Goal: Task Accomplishment & Management: Manage account settings

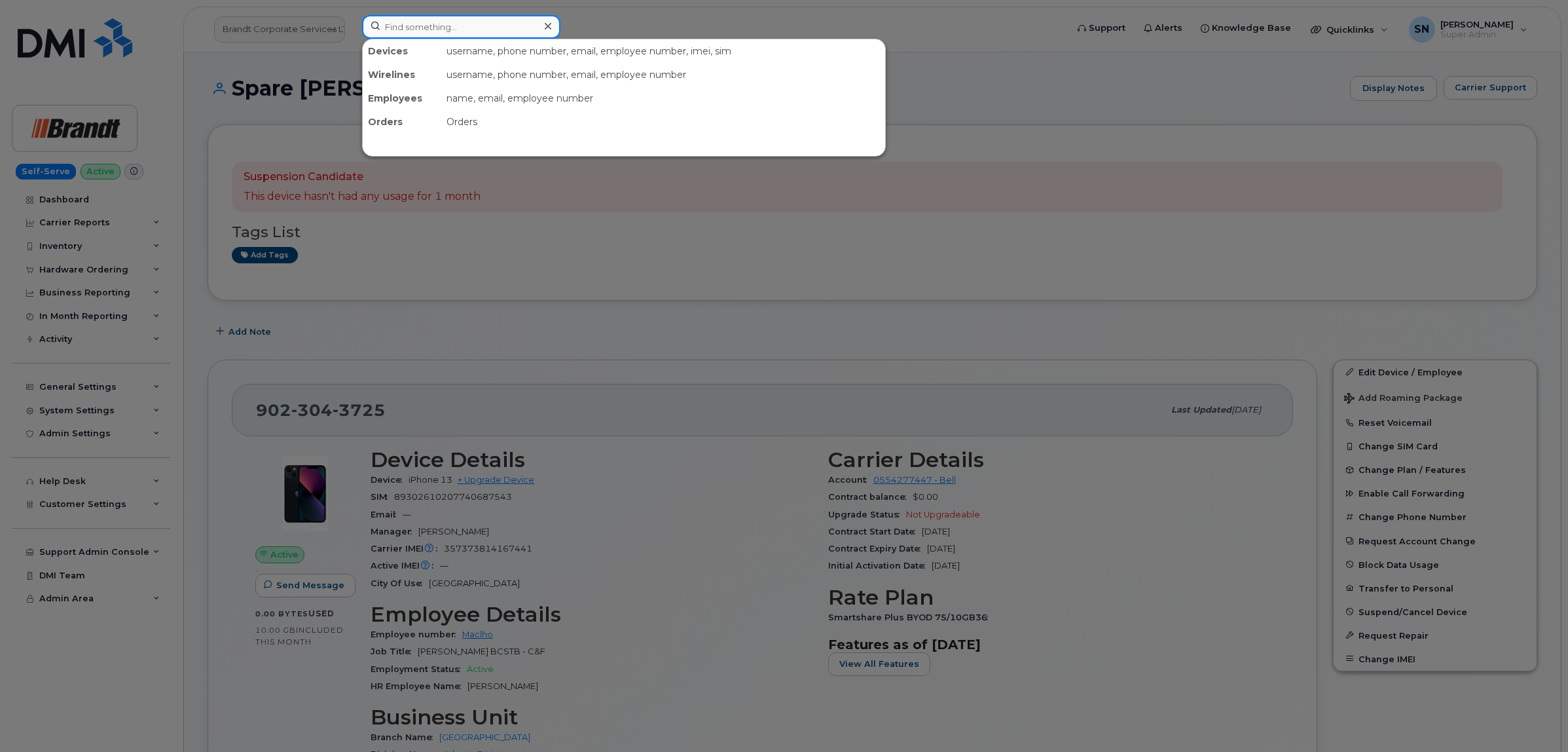
click at [456, 23] on input at bounding box center [461, 27] width 199 height 24
paste input "7802171861"
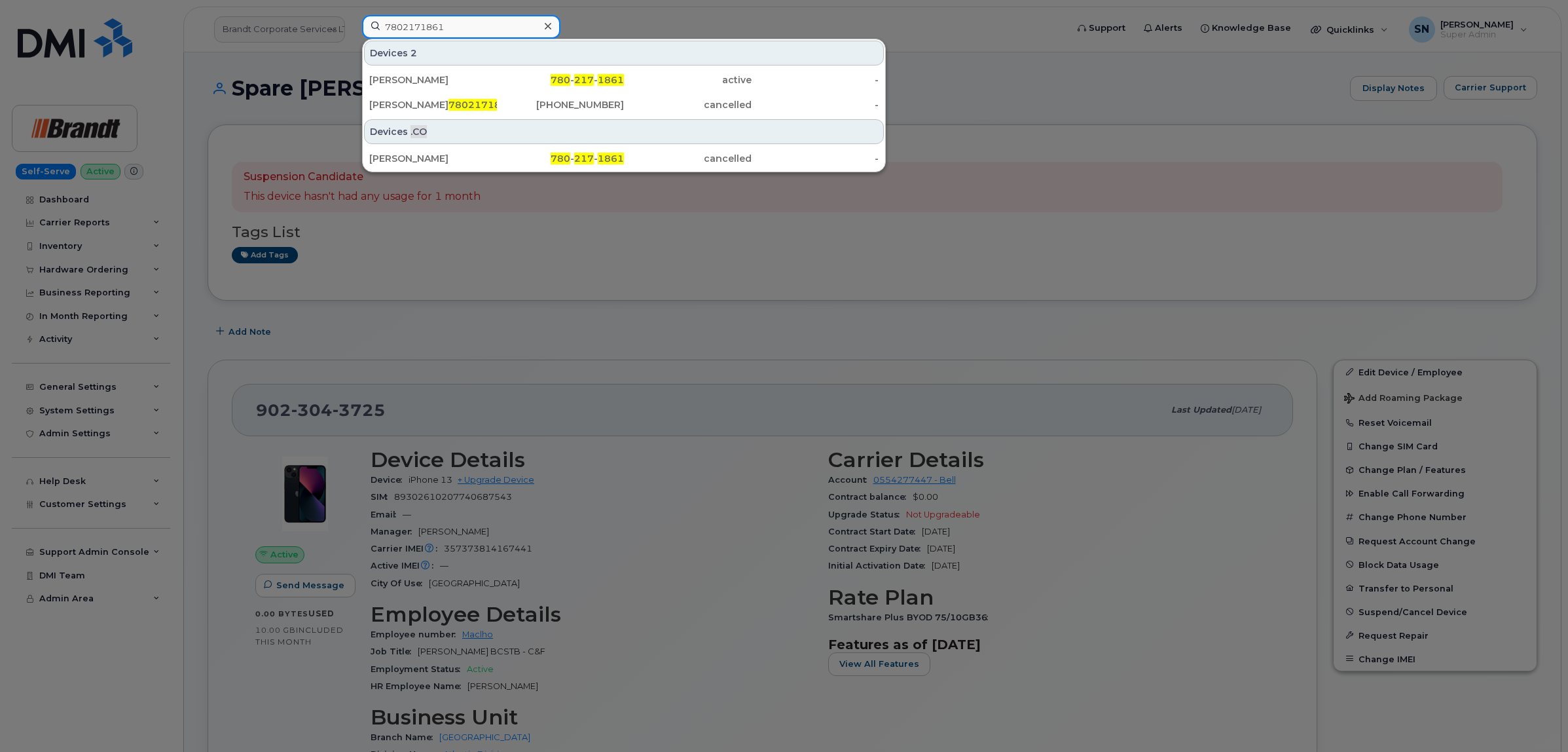
type input "7802171861"
click at [483, 74] on div "[PERSON_NAME]" at bounding box center [433, 80] width 127 height 24
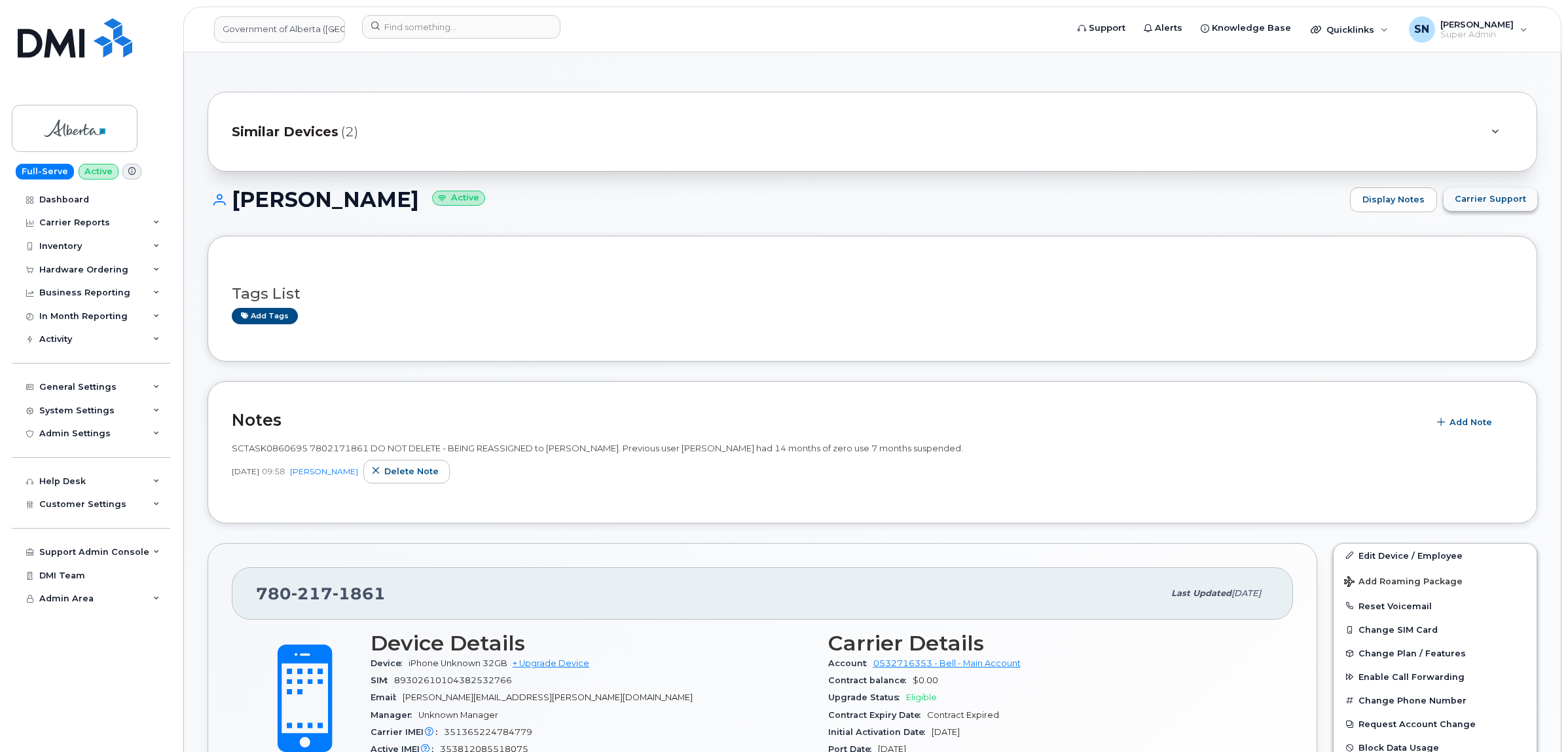
click at [1521, 198] on span "Carrier Support" at bounding box center [1491, 199] width 71 height 12
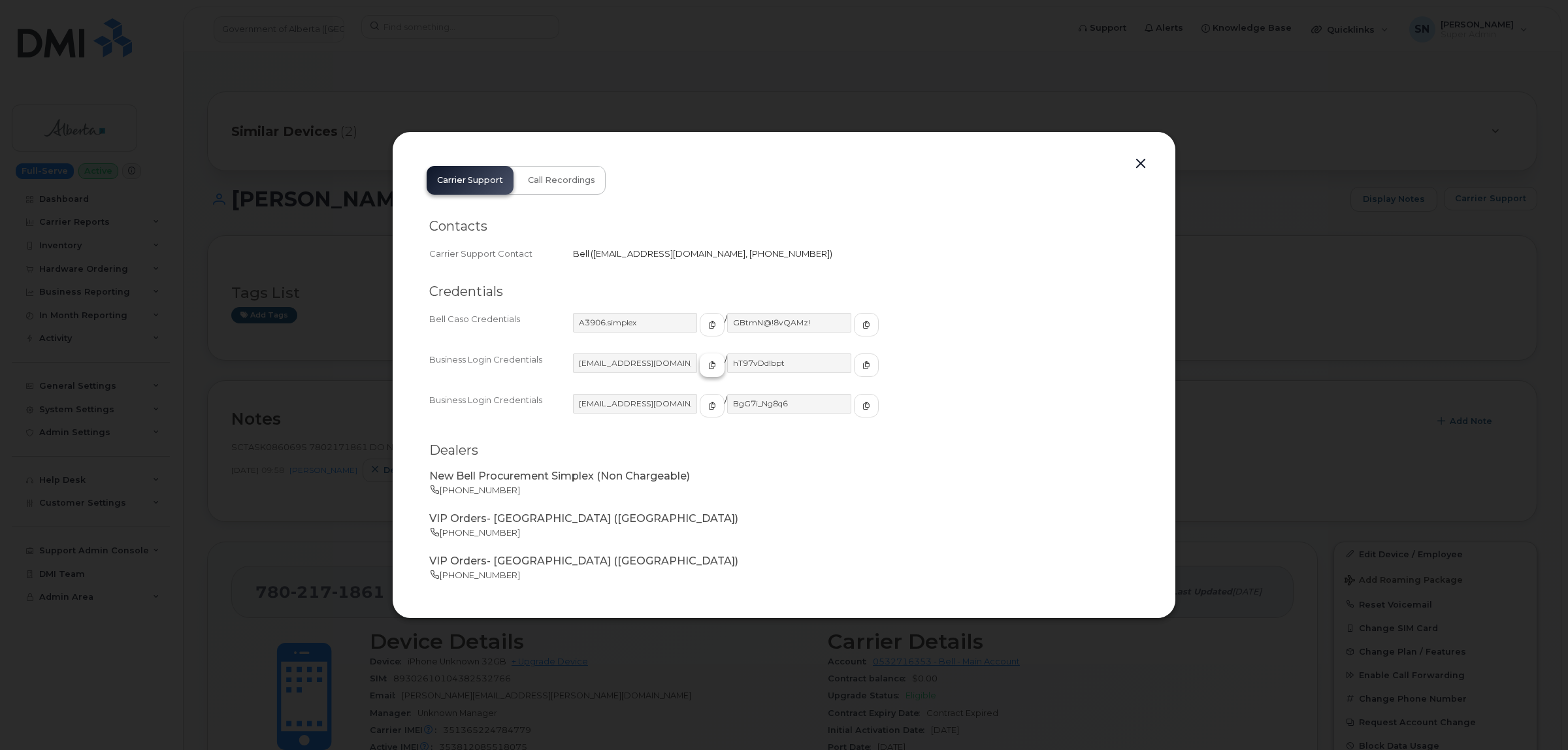
click at [699, 364] on button "button" at bounding box center [712, 365] width 24 height 24
drag, startPoint x: 841, startPoint y: 360, endPoint x: 654, endPoint y: 377, distance: 187.8
click at [854, 360] on button "button" at bounding box center [866, 365] width 24 height 24
click at [1140, 165] on button "button" at bounding box center [1141, 164] width 20 height 18
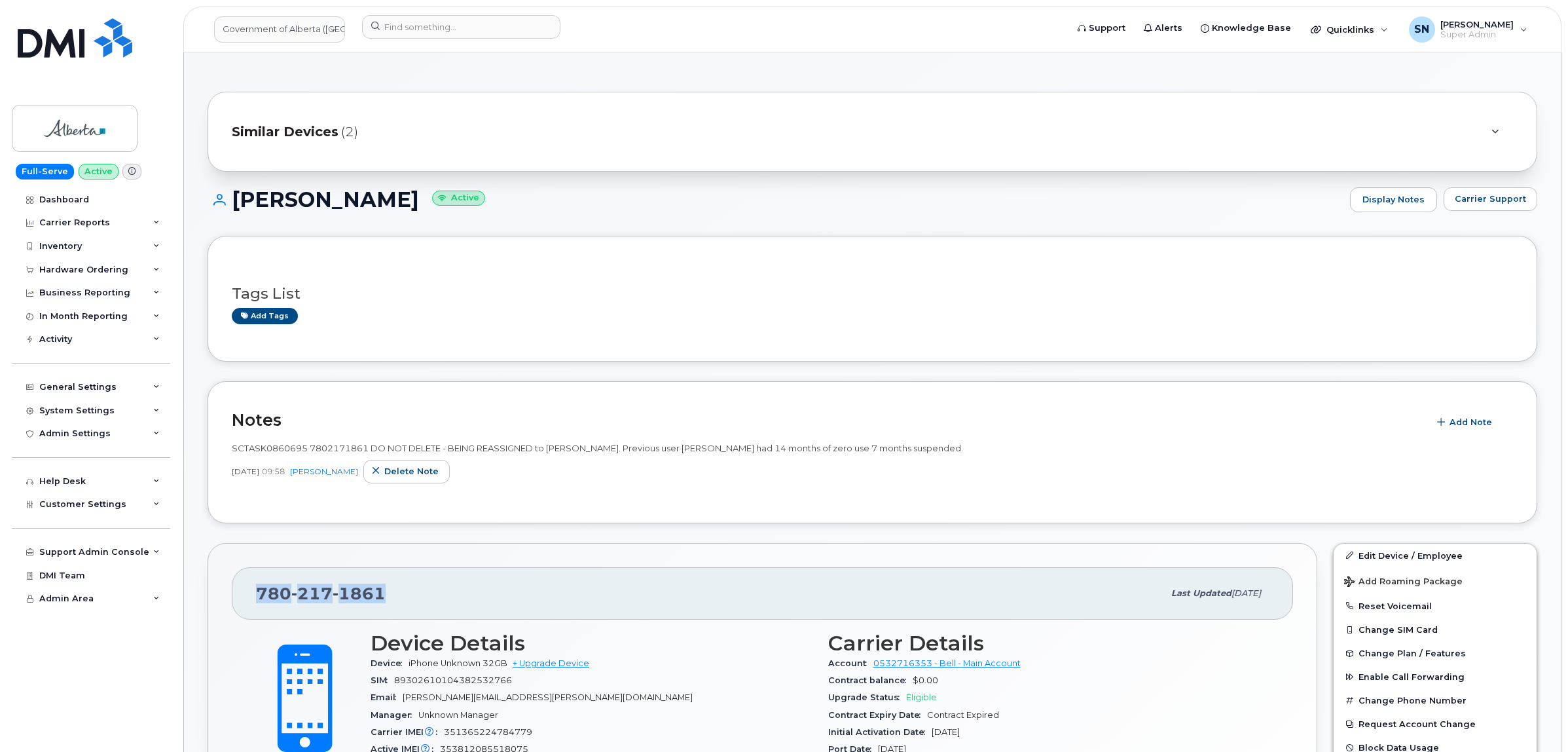
drag, startPoint x: 251, startPoint y: 602, endPoint x: 393, endPoint y: 596, distance: 142.1
click at [394, 596] on div "780 217 1861 Last updated Oct 07, 2025" at bounding box center [763, 593] width 1062 height 52
copy span "780 217 1861"
click at [401, 20] on input at bounding box center [461, 27] width 199 height 24
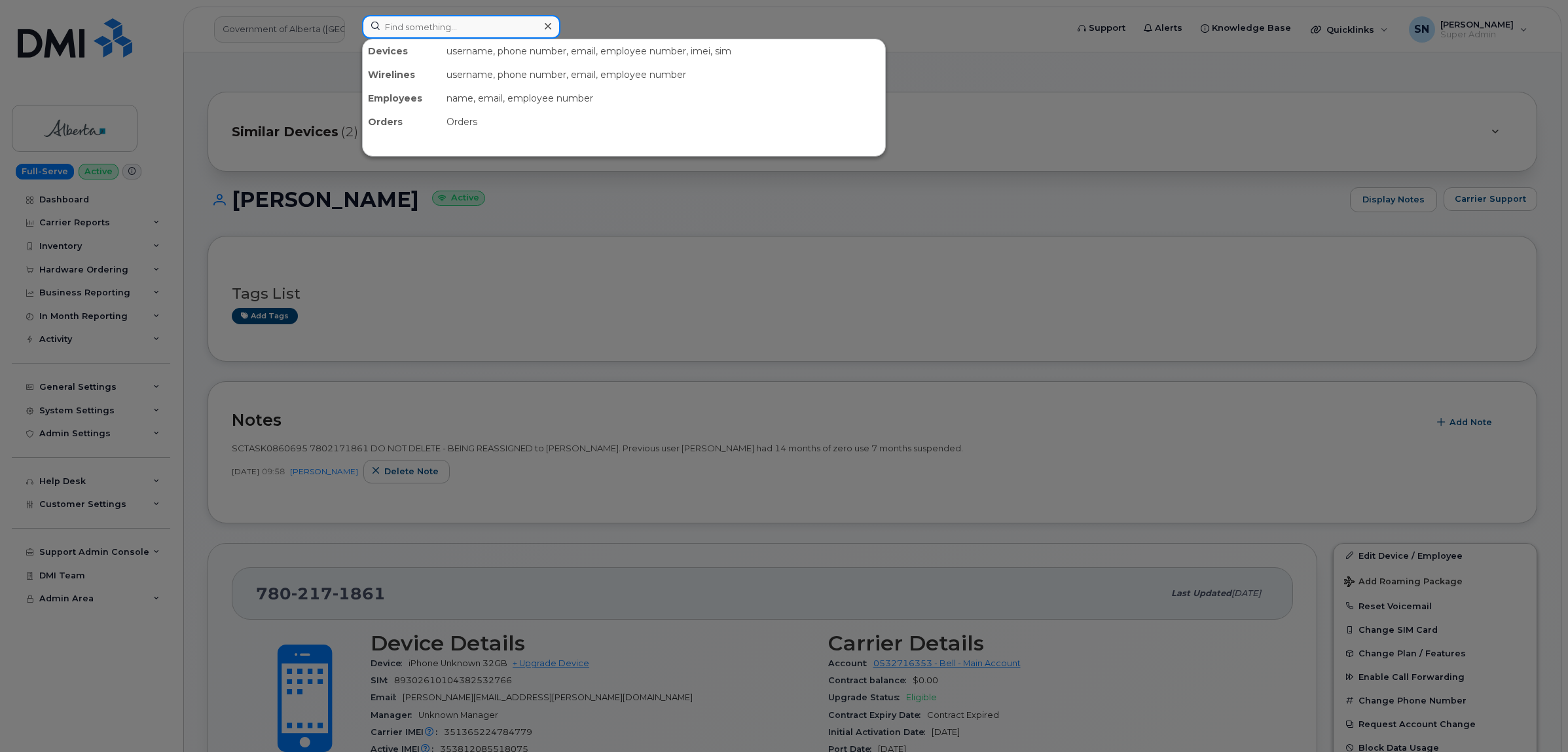
paste input "5873361519"
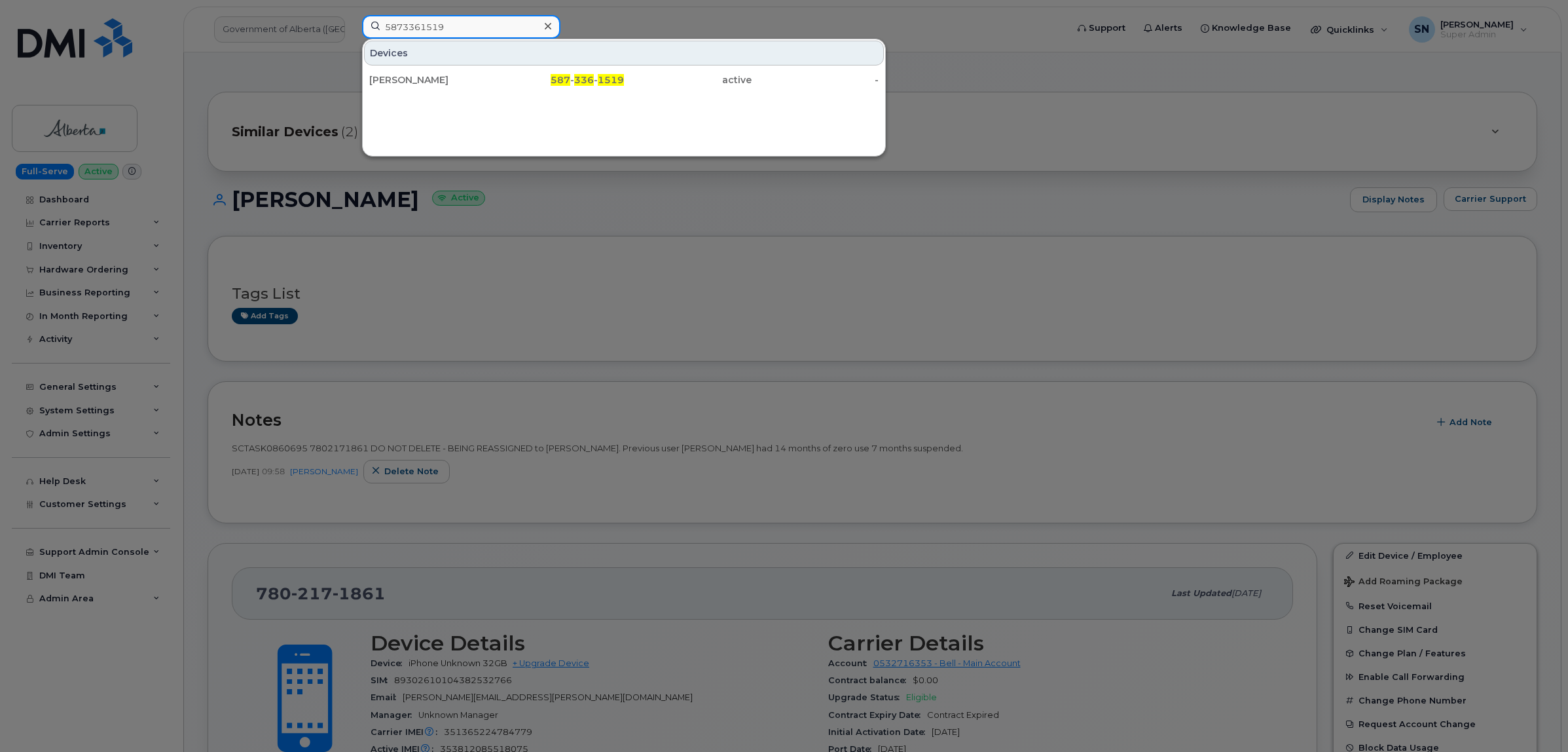
type input "5873361519"
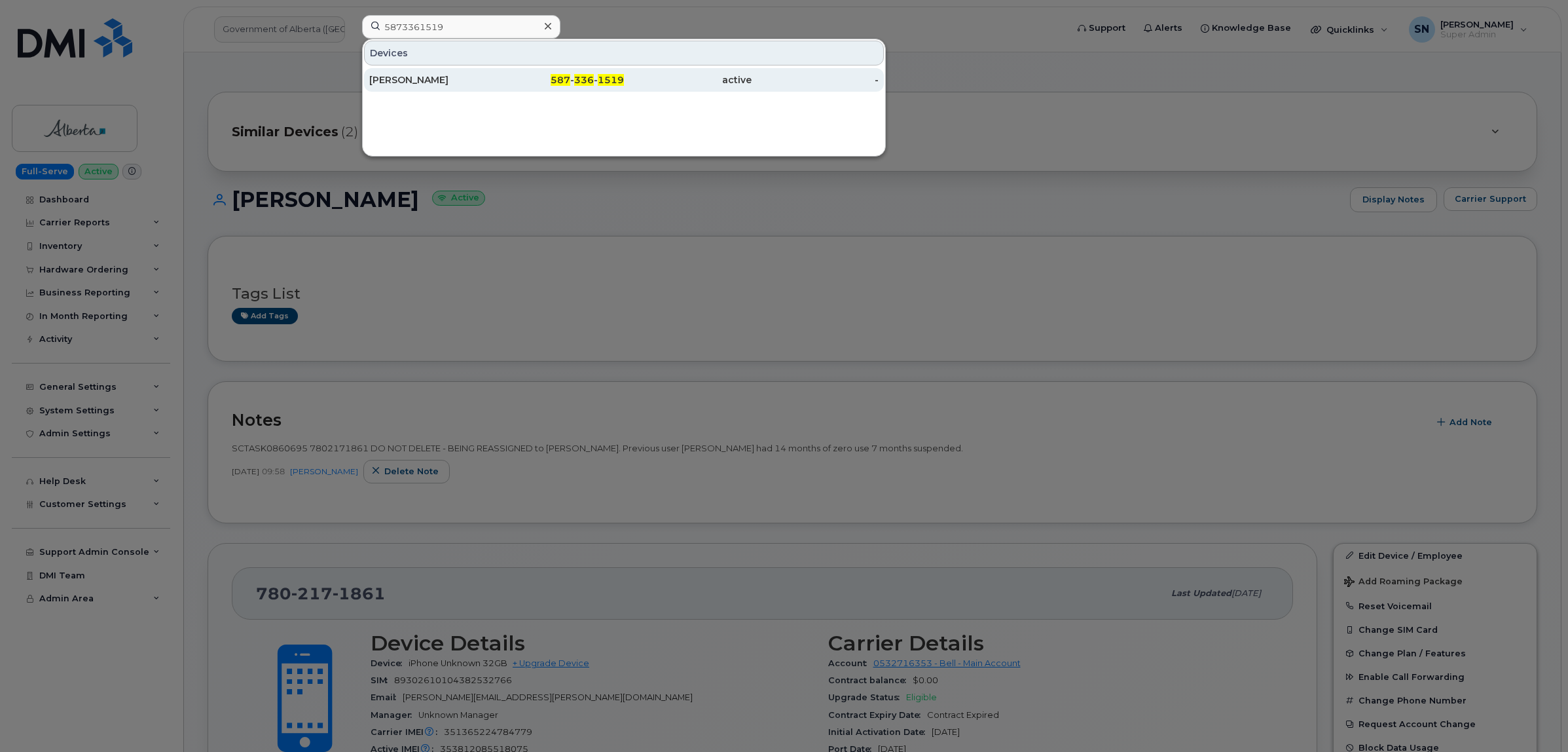
click at [466, 85] on div "Rashmi Khatri" at bounding box center [433, 80] width 127 height 13
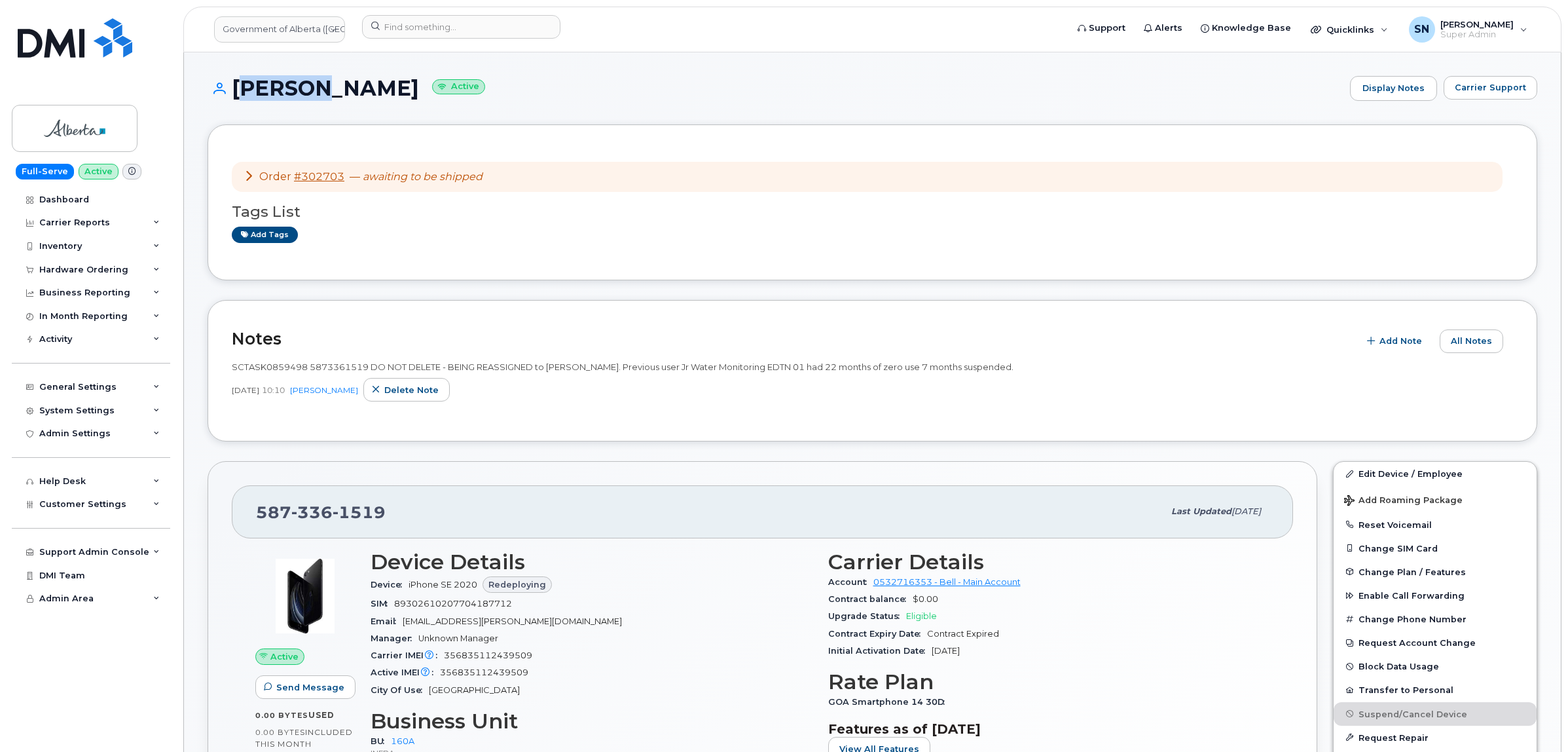
drag, startPoint x: 235, startPoint y: 86, endPoint x: 313, endPoint y: 92, distance: 78.2
click at [313, 92] on h1 "Rashmi Khatri Active" at bounding box center [776, 88] width 1136 height 23
copy h1 "Rashmi"
drag, startPoint x: 322, startPoint y: 86, endPoint x: 114, endPoint y: 151, distance: 217.9
click at [391, 95] on h1 "Rashmi Khatri Active" at bounding box center [776, 88] width 1136 height 23
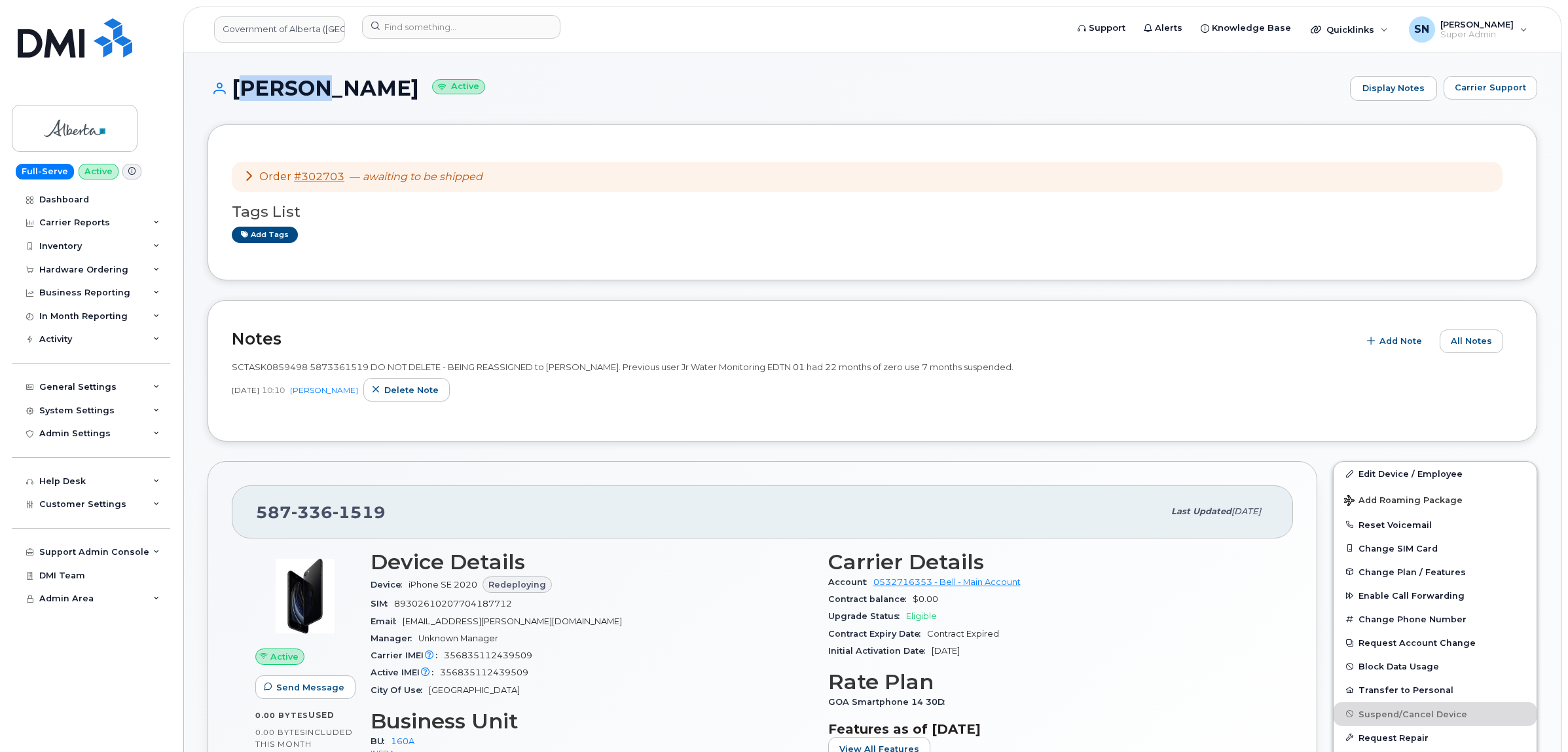
copy h1 "Khatri"
click at [450, 31] on input at bounding box center [461, 27] width 199 height 24
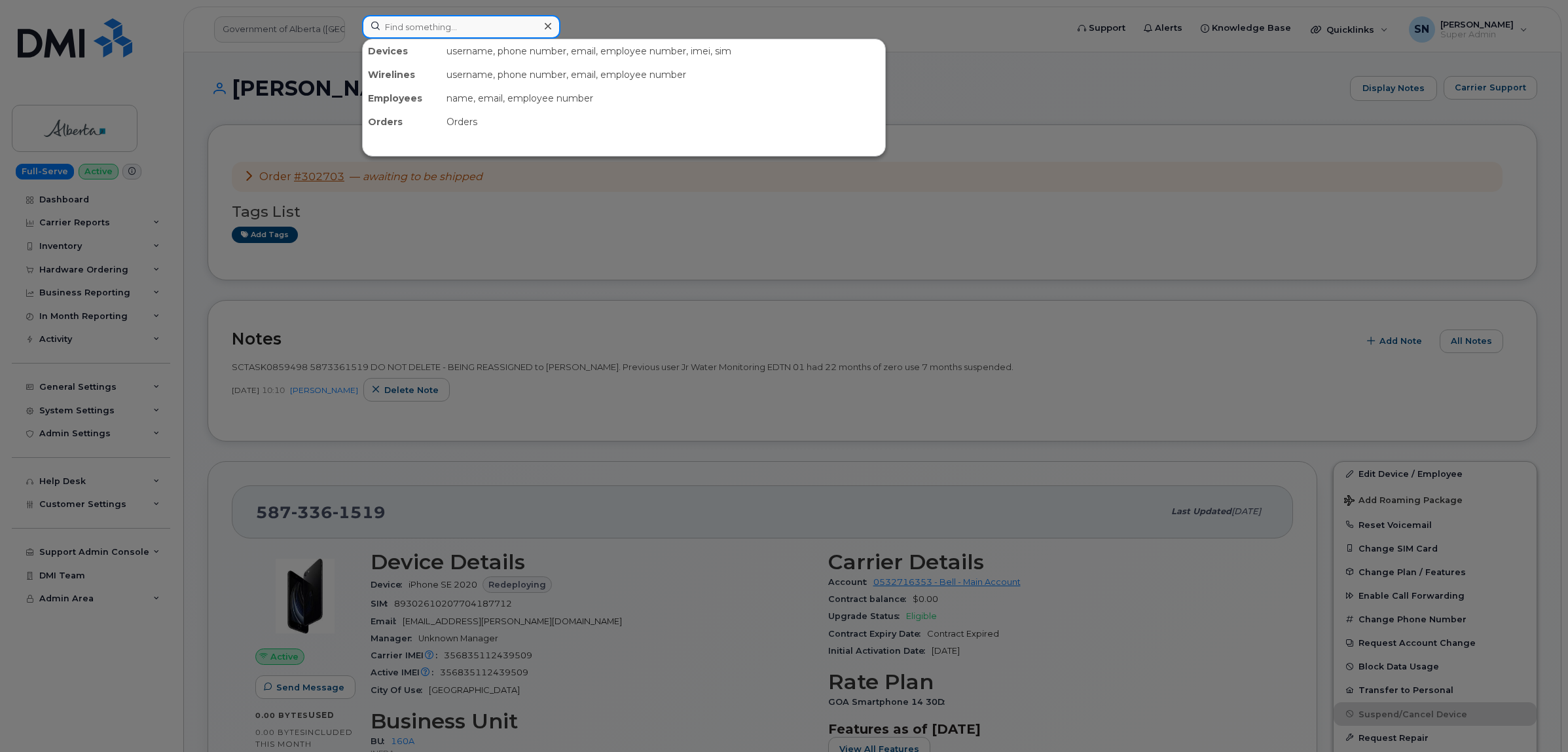
paste input "2268200300"
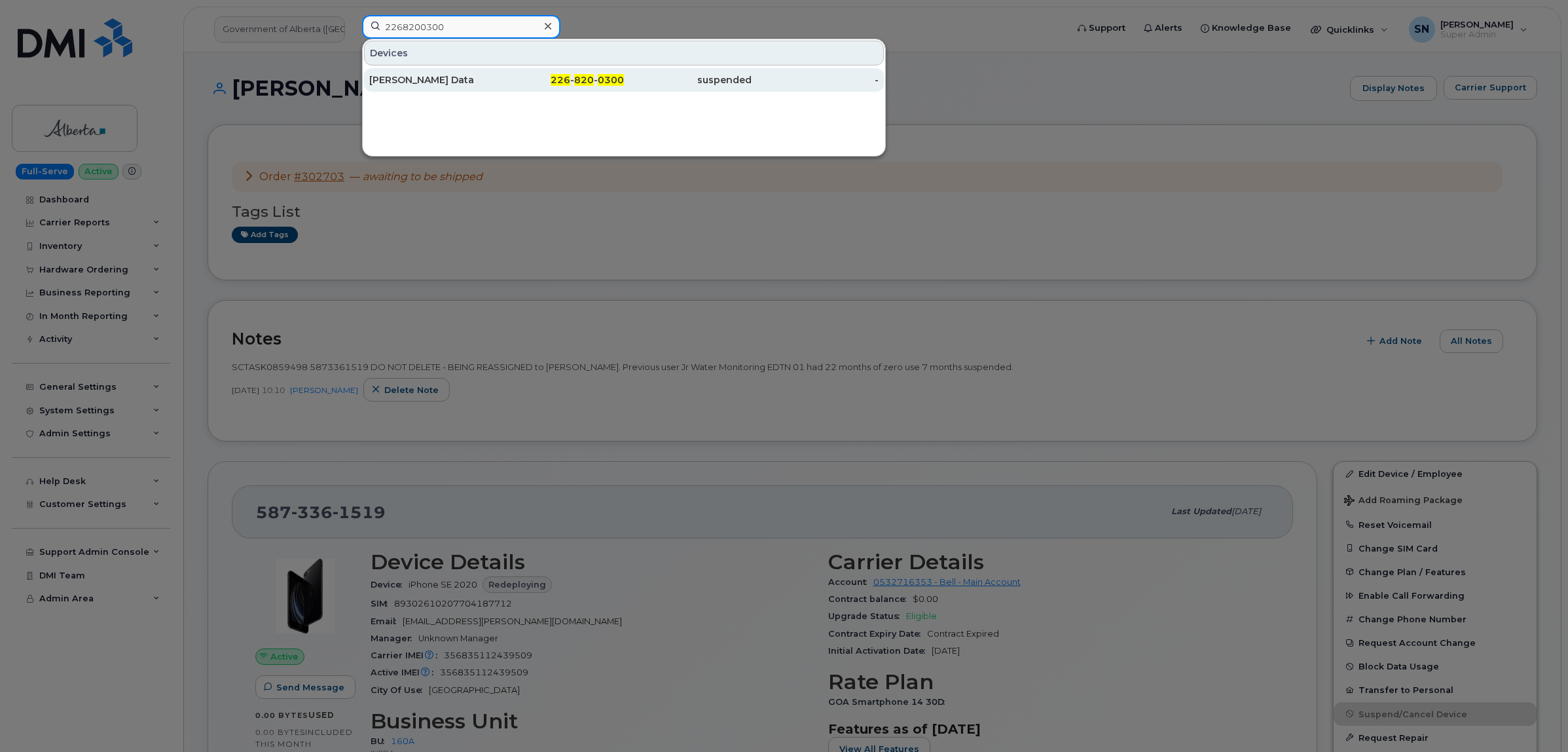
type input "2268200300"
click at [424, 81] on div "Shannon Graham Data" at bounding box center [433, 80] width 127 height 13
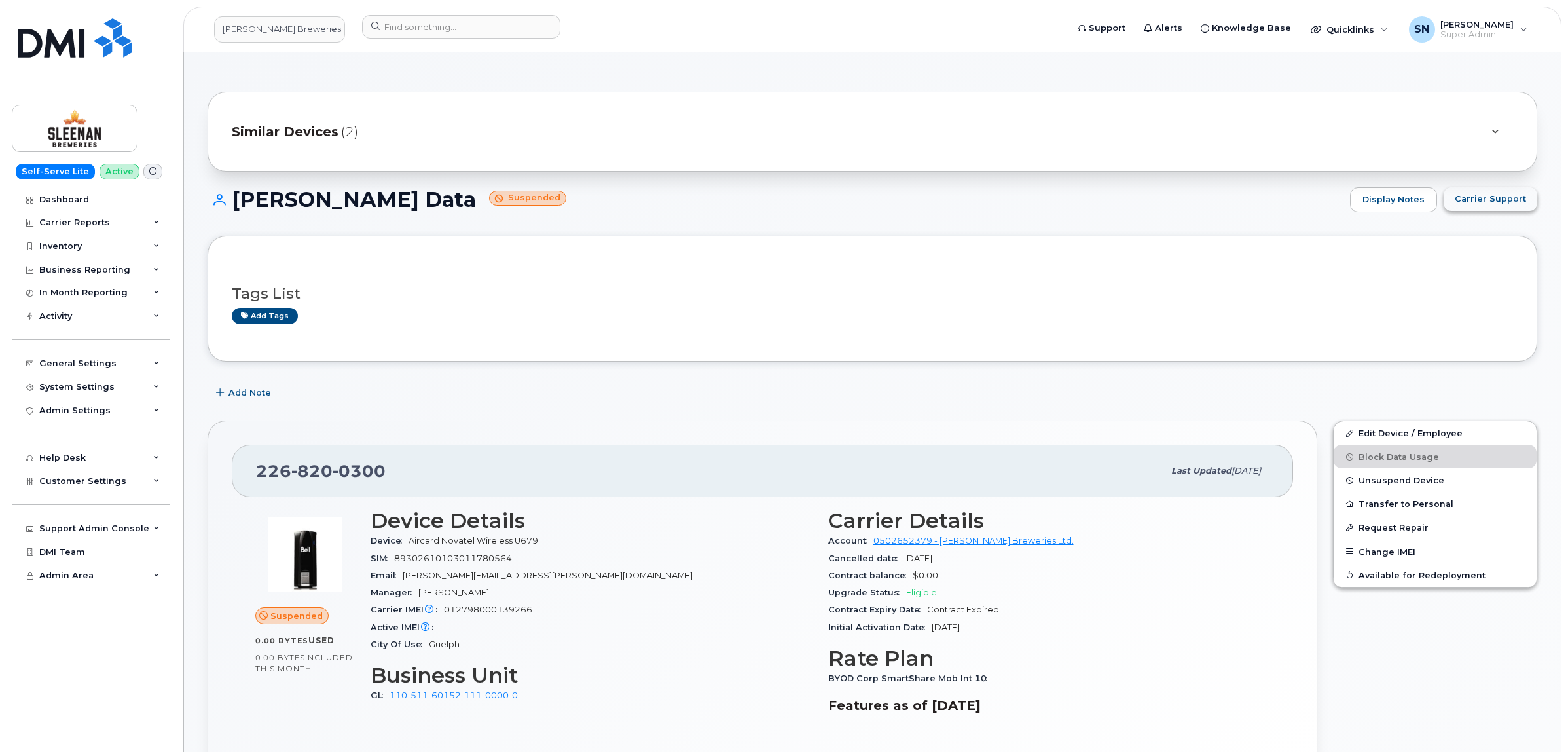
click at [1487, 203] on span "Carrier Support" at bounding box center [1491, 199] width 71 height 12
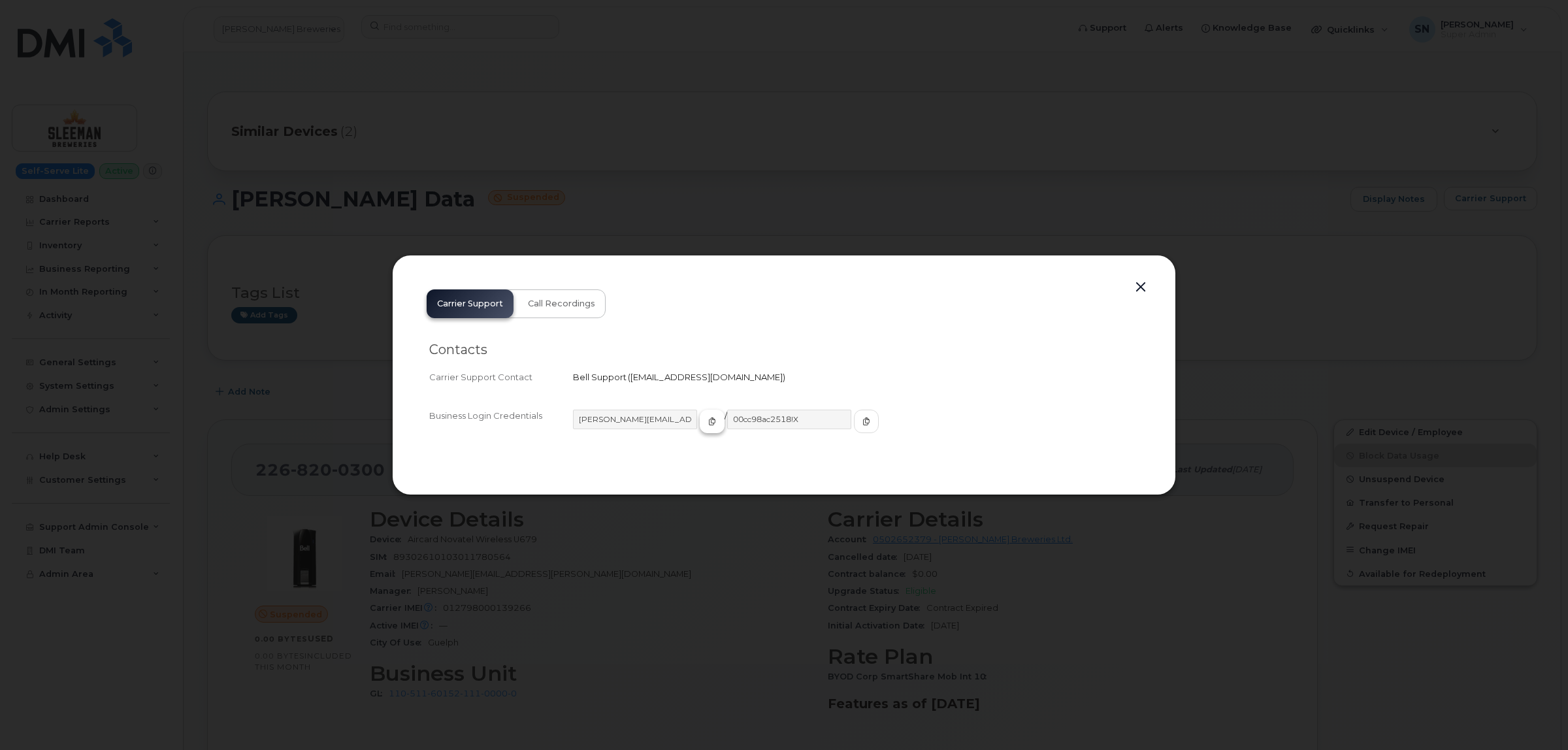
click at [708, 422] on icon "button" at bounding box center [712, 421] width 8 height 8
click at [862, 423] on icon "button" at bounding box center [866, 421] width 8 height 8
click at [1144, 286] on button "button" at bounding box center [1141, 288] width 20 height 18
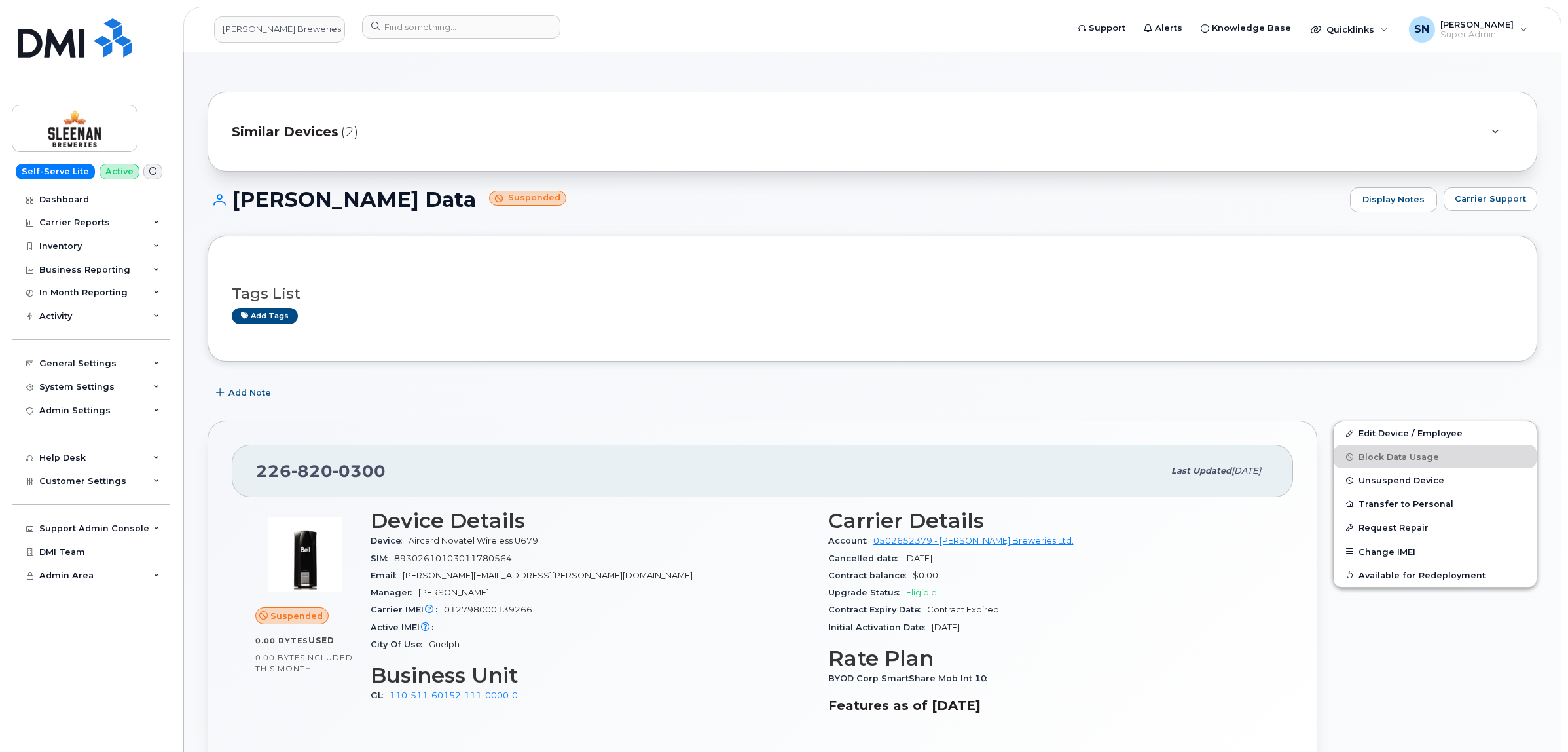
click at [371, 434] on div "226 820 0300 Last updated Oct 07, 2025 Suspended 0.00 Bytes  used 0.00 Bytes  i…" at bounding box center [763, 614] width 1110 height 387
drag, startPoint x: 256, startPoint y: 472, endPoint x: 395, endPoint y: 482, distance: 139.4
click at [395, 482] on div "226 820 0300" at bounding box center [710, 471] width 908 height 28
copy span "226 820 0300"
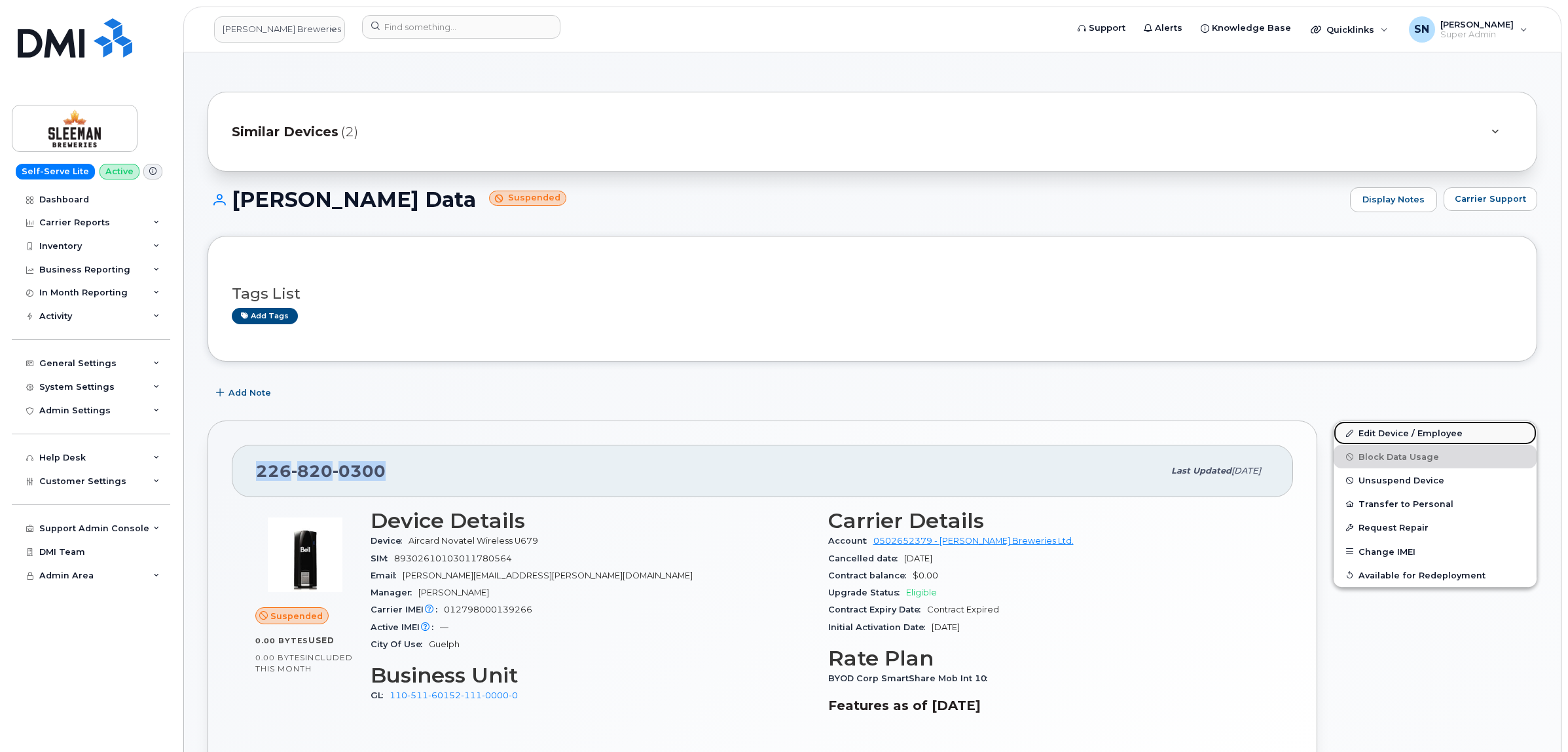
drag, startPoint x: 1428, startPoint y: 432, endPoint x: 1421, endPoint y: 440, distance: 10.6
click at [1428, 432] on link "Edit Device / Employee" at bounding box center [1435, 433] width 203 height 24
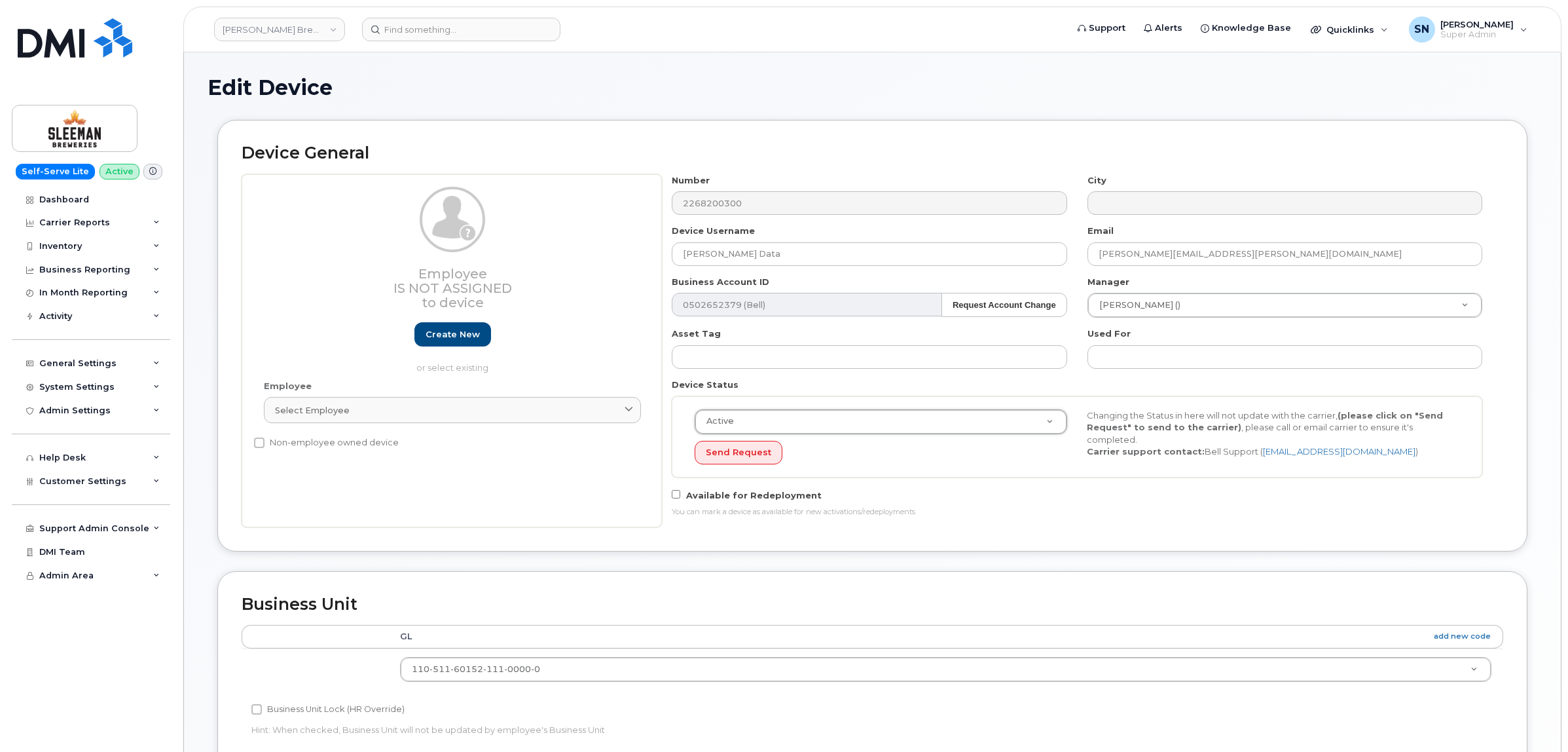
select select "active"
select select "9063177"
click at [1197, 543] on div "Device General Employee Is not assigned to device Create new or select existing…" at bounding box center [872, 335] width 1310 height 431
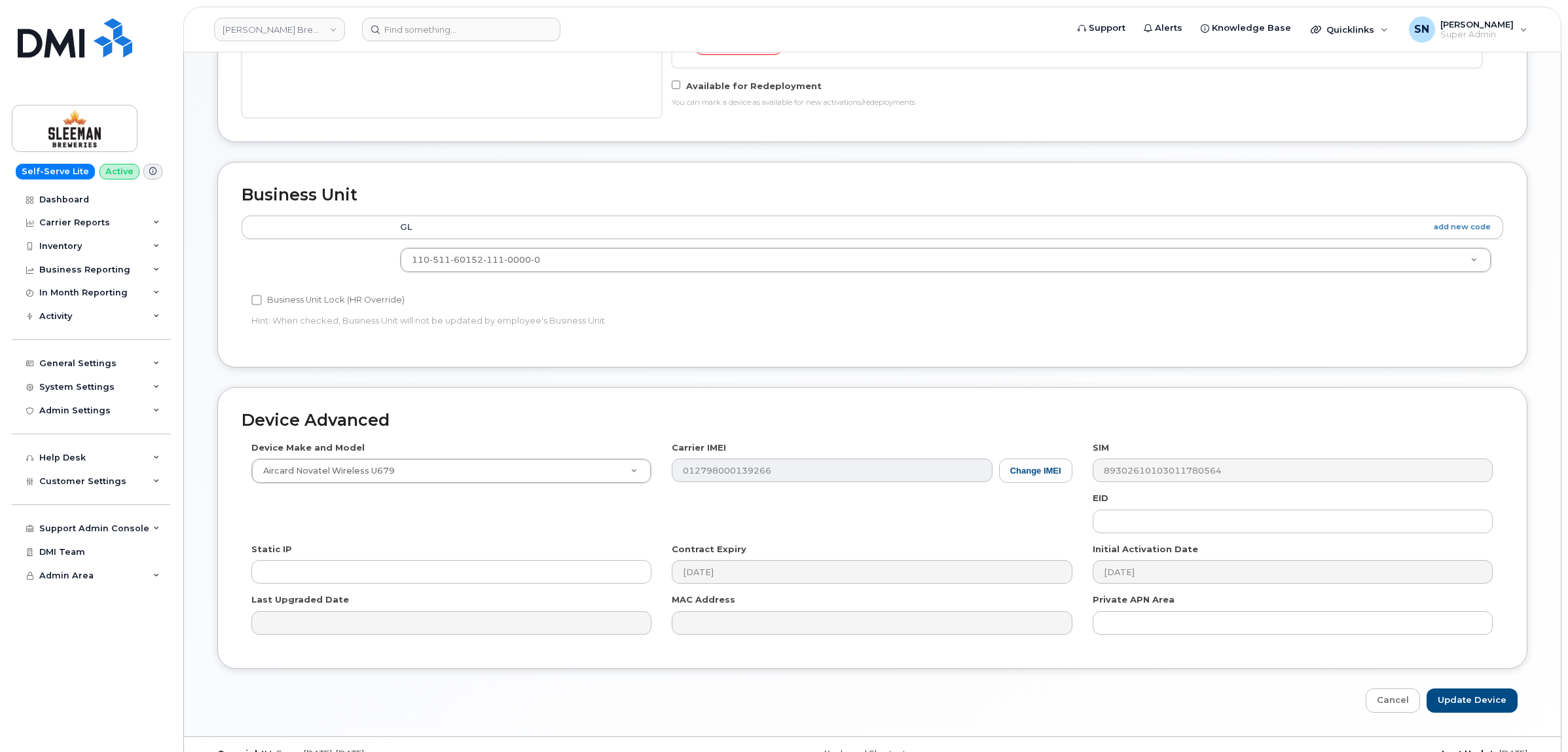
scroll to position [440, 0]
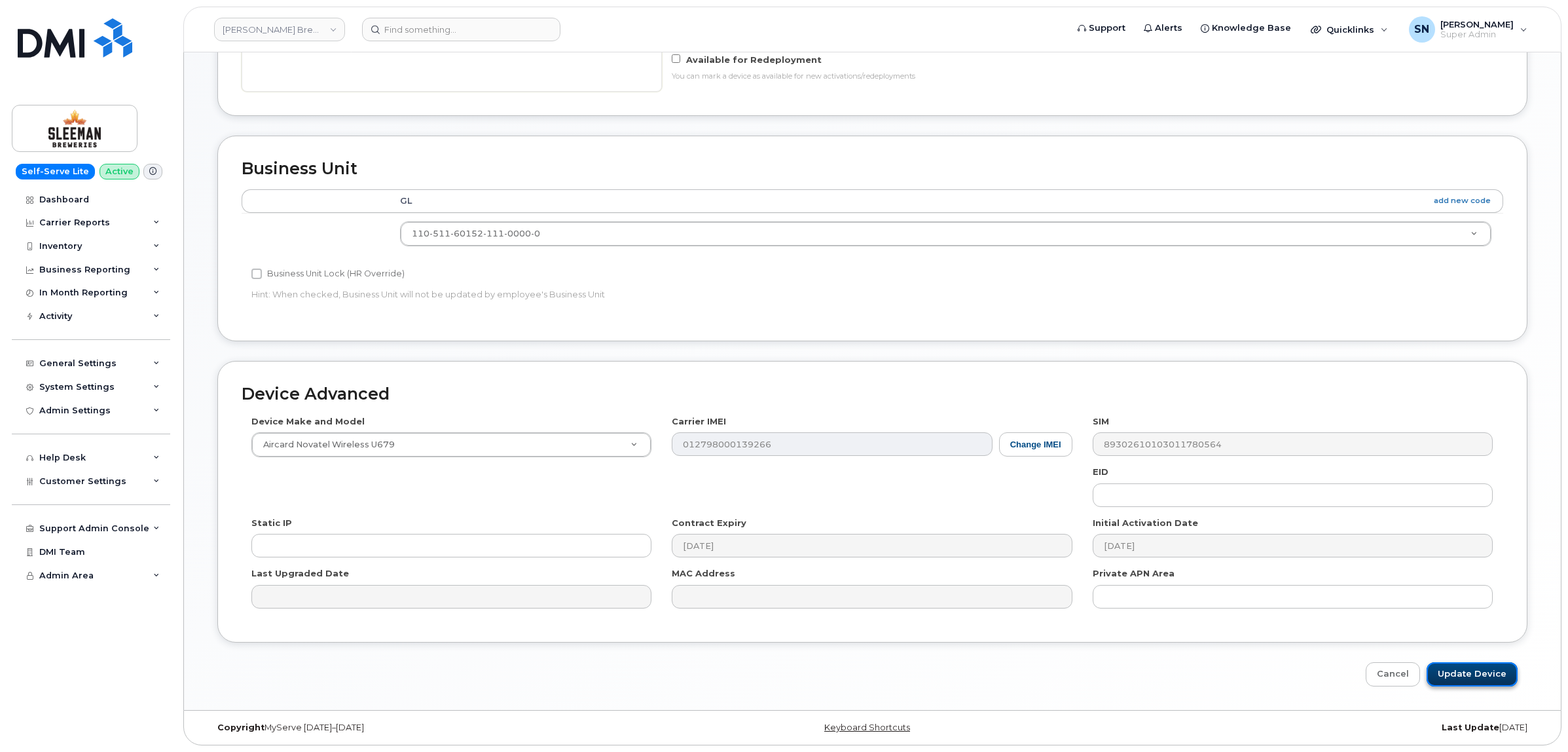
click at [1480, 675] on input "Update Device" at bounding box center [1472, 674] width 91 height 25
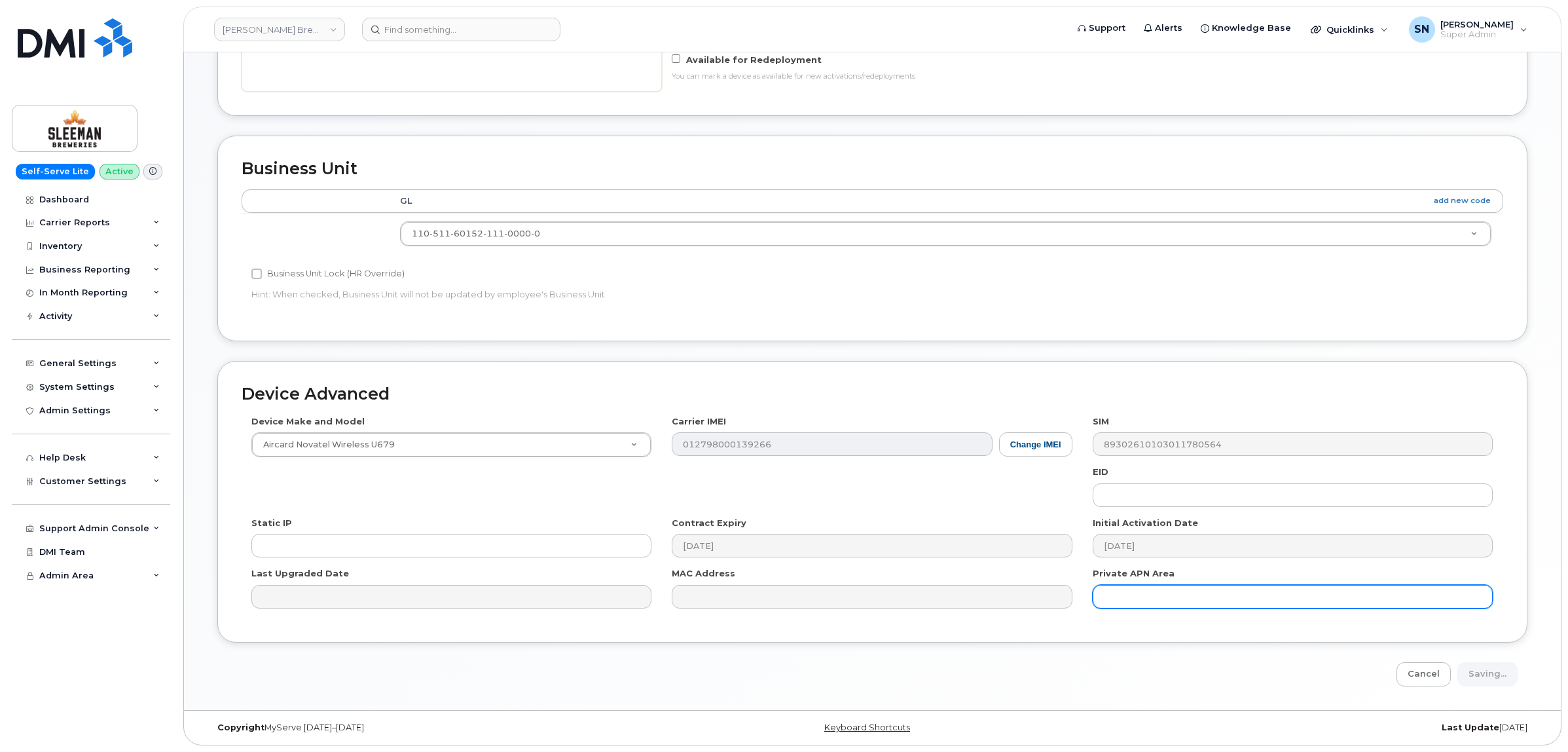
type input "Saving..."
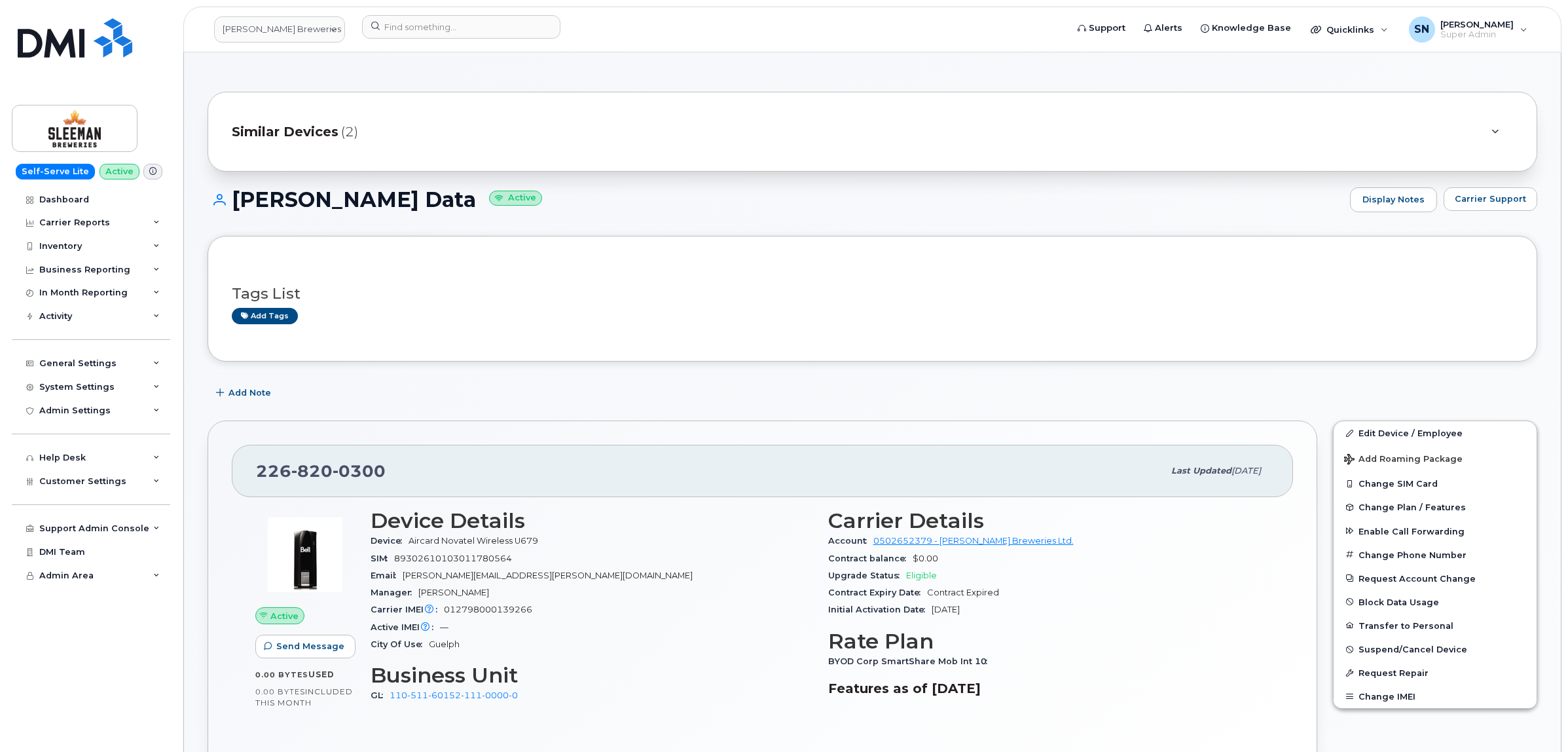
drag, startPoint x: 234, startPoint y: 201, endPoint x: 478, endPoint y: 202, distance: 244.0
click at [478, 202] on h1 "[PERSON_NAME] Data Active" at bounding box center [776, 200] width 1136 height 23
copy h1 "[PERSON_NAME] Data"
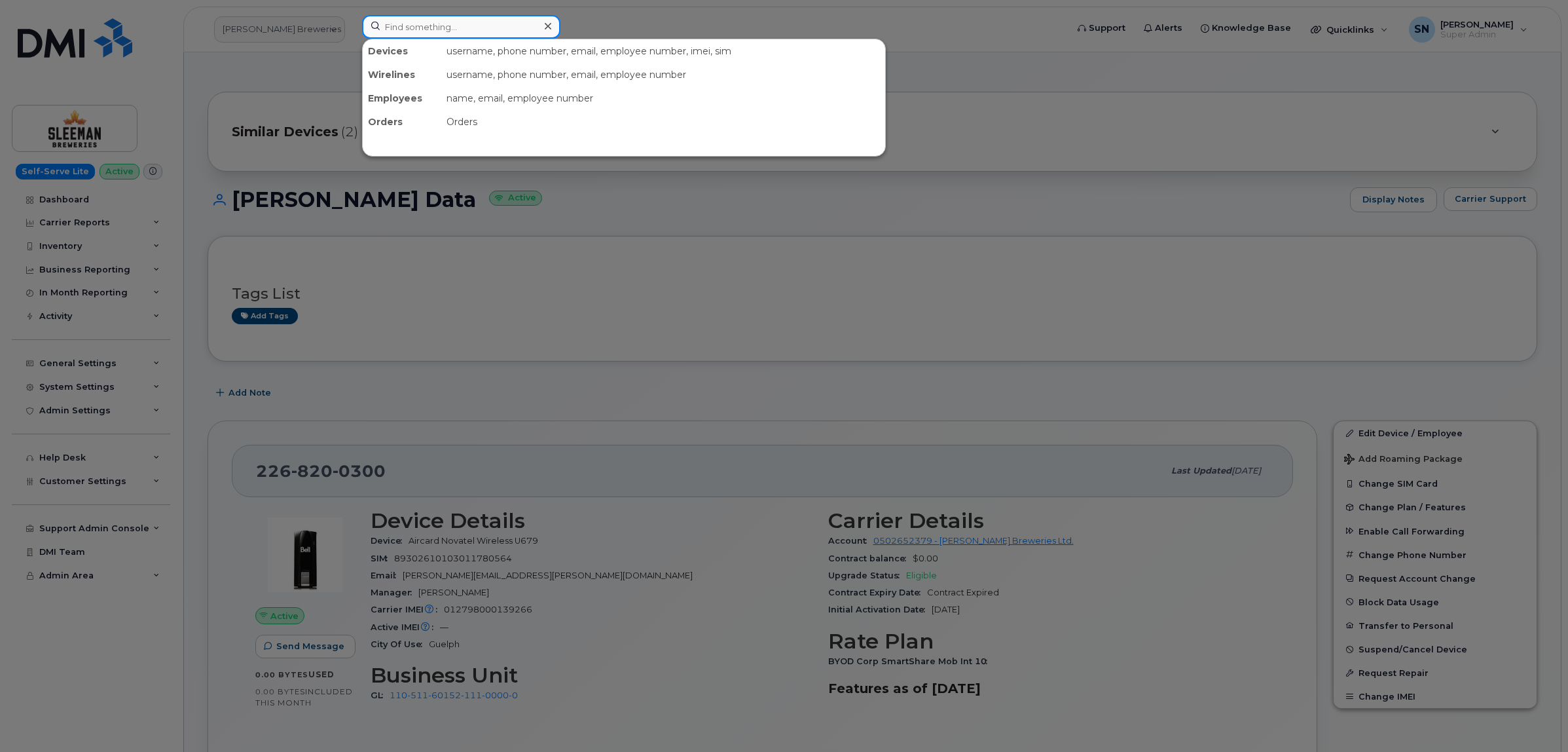
click at [400, 28] on input at bounding box center [461, 27] width 199 height 24
paste input "4162007384"
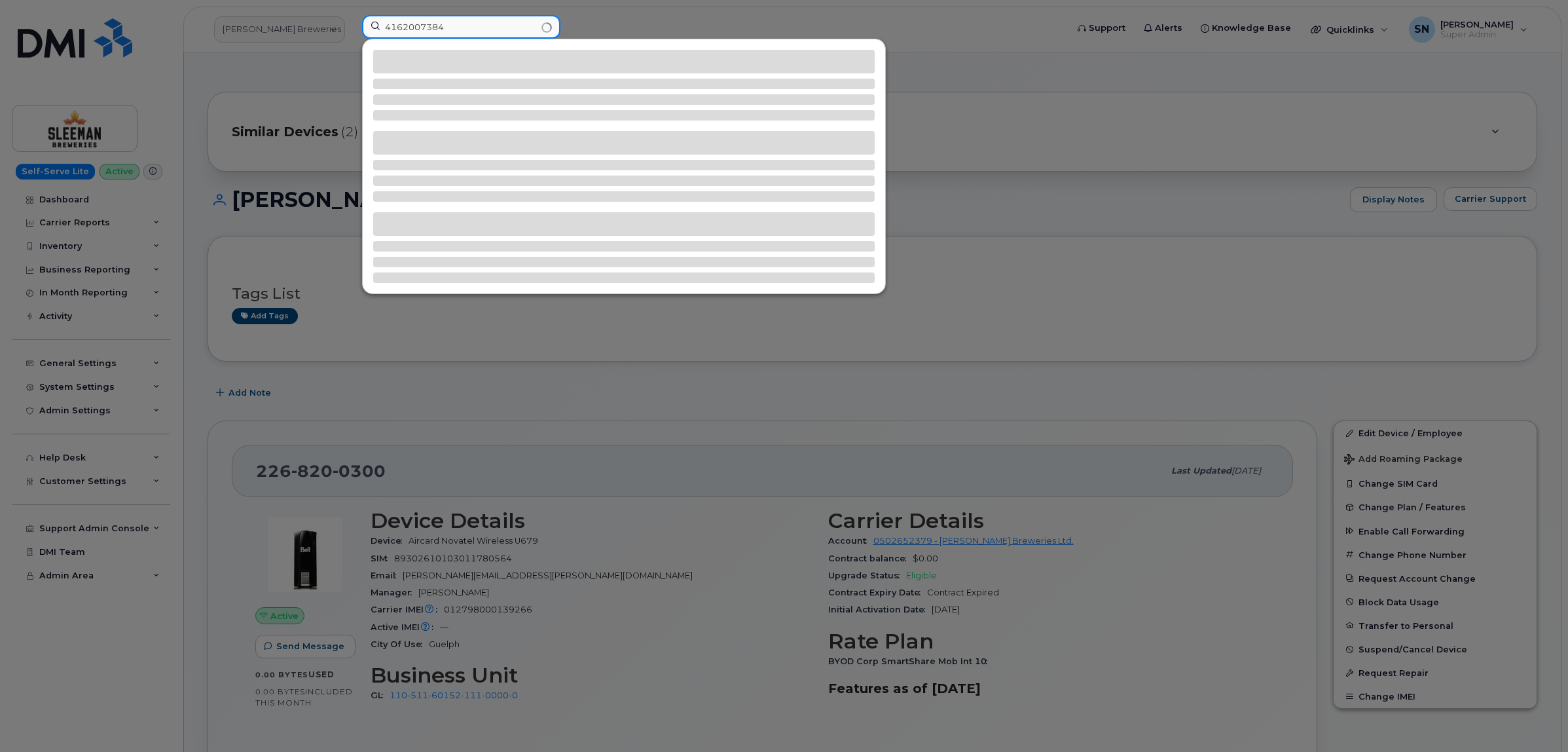
type input "4162007384"
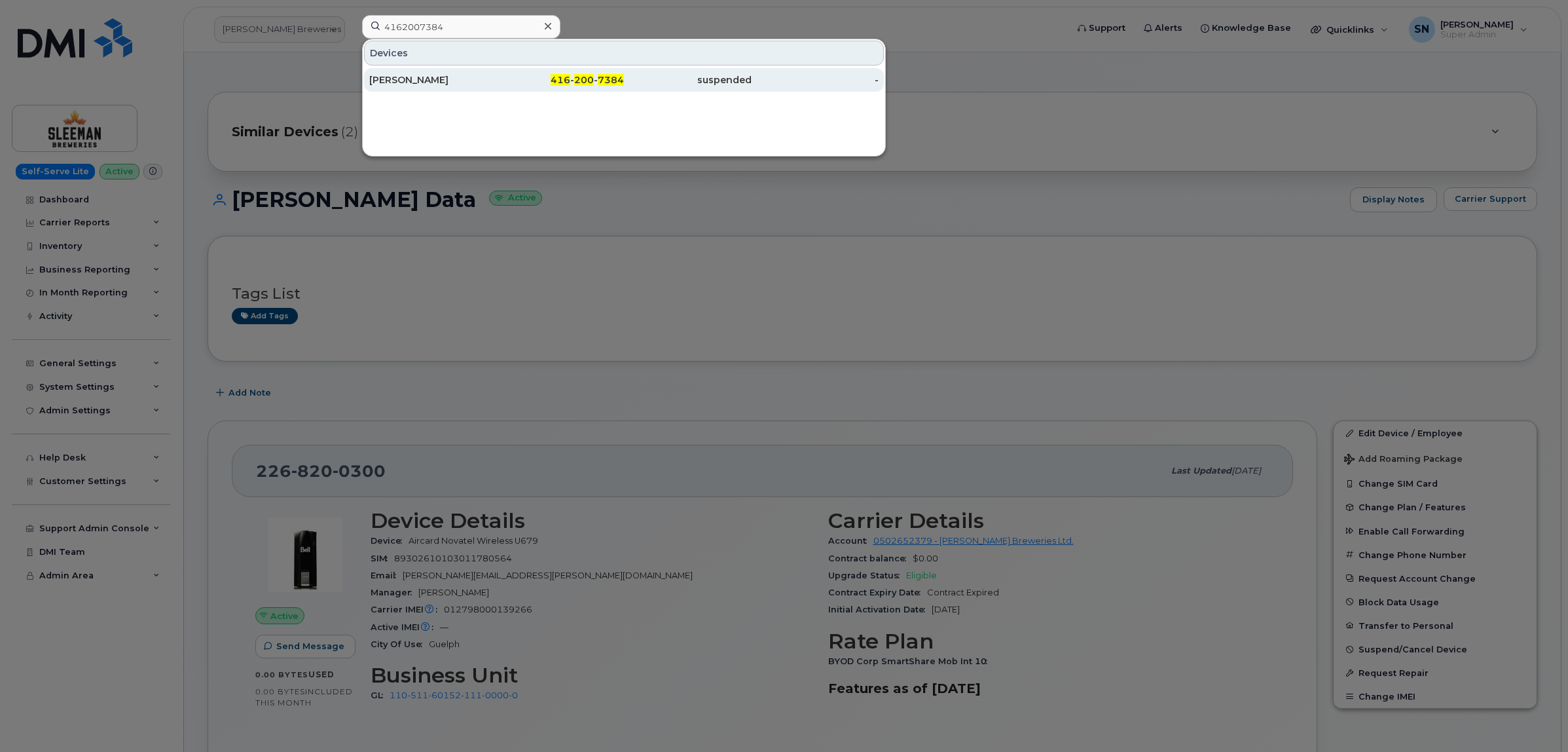
click at [440, 81] on div "[PERSON_NAME]" at bounding box center [433, 80] width 127 height 13
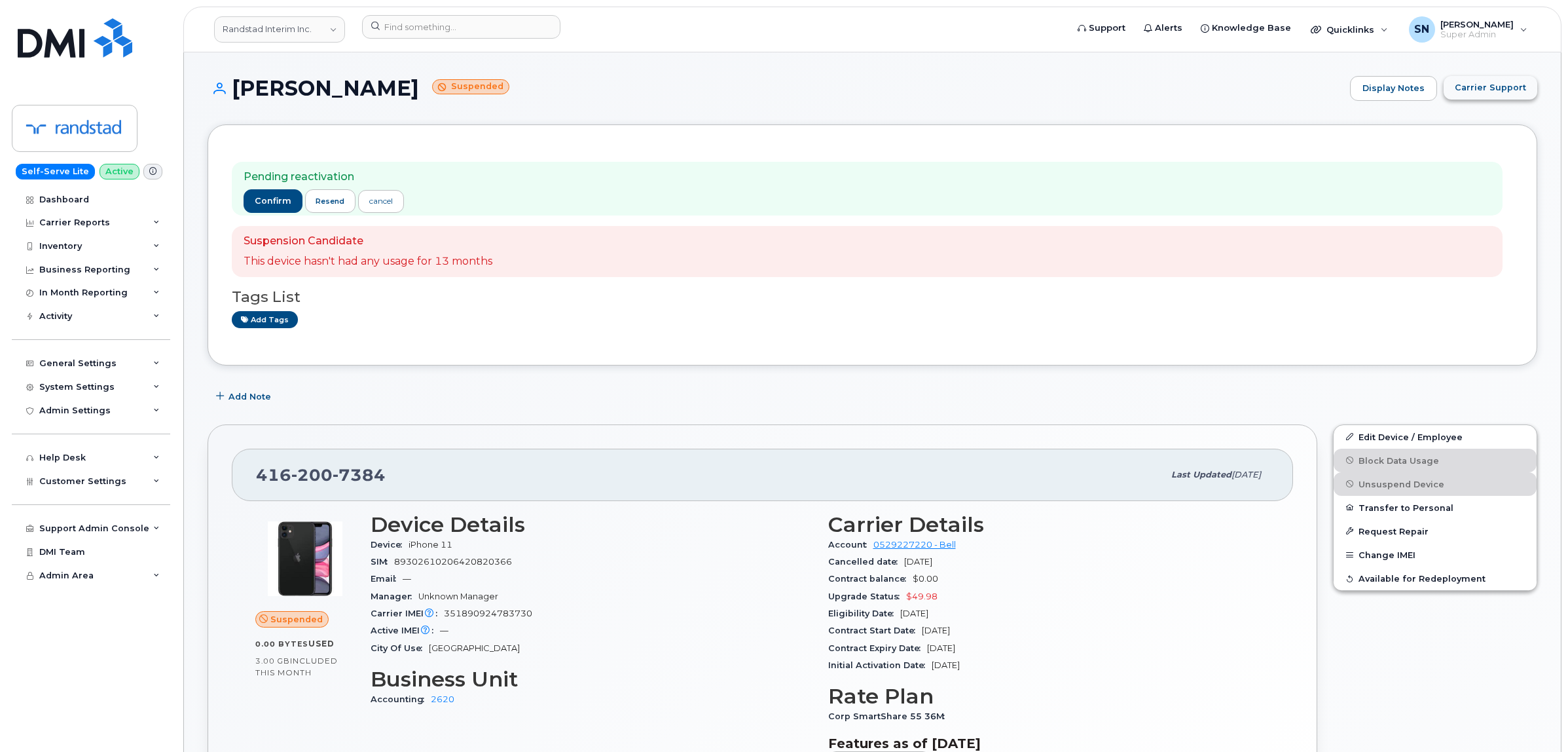
click at [1477, 87] on span "Carrier Support" at bounding box center [1491, 87] width 71 height 12
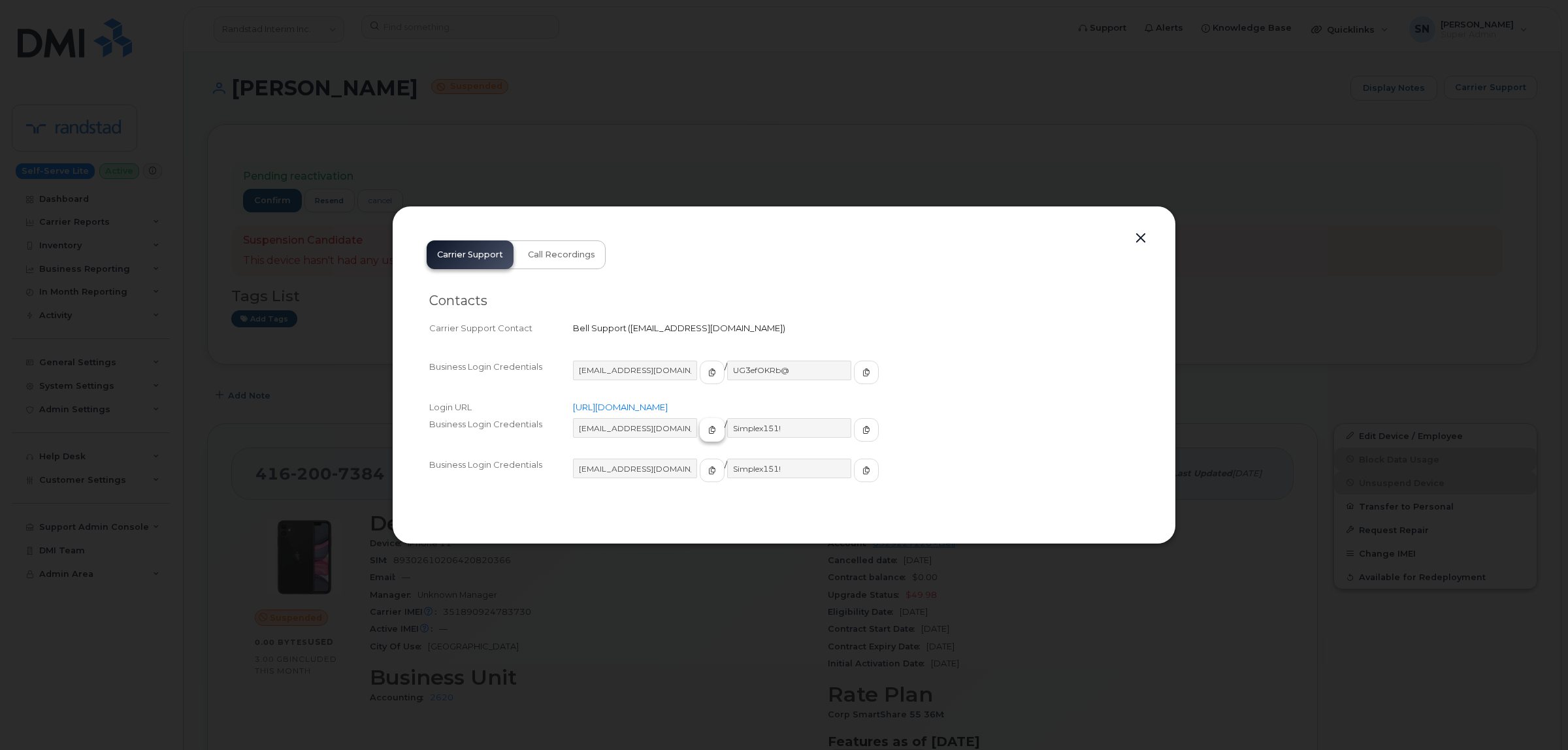
click at [708, 430] on icon "button" at bounding box center [712, 430] width 8 height 8
click at [854, 419] on button "button" at bounding box center [866, 429] width 24 height 24
click at [1143, 236] on button "button" at bounding box center [1141, 239] width 20 height 18
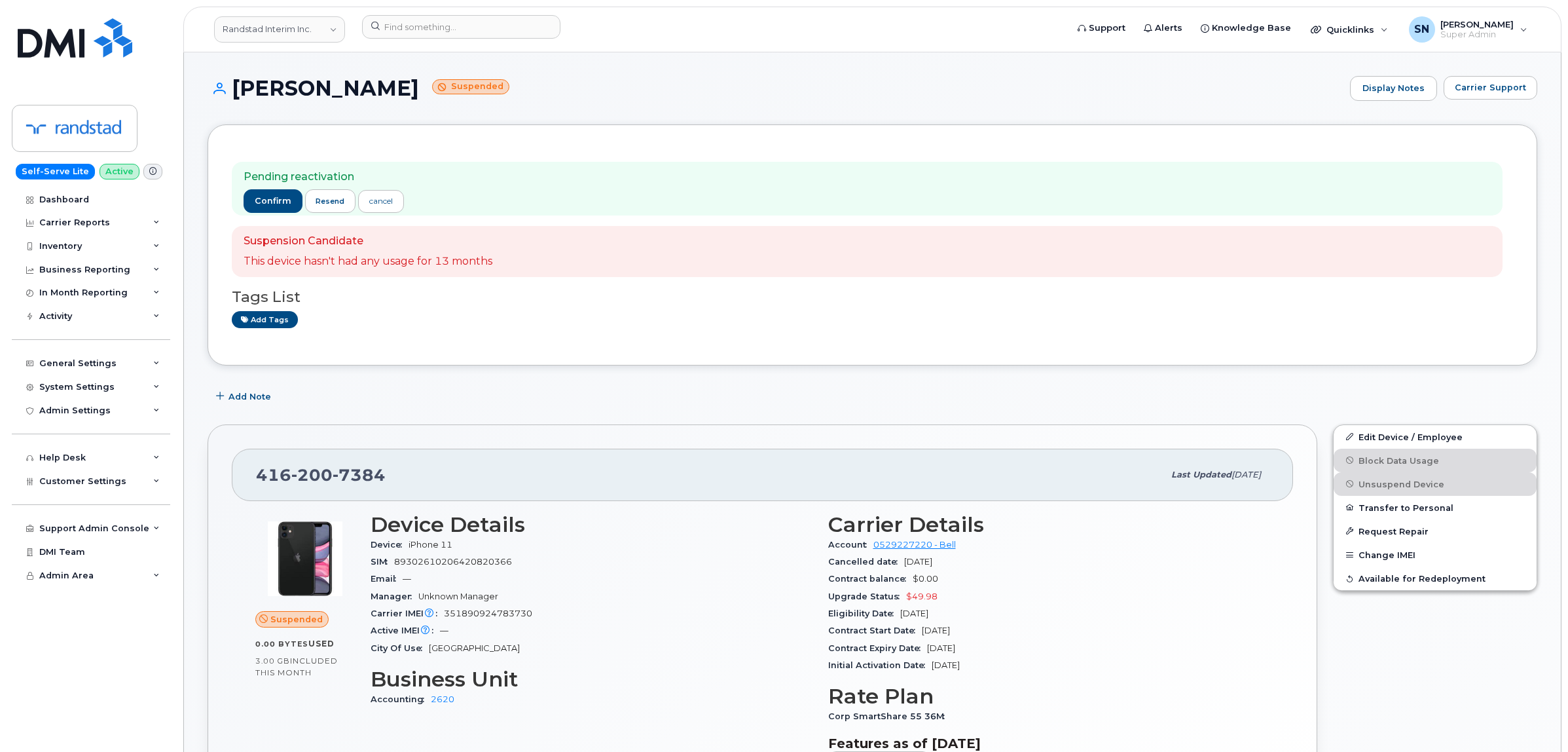
click at [593, 352] on div "Pending reactivation confirm resend cancel Suspension Candidate This device has…" at bounding box center [873, 245] width 1330 height 241
drag, startPoint x: 259, startPoint y: 470, endPoint x: 388, endPoint y: 478, distance: 129.2
click at [388, 478] on div "416 200 7384" at bounding box center [710, 475] width 908 height 28
copy span "416 200 7384"
click at [260, 188] on div "Pending reactivation confirm resend cancel" at bounding box center [324, 189] width 160 height 38
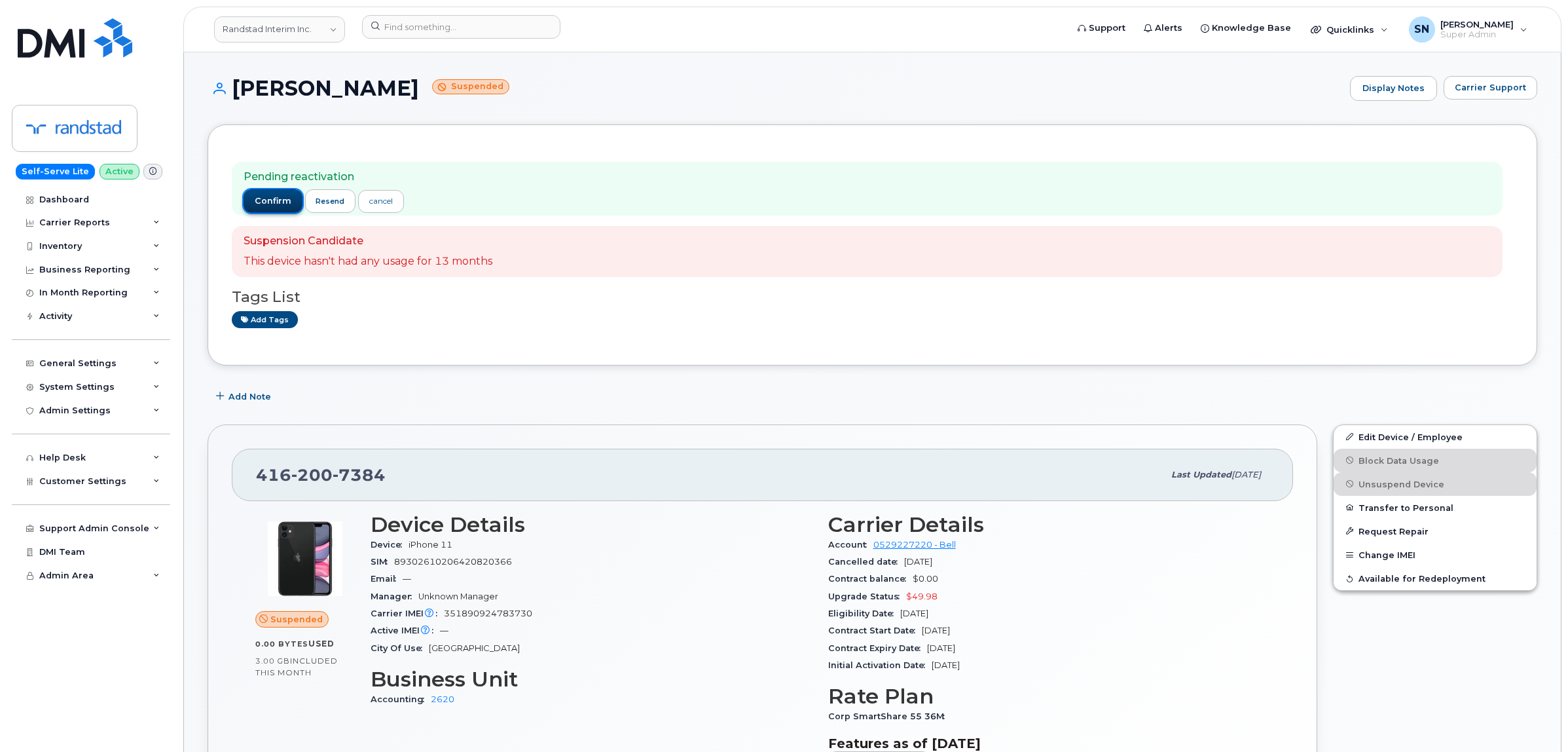
click at [262, 194] on button "confirm" at bounding box center [273, 201] width 59 height 24
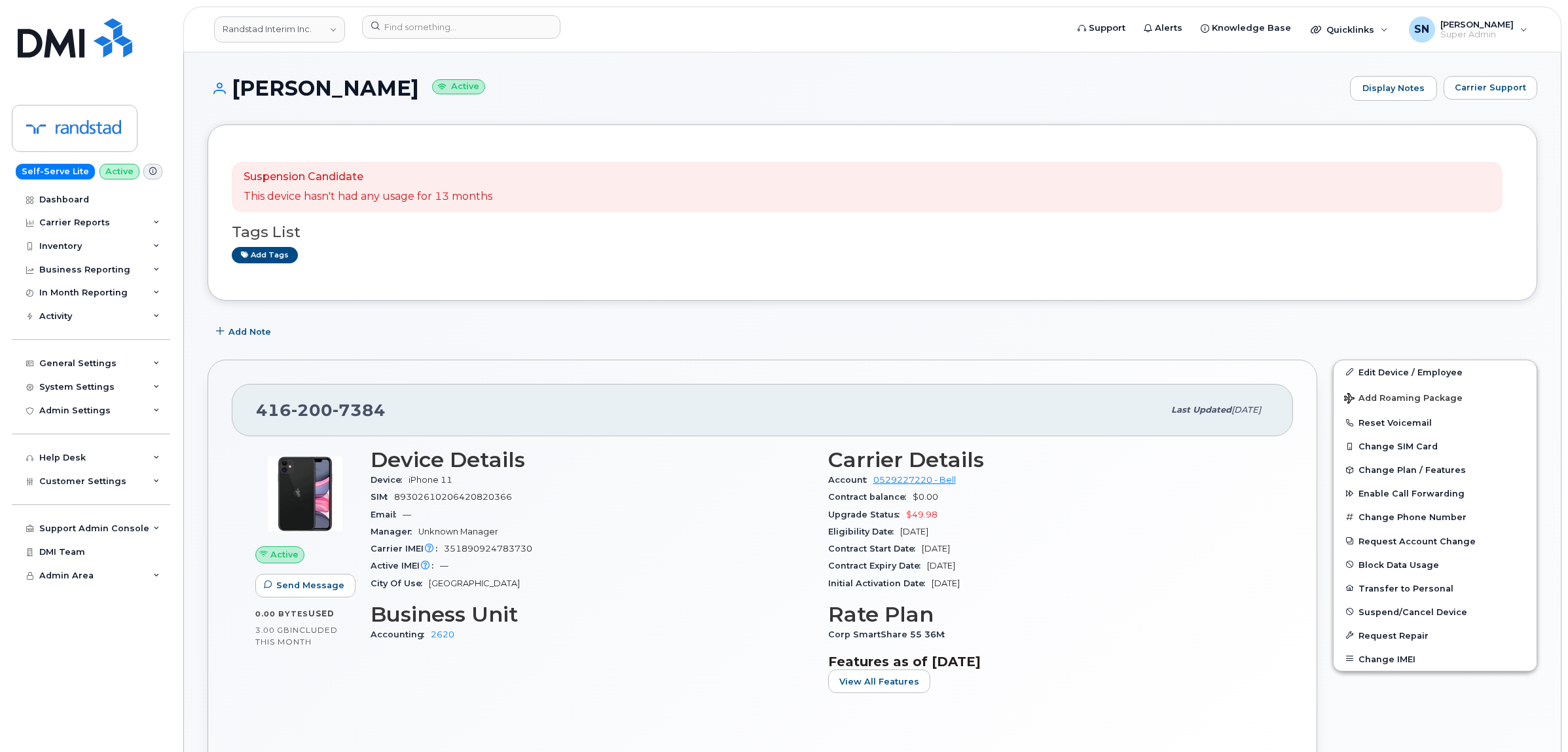
drag, startPoint x: 233, startPoint y: 93, endPoint x: 443, endPoint y: 64, distance: 212.0
click at [460, 86] on h1 "Ouijdane Benmiloud Active" at bounding box center [776, 88] width 1136 height 23
copy h1 "[PERSON_NAME]"
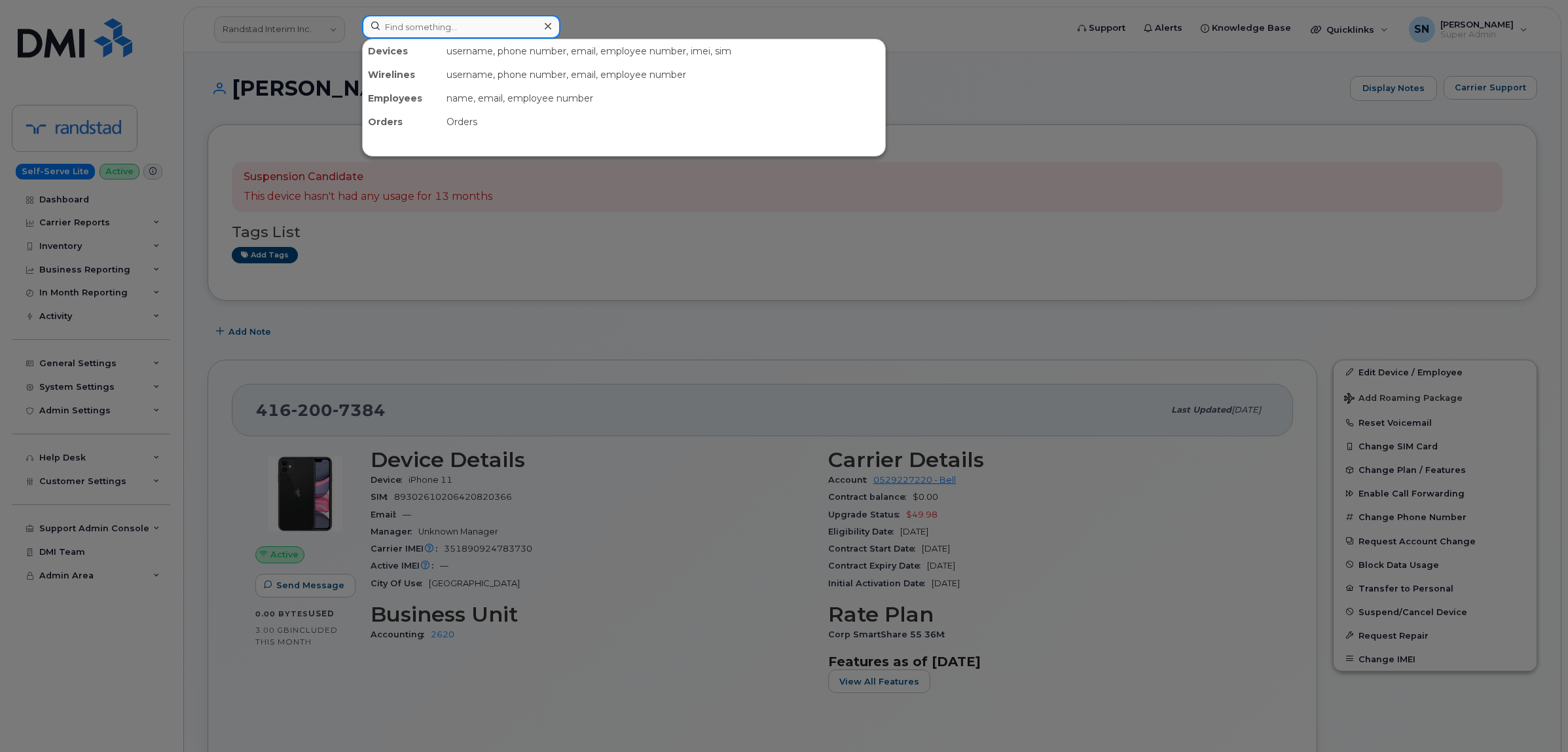
click at [404, 25] on input at bounding box center [461, 27] width 199 height 24
paste input "5873371348"
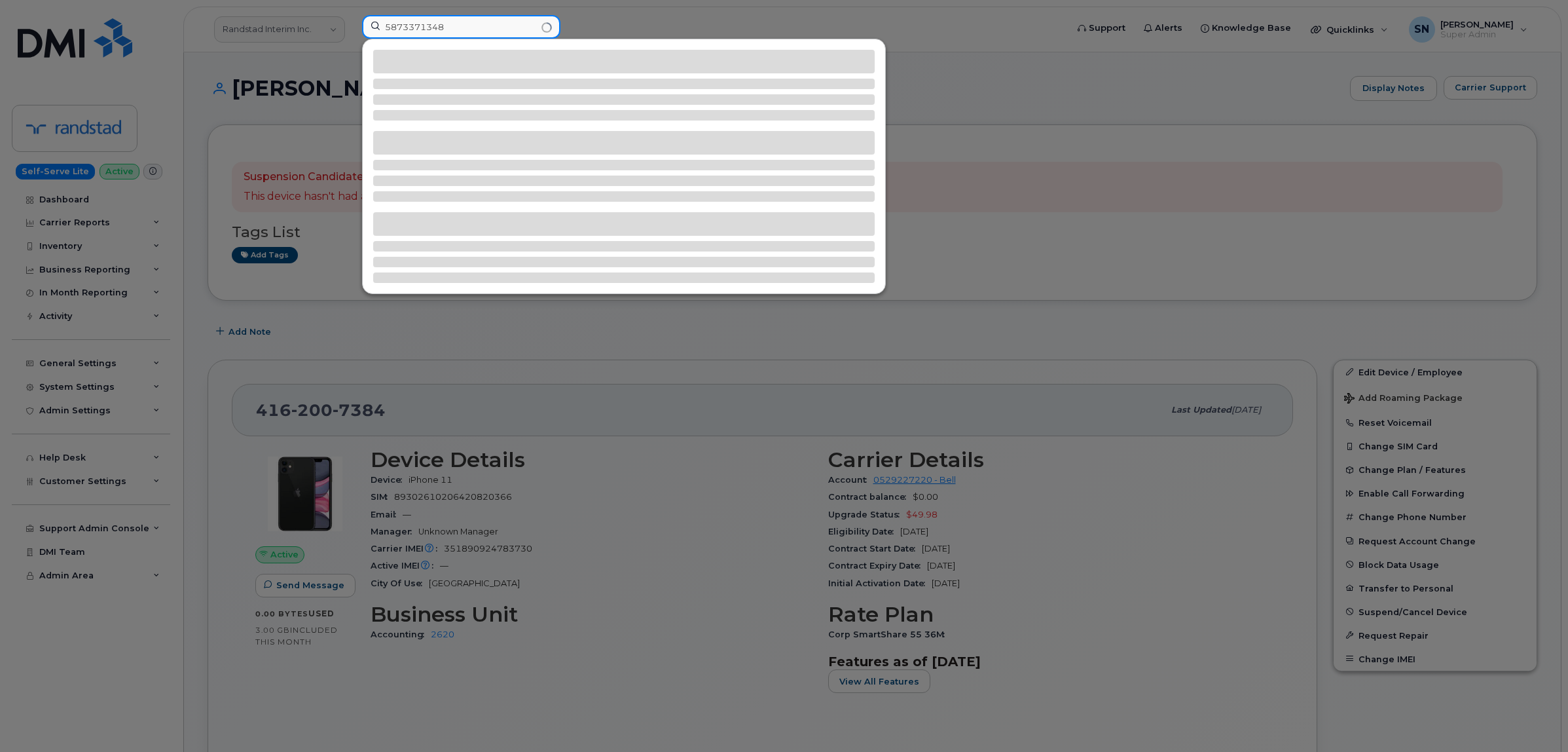
type input "5873371348"
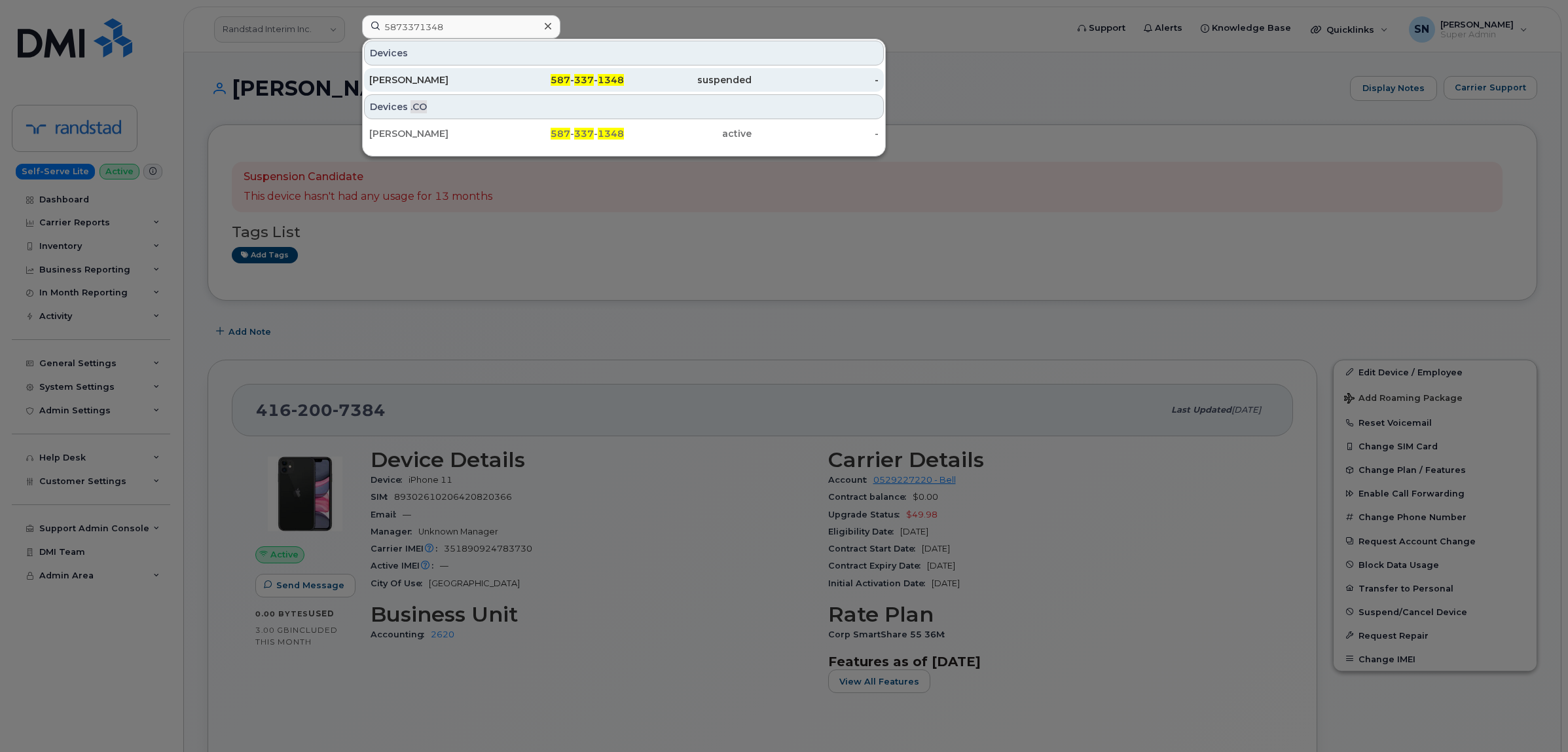
click at [476, 80] on div "[PERSON_NAME]" at bounding box center [433, 80] width 127 height 13
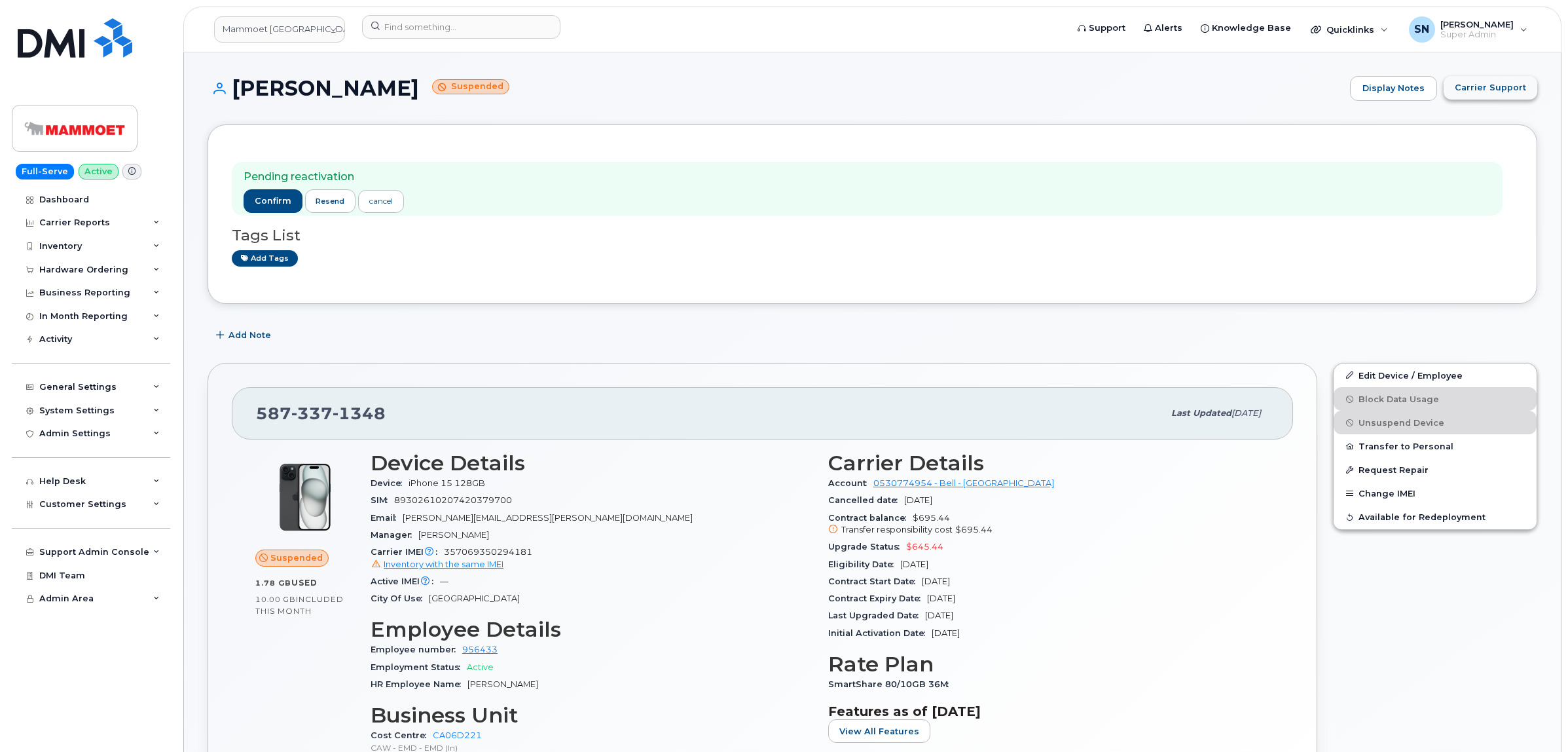
click at [1494, 88] on span "Carrier Support" at bounding box center [1491, 87] width 71 height 12
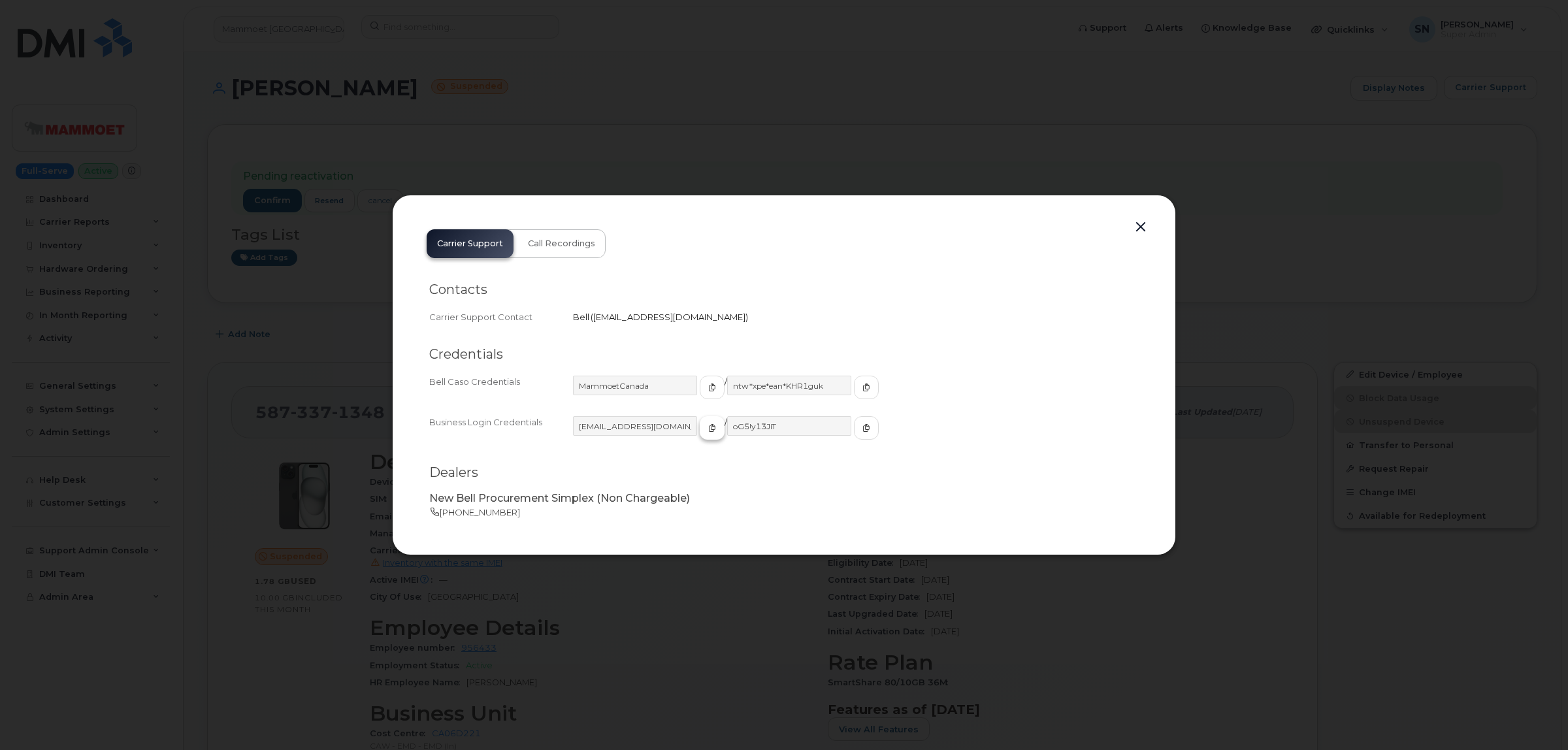
click at [706, 426] on span "button" at bounding box center [712, 427] width 11 height 11
click at [854, 429] on button "button" at bounding box center [866, 428] width 24 height 24
click at [1140, 227] on button "button" at bounding box center [1141, 227] width 20 height 18
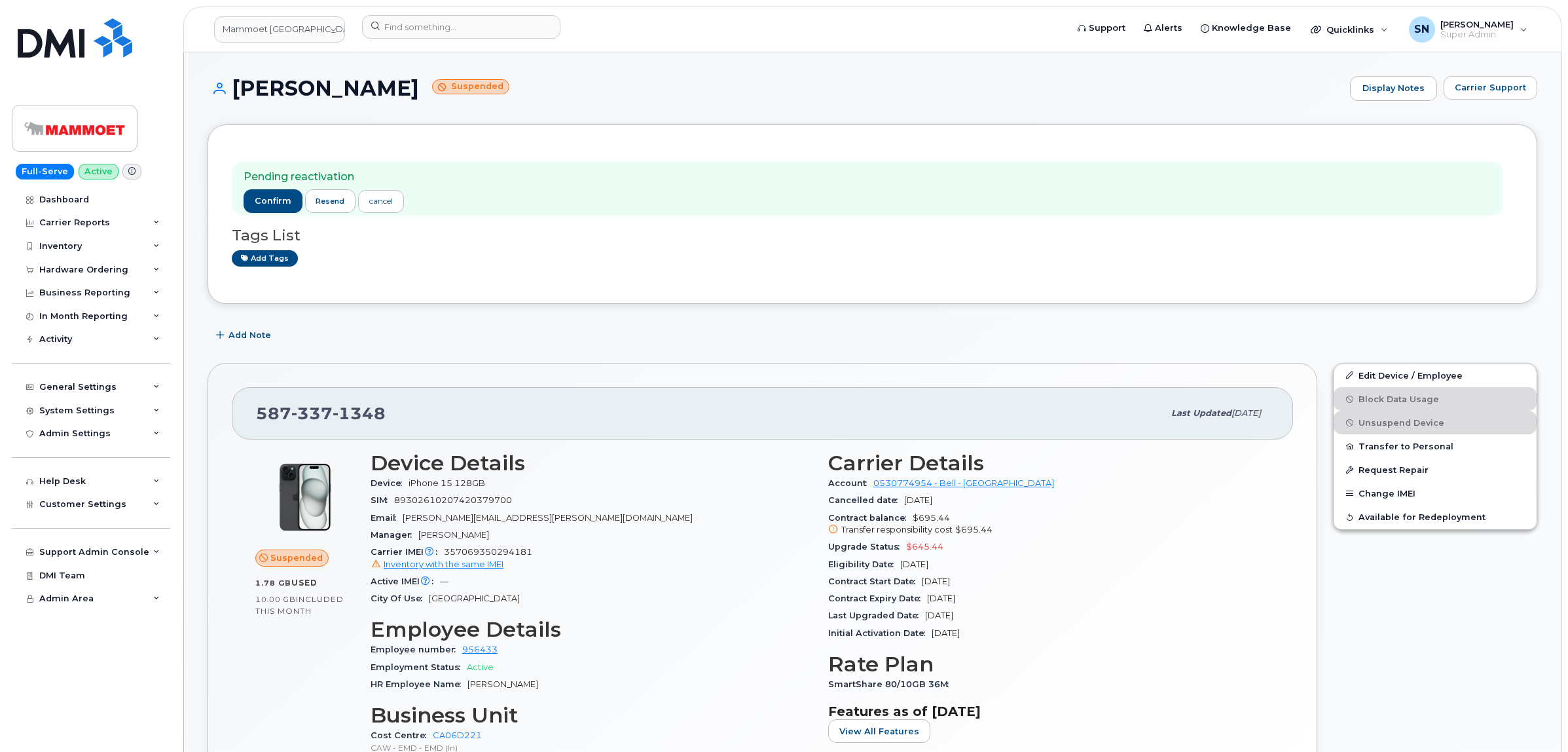
drag, startPoint x: 522, startPoint y: 347, endPoint x: 509, endPoint y: 348, distance: 13.0
click at [521, 347] on div "Add Note" at bounding box center [873, 335] width 1330 height 24
drag, startPoint x: 257, startPoint y: 408, endPoint x: 382, endPoint y: 414, distance: 125.1
click at [382, 414] on span "587 337 1348" at bounding box center [321, 414] width 130 height 20
copy span "587 337 1348"
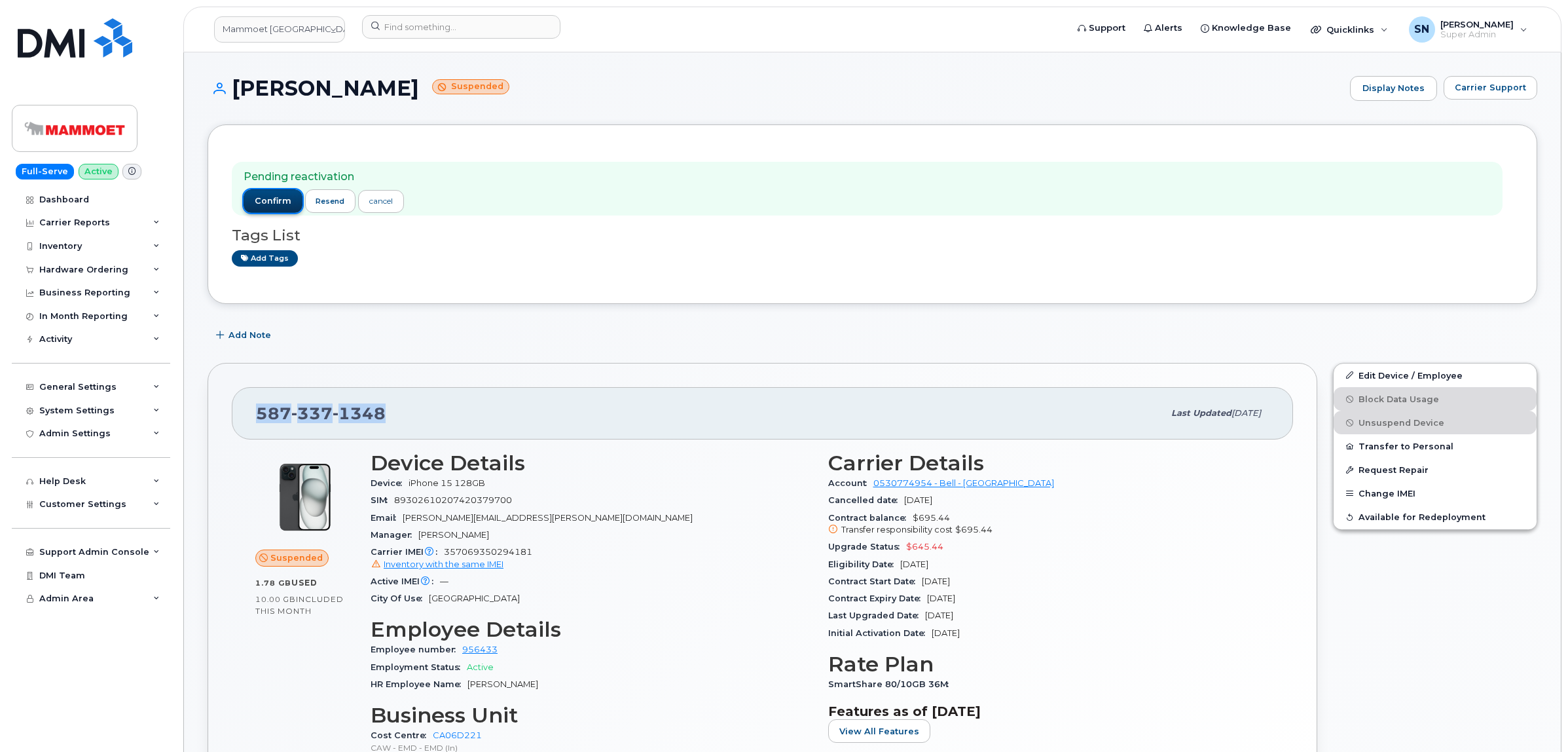
click at [279, 201] on span "confirm" at bounding box center [273, 200] width 37 height 12
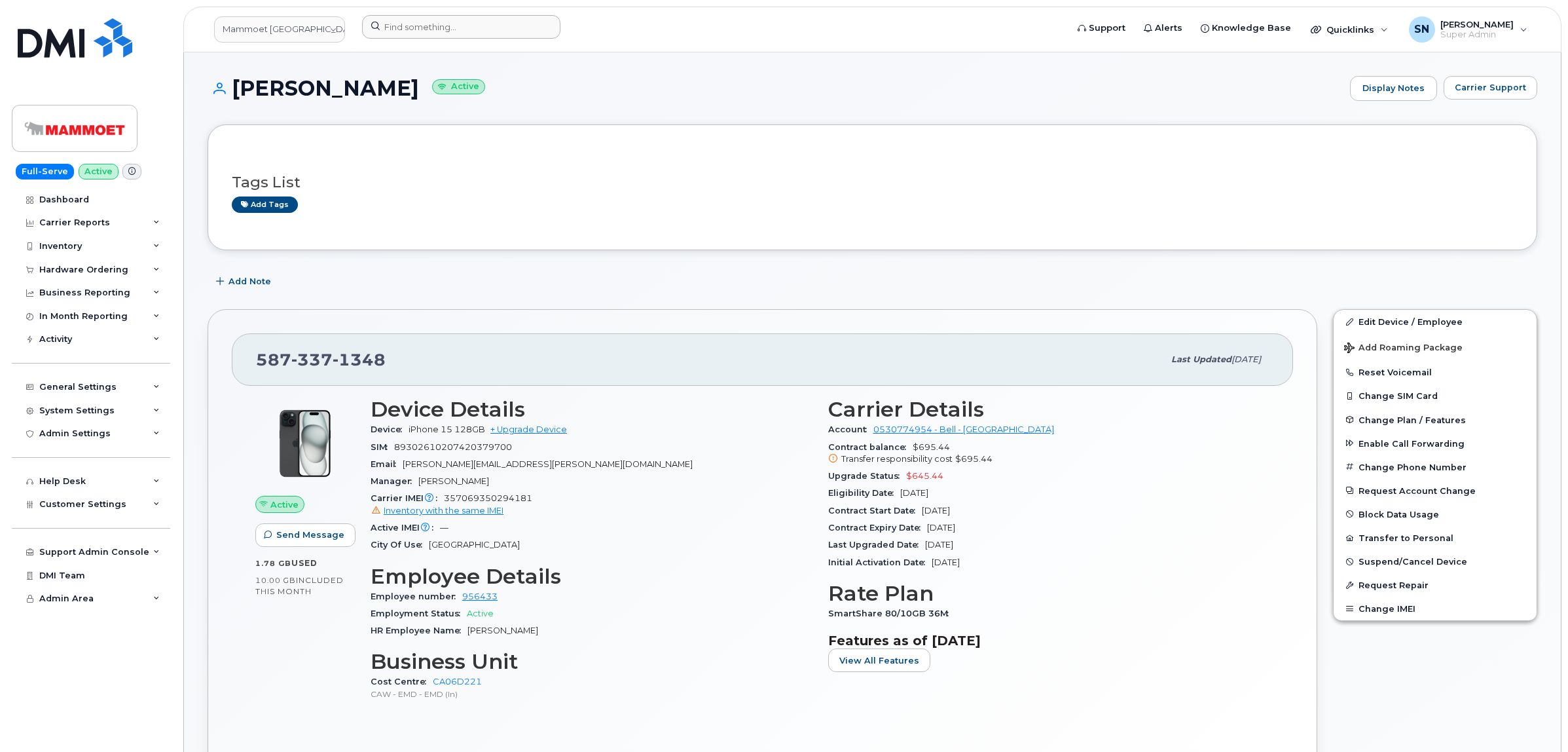
drag, startPoint x: 424, startPoint y: 39, endPoint x: 426, endPoint y: 33, distance: 6.3
click at [426, 33] on div at bounding box center [710, 30] width 717 height 29
click at [463, 31] on input at bounding box center [461, 27] width 199 height 24
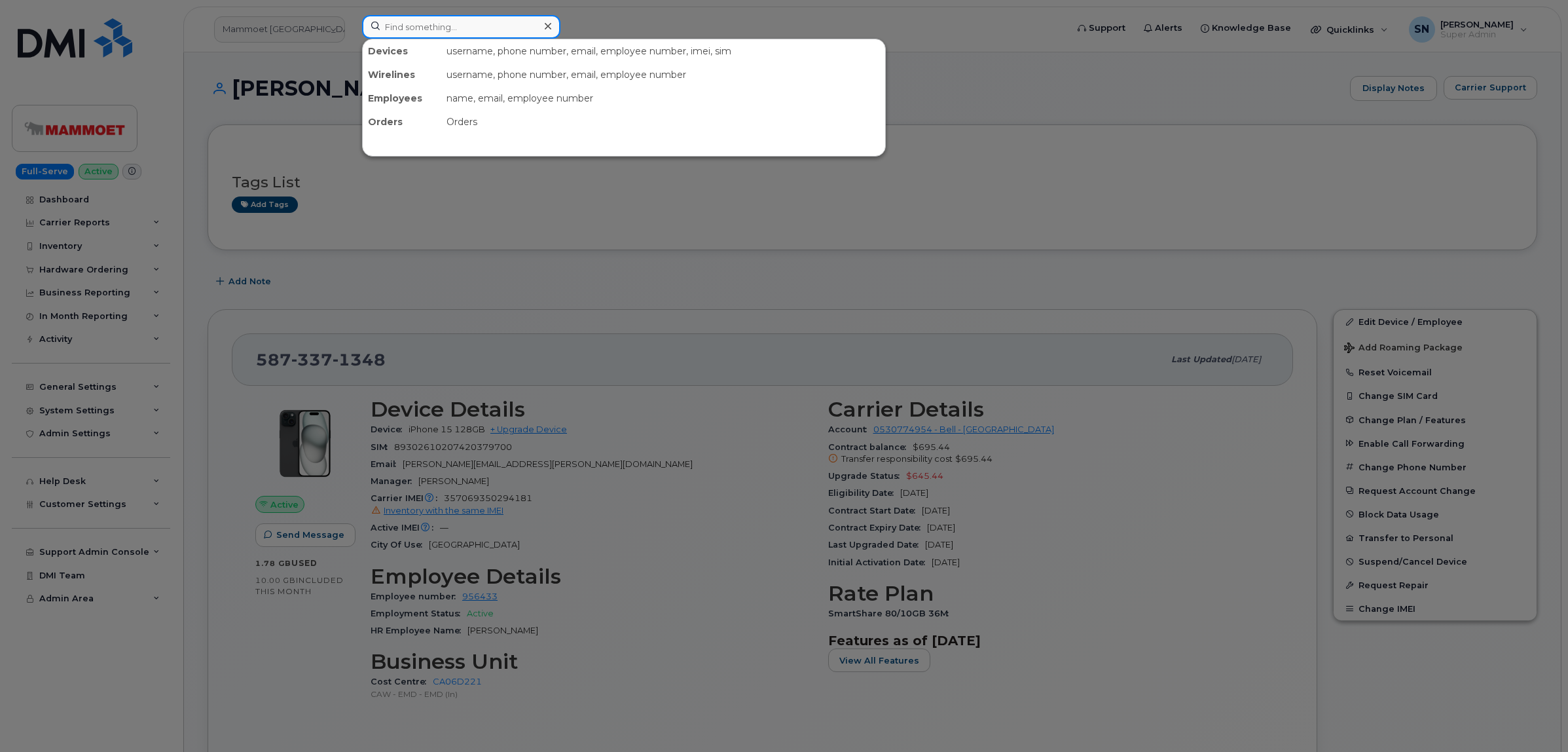
paste input "7808714728"
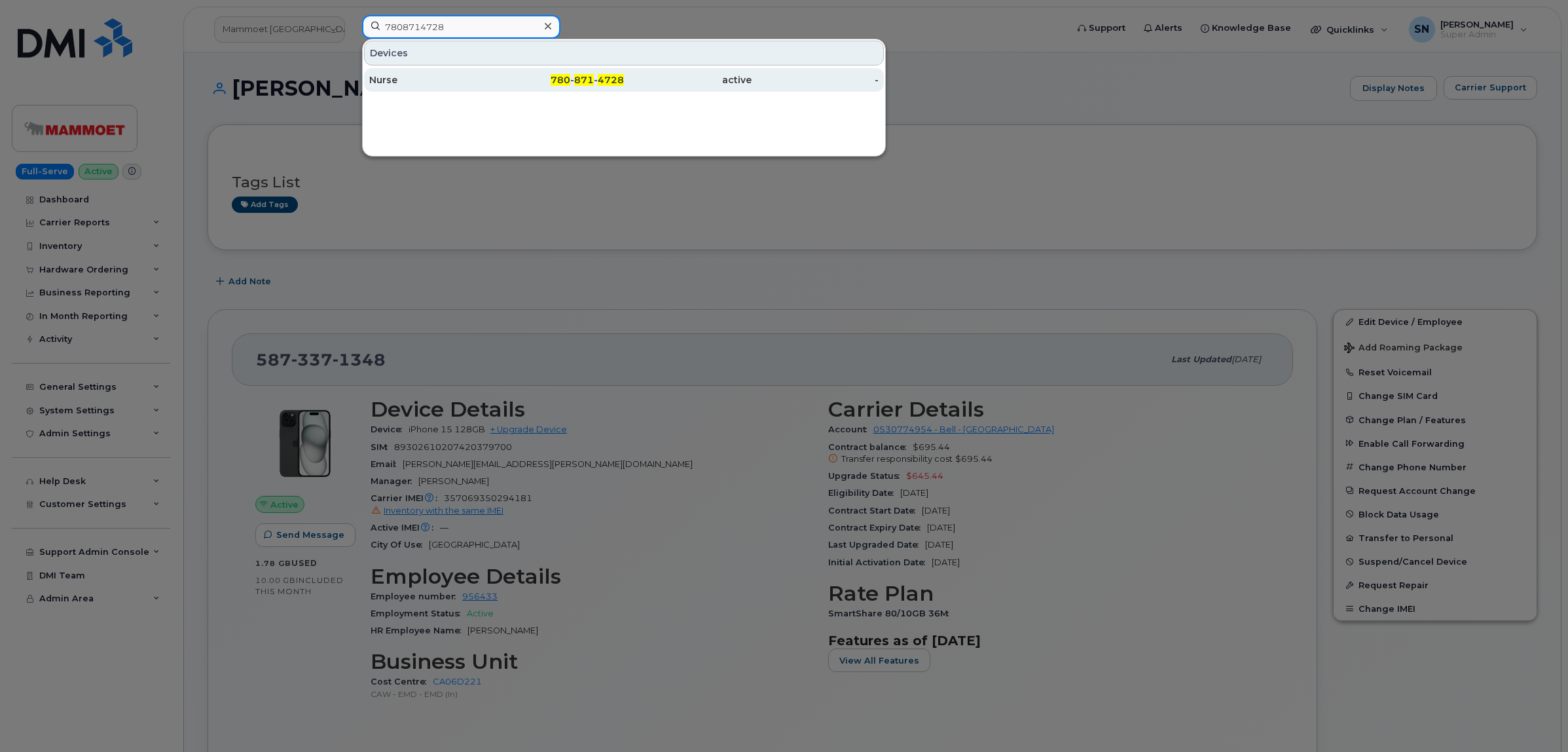
type input "7808714728"
click at [463, 74] on div "Nurse" at bounding box center [433, 80] width 127 height 13
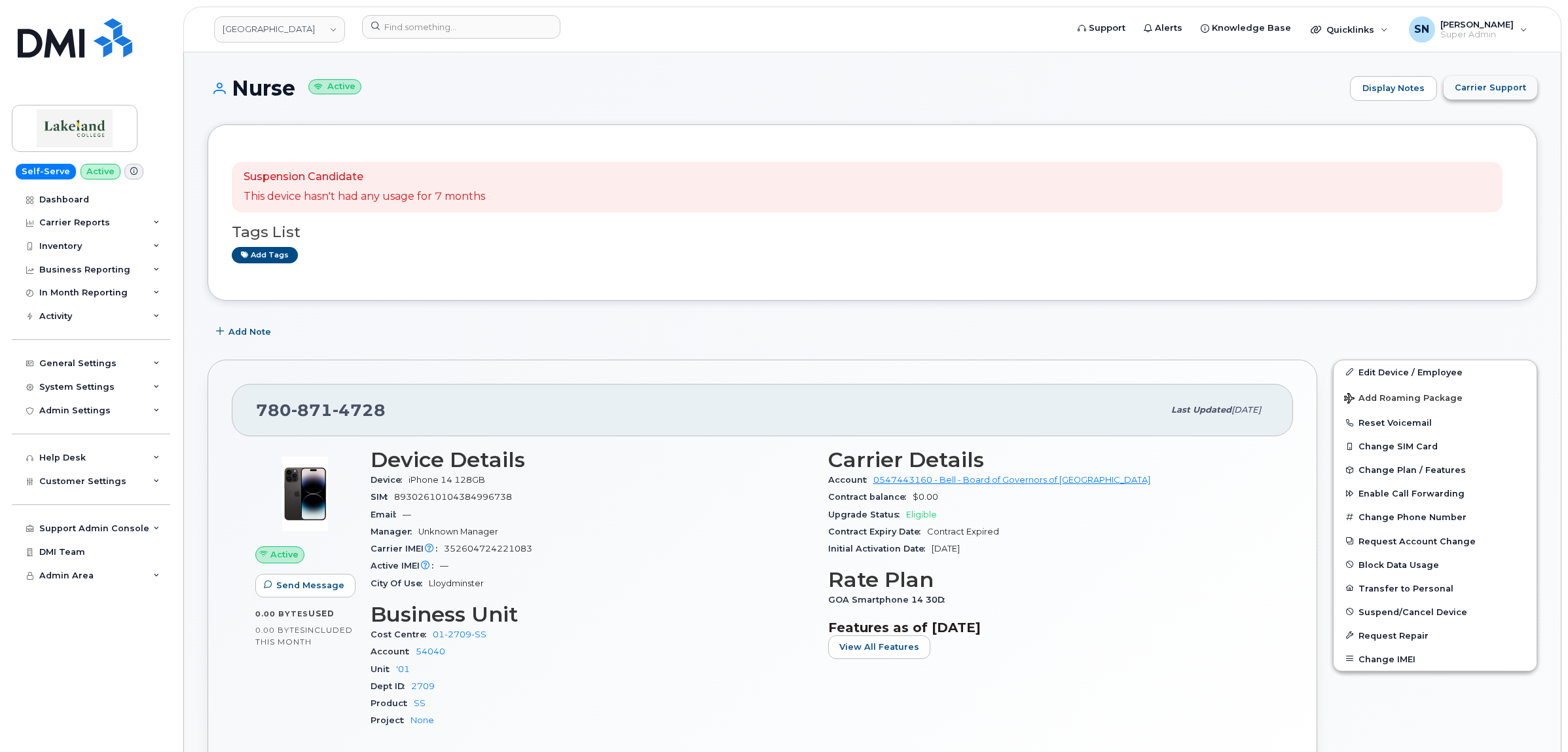
click at [1484, 87] on span "Carrier Support" at bounding box center [1491, 87] width 71 height 12
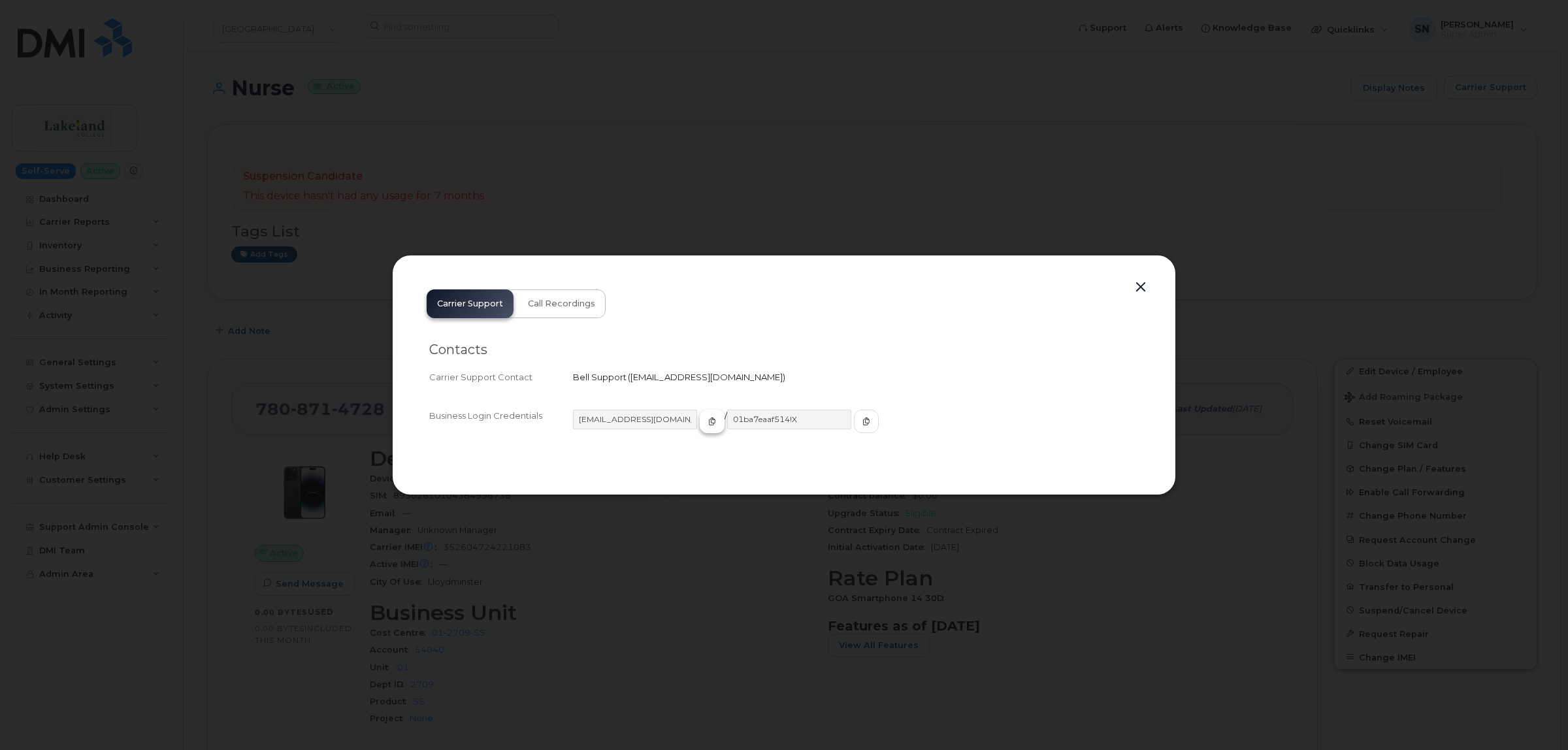
click at [706, 423] on span "button" at bounding box center [712, 421] width 11 height 11
click at [854, 420] on button "button" at bounding box center [866, 421] width 24 height 24
drag, startPoint x: 1142, startPoint y: 288, endPoint x: 1156, endPoint y: 325, distance: 39.6
click at [1142, 288] on button "button" at bounding box center [1141, 288] width 20 height 18
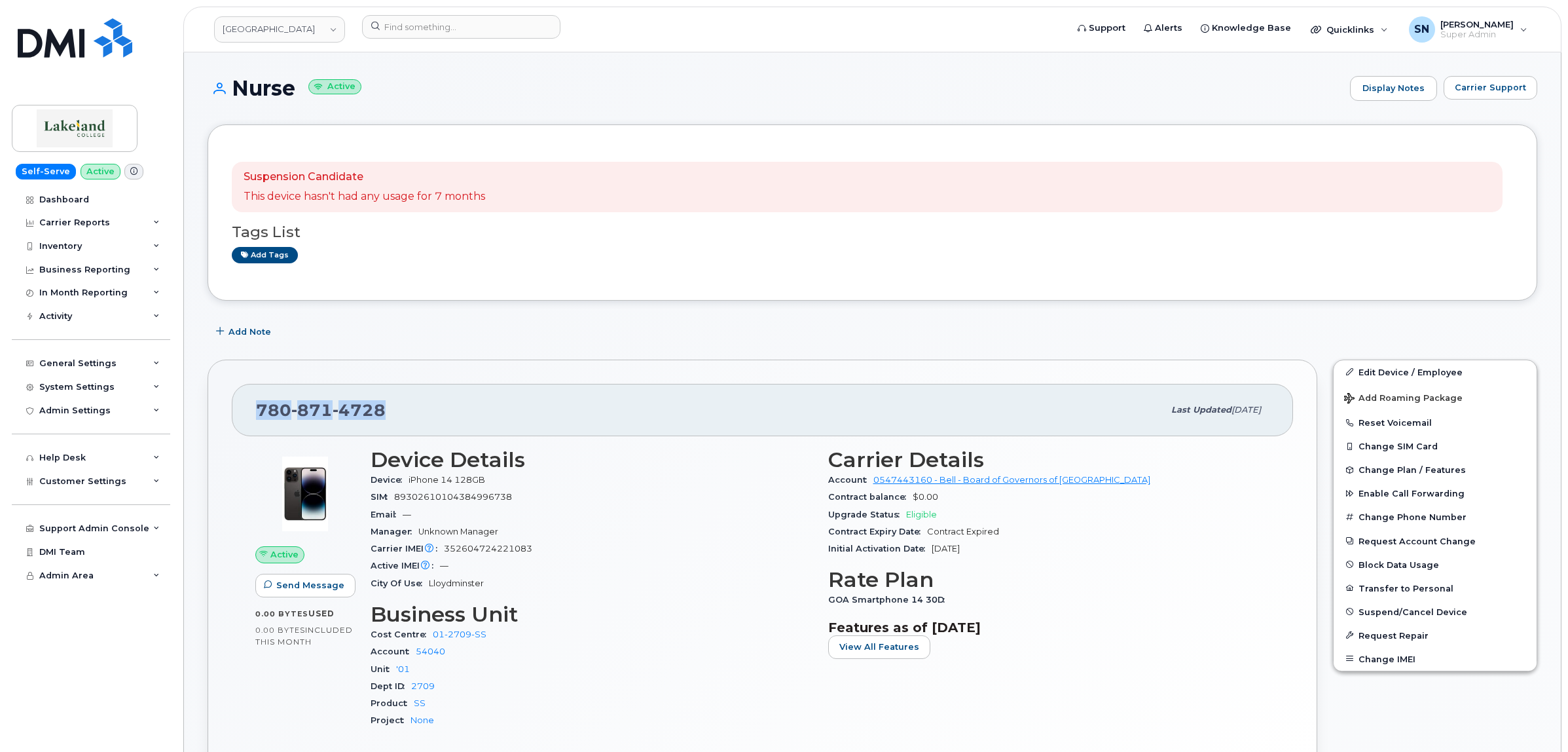
drag, startPoint x: 257, startPoint y: 421, endPoint x: 383, endPoint y: 414, distance: 126.2
click at [383, 414] on span "780 871 4728" at bounding box center [321, 411] width 130 height 20
copy span "780 871 4728"
click at [331, 23] on link "Lakeland College" at bounding box center [279, 29] width 131 height 26
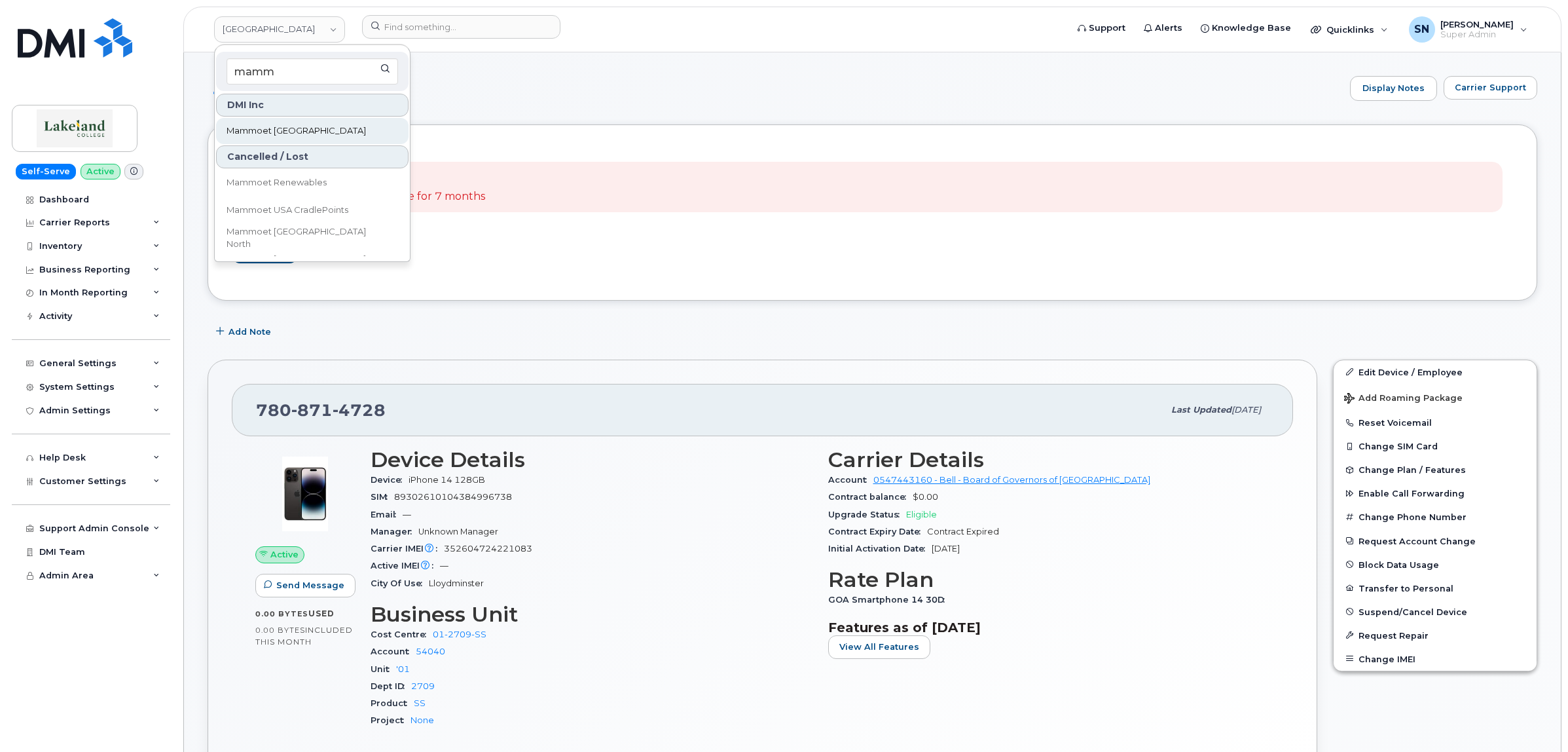
type input "mamm"
click at [295, 125] on span "Mammoet [GEOGRAPHIC_DATA]" at bounding box center [296, 130] width 140 height 13
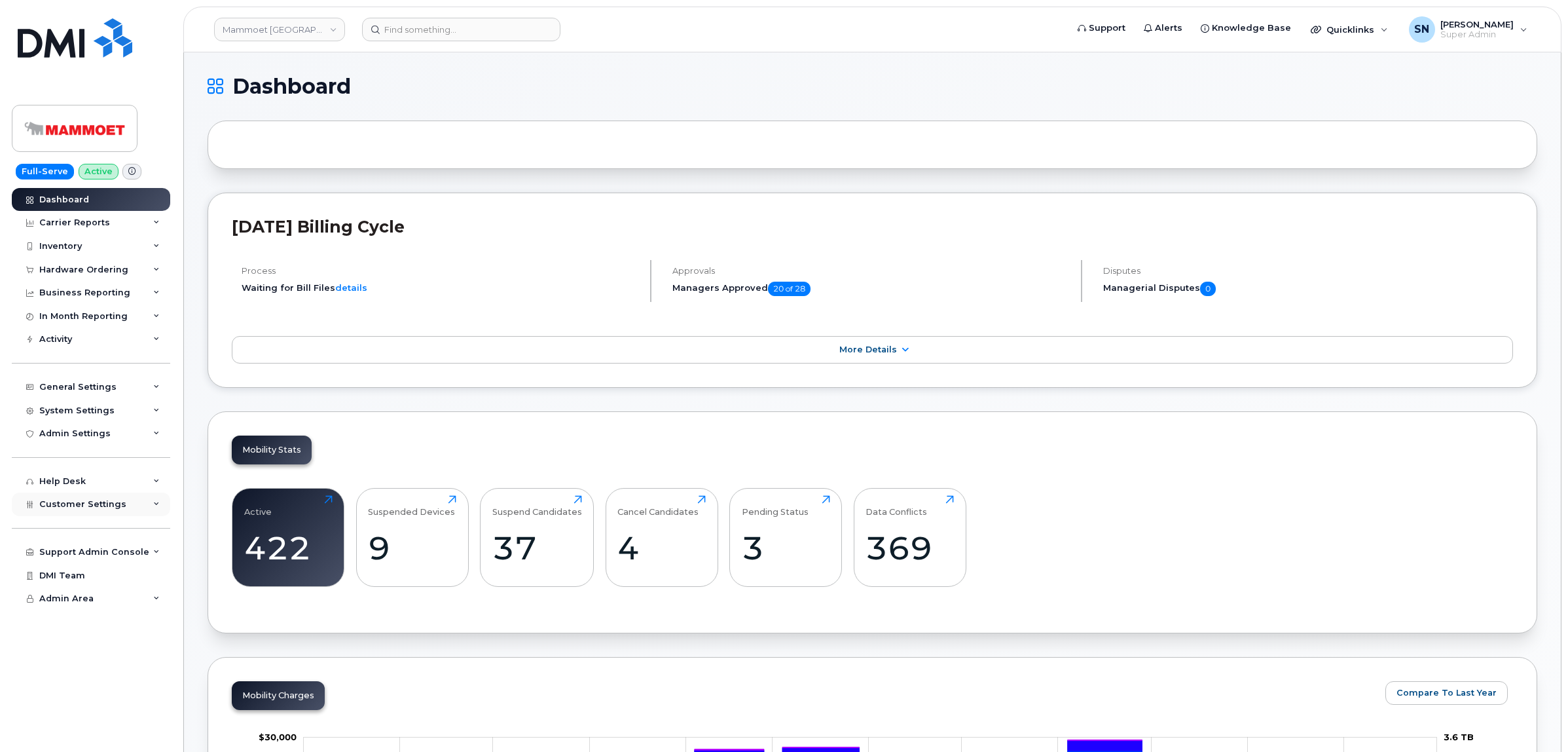
click at [100, 498] on div "Customer Settings" at bounding box center [91, 504] width 159 height 24
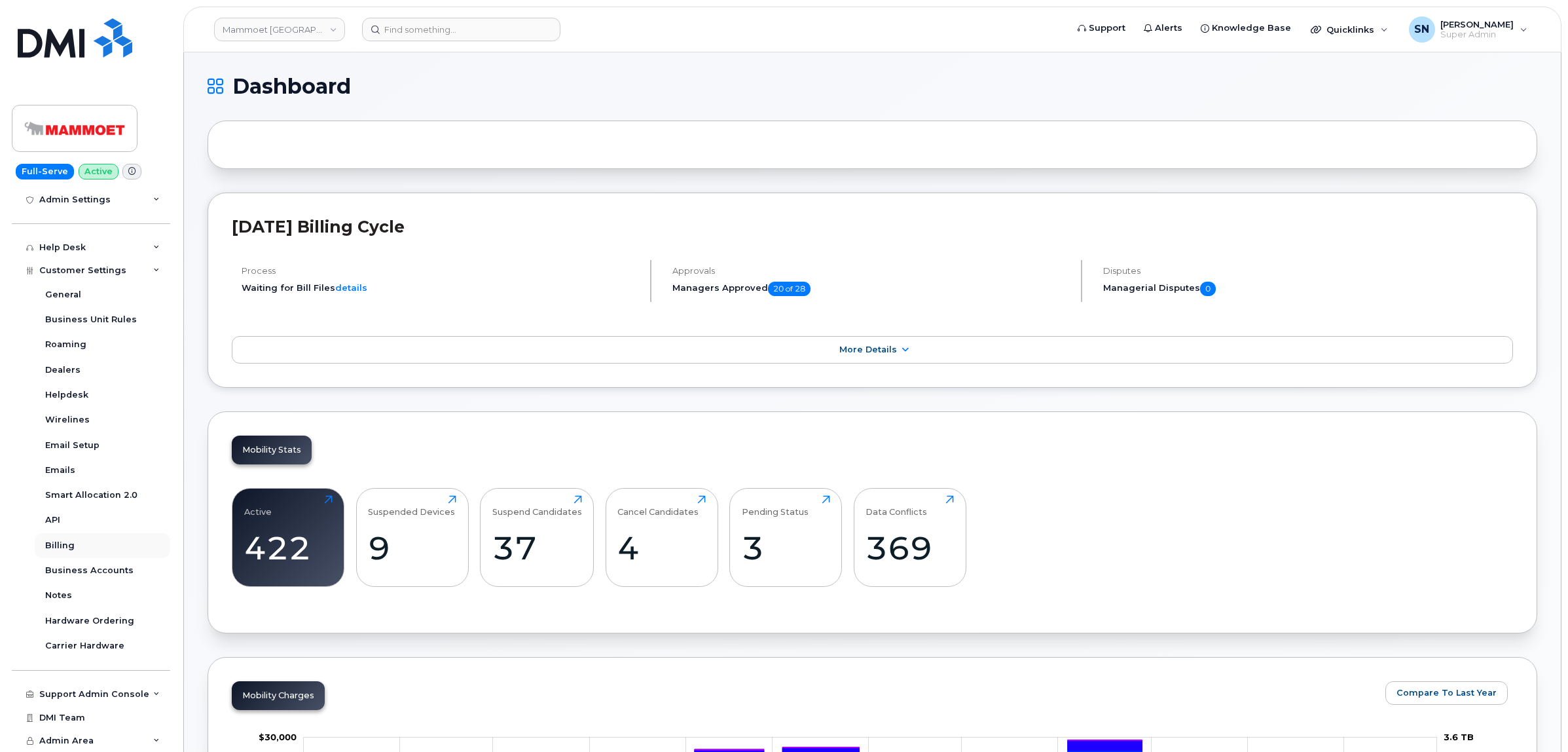
scroll to position [239, 0]
click at [114, 570] on div "Business Accounts" at bounding box center [89, 570] width 88 height 12
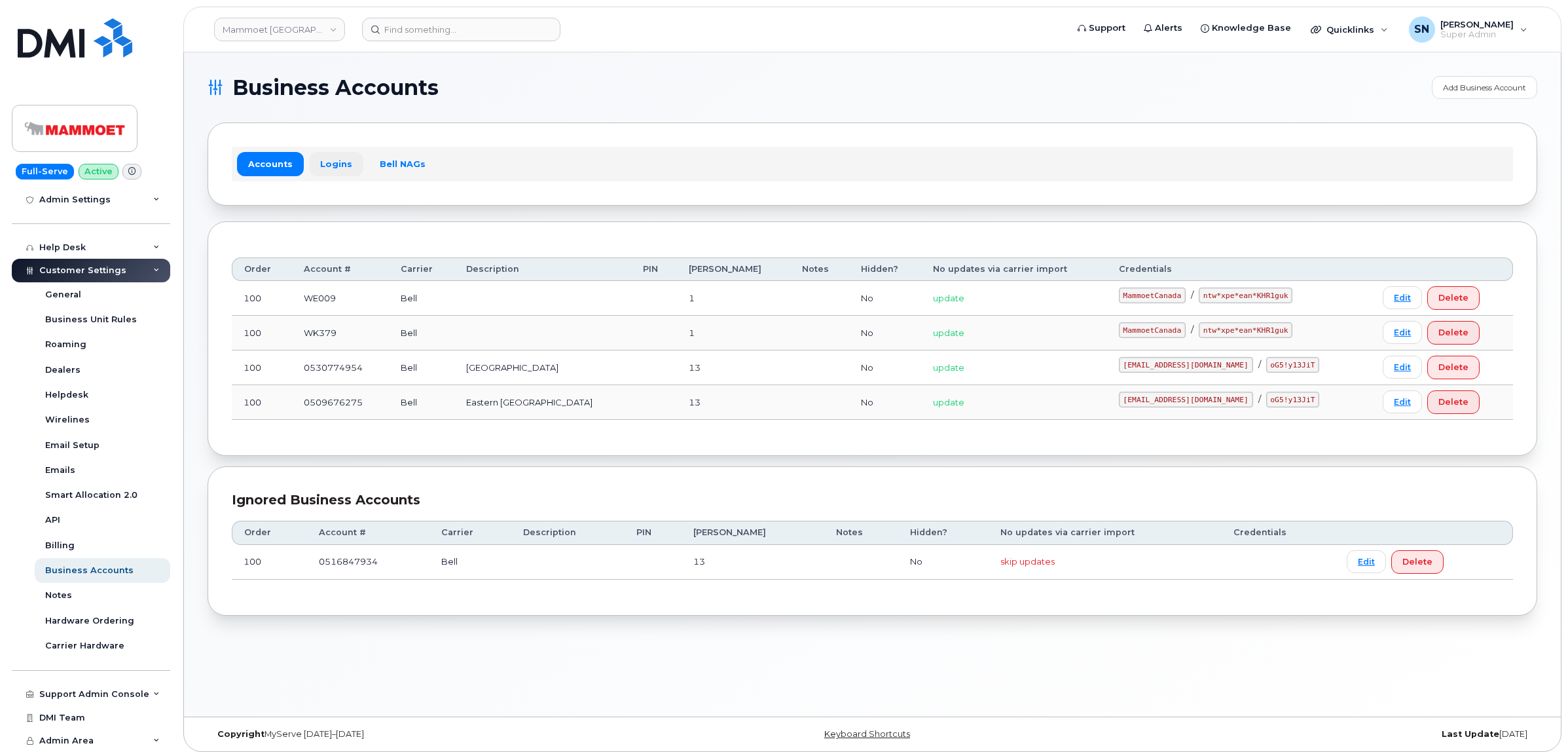
click at [328, 161] on link "Logins" at bounding box center [336, 163] width 54 height 24
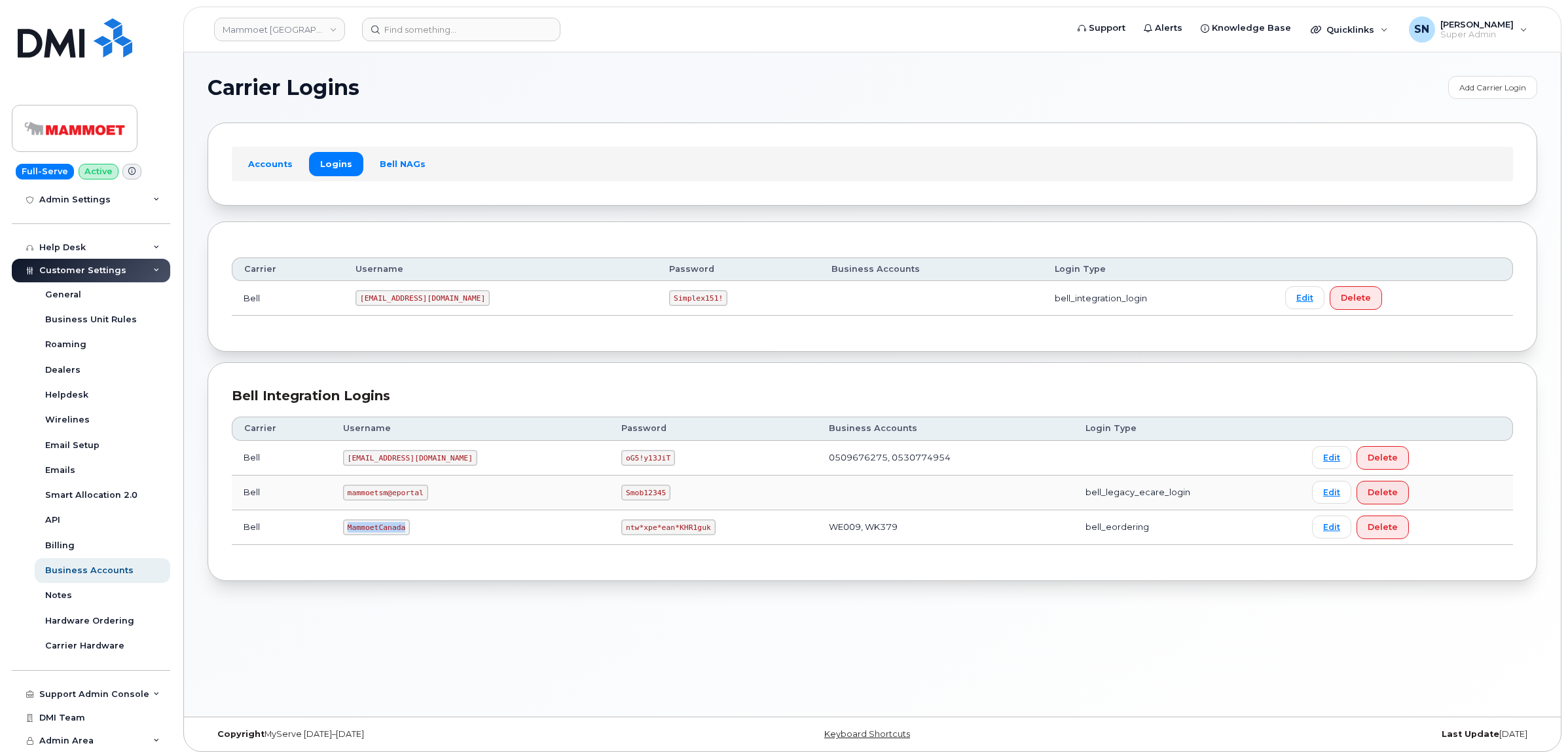
drag, startPoint x: 354, startPoint y: 528, endPoint x: 409, endPoint y: 533, distance: 55.2
click at [409, 533] on code "MammoetCanada" at bounding box center [376, 527] width 67 height 15
copy code "MammoetCanada"
drag, startPoint x: 552, startPoint y: 527, endPoint x: 633, endPoint y: 534, distance: 81.3
click at [633, 534] on code "ntw*xpe*ean*KHR1guk" at bounding box center [668, 527] width 94 height 15
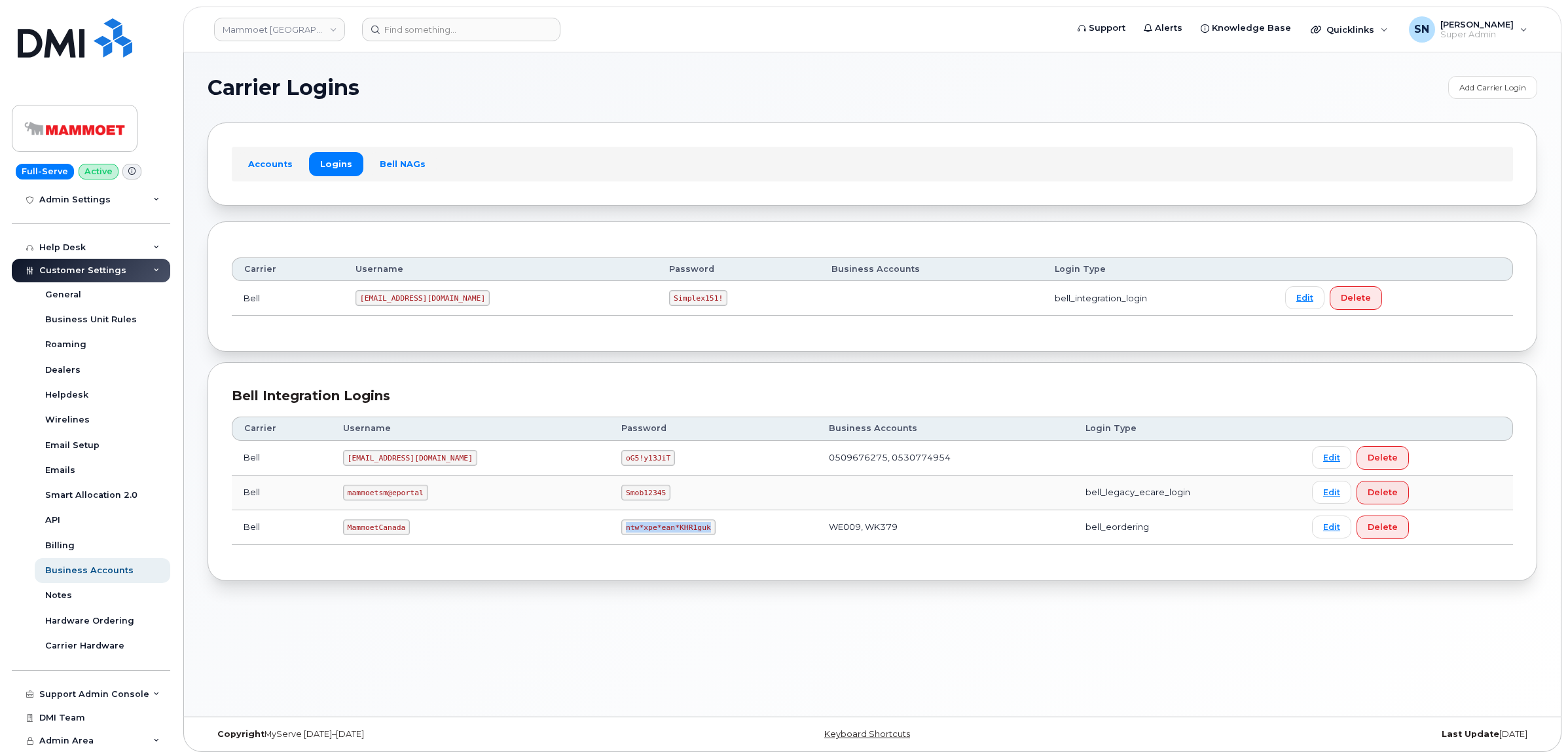
copy code "ntw*xpe*ean*KHR1guk"
click at [427, 21] on input at bounding box center [461, 29] width 199 height 24
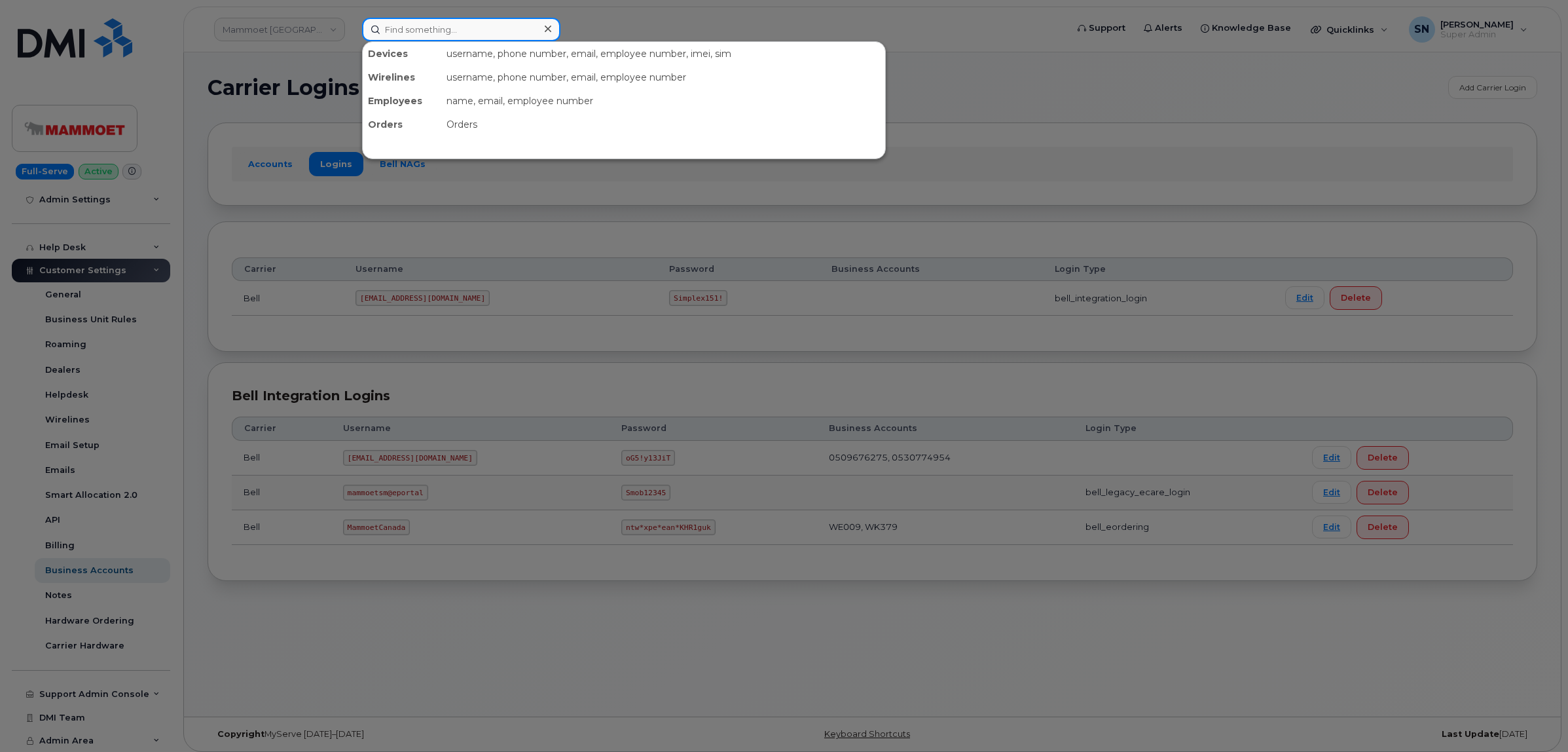
paste input "5063780421"
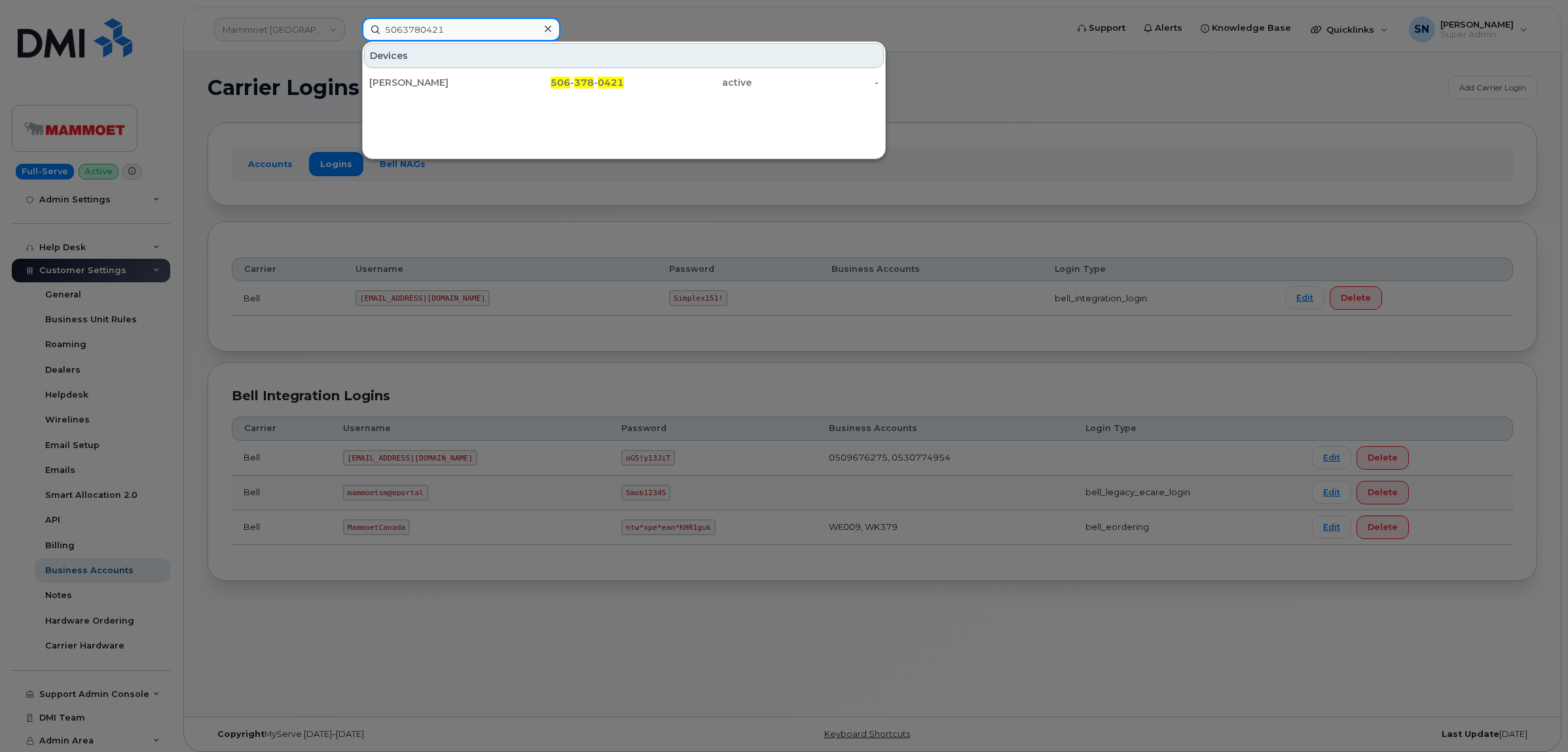
type input "5063780421"
click at [440, 90] on div "[PERSON_NAME]" at bounding box center [433, 82] width 127 height 24
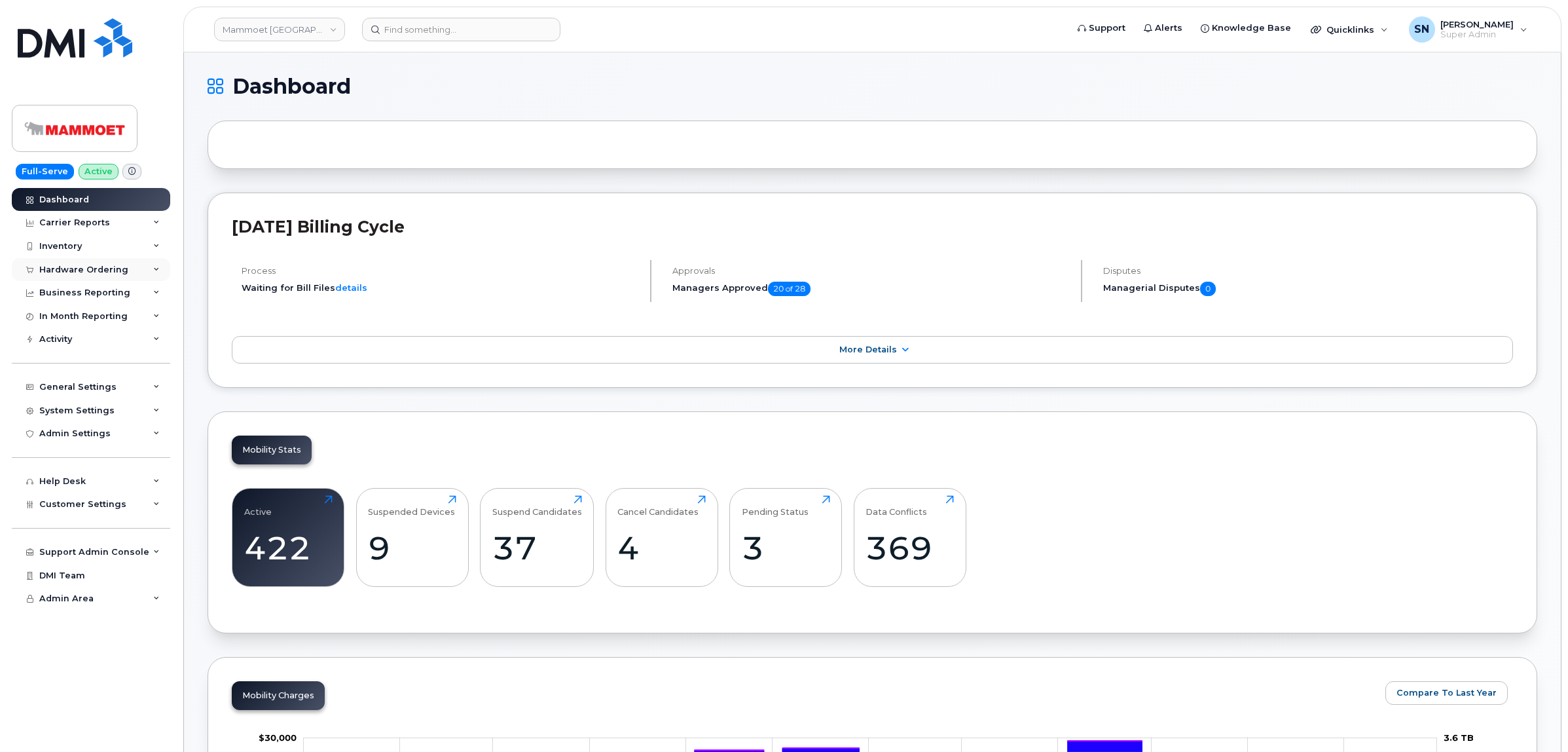
drag, startPoint x: 90, startPoint y: 272, endPoint x: 84, endPoint y: 279, distance: 9.2
click at [90, 272] on div "Hardware Ordering" at bounding box center [84, 270] width 89 height 11
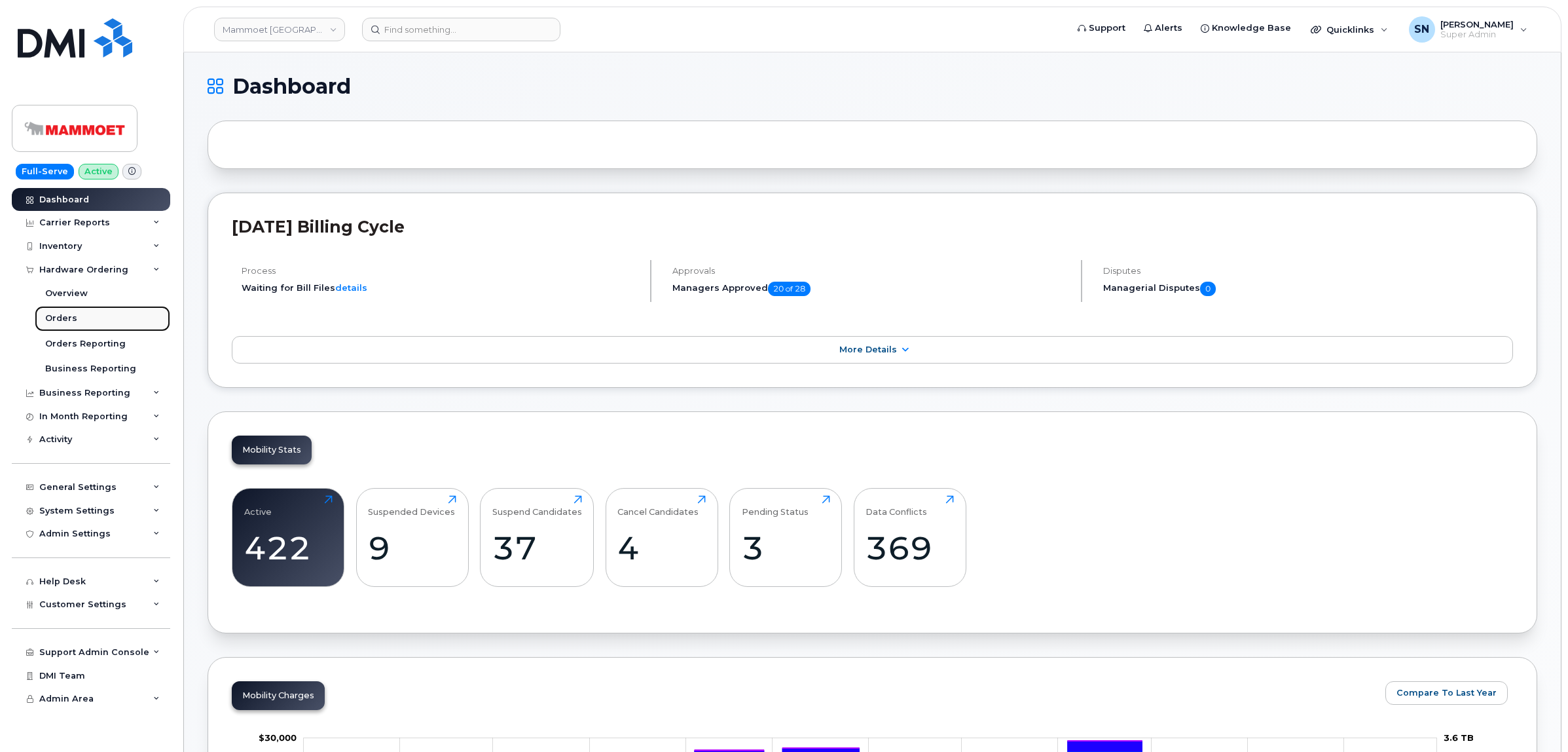
click at [70, 315] on div "Orders" at bounding box center [61, 318] width 32 height 12
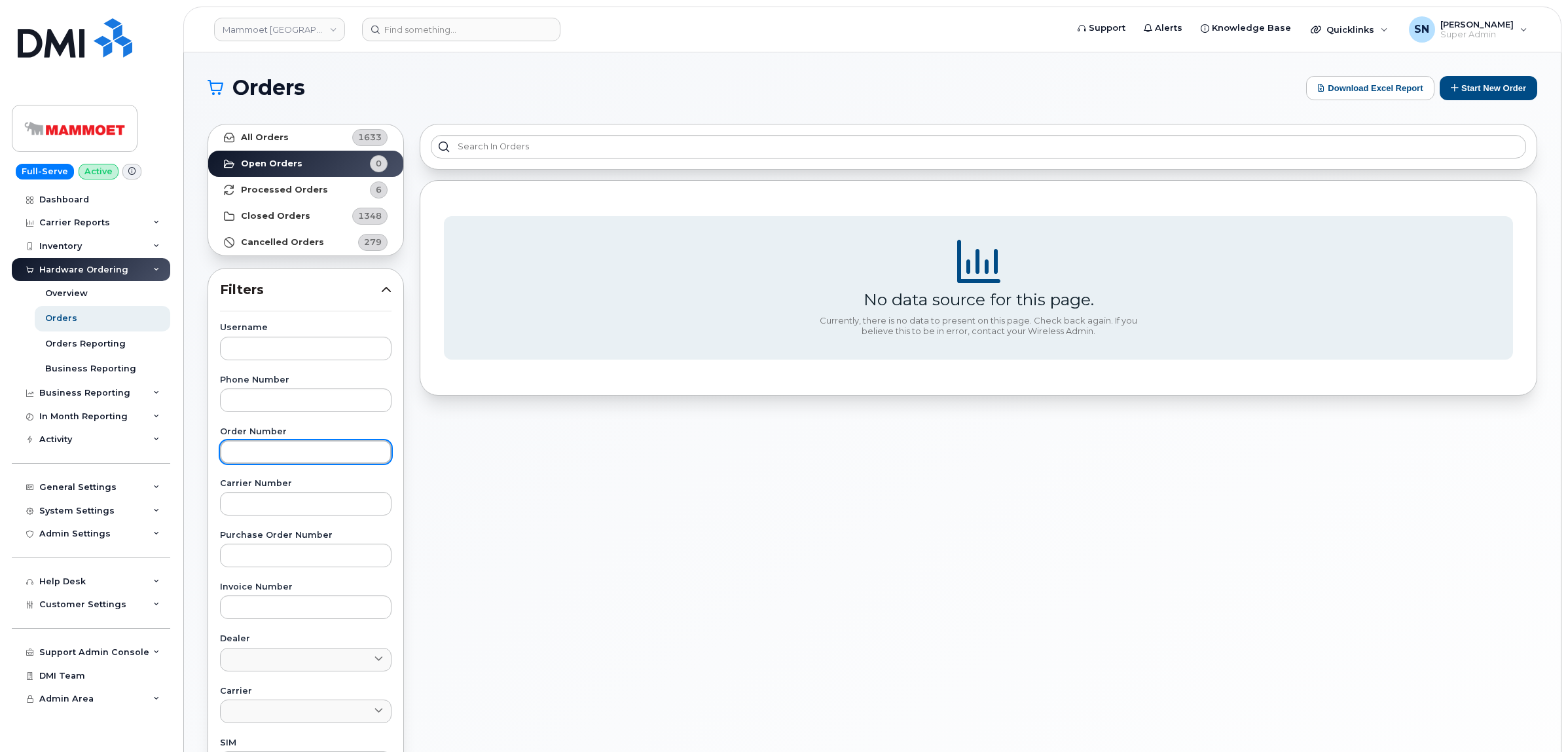
click at [356, 456] on input "text" at bounding box center [306, 452] width 172 height 24
paste input "302567"
type input "302567"
click at [298, 142] on link "All Orders 1633" at bounding box center [305, 137] width 195 height 26
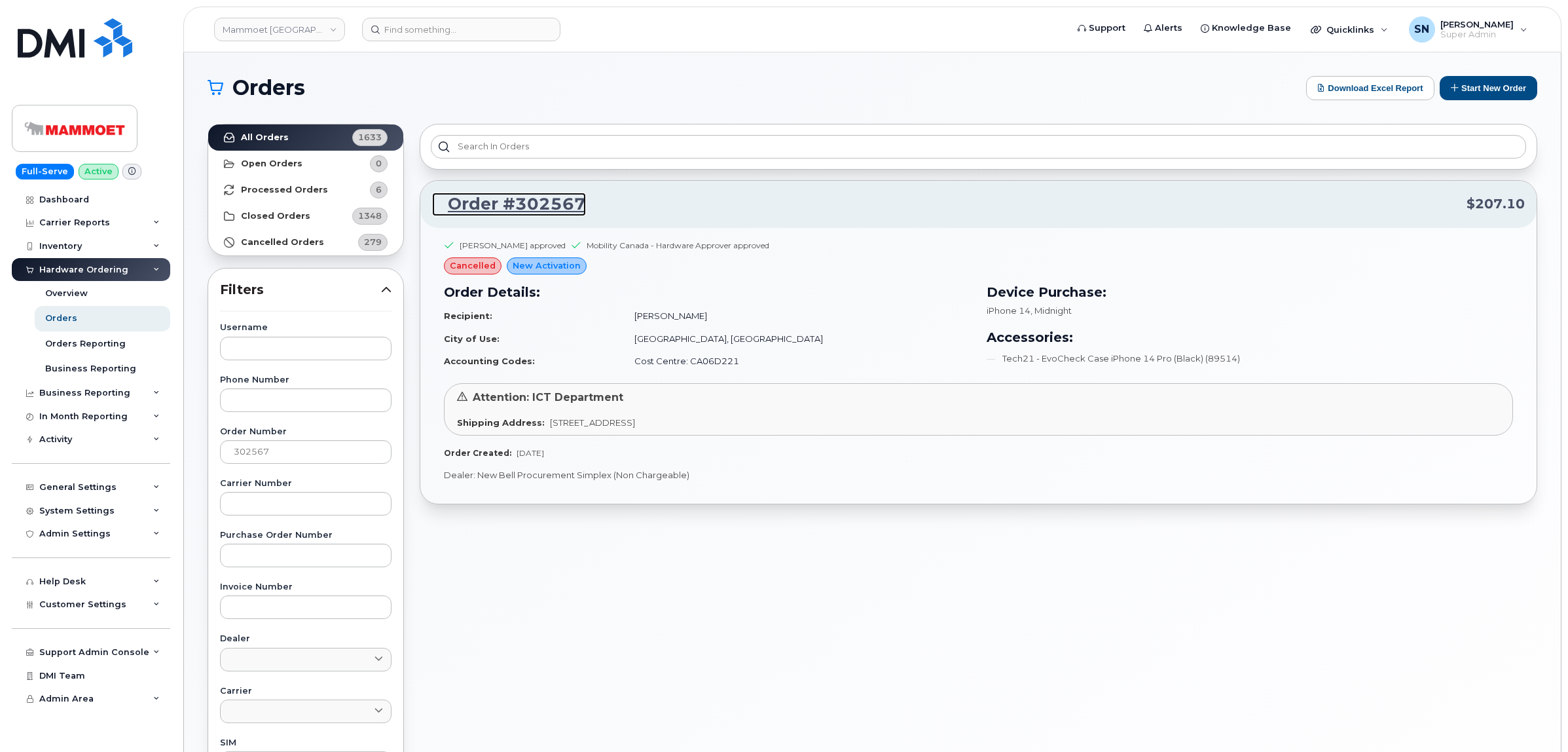
click at [525, 203] on link "Order #302567" at bounding box center [509, 204] width 154 height 24
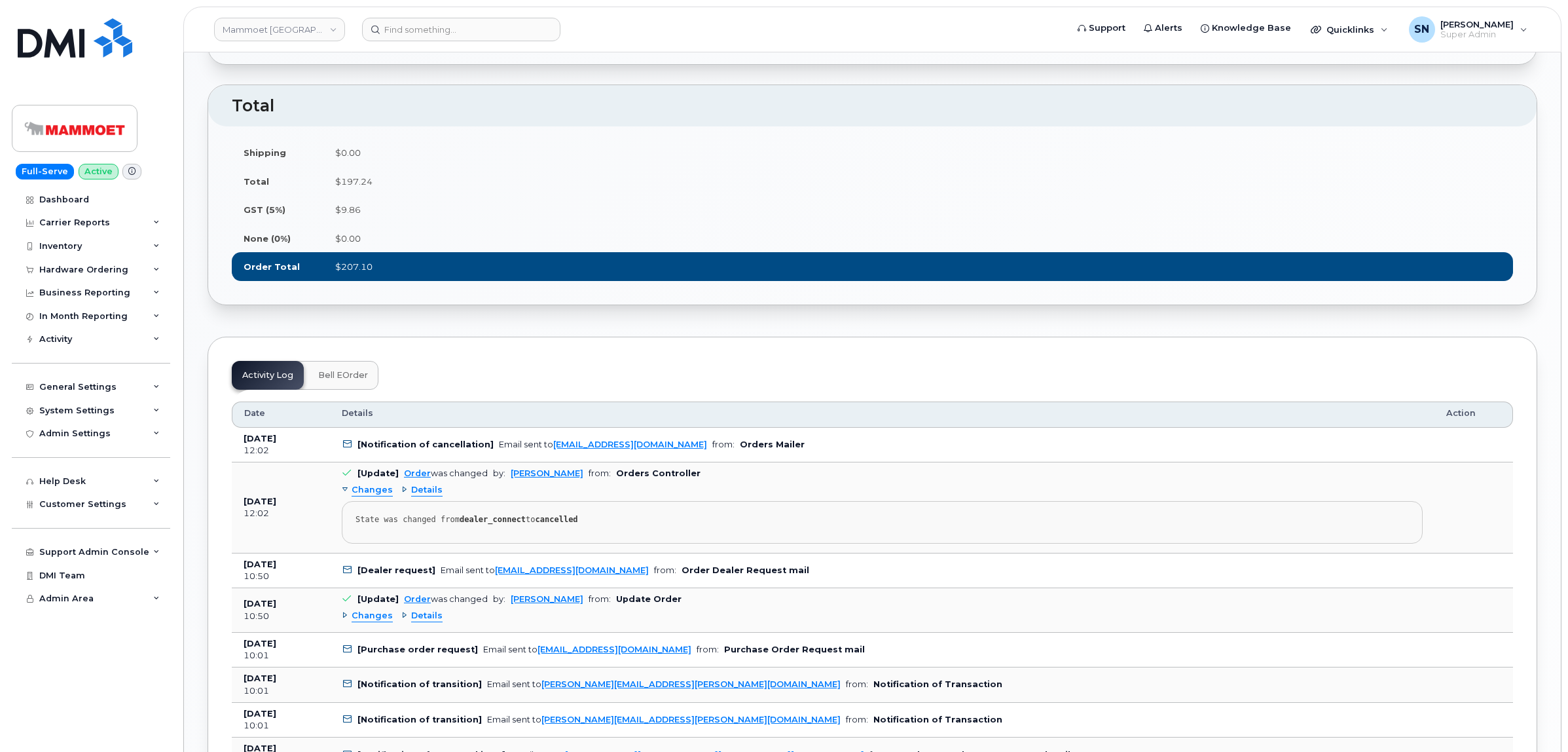
scroll to position [1064, 0]
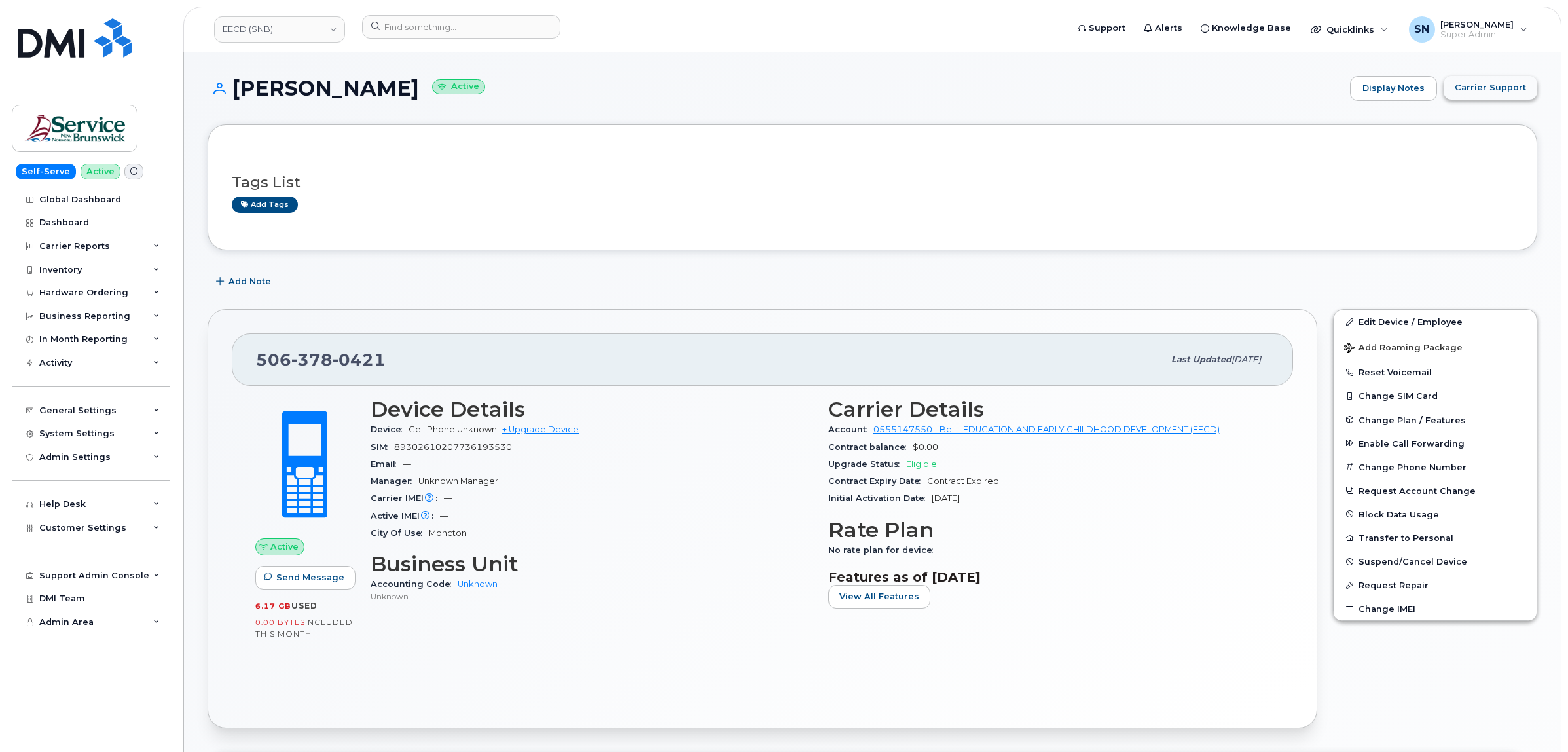
click at [1517, 85] on span "Carrier Support" at bounding box center [1491, 87] width 71 height 12
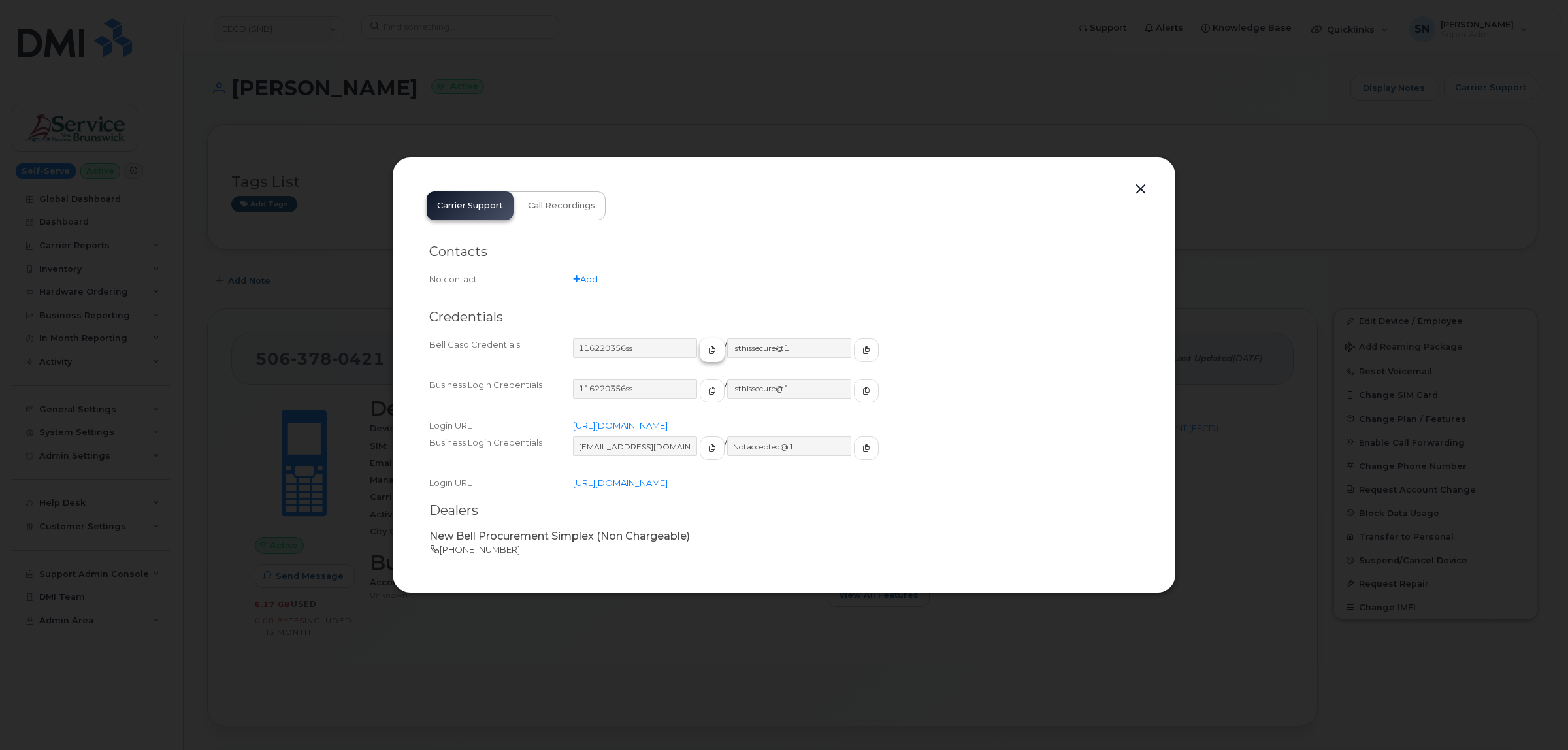
click at [708, 350] on icon "button" at bounding box center [712, 350] width 8 height 8
click at [862, 346] on icon "button" at bounding box center [866, 350] width 8 height 8
click at [1139, 188] on button "button" at bounding box center [1141, 190] width 20 height 18
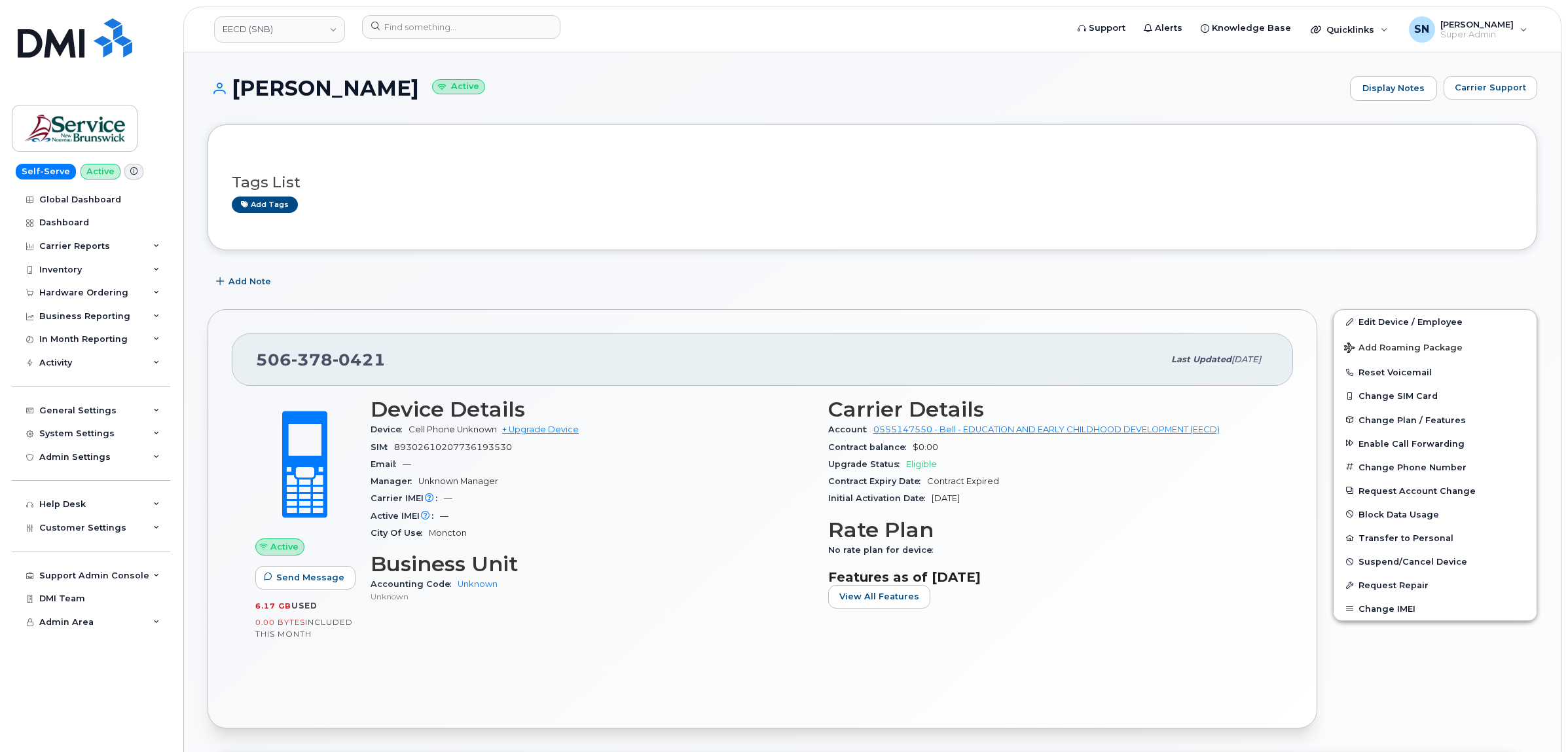
drag, startPoint x: 261, startPoint y: 357, endPoint x: 391, endPoint y: 361, distance: 130.1
click at [391, 361] on div "506 378 0421" at bounding box center [710, 360] width 908 height 28
copy span "506 378 0421"
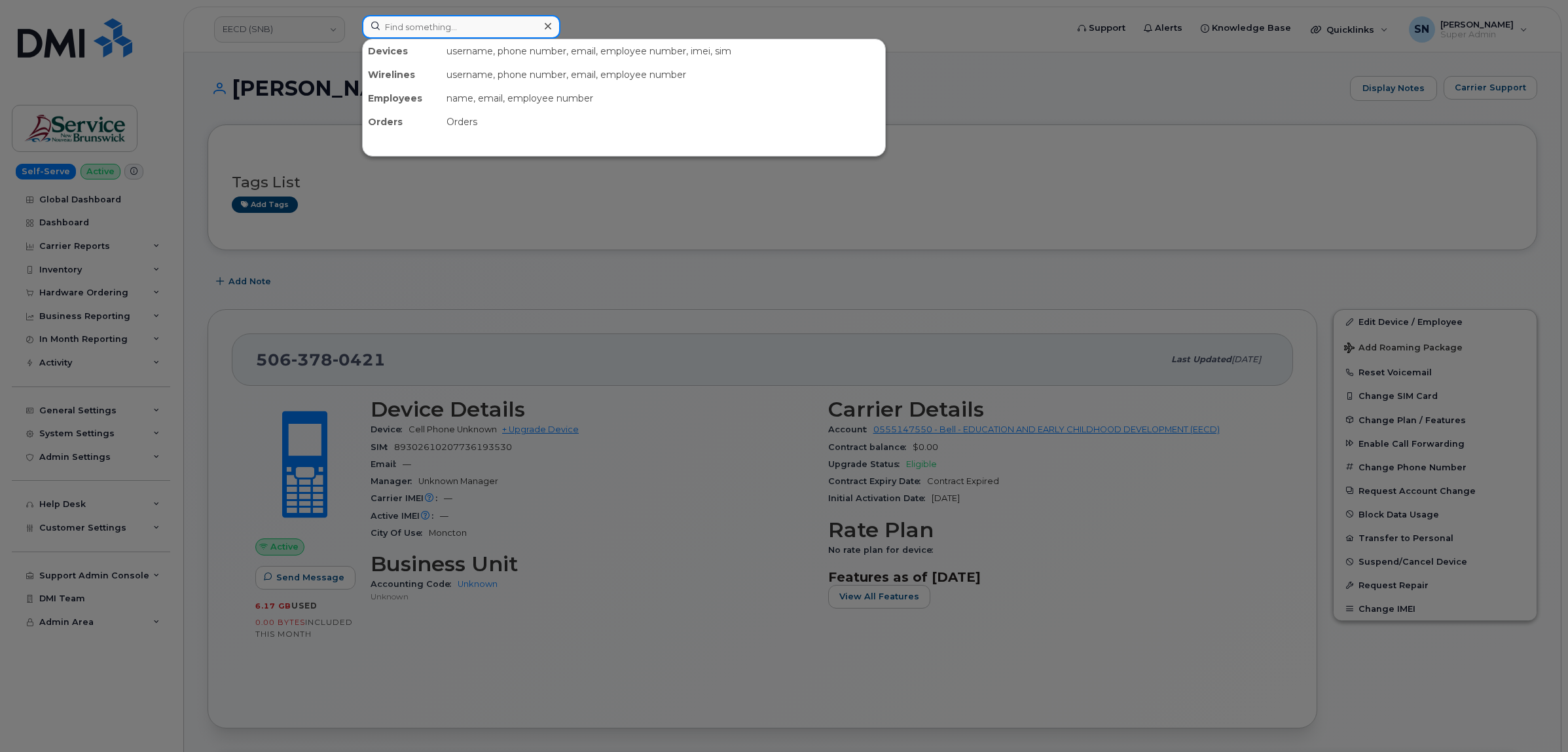
click at [480, 21] on input at bounding box center [461, 27] width 199 height 24
paste input "4185713247"
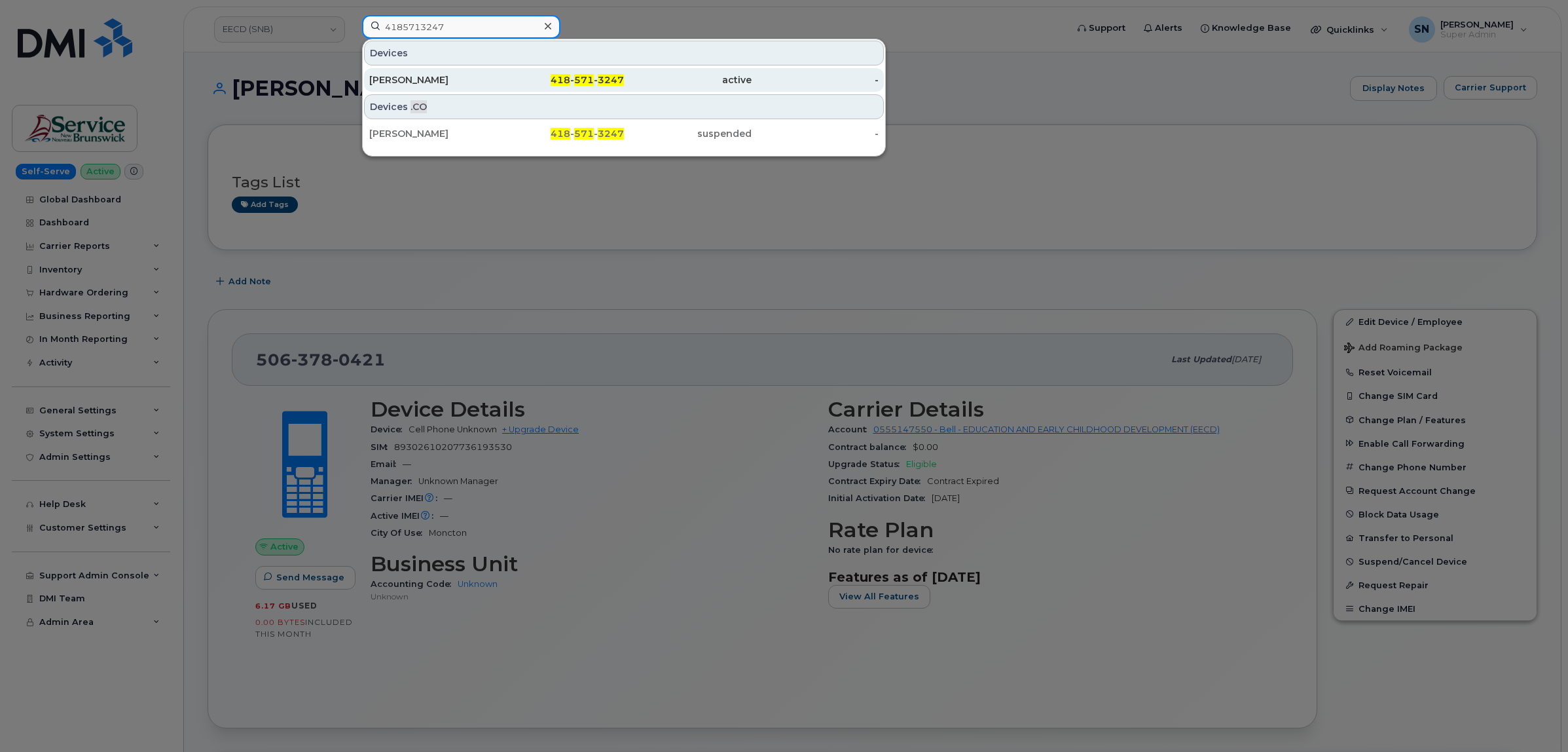
type input "4185713247"
click at [469, 79] on div "Antoine Lefrancois" at bounding box center [433, 80] width 127 height 13
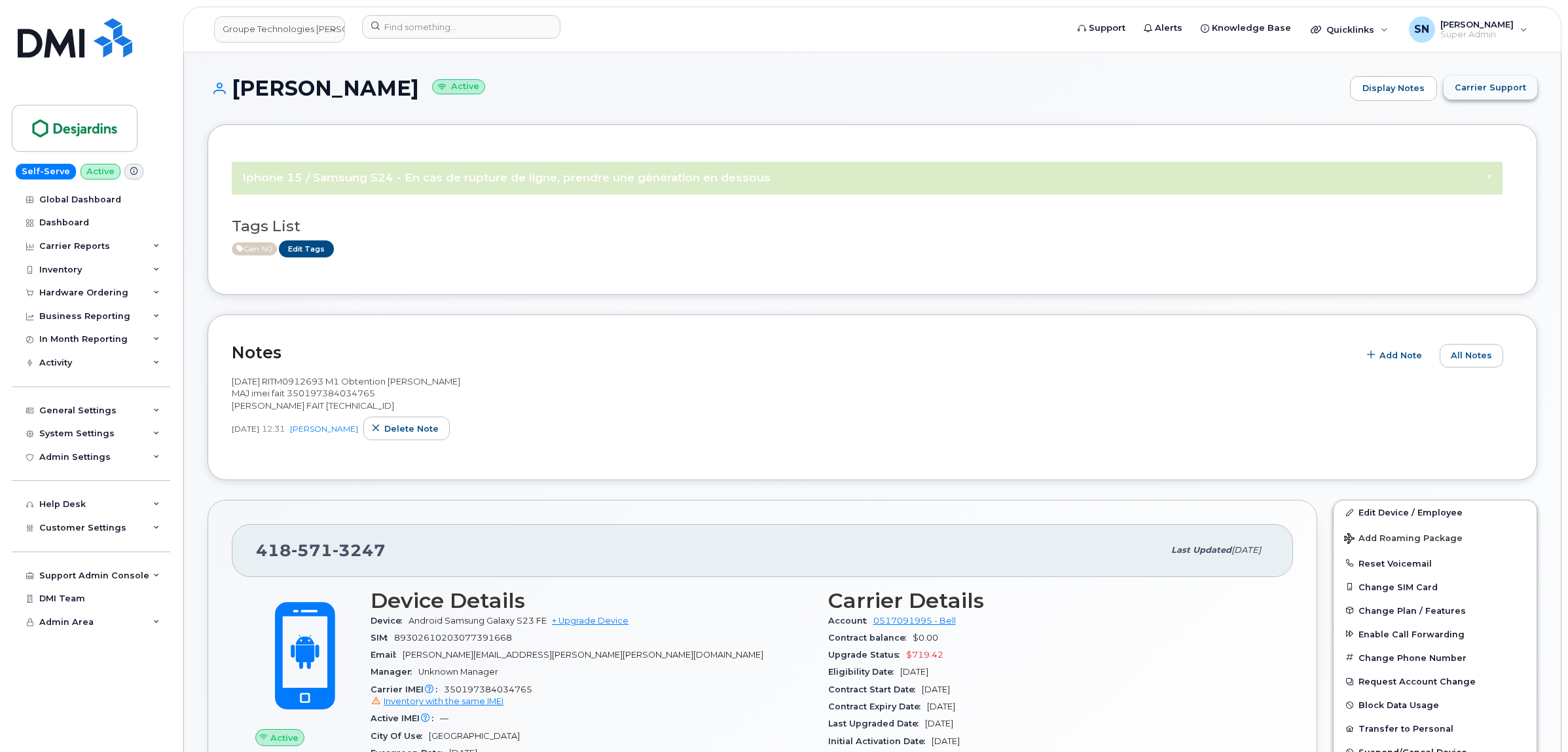
click at [1508, 88] on span "Carrier Support" at bounding box center [1491, 87] width 71 height 12
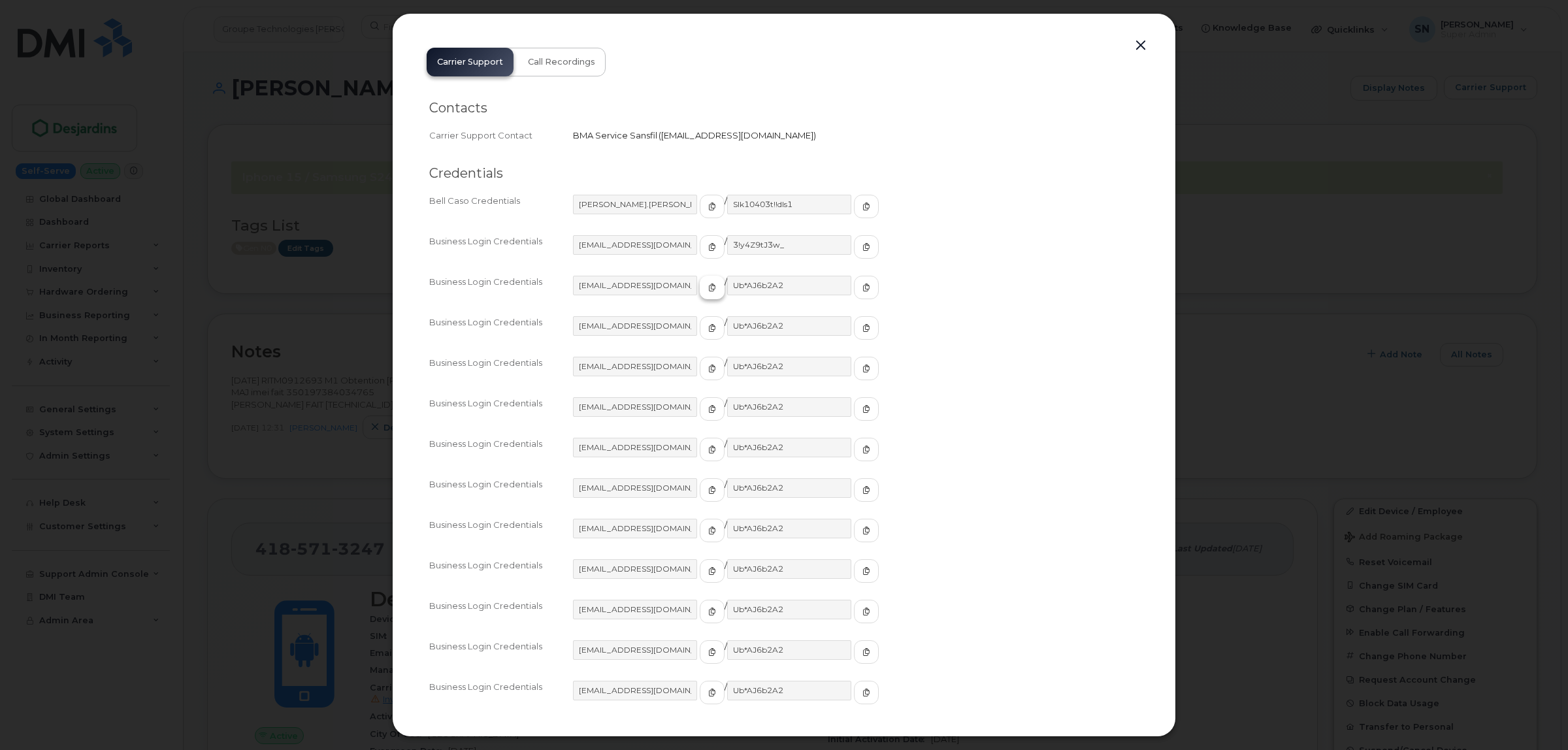
click at [706, 292] on span "button" at bounding box center [712, 287] width 11 height 11
click at [862, 288] on icon "button" at bounding box center [866, 287] width 8 height 8
click at [1140, 47] on button "button" at bounding box center [1141, 46] width 20 height 18
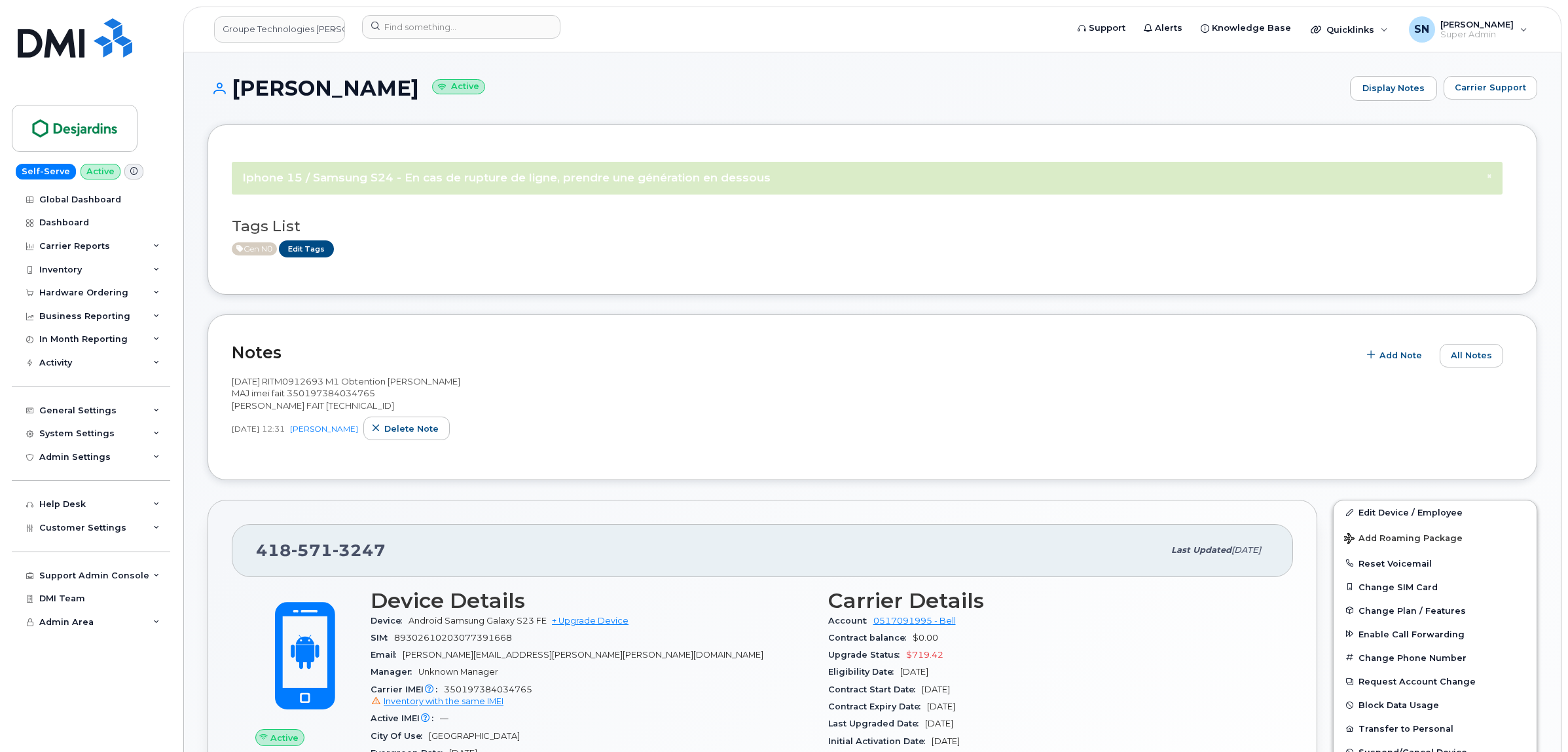
drag, startPoint x: 236, startPoint y: 87, endPoint x: 316, endPoint y: 92, distance: 80.2
click at [316, 92] on h1 "Antoine Lefrancois Active" at bounding box center [776, 88] width 1136 height 23
copy h1 "Antoine"
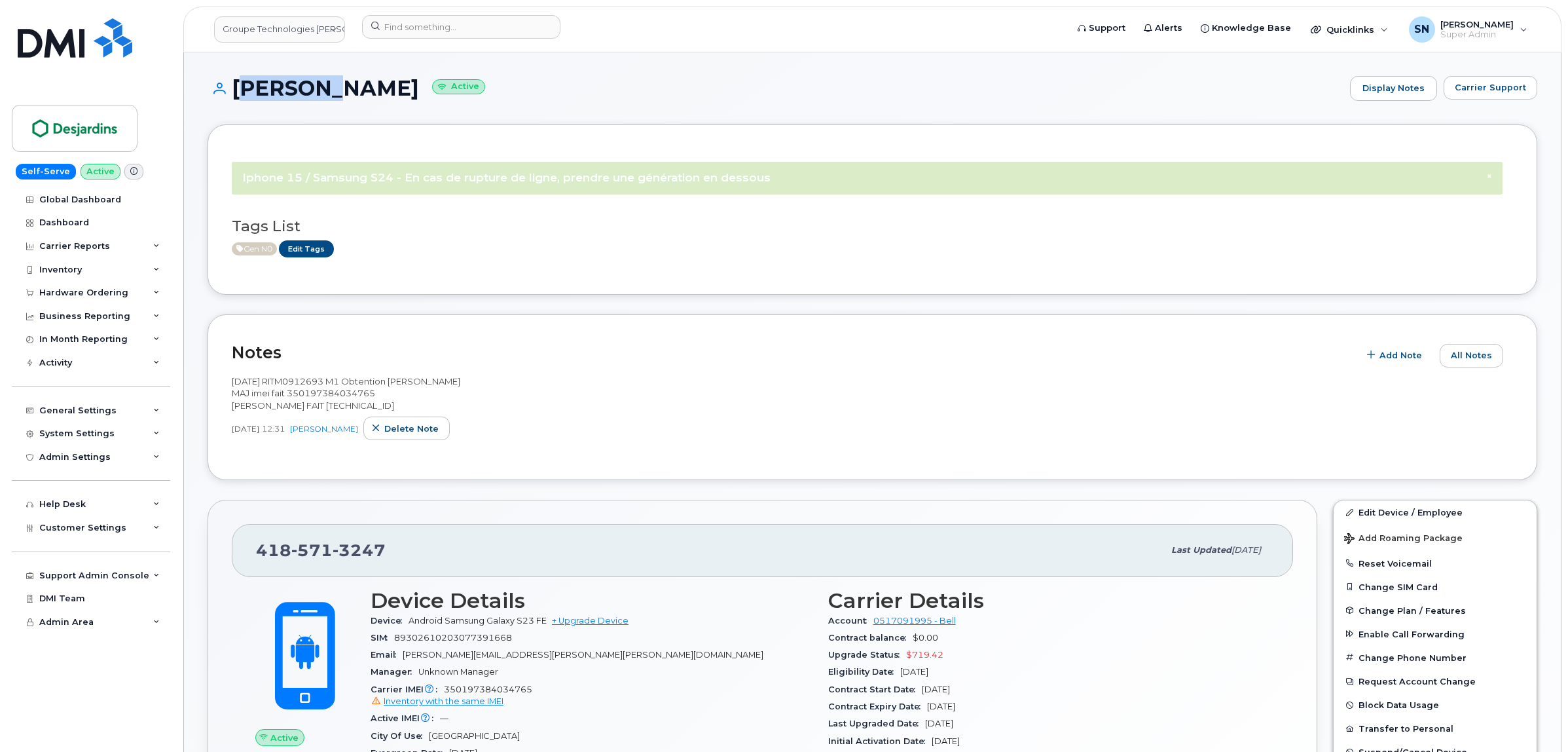
drag, startPoint x: 329, startPoint y: 86, endPoint x: 433, endPoint y: 97, distance: 104.6
click at [433, 97] on h1 "Antoine Lefrancois Active" at bounding box center [776, 88] width 1136 height 23
copy h1 "Lefrancois"
drag, startPoint x: 260, startPoint y: 561, endPoint x: 383, endPoint y: 564, distance: 123.0
click at [383, 560] on span "418 571 3247" at bounding box center [321, 550] width 130 height 20
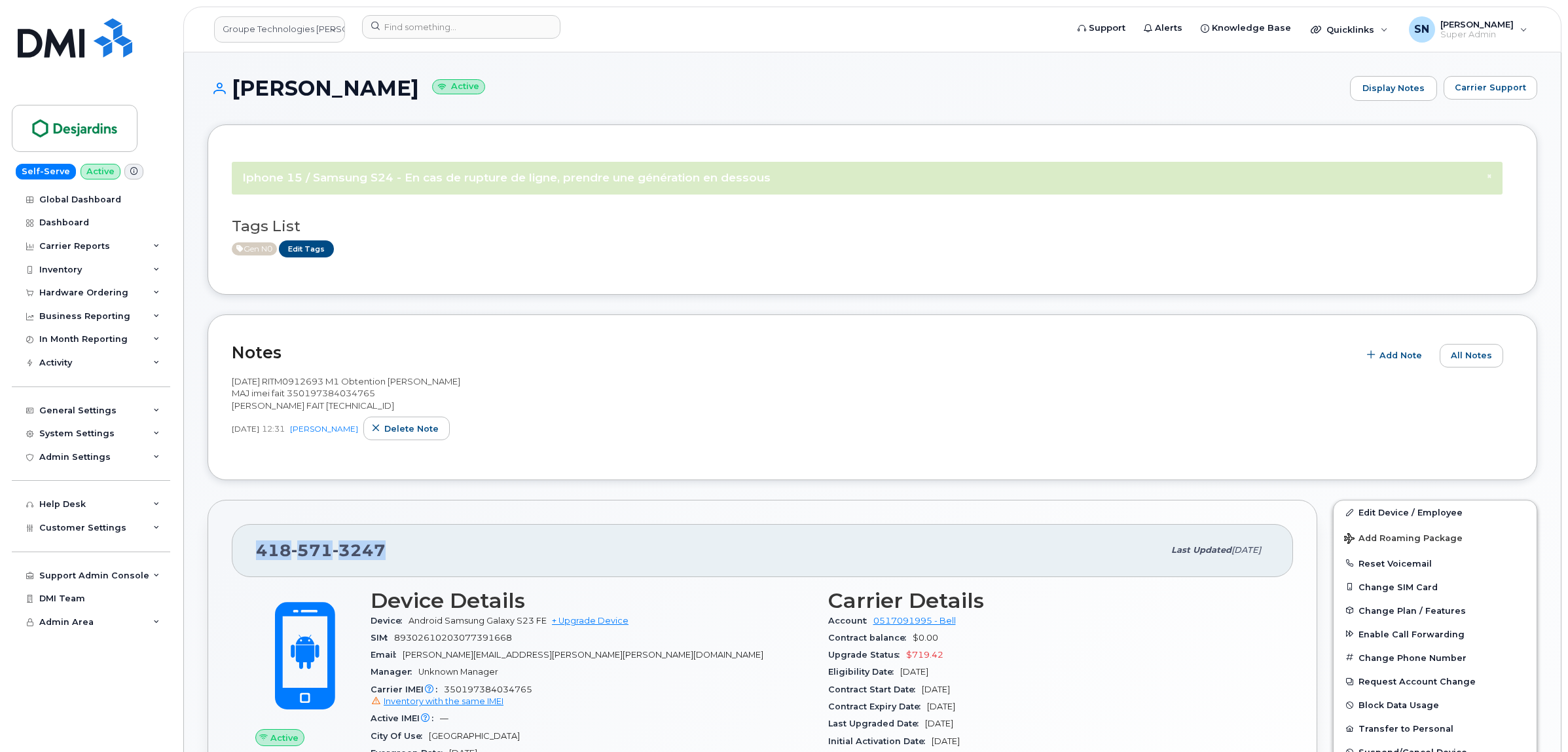
copy span "418 571 3247"
drag, startPoint x: 236, startPoint y: 87, endPoint x: 433, endPoint y: 84, distance: 197.0
click at [433, 84] on h1 "Antoine Lefrancois Active" at bounding box center [776, 88] width 1136 height 23
copy h1 "Antoine Lefrancois"
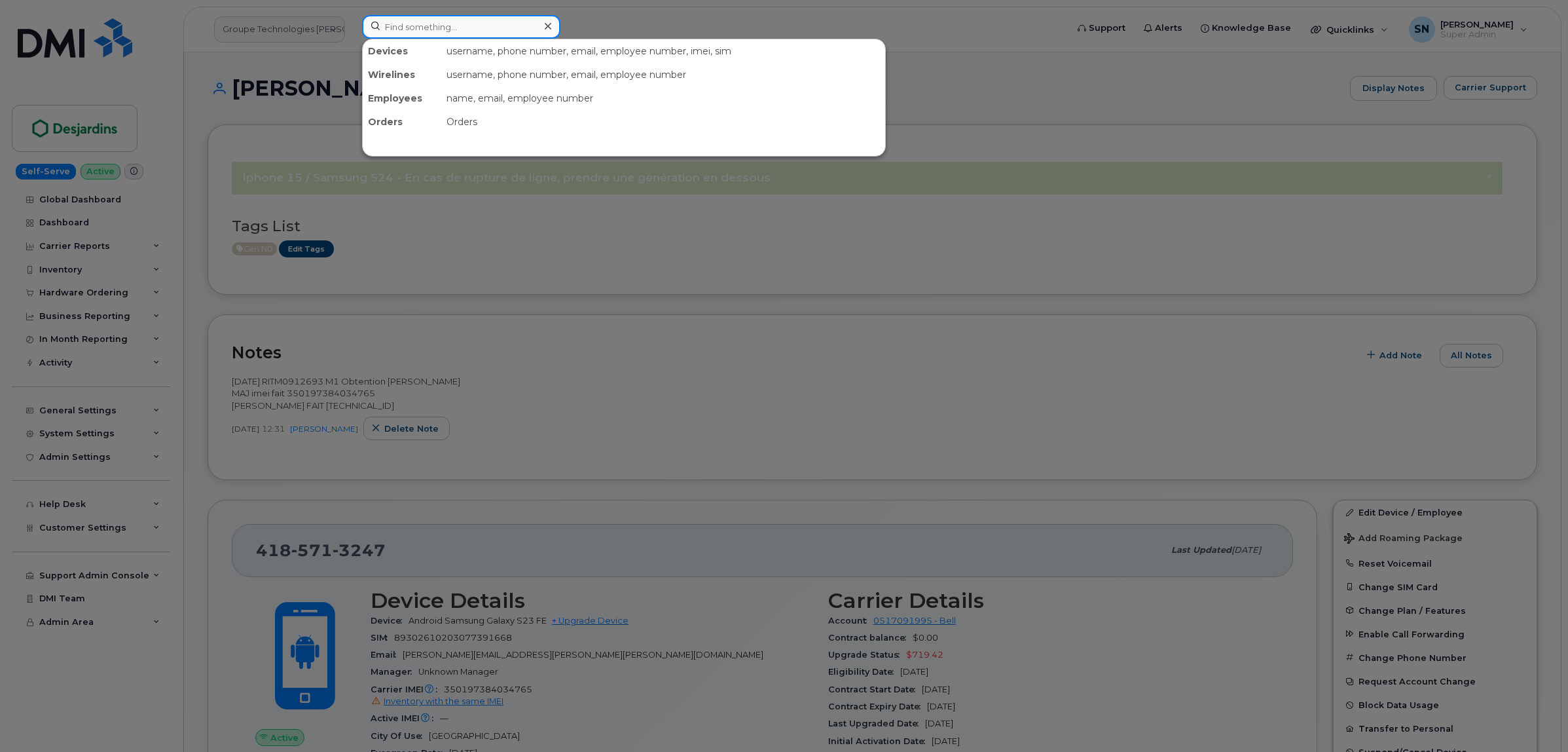
click at [445, 35] on input at bounding box center [461, 27] width 199 height 24
paste input "5879195545"
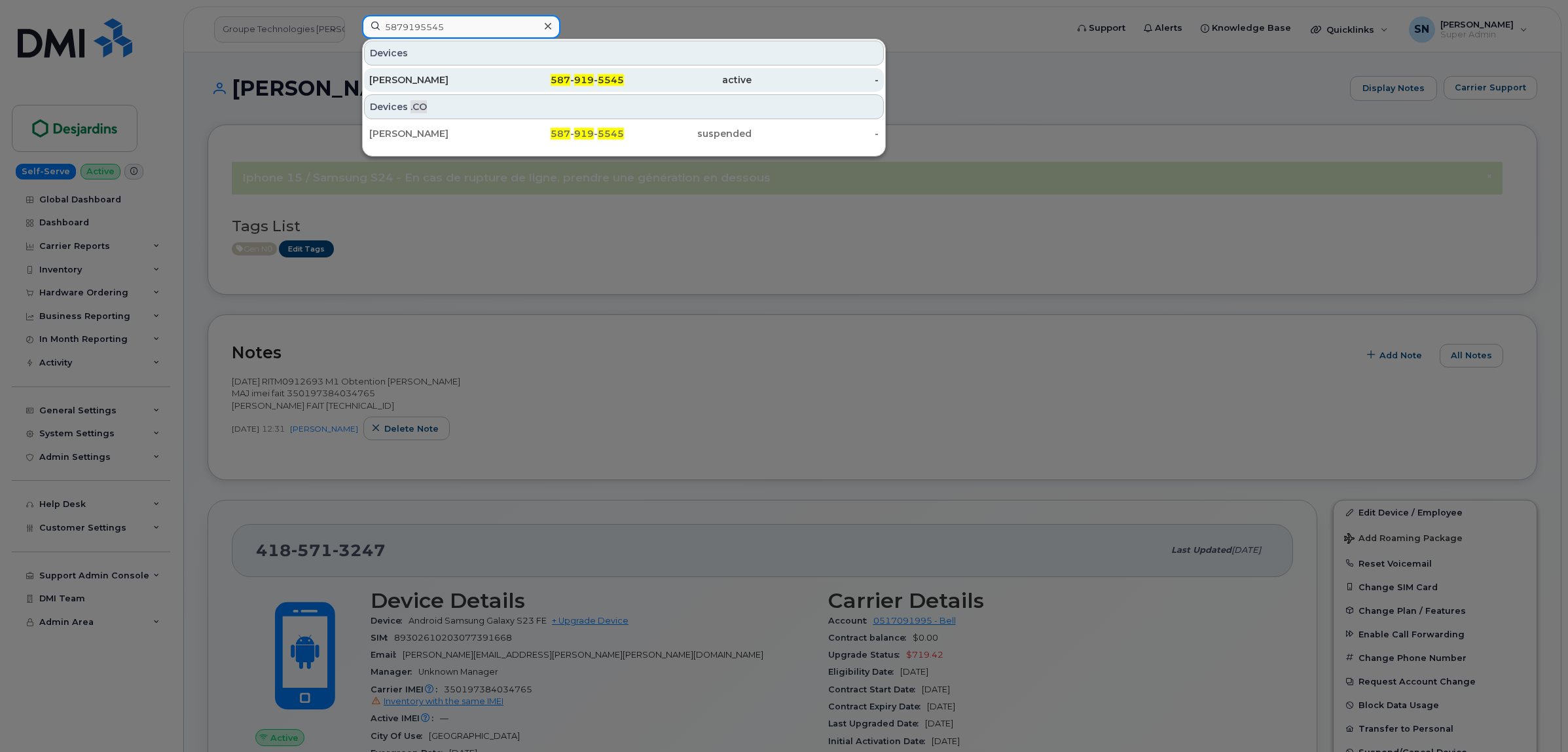
type input "5879195545"
click at [446, 74] on div "Andrea Litke" at bounding box center [433, 80] width 127 height 13
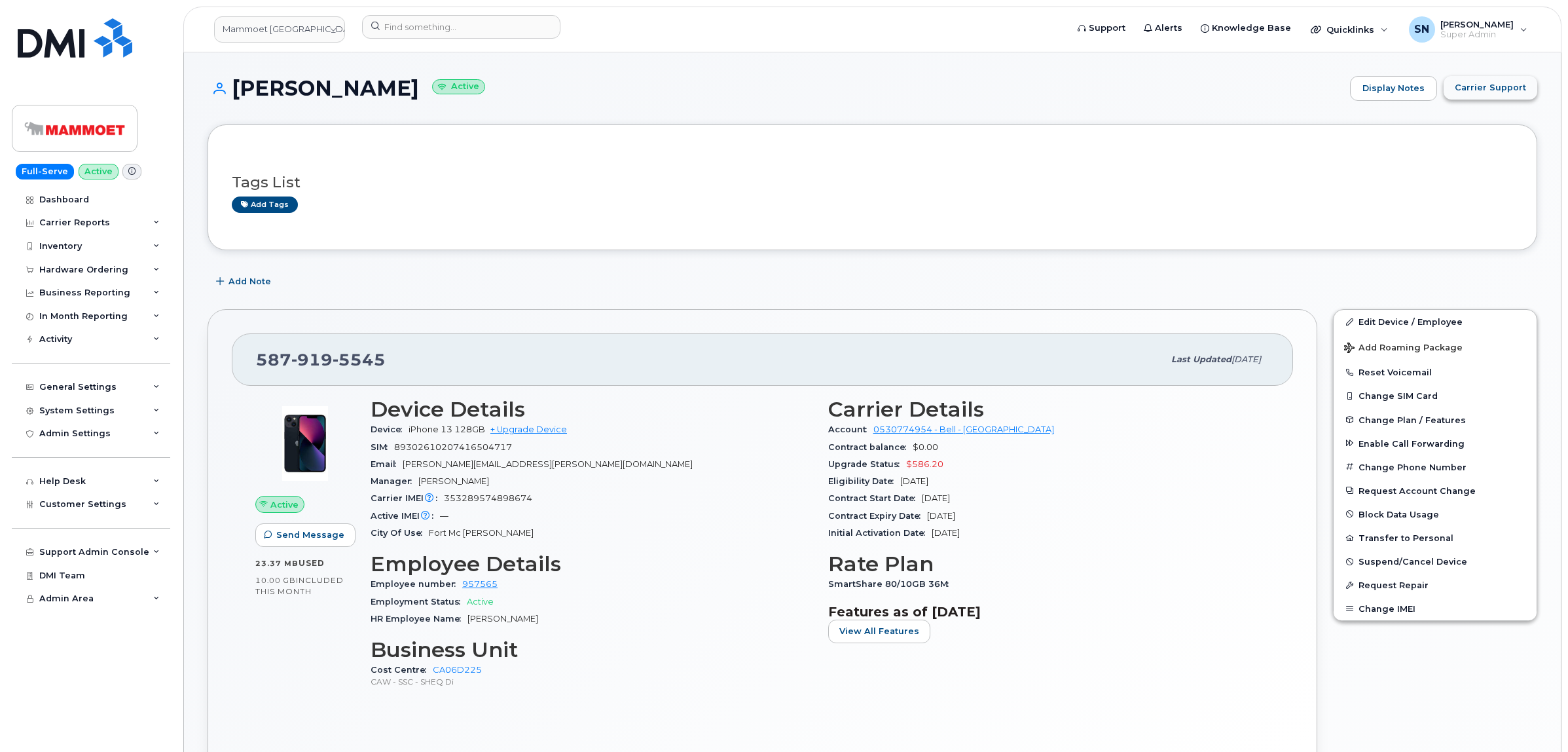
click at [1478, 89] on span "Carrier Support" at bounding box center [1491, 87] width 71 height 12
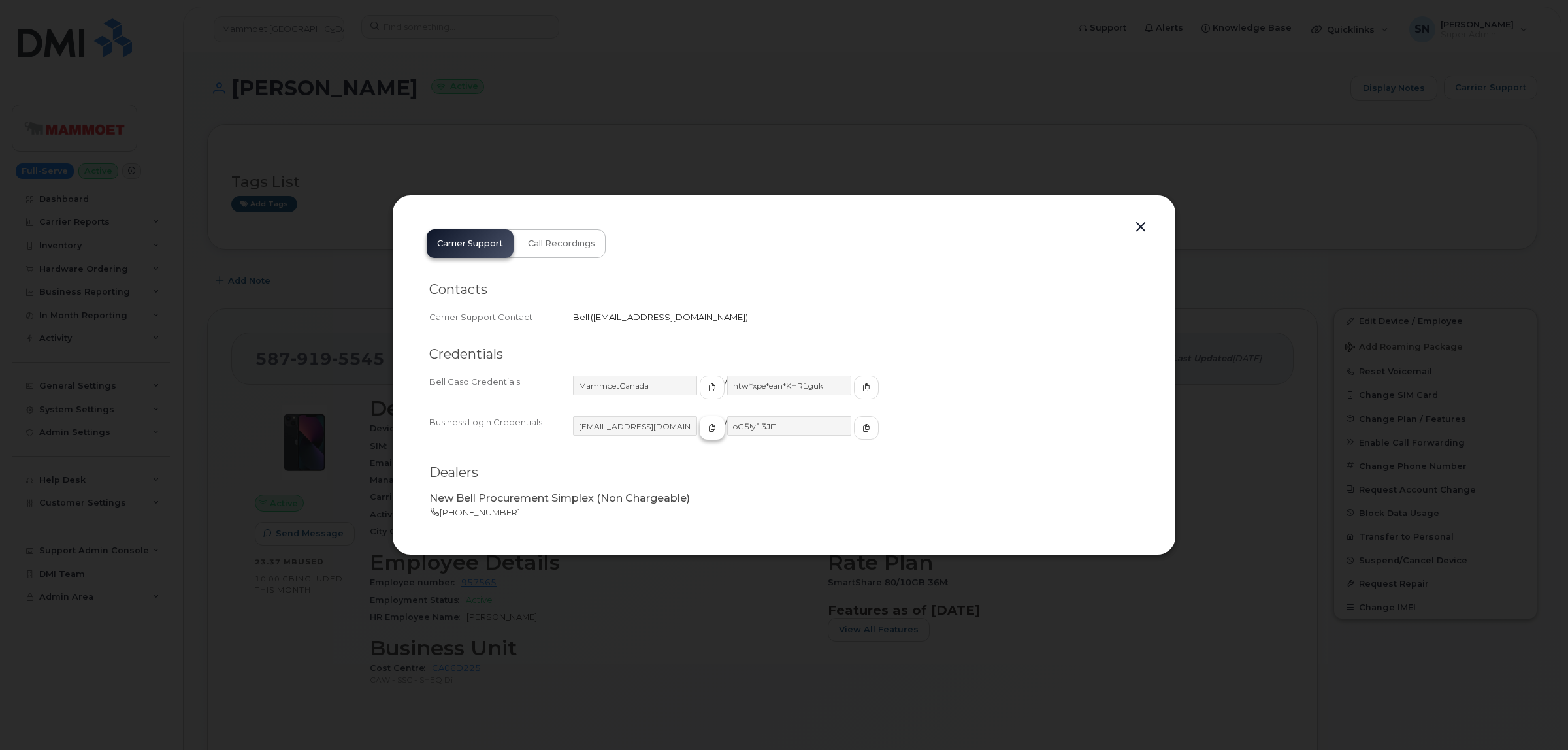
click at [706, 422] on span "button" at bounding box center [712, 427] width 11 height 11
click at [854, 432] on button "button" at bounding box center [866, 428] width 24 height 24
click at [1137, 227] on button "button" at bounding box center [1141, 227] width 20 height 18
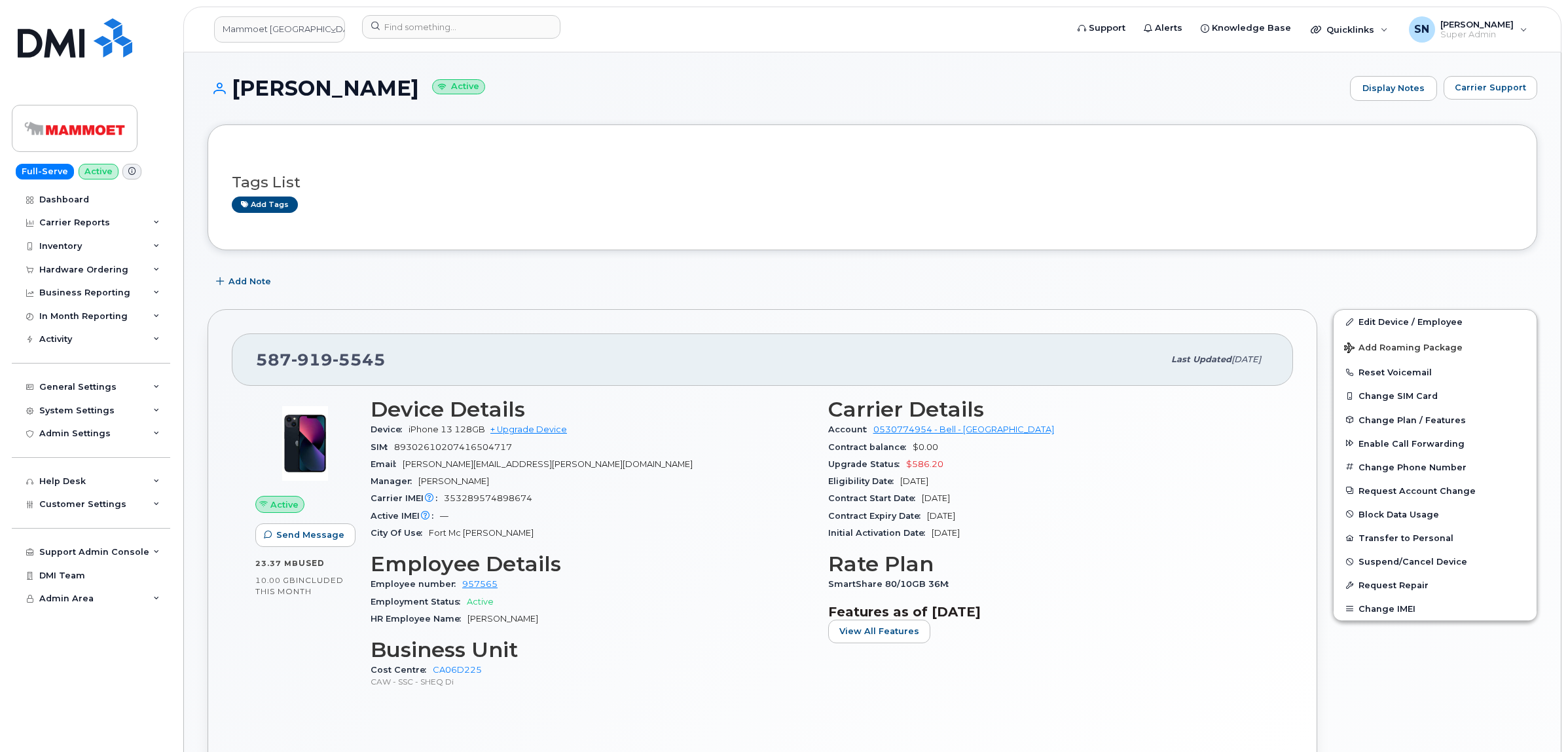
drag, startPoint x: 822, startPoint y: 293, endPoint x: 807, endPoint y: 286, distance: 16.6
click at [821, 293] on div "Add Note" at bounding box center [873, 282] width 1330 height 24
drag, startPoint x: 257, startPoint y: 355, endPoint x: 400, endPoint y: 361, distance: 143.1
click at [400, 361] on div "587 919 5545" at bounding box center [710, 360] width 908 height 28
copy span "587 919 5545"
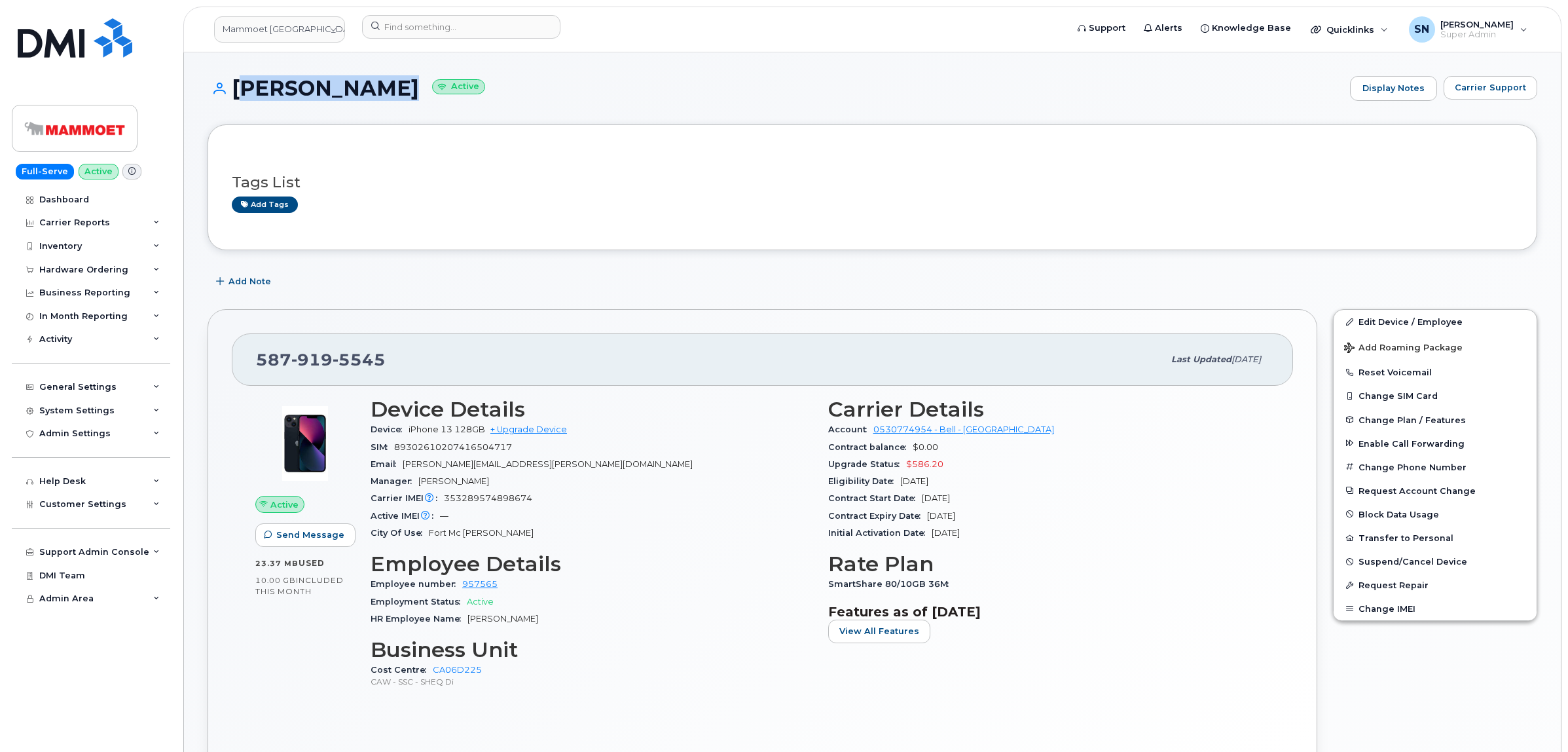
drag, startPoint x: 277, startPoint y: 362, endPoint x: 369, endPoint y: 92, distance: 285.2
click at [369, 92] on h1 "Andrea Litke Active" at bounding box center [776, 88] width 1136 height 23
copy h1 "Andrea Litke"
click at [271, 23] on link "Mammoet [GEOGRAPHIC_DATA]" at bounding box center [279, 29] width 131 height 26
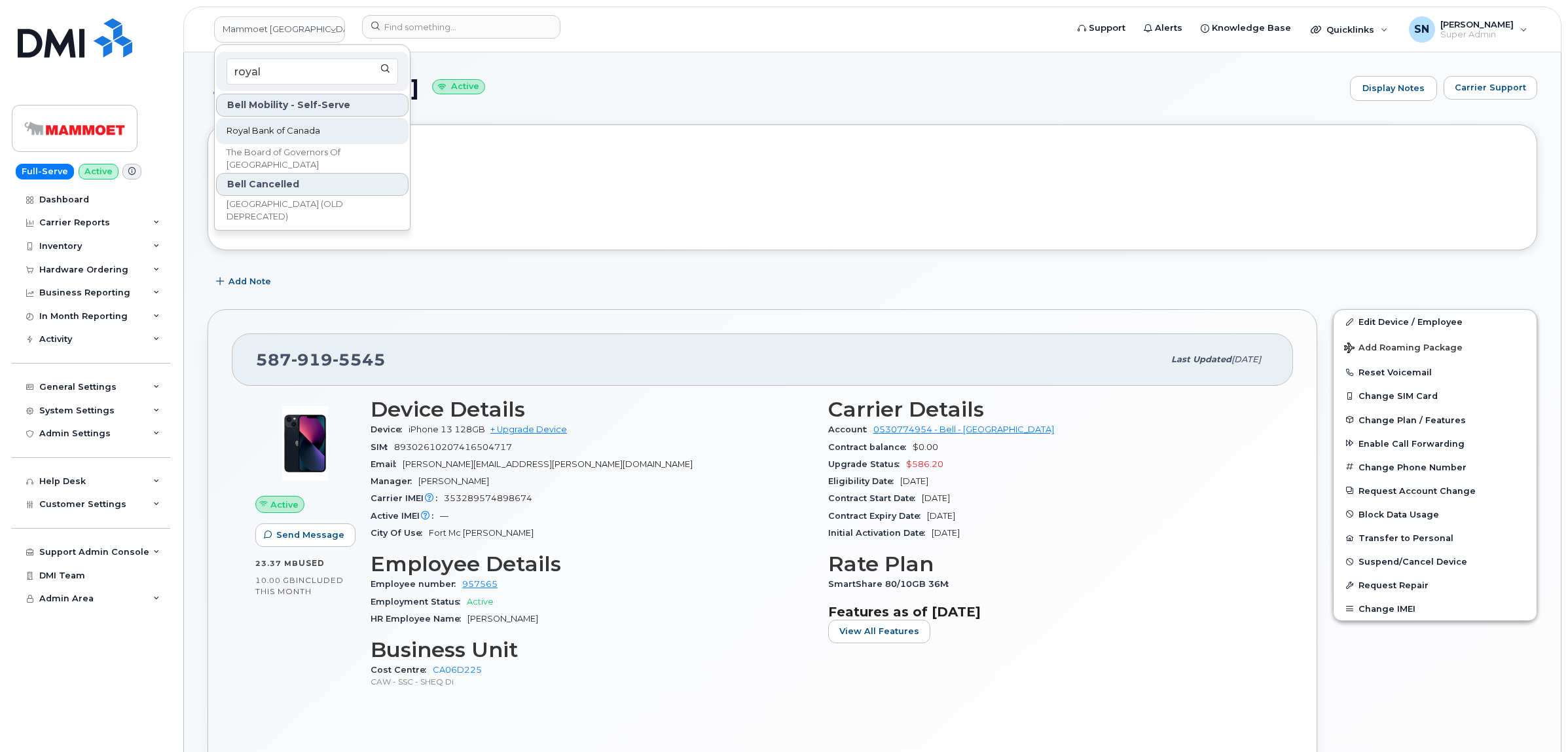
type input "royal"
click at [331, 124] on link "Royal Bank of Canada" at bounding box center [312, 131] width 193 height 26
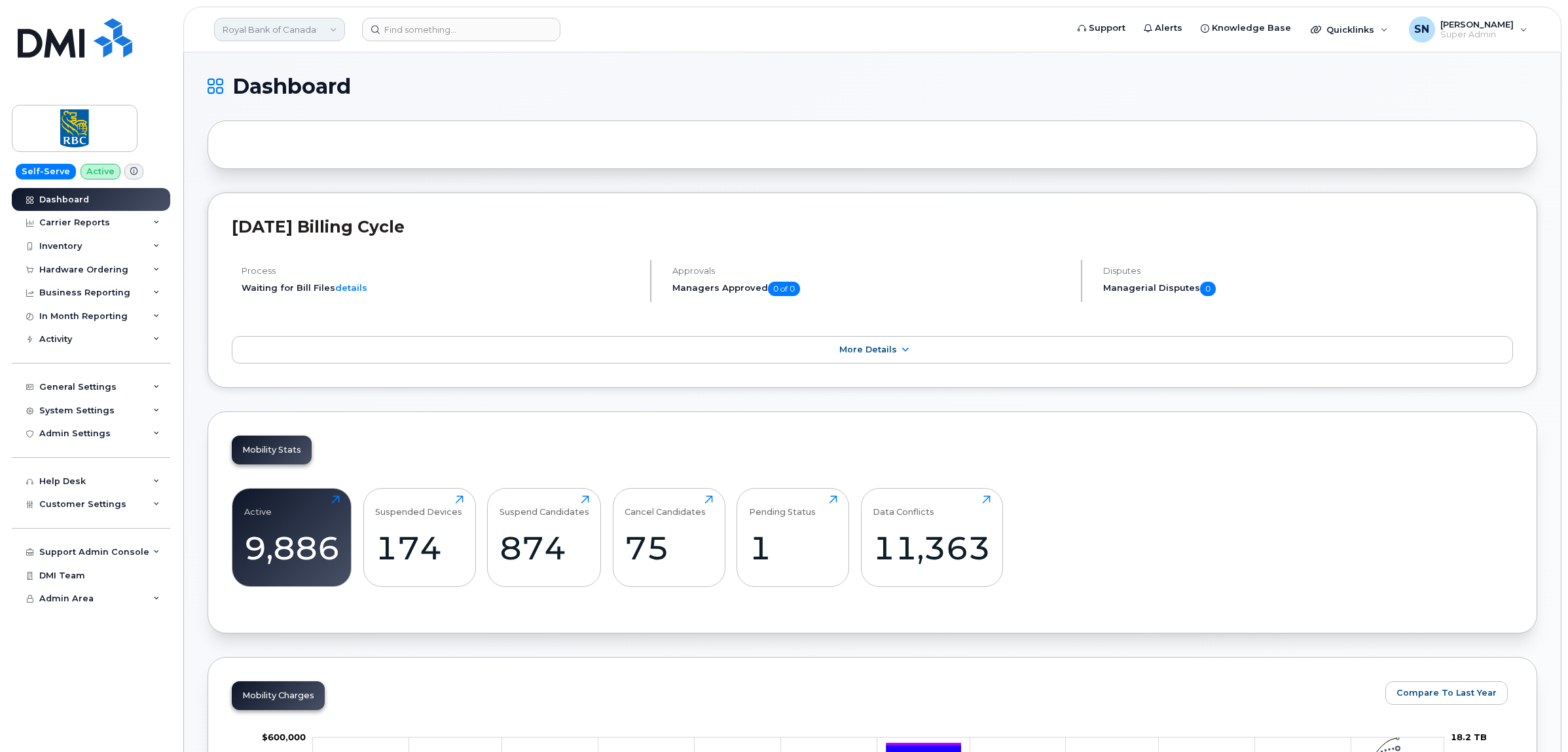
click at [315, 28] on link "Royal Bank of Canada" at bounding box center [279, 29] width 131 height 24
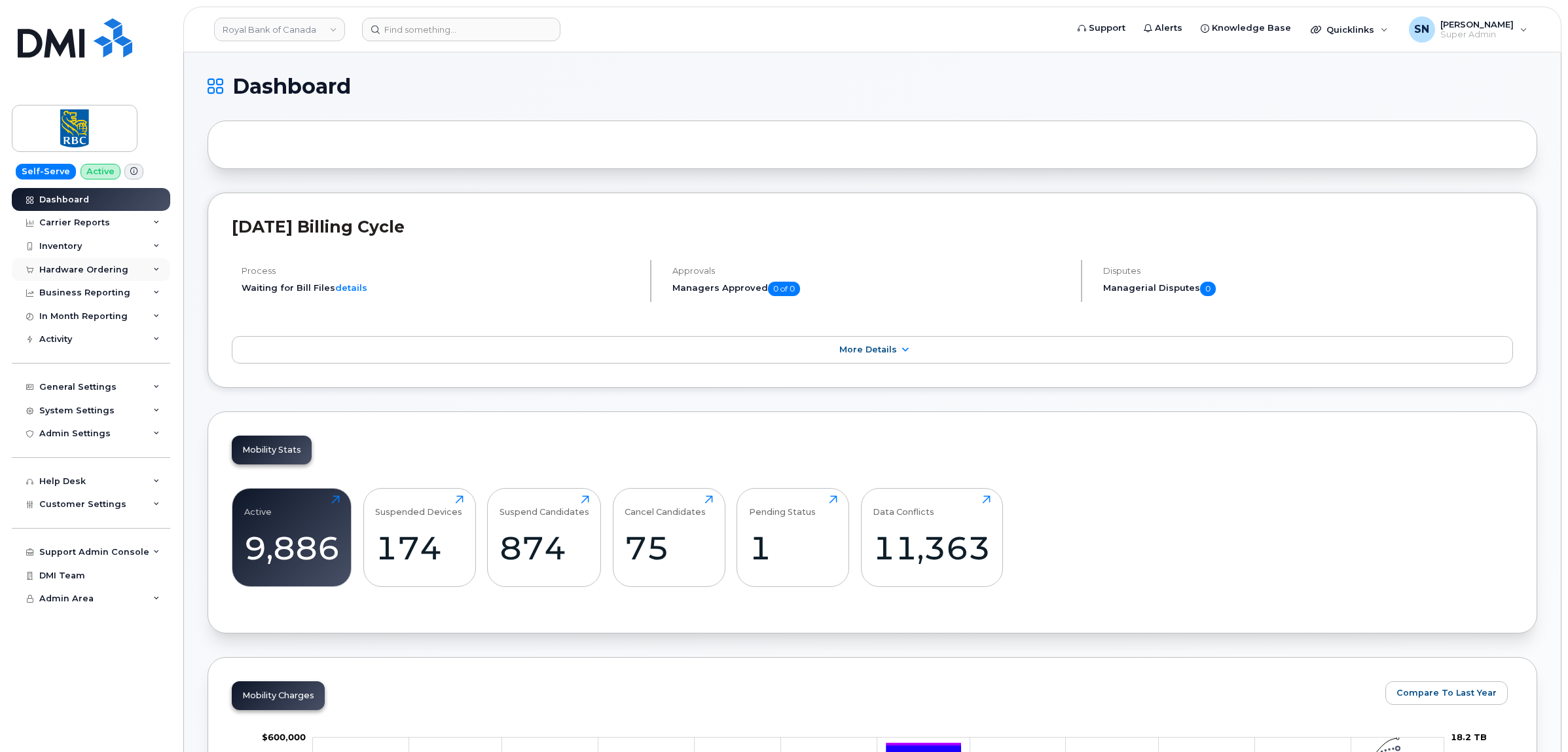
click at [82, 279] on div "Hardware Ordering" at bounding box center [91, 269] width 159 height 24
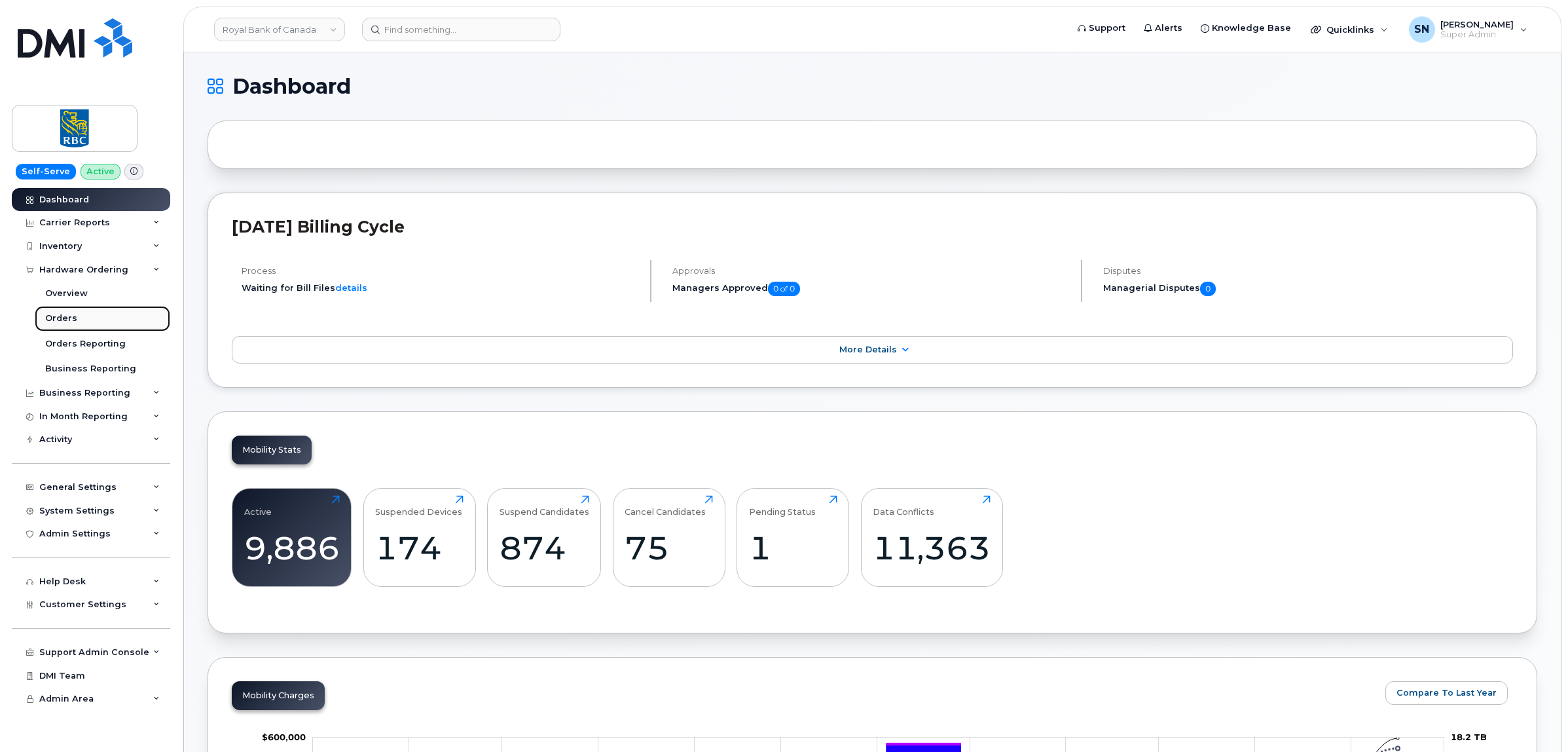
click at [69, 316] on div "Orders" at bounding box center [61, 318] width 32 height 12
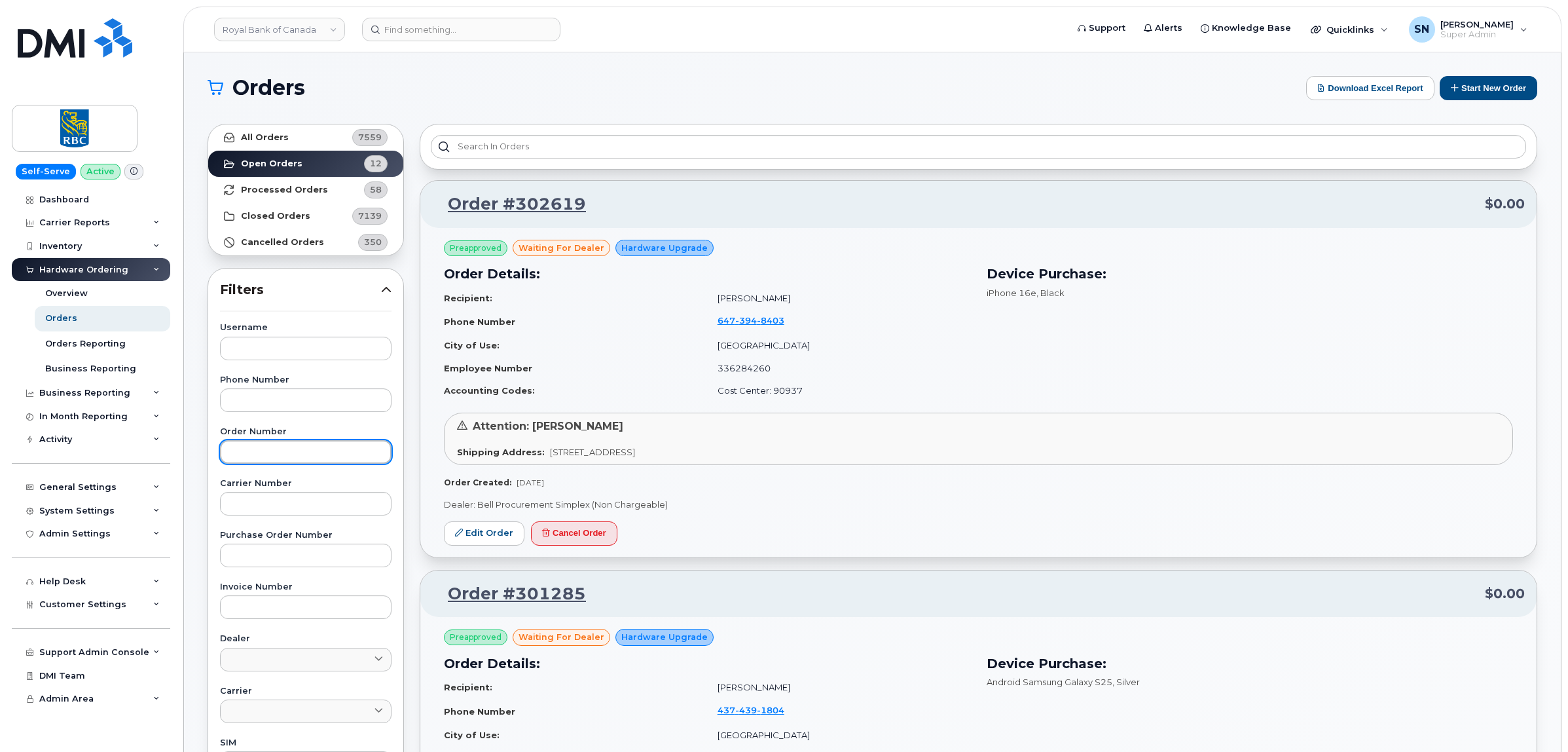
click at [305, 452] on input "text" at bounding box center [306, 452] width 172 height 24
paste input "302619"
type input "302619"
click at [295, 133] on link "All Orders 7559" at bounding box center [305, 137] width 195 height 26
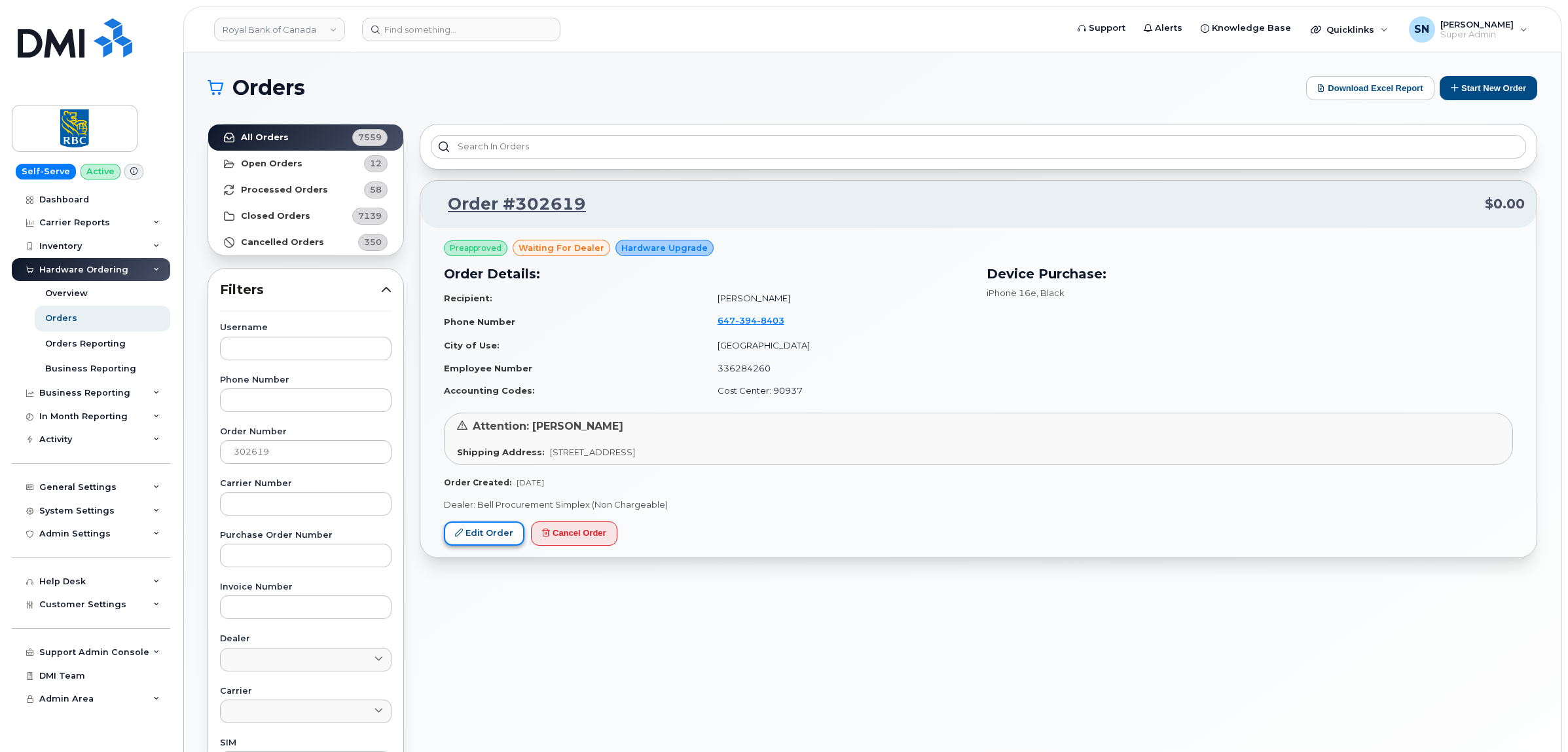
click at [506, 533] on link "Edit Order" at bounding box center [484, 533] width 81 height 25
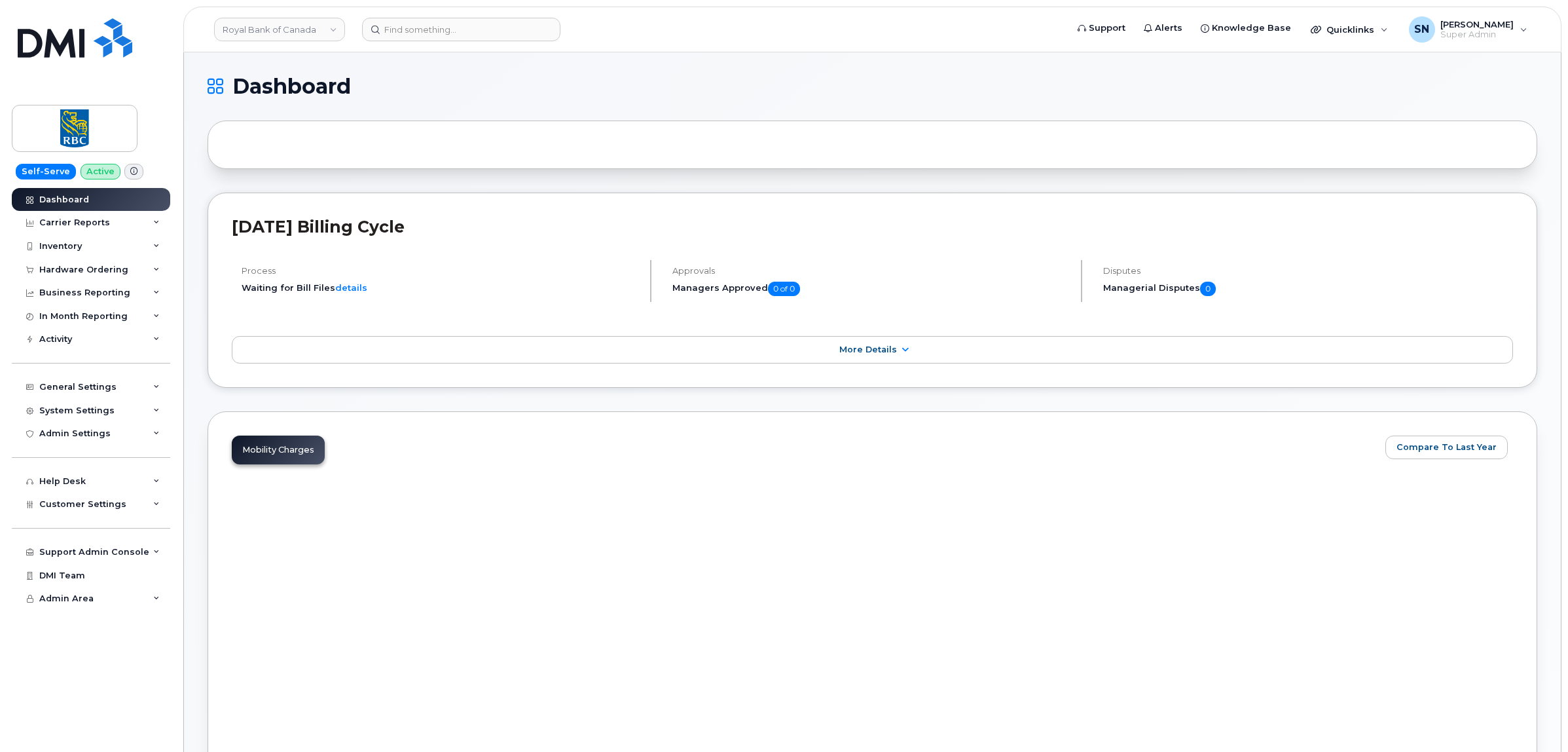
click at [110, 272] on div "Hardware Ordering" at bounding box center [84, 270] width 89 height 11
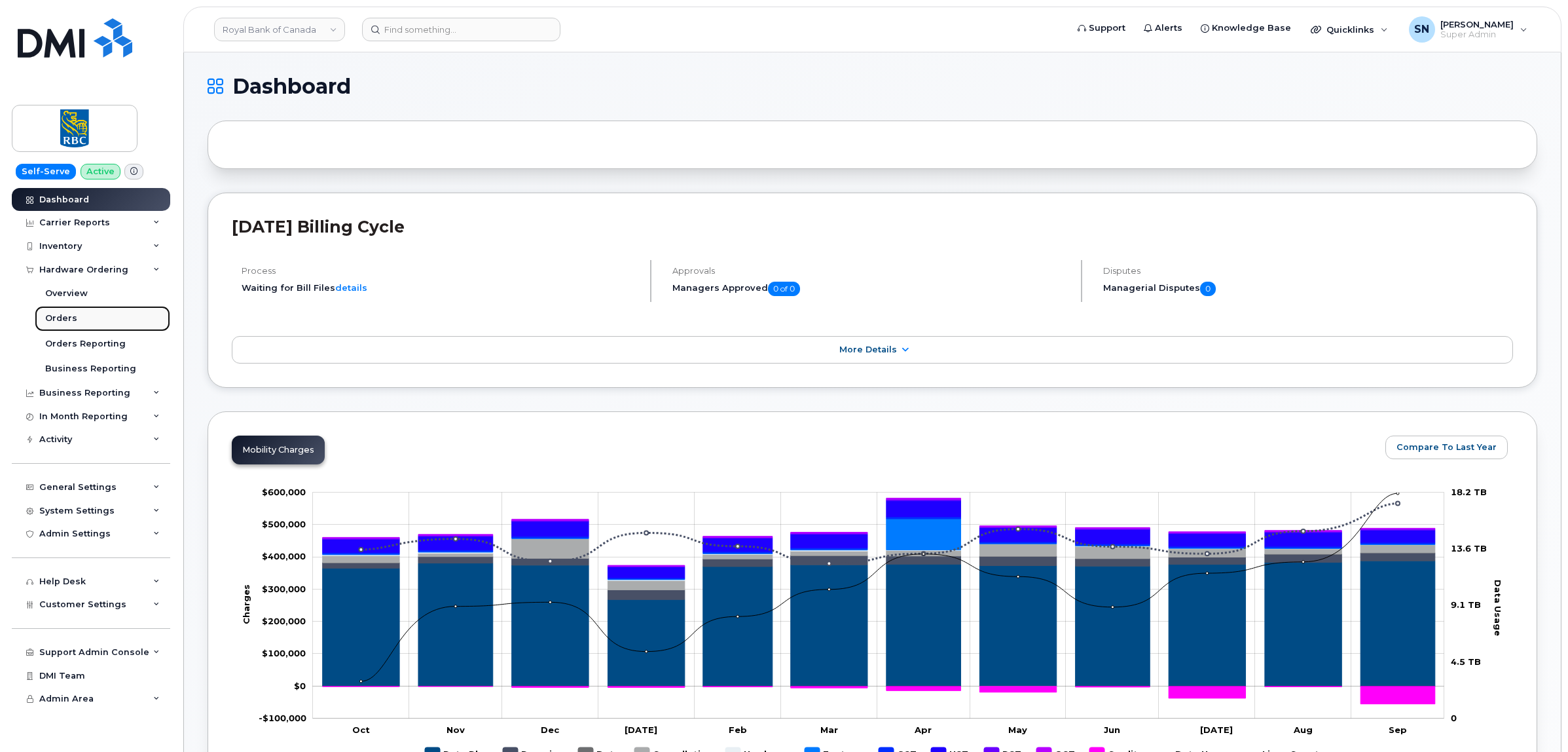
click at [72, 318] on div "Orders" at bounding box center [61, 318] width 32 height 12
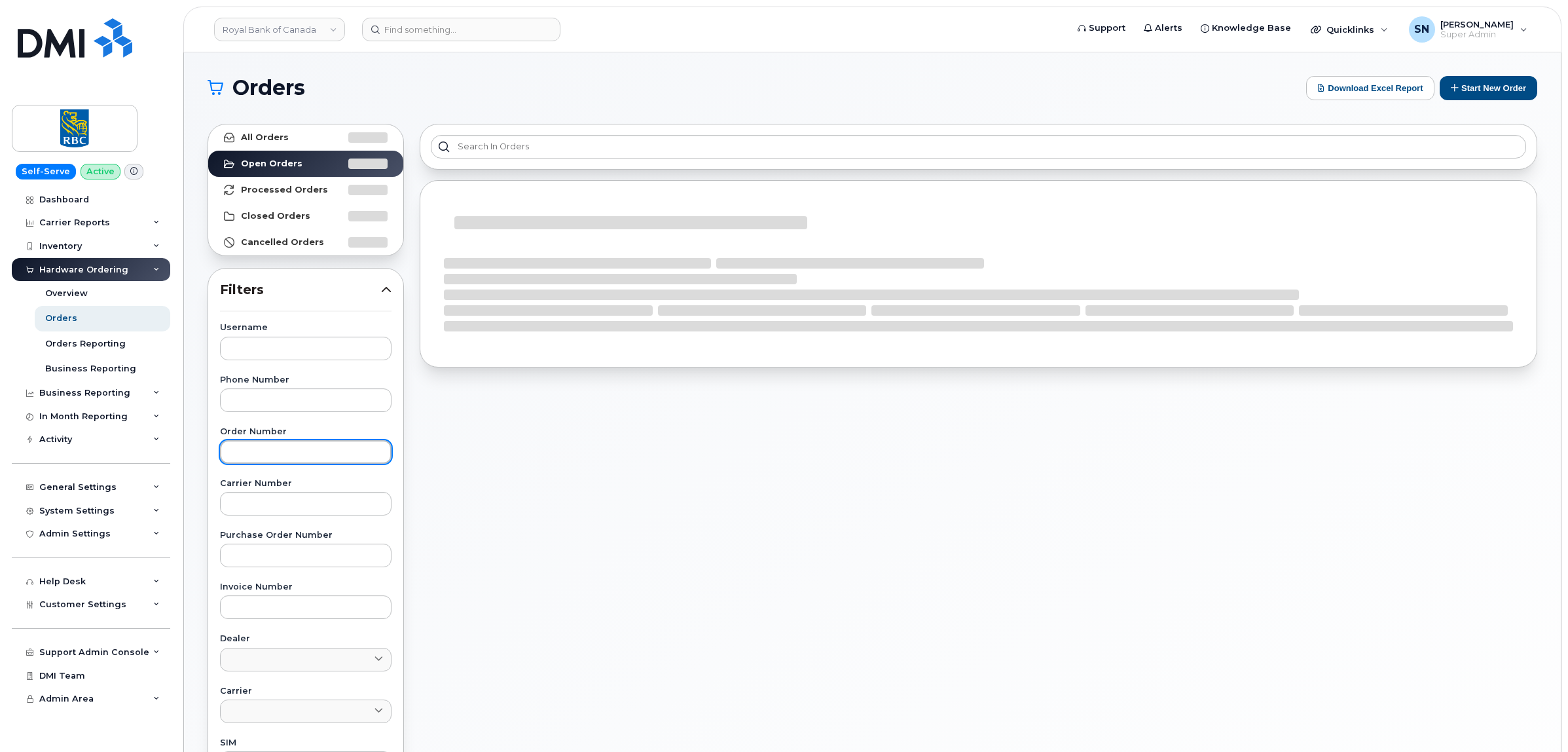
click at [308, 459] on input "text" at bounding box center [306, 452] width 172 height 24
paste input "302619"
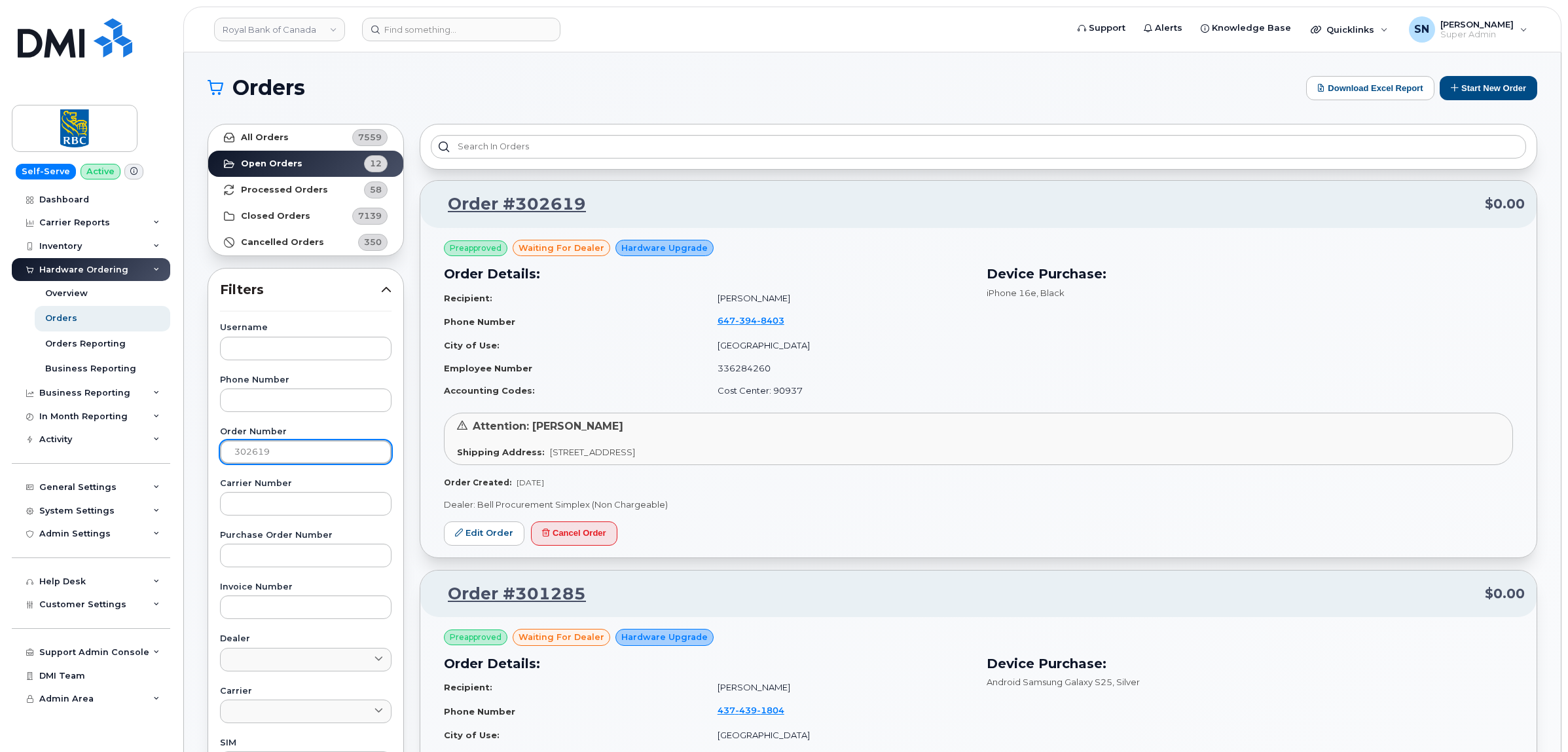
type input "302619"
click at [296, 137] on link "All Orders 7559" at bounding box center [305, 137] width 195 height 26
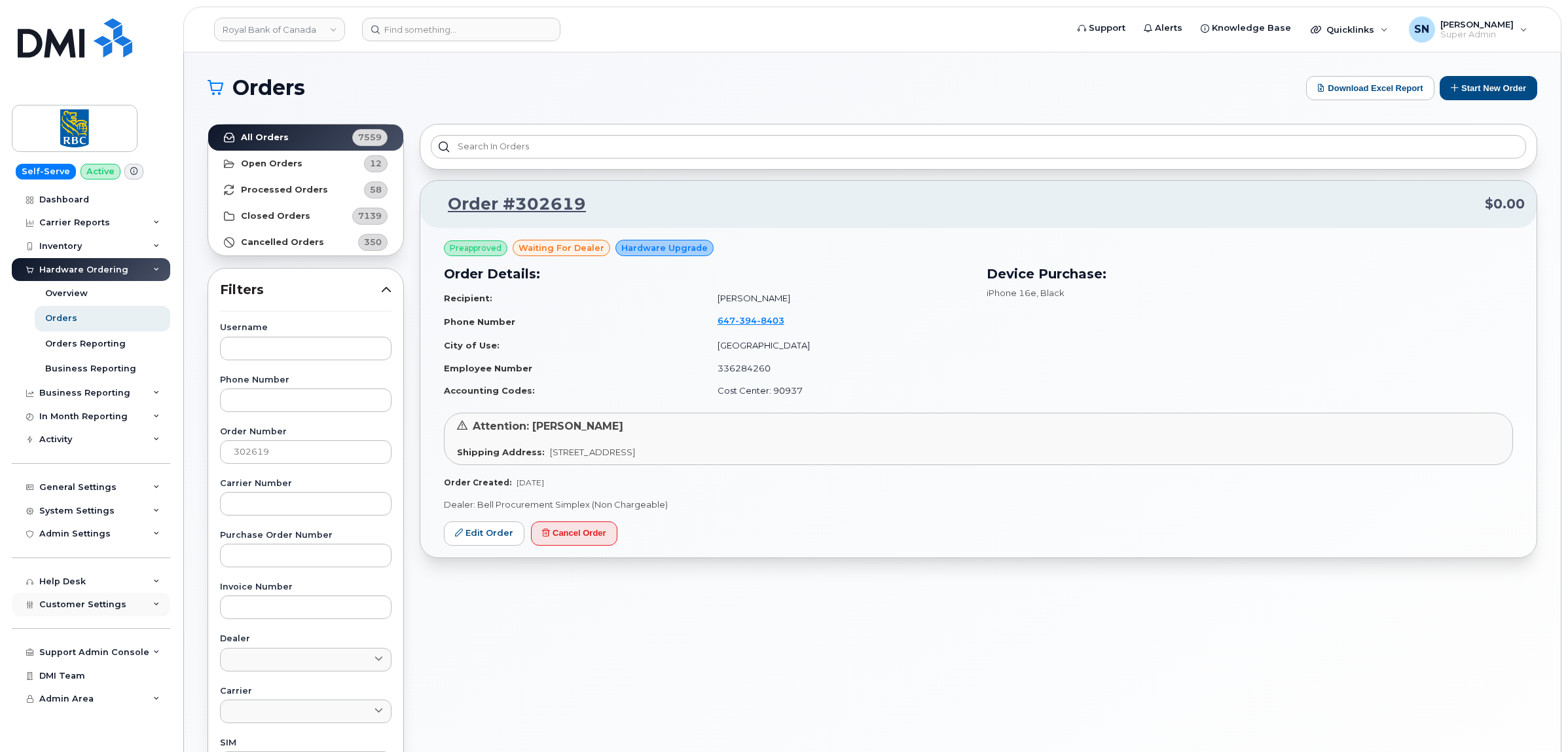
click at [100, 604] on span "Customer Settings" at bounding box center [83, 604] width 87 height 10
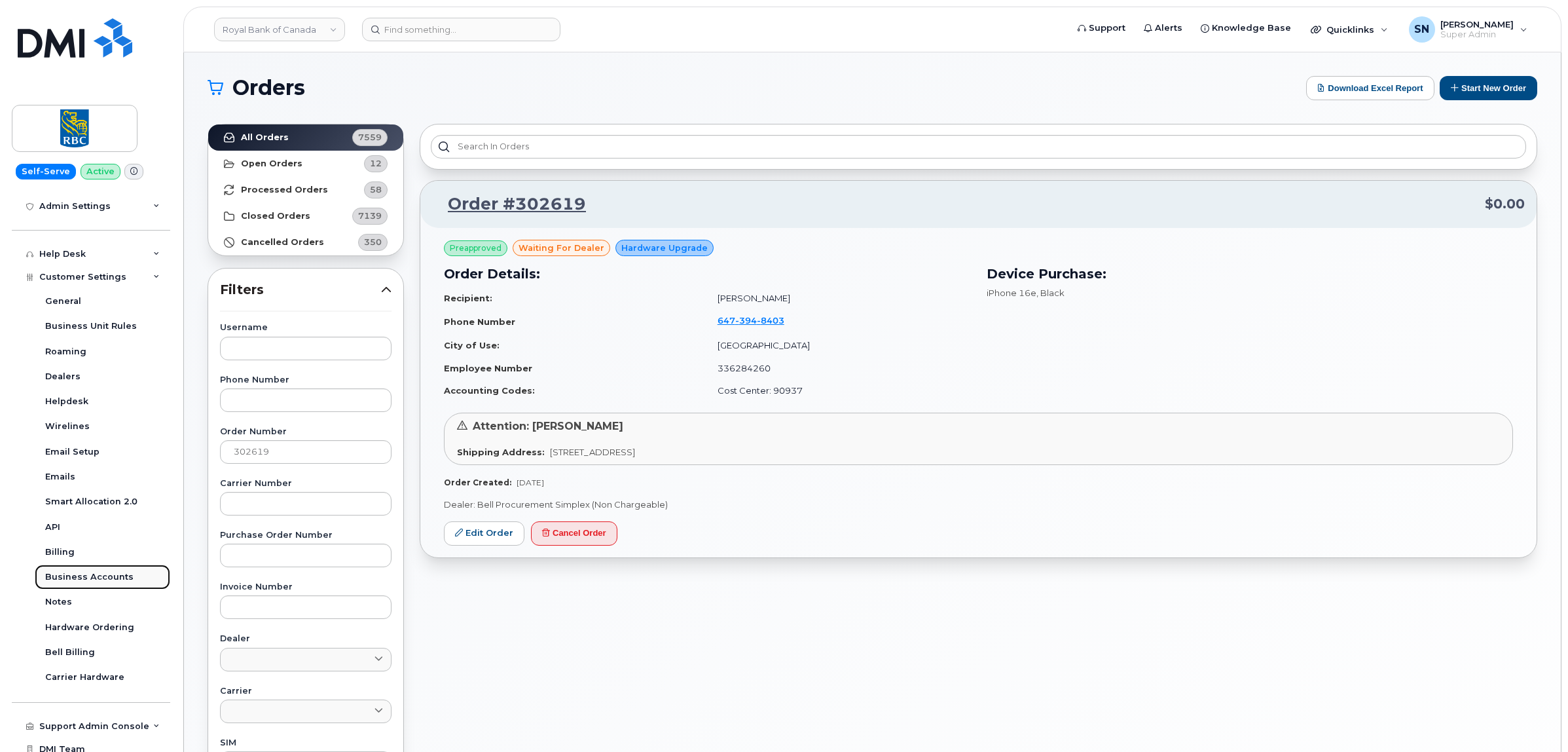
click at [105, 577] on div "Business Accounts" at bounding box center [89, 576] width 88 height 12
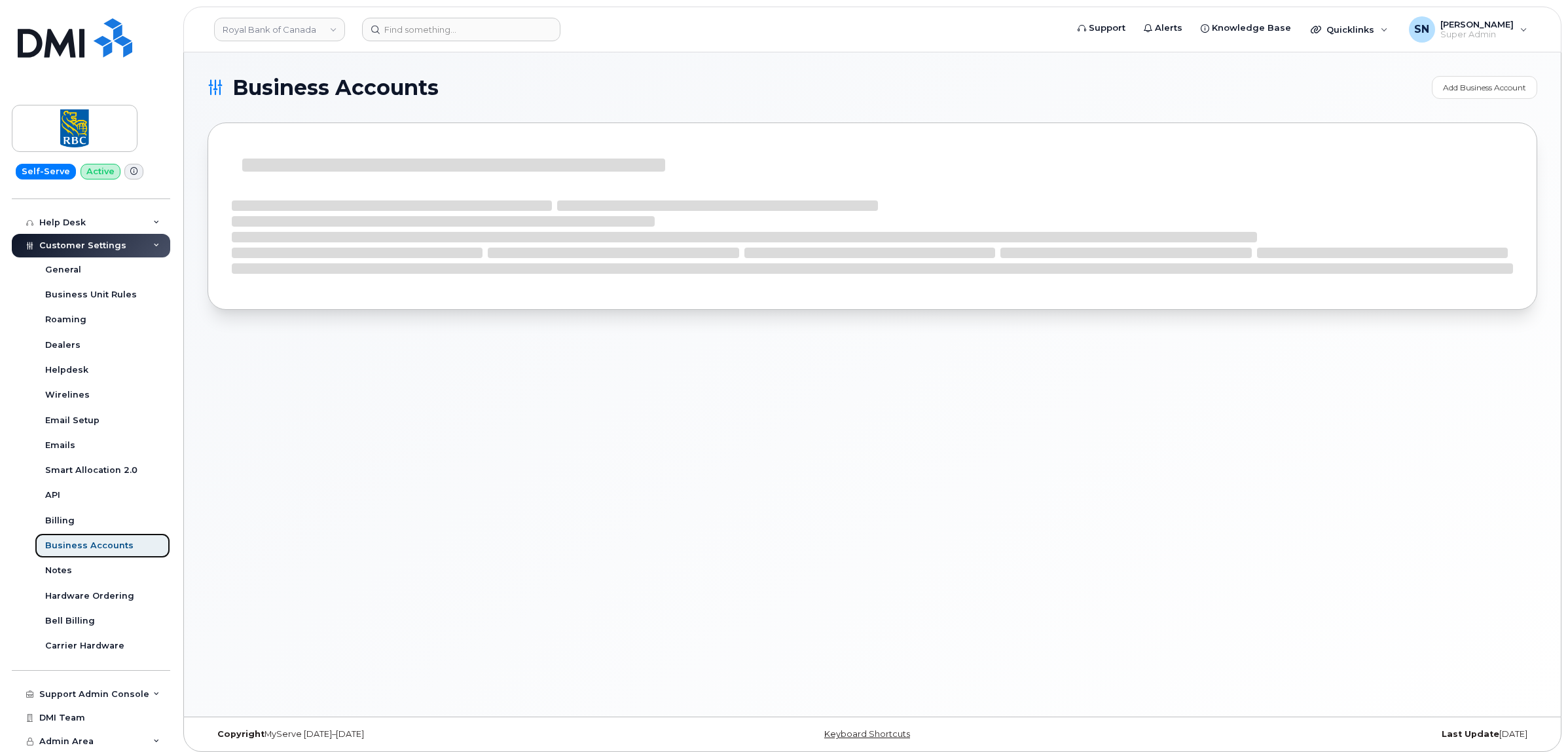
scroll to position [226, 0]
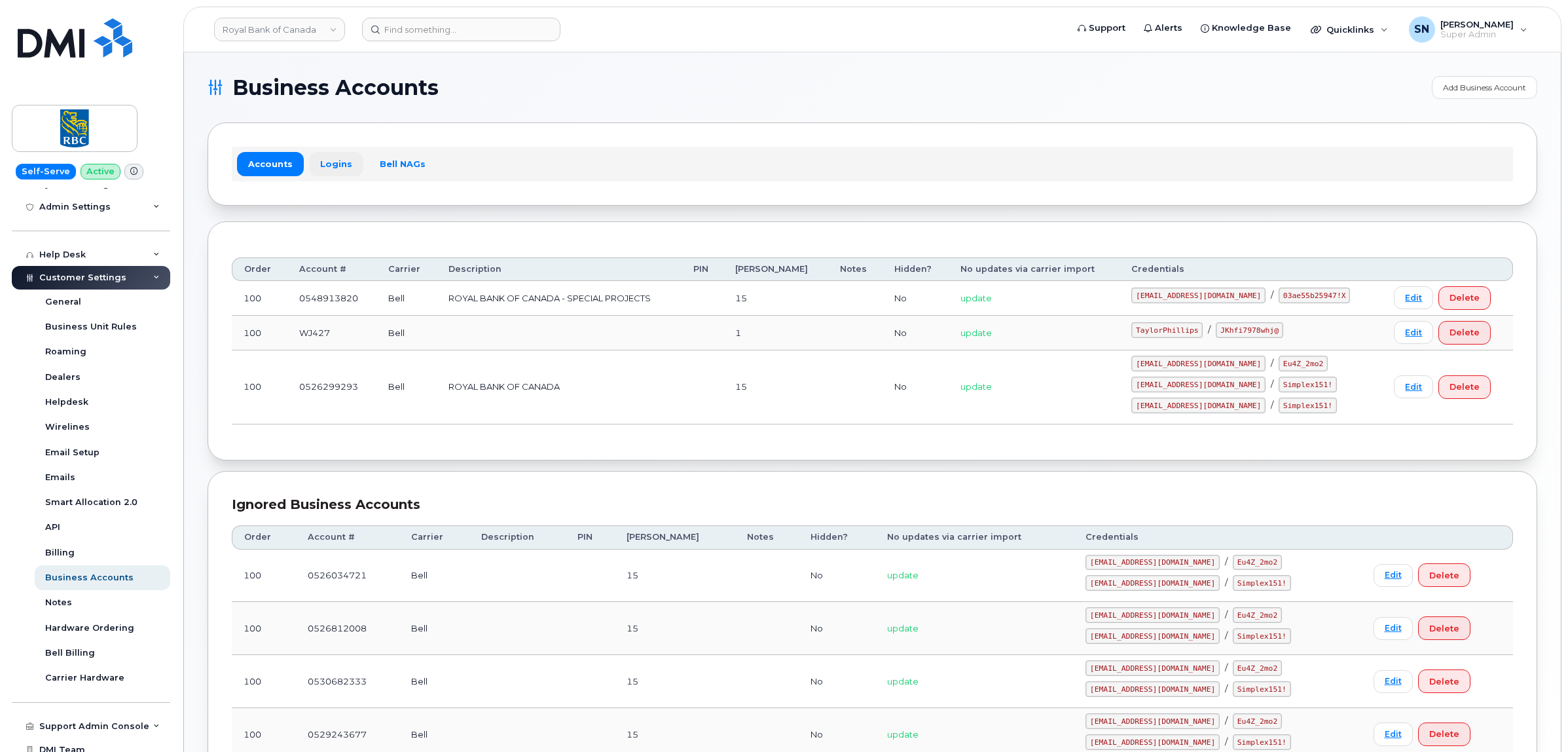
click at [332, 170] on link "Logins" at bounding box center [336, 163] width 54 height 24
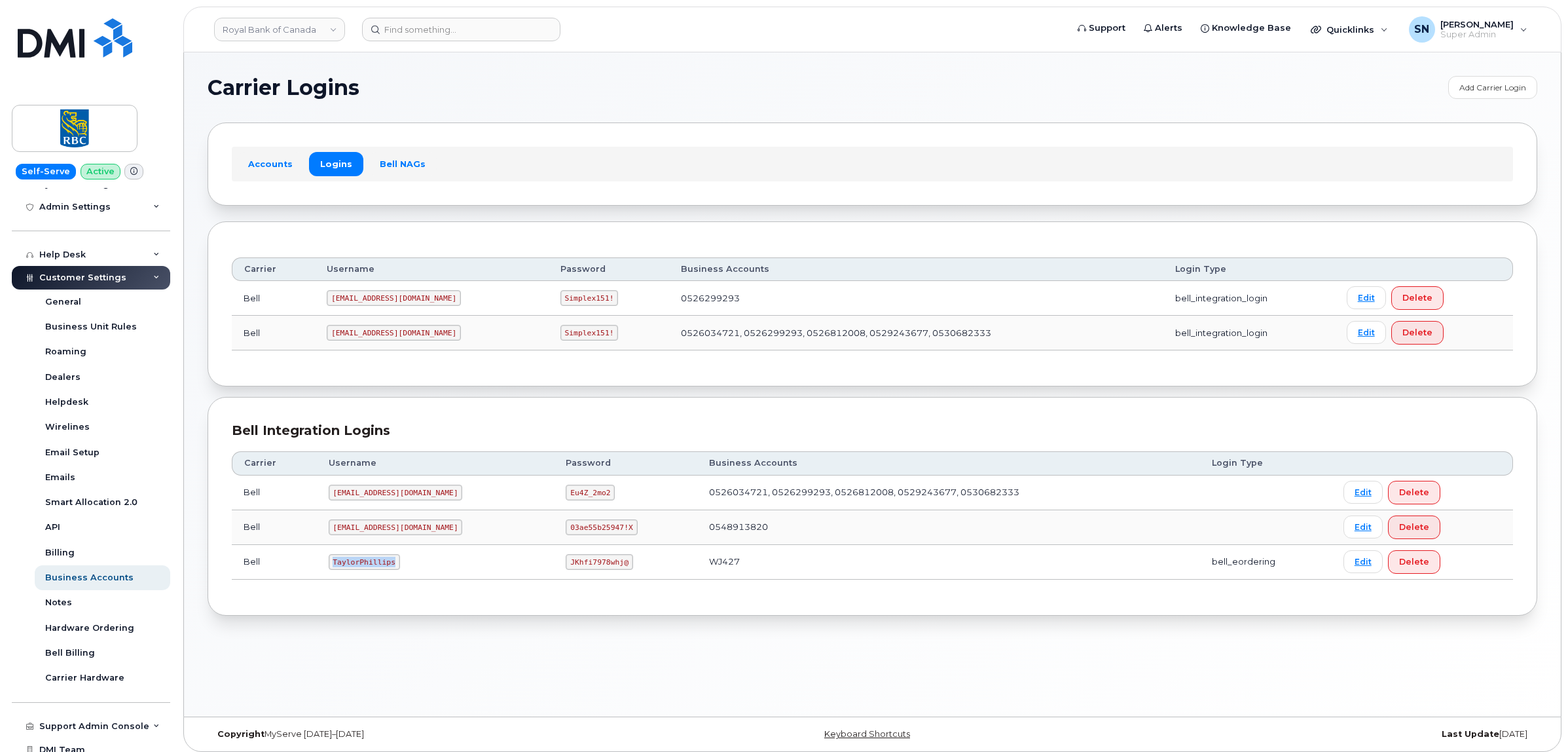
drag, startPoint x: 332, startPoint y: 566, endPoint x: 394, endPoint y: 570, distance: 62.1
click at [394, 570] on code "TaylorPhillips" at bounding box center [364, 562] width 71 height 15
copy code "TaylorPhillips"
drag, startPoint x: 528, startPoint y: 562, endPoint x: 587, endPoint y: 570, distance: 59.5
click at [587, 570] on td "JKhfi7978whj@" at bounding box center [625, 562] width 143 height 35
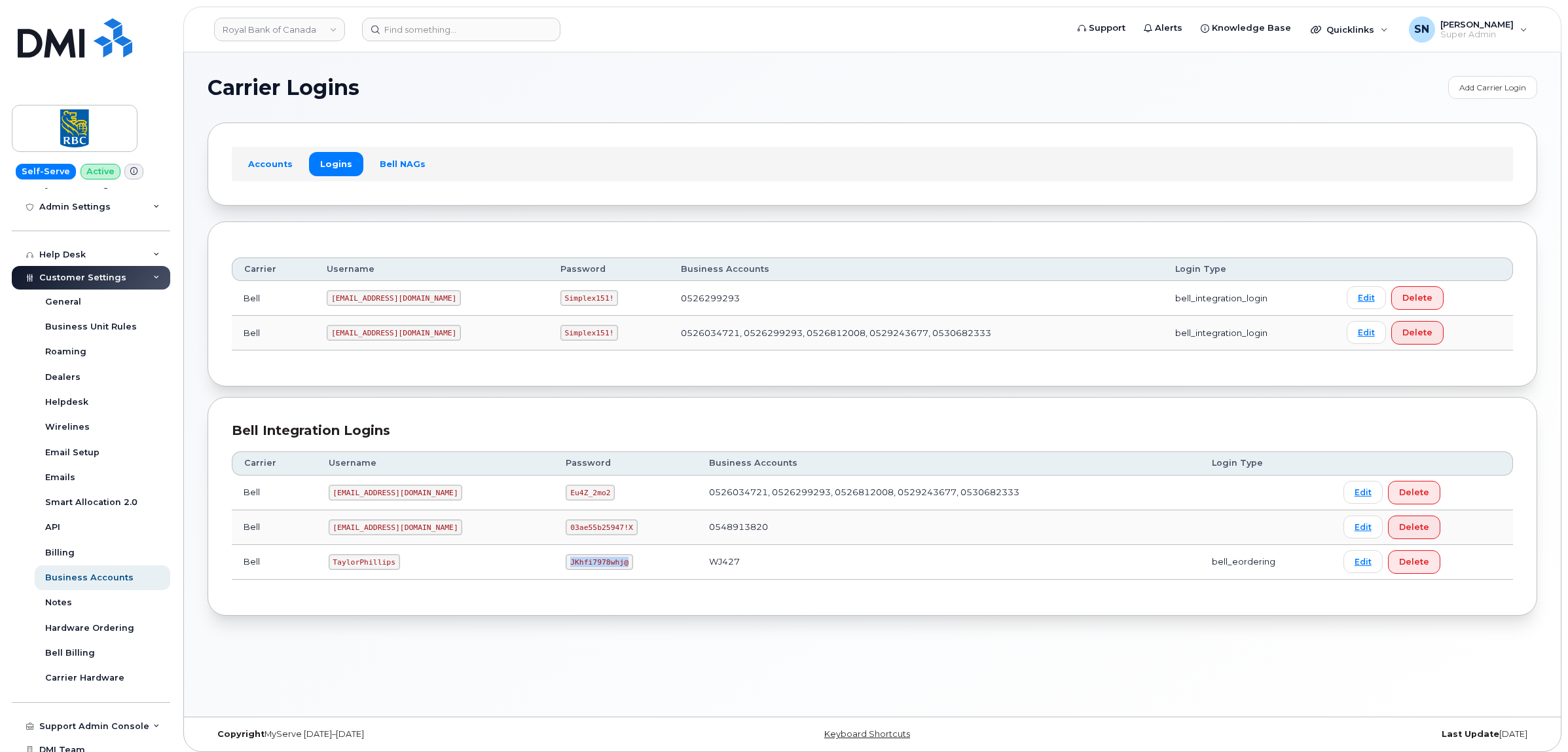
copy code "JKhfi7978whj@"
click at [401, 29] on input at bounding box center [461, 29] width 199 height 24
paste input "4039286663"
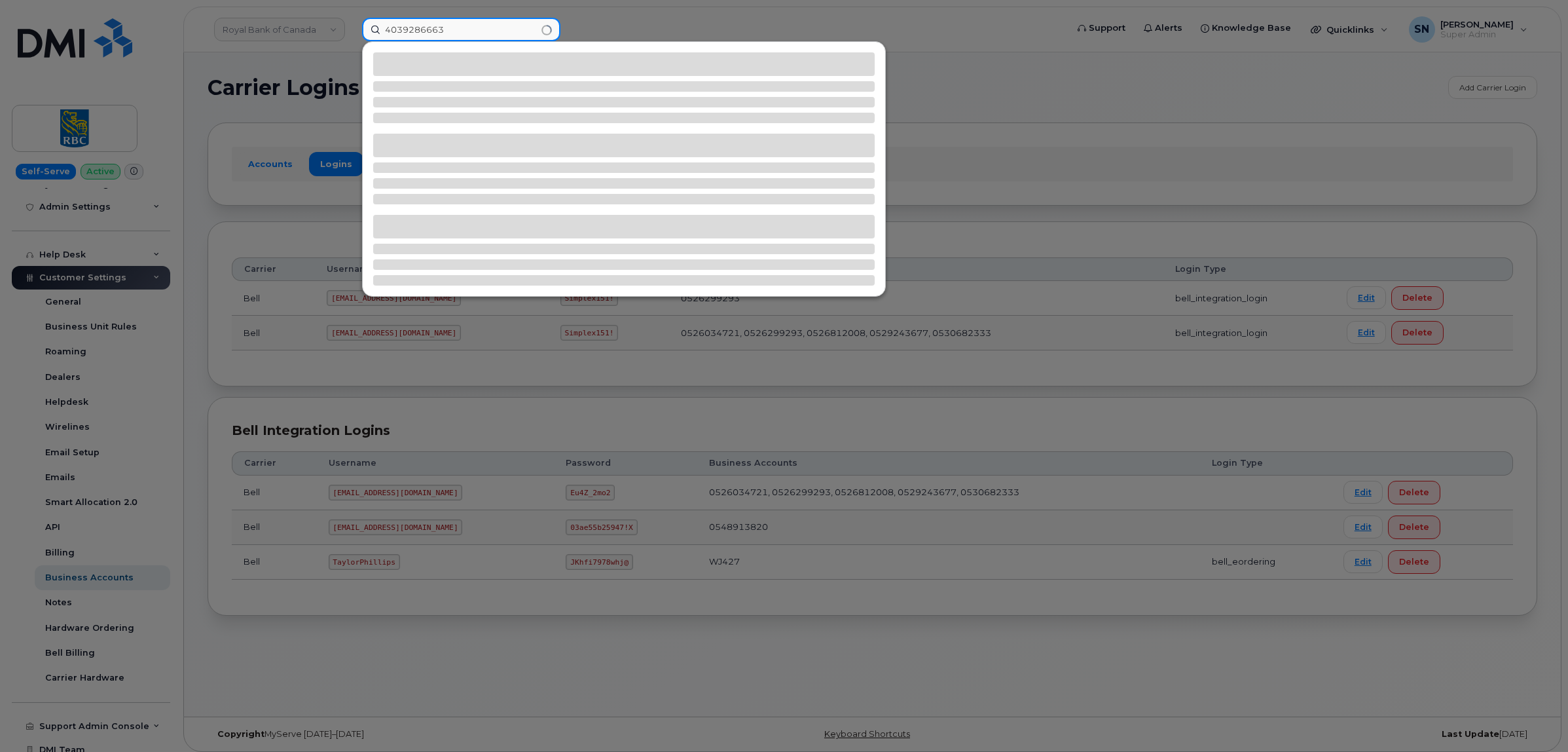
type input "4039286663"
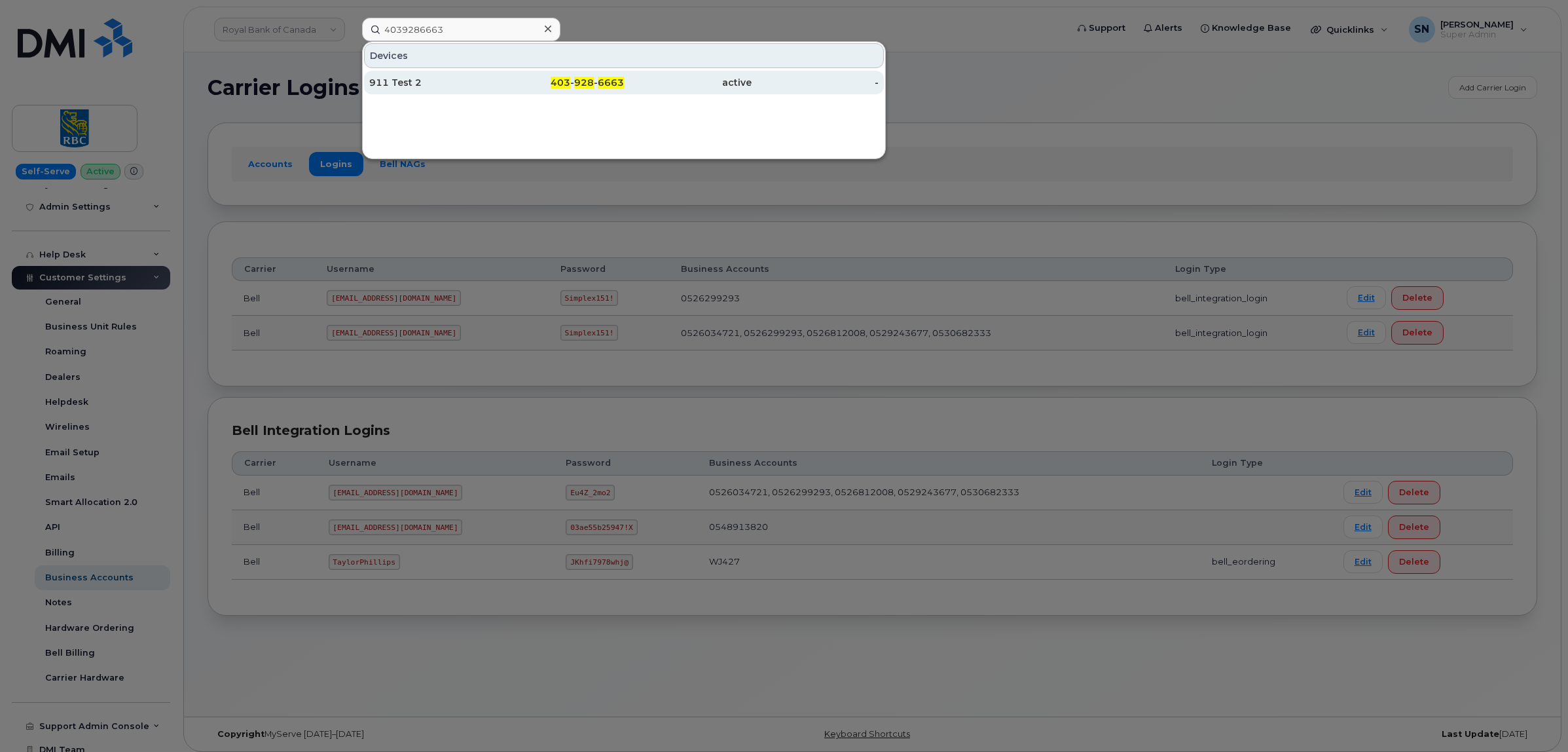
click at [566, 71] on div "403 - 928 - 6663" at bounding box center [561, 82] width 127 height 24
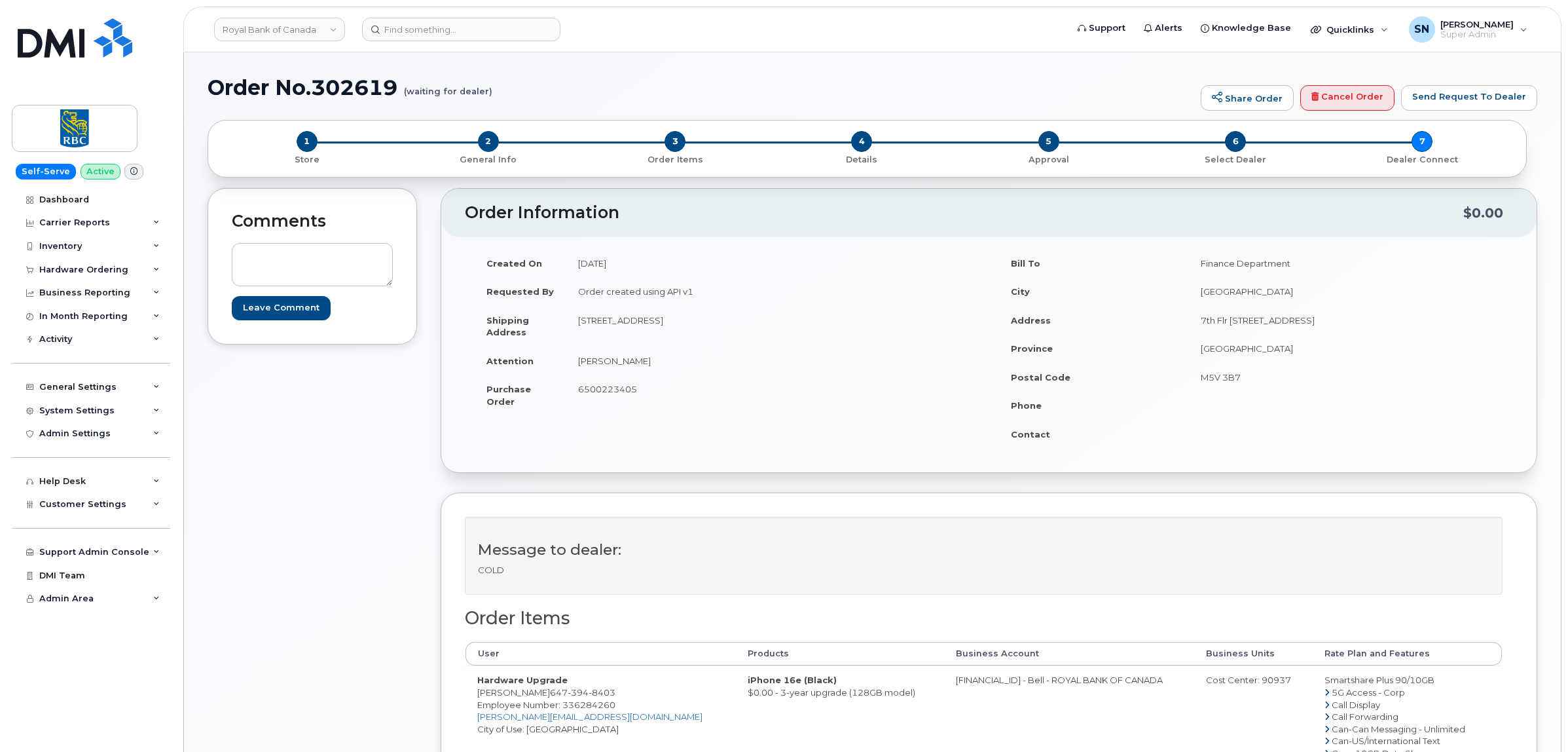
scroll to position [163, 0]
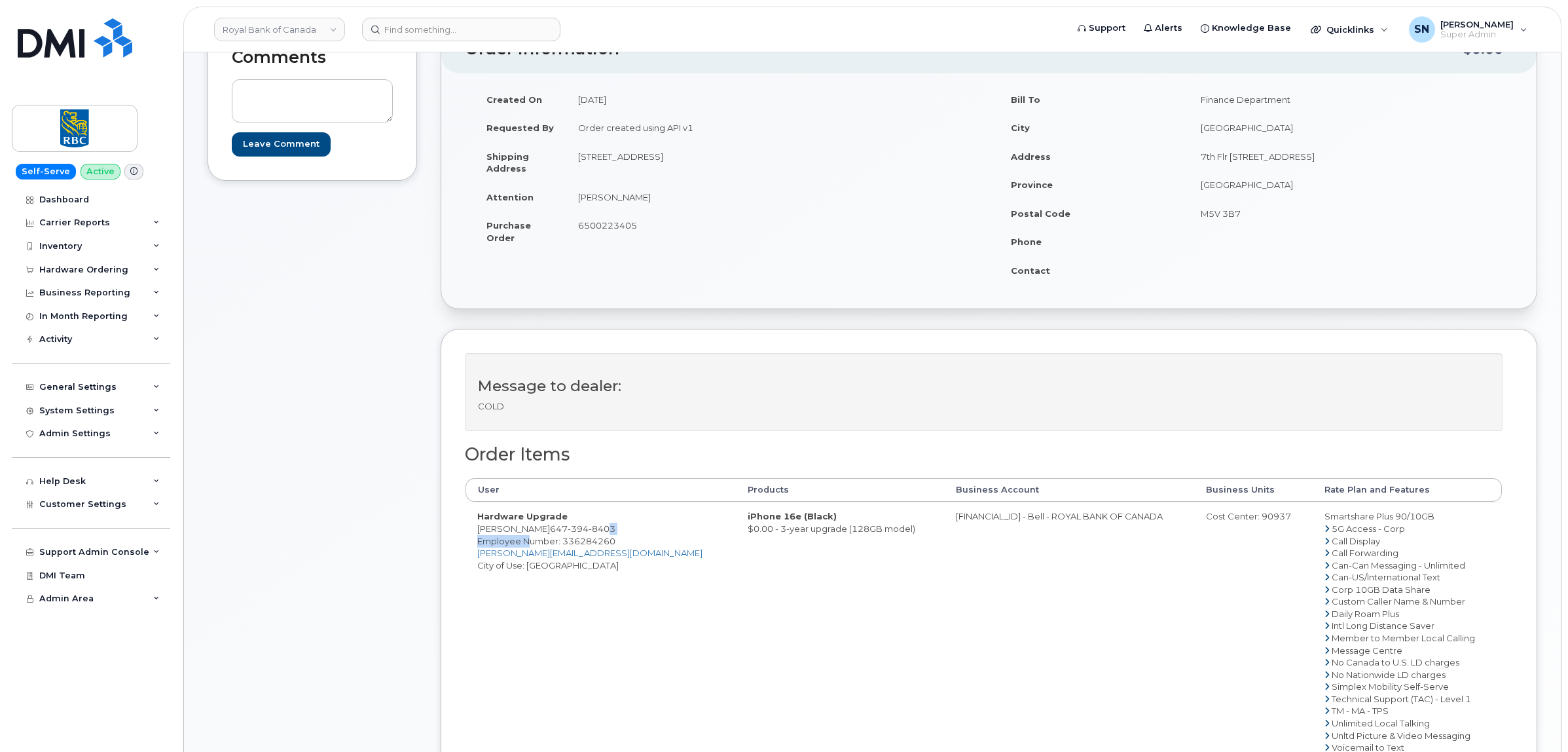
drag, startPoint x: 525, startPoint y: 538, endPoint x: 584, endPoint y: 532, distance: 59.3
click at [584, 532] on td "Hardware Upgrade [PERSON_NAME] [PHONE_NUMBER] Employee Number: 336284260 [PERSO…" at bounding box center [601, 632] width 271 height 259
drag, startPoint x: 525, startPoint y: 529, endPoint x: 600, endPoint y: 531, distance: 75.0
click at [600, 531] on td "Hardware Upgrade [PERSON_NAME] [PHONE_NUMBER] Employee Number: 336284260 [PERSO…" at bounding box center [601, 632] width 271 height 259
copy span "[PHONE_NUMBER]"
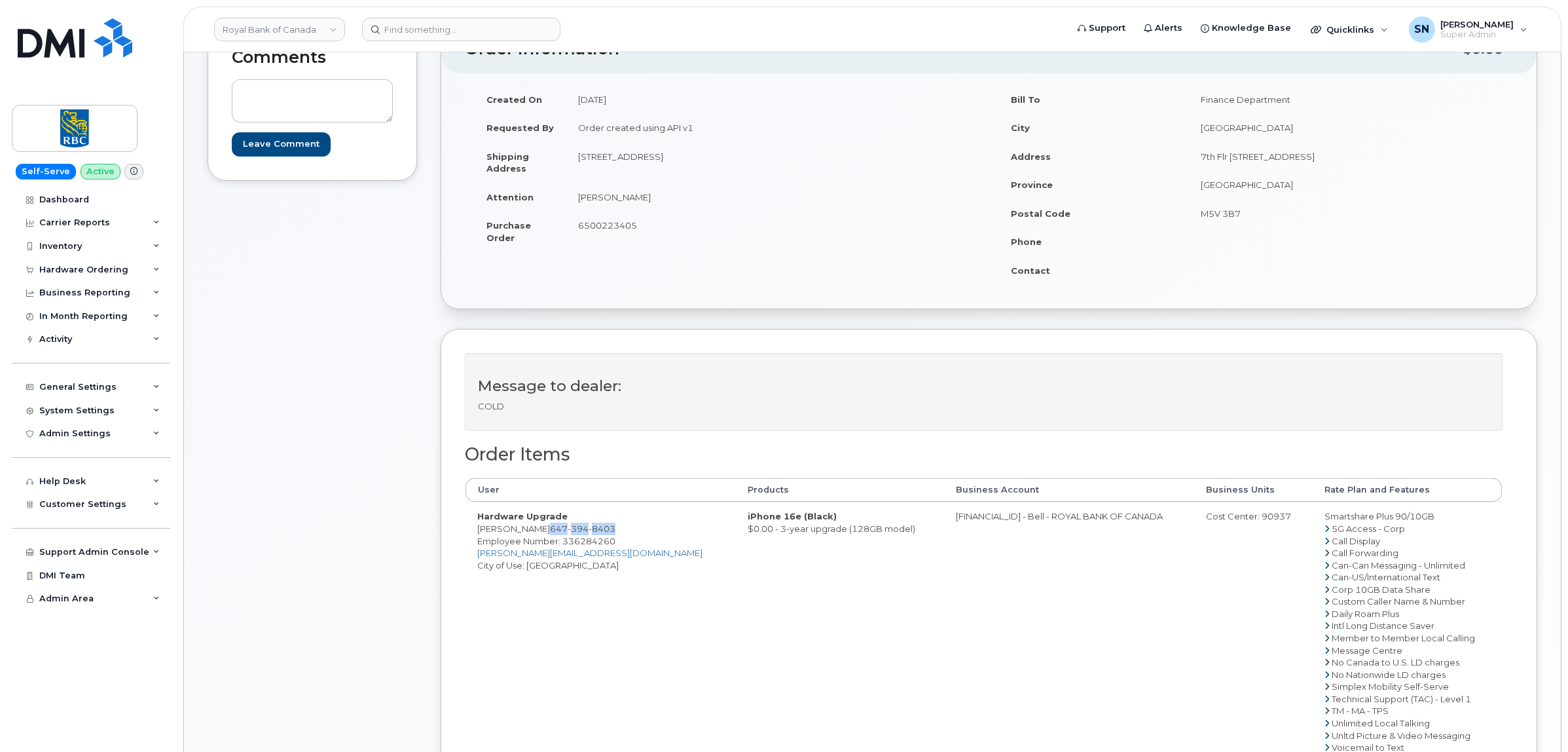
copy span "[PHONE_NUMBER]"
drag, startPoint x: 565, startPoint y: 555, endPoint x: 469, endPoint y: 556, distance: 96.0
click at [469, 556] on td "Hardware Upgrade [PERSON_NAME] [PHONE_NUMBER] Employee Number: 336284260 [PERSO…" at bounding box center [601, 632] width 271 height 259
copy link "[PERSON_NAME][EMAIL_ADDRESS][DOMAIN_NAME]"
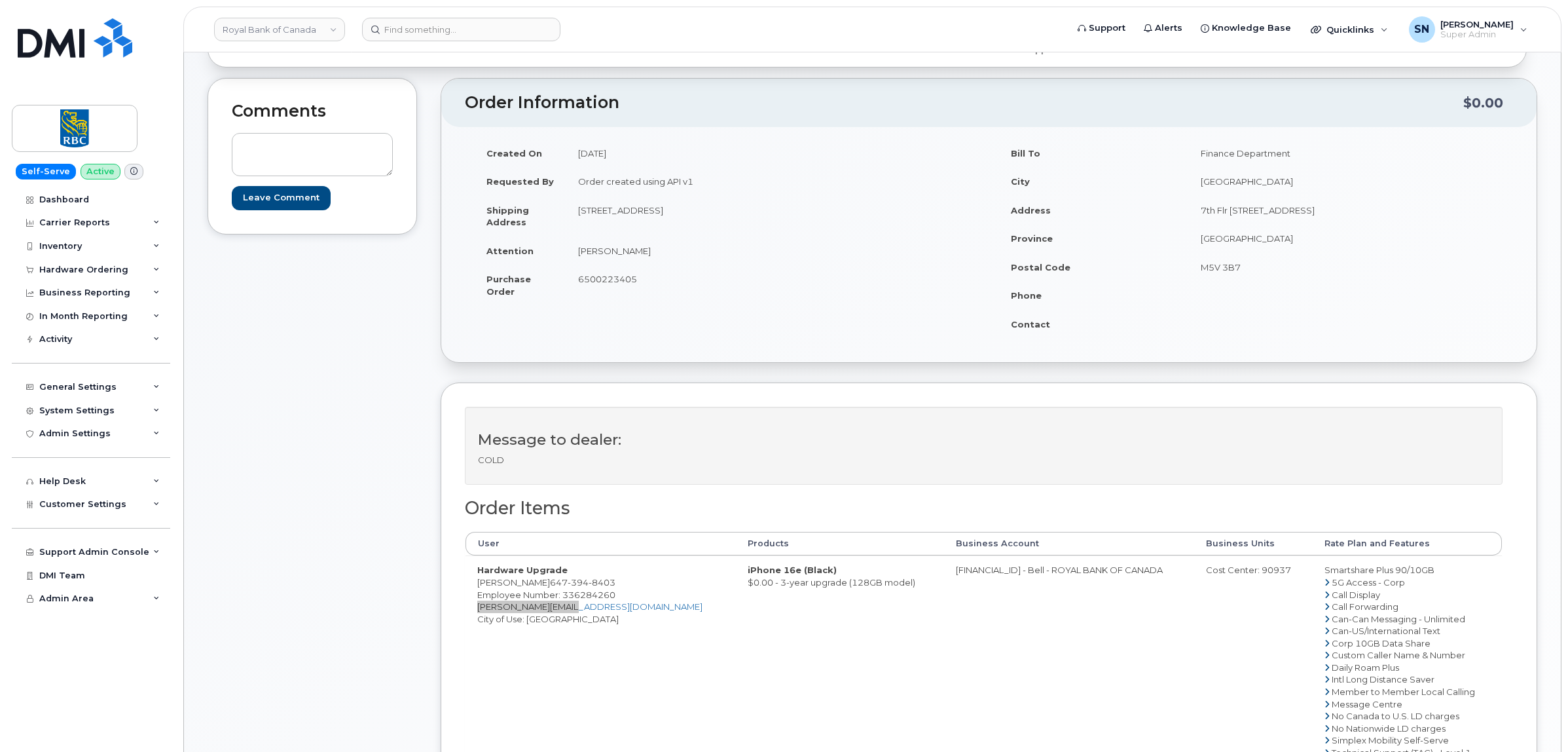
scroll to position [82, 0]
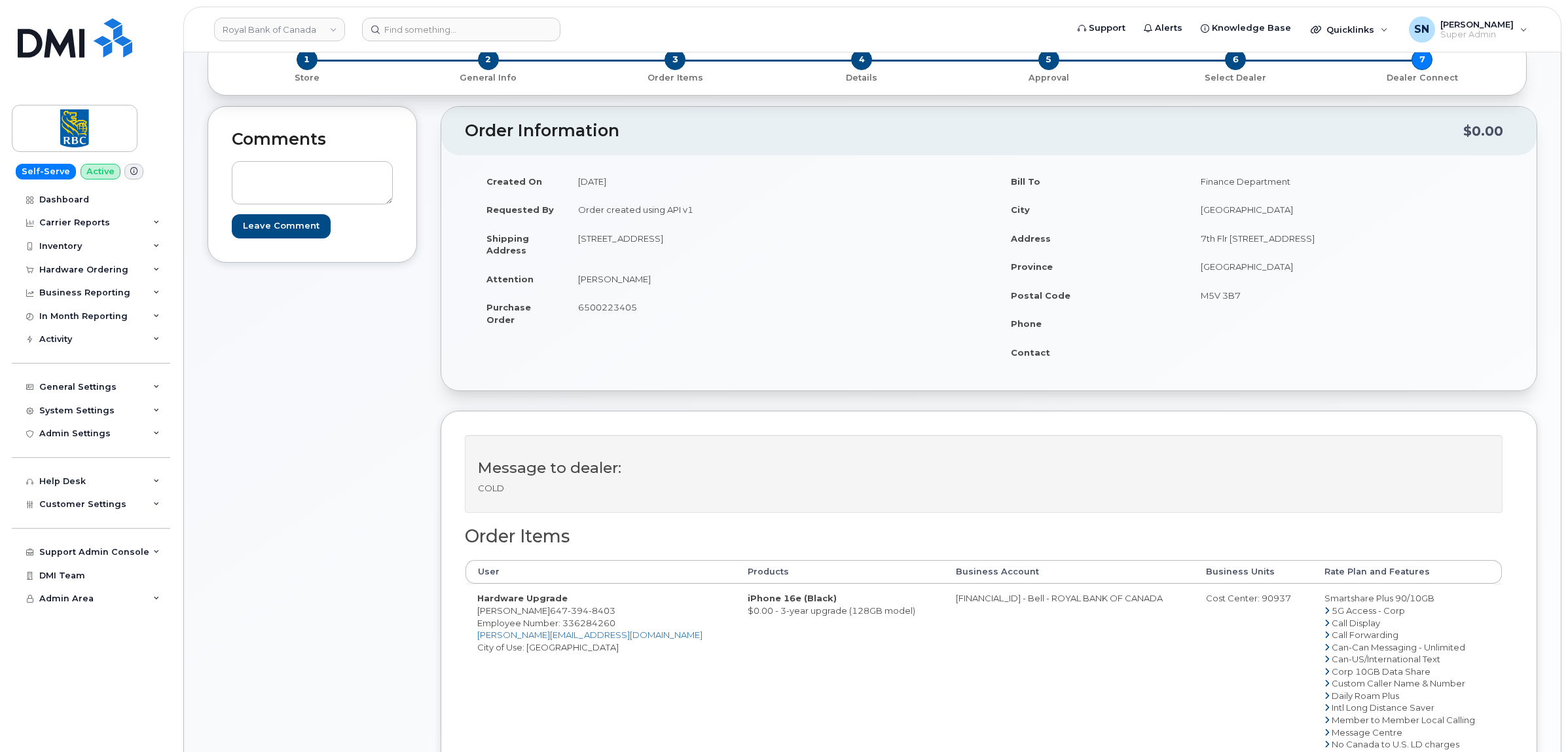
click at [380, 381] on div "Comments Leave Comment" at bounding box center [312, 552] width 209 height 892
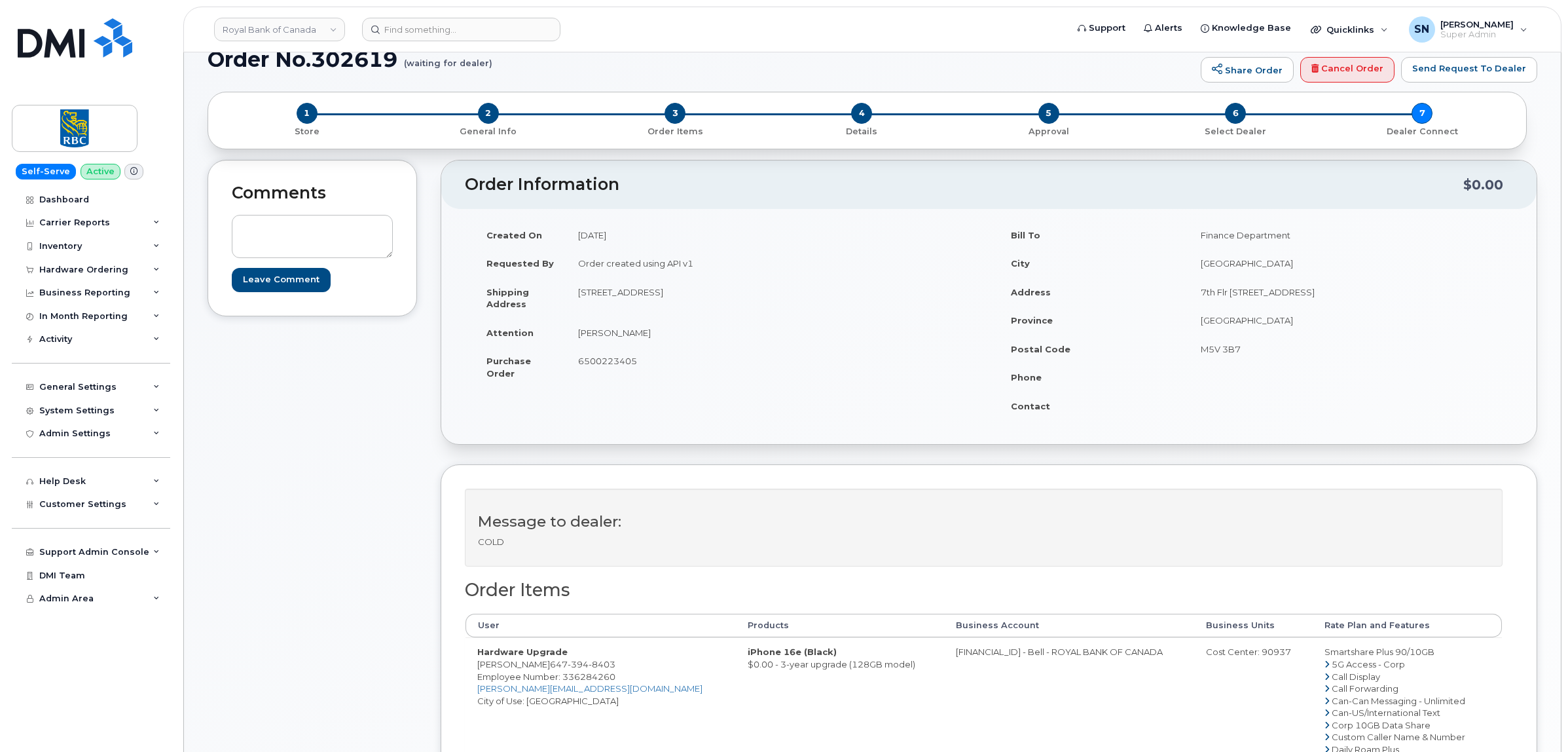
scroll to position [0, 0]
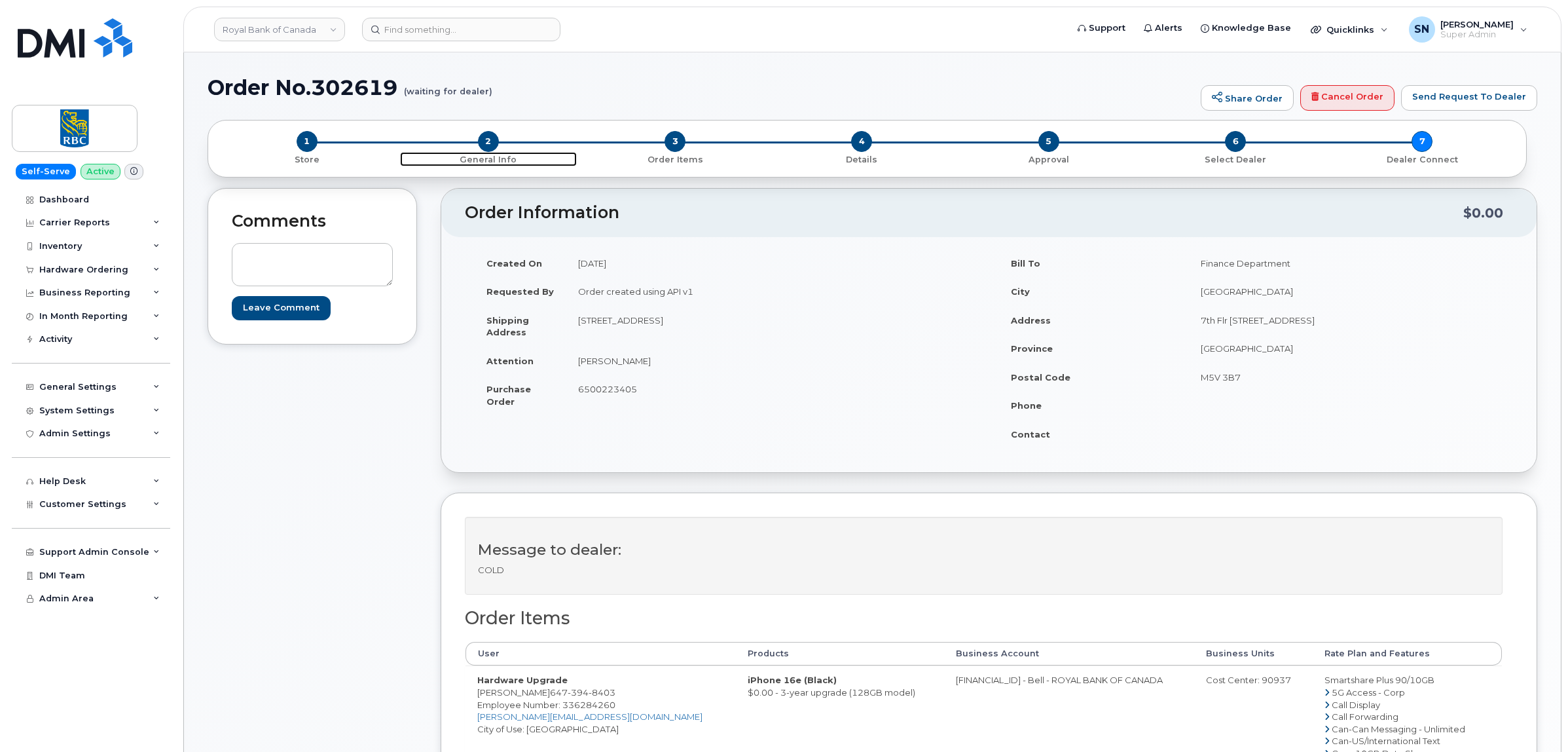
click at [494, 146] on span "2" at bounding box center [488, 141] width 21 height 21
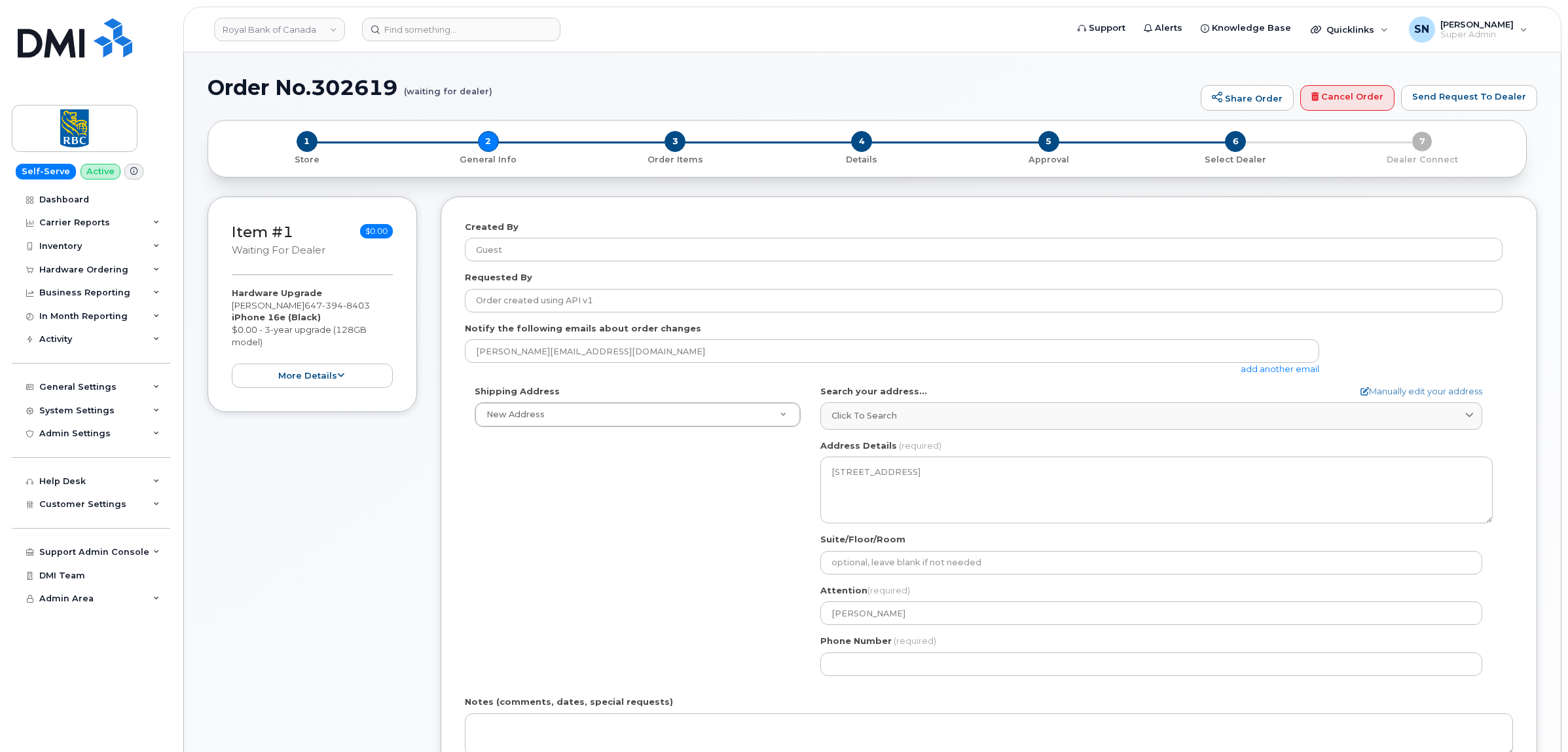
select select
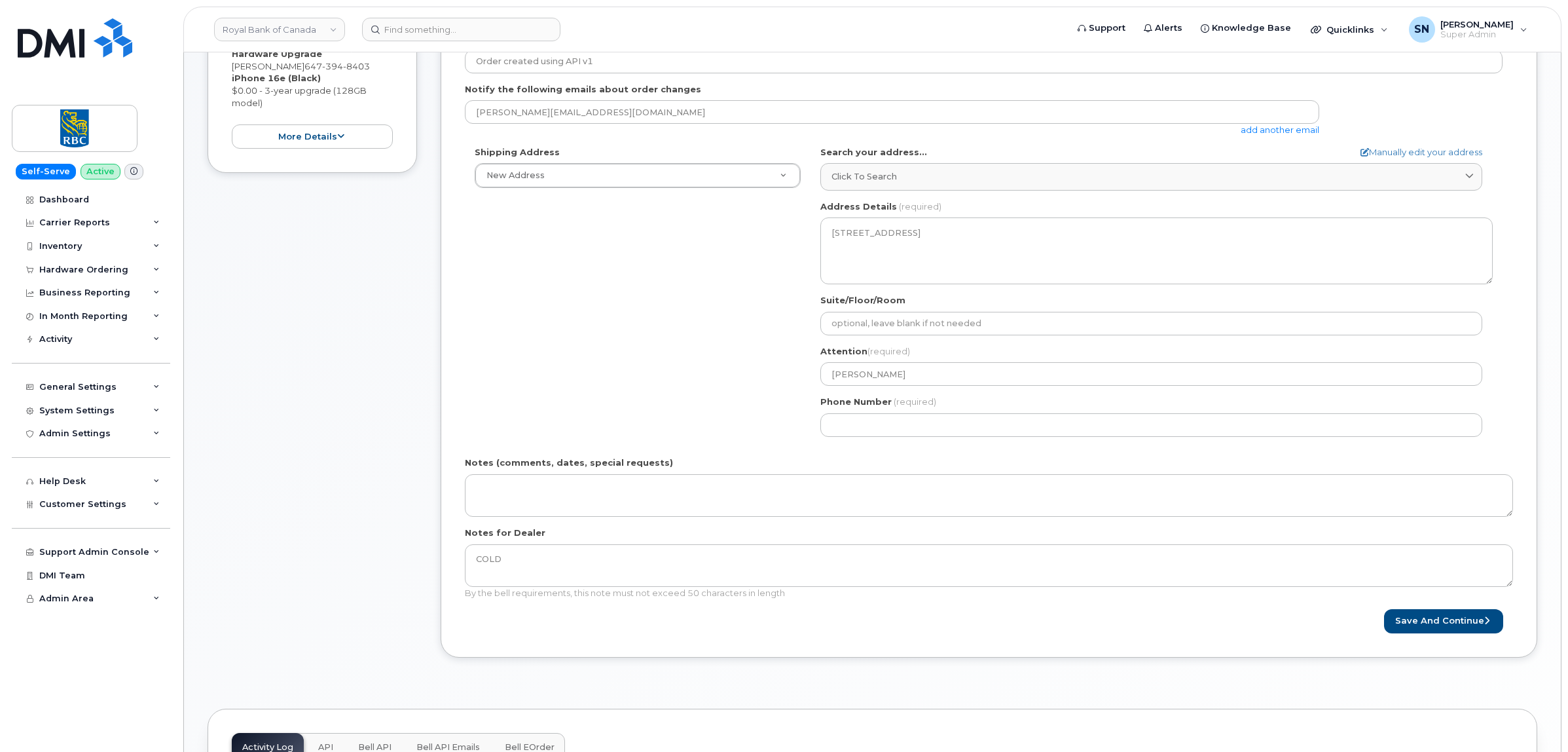
scroll to position [246, 0]
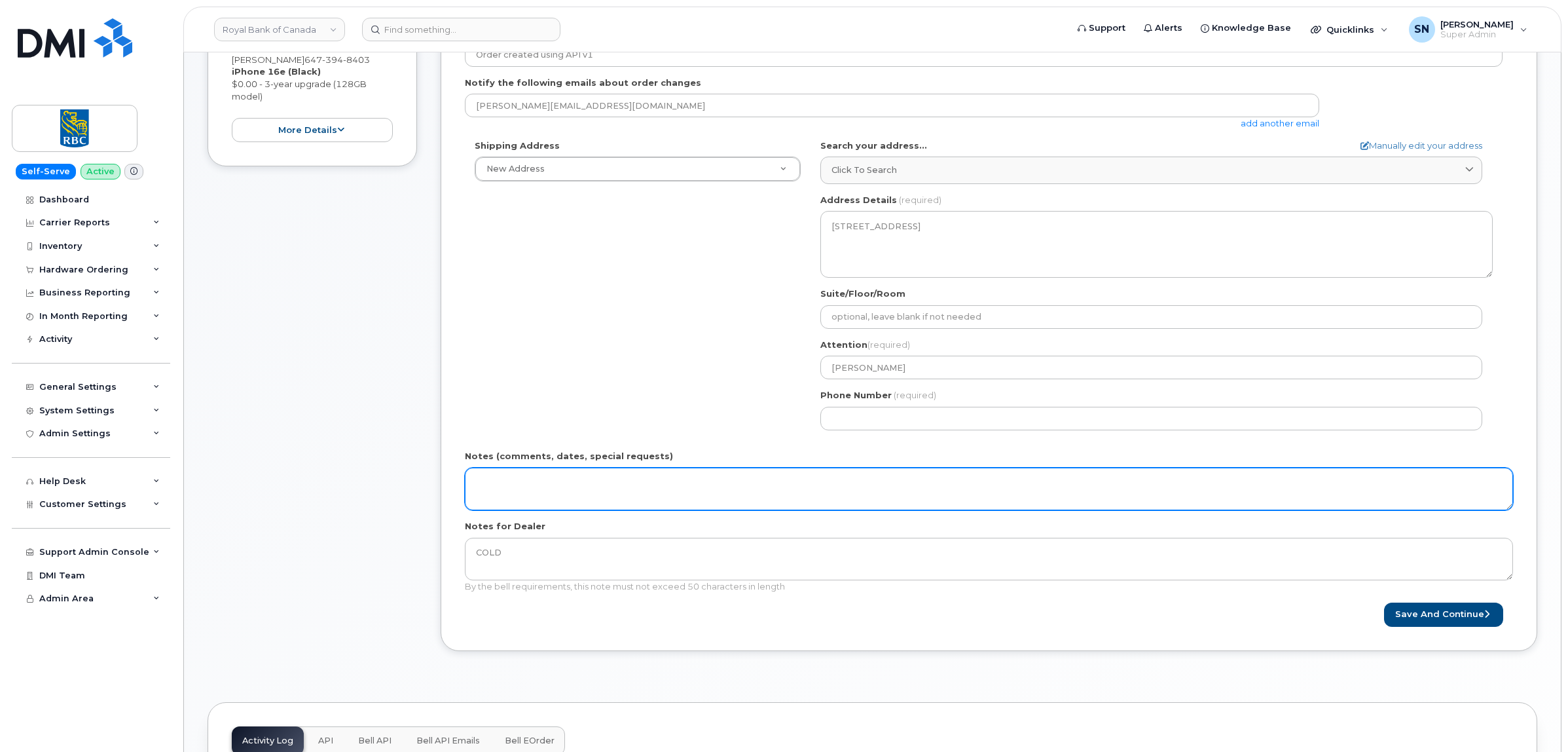
click at [606, 489] on textarea "Notes (comments, dates, special requests)" at bounding box center [989, 489] width 1049 height 43
paste textarea "RITM0270952"
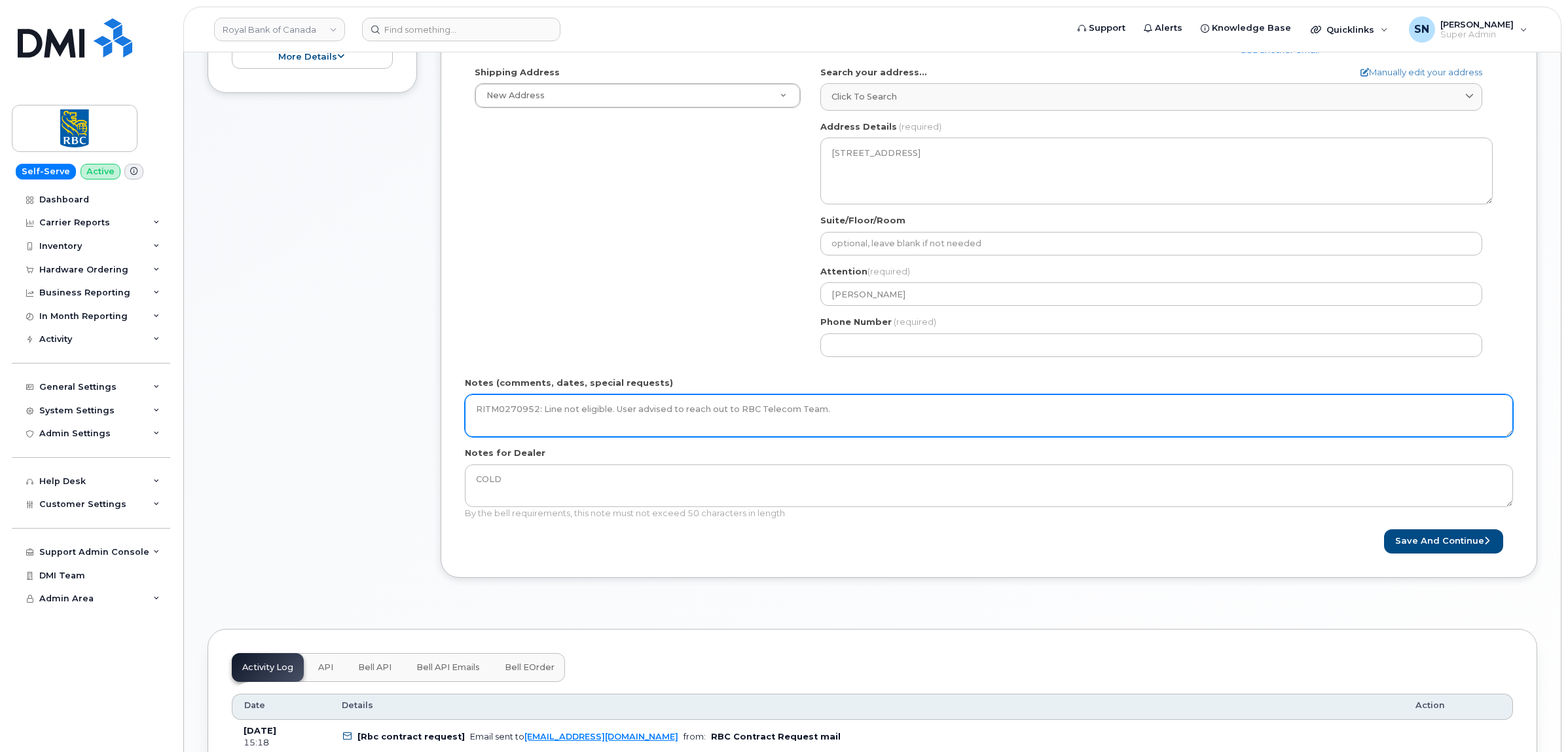
scroll to position [328, 0]
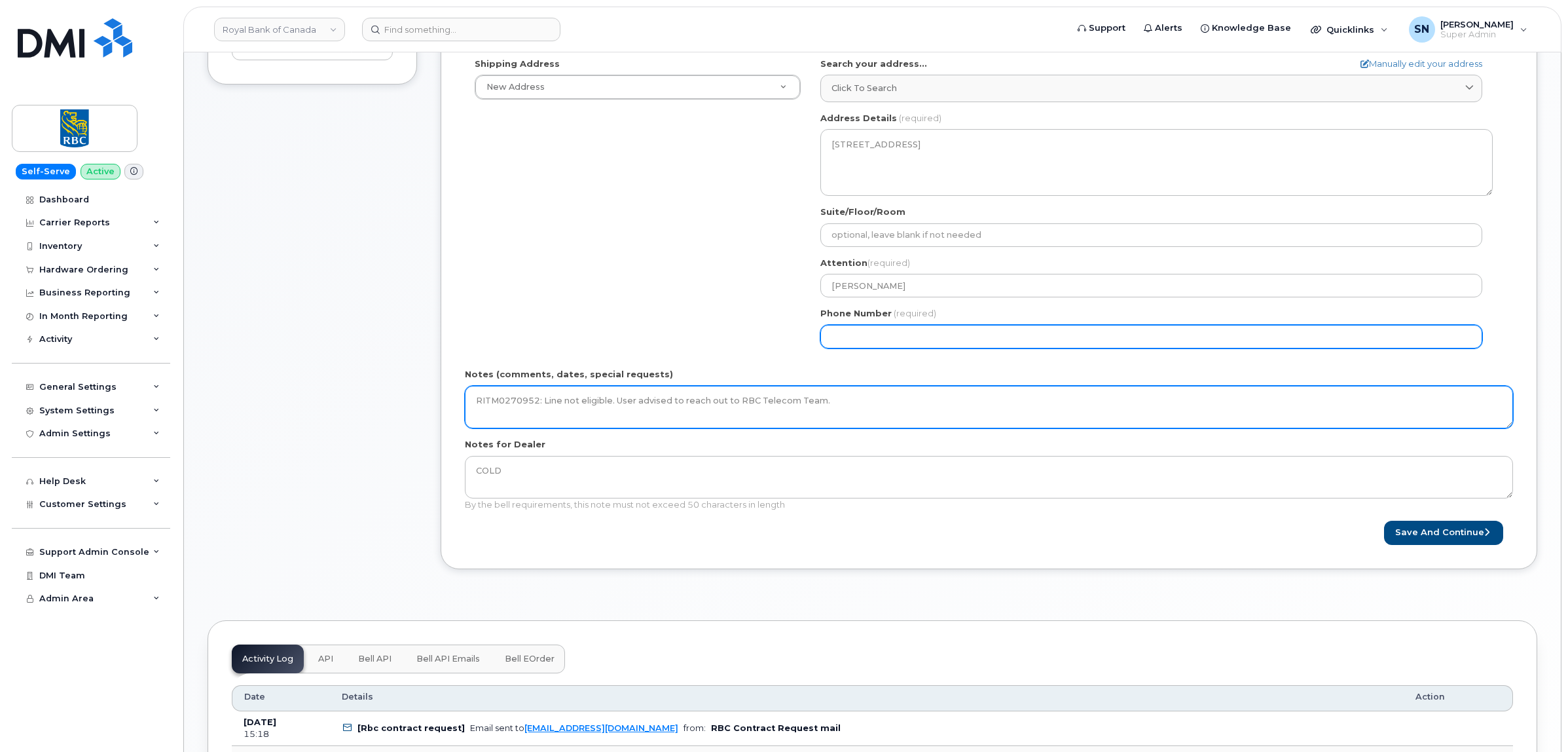
type textarea "RITM0270952: Line not eligible. User advised to reach out to RBC Telecom Team."
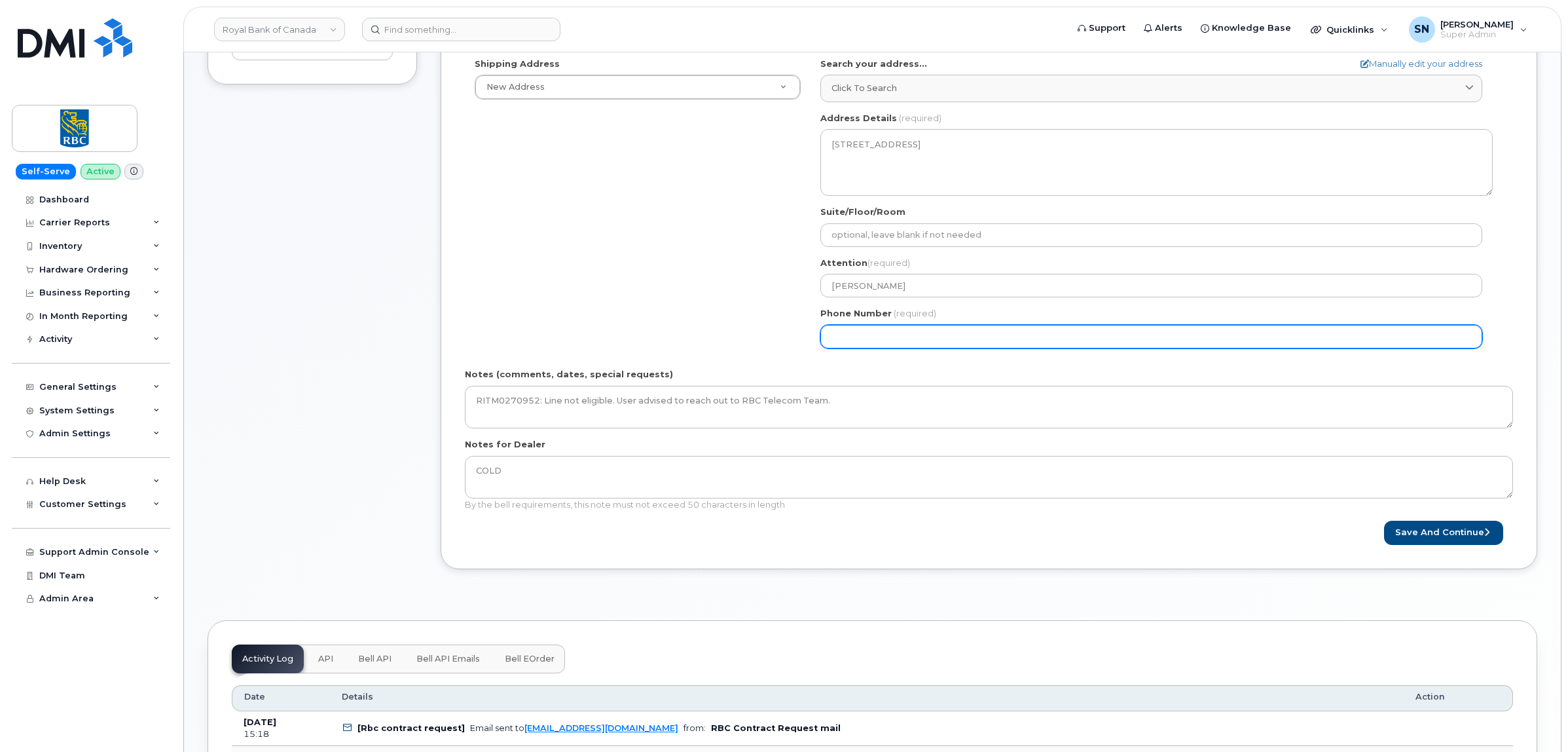
click at [878, 341] on input "Phone Number" at bounding box center [1151, 336] width 662 height 24
type input "123456789"
select select
type input "1234567890"
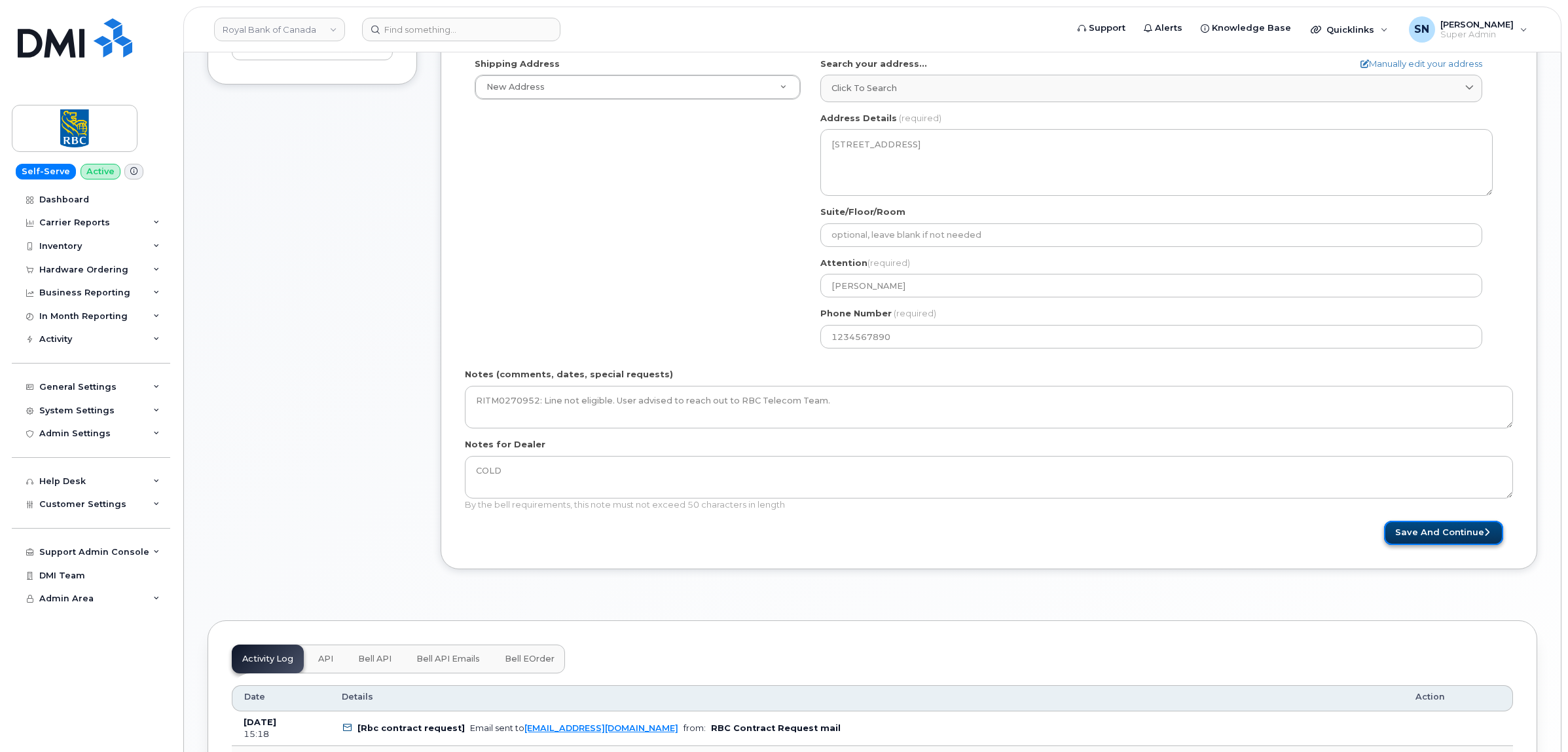
click at [1403, 536] on button "Save and Continue" at bounding box center [1444, 533] width 119 height 25
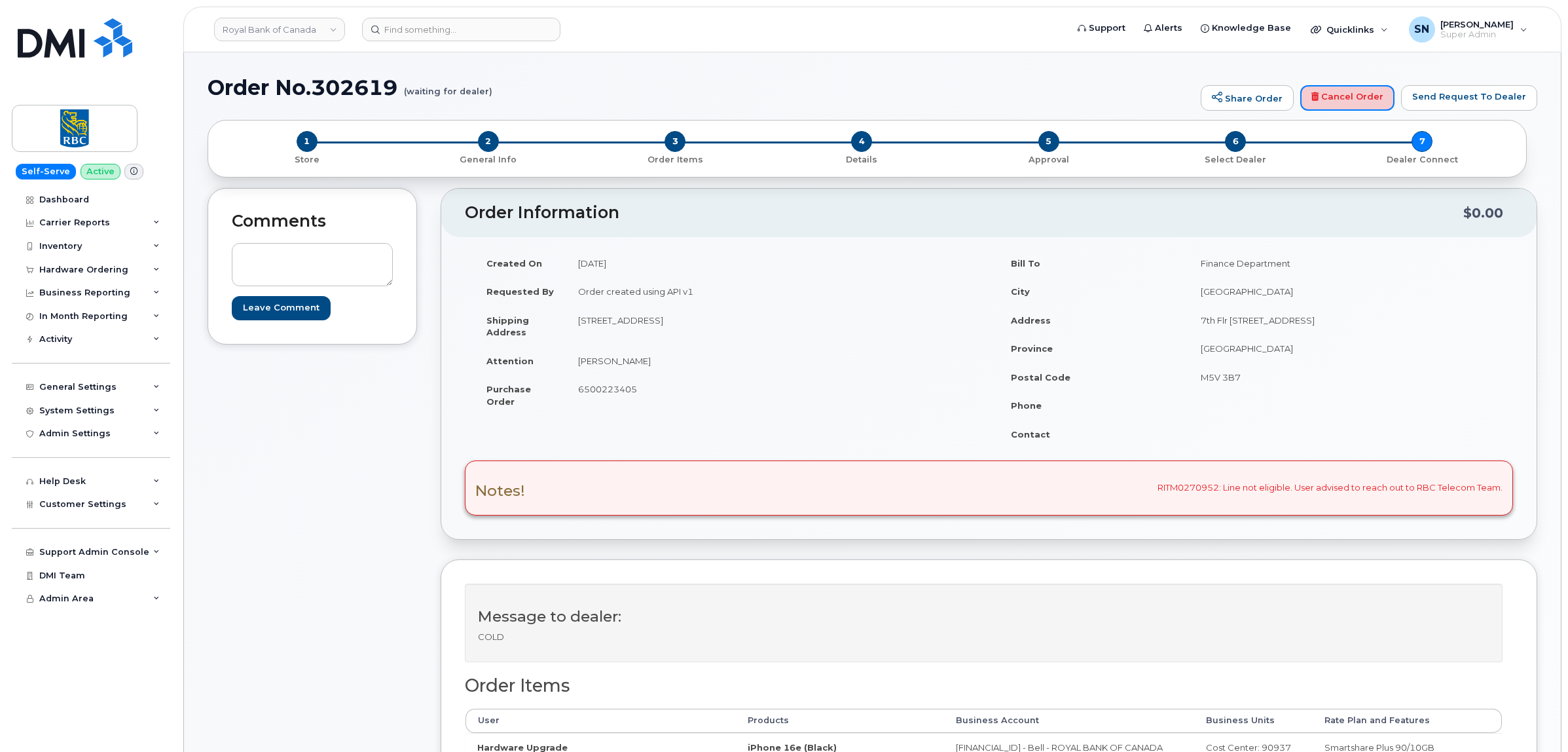
drag, startPoint x: 1342, startPoint y: 101, endPoint x: 881, endPoint y: 59, distance: 462.9
click at [1342, 101] on link "Cancel Order" at bounding box center [1347, 98] width 94 height 26
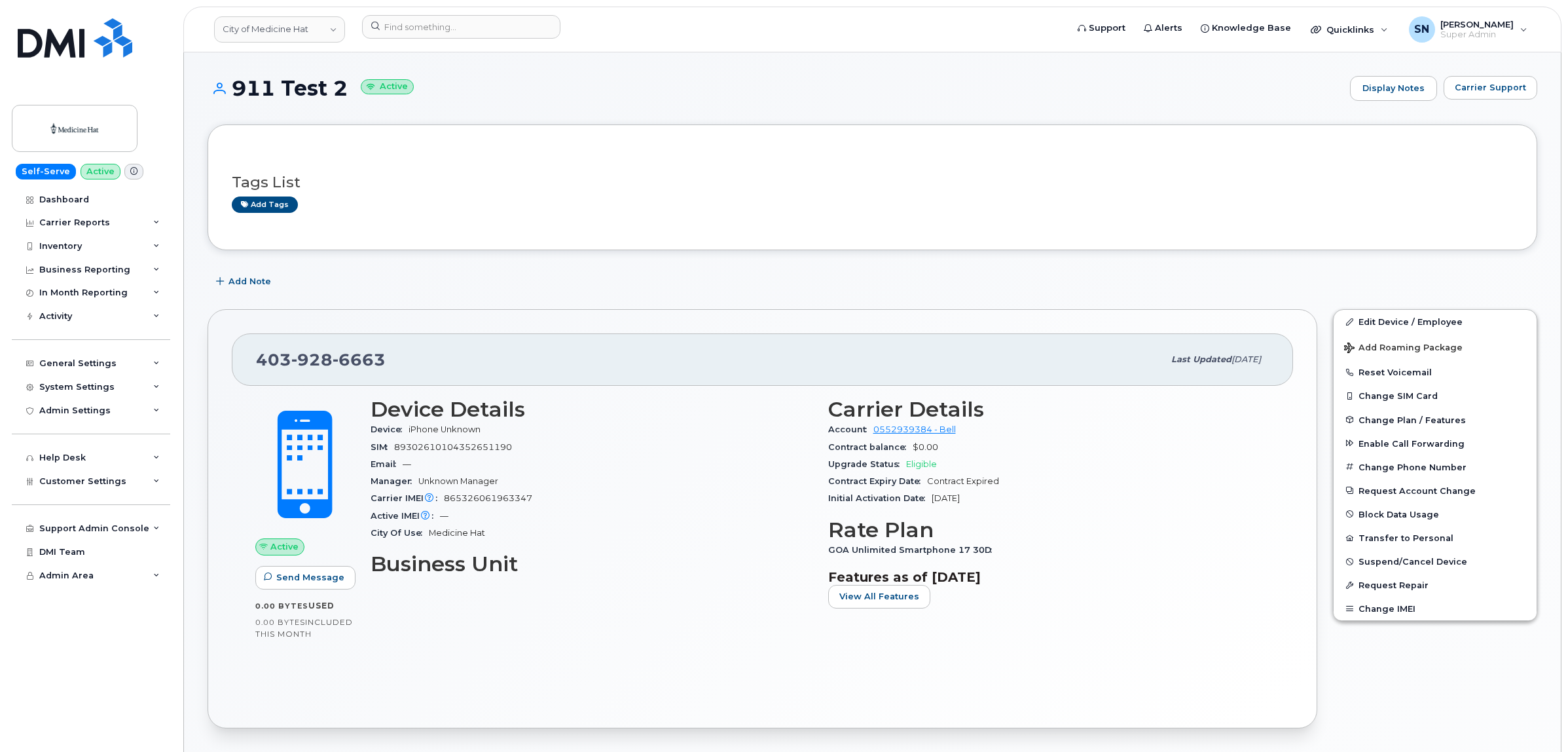
click at [1504, 101] on div "Carrier Support" at bounding box center [1491, 88] width 94 height 25
click at [1503, 96] on button "Carrier Support" at bounding box center [1491, 87] width 94 height 24
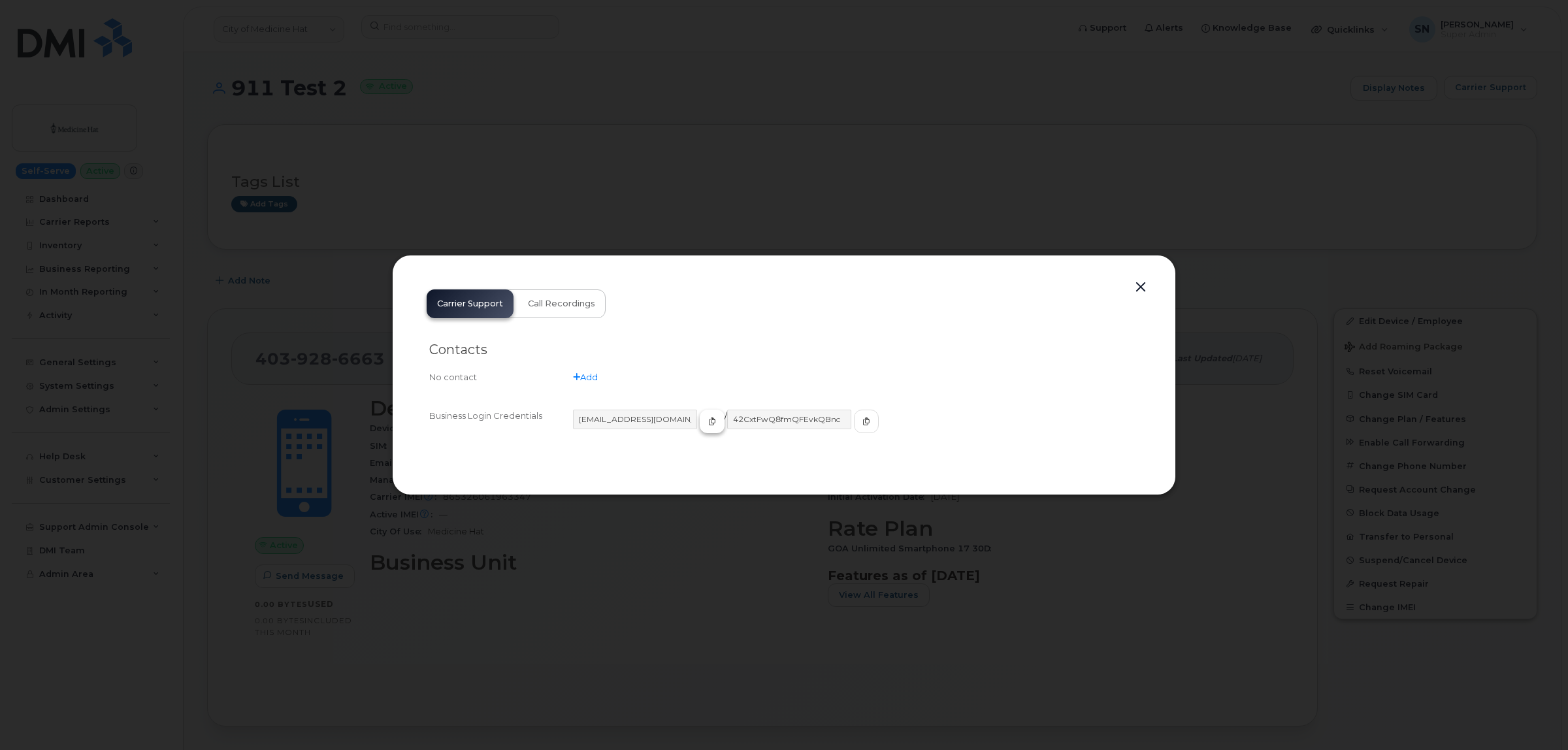
click at [706, 418] on span "button" at bounding box center [712, 421] width 11 height 11
click at [854, 419] on button "button" at bounding box center [866, 421] width 24 height 24
click at [1138, 289] on button "button" at bounding box center [1141, 288] width 20 height 18
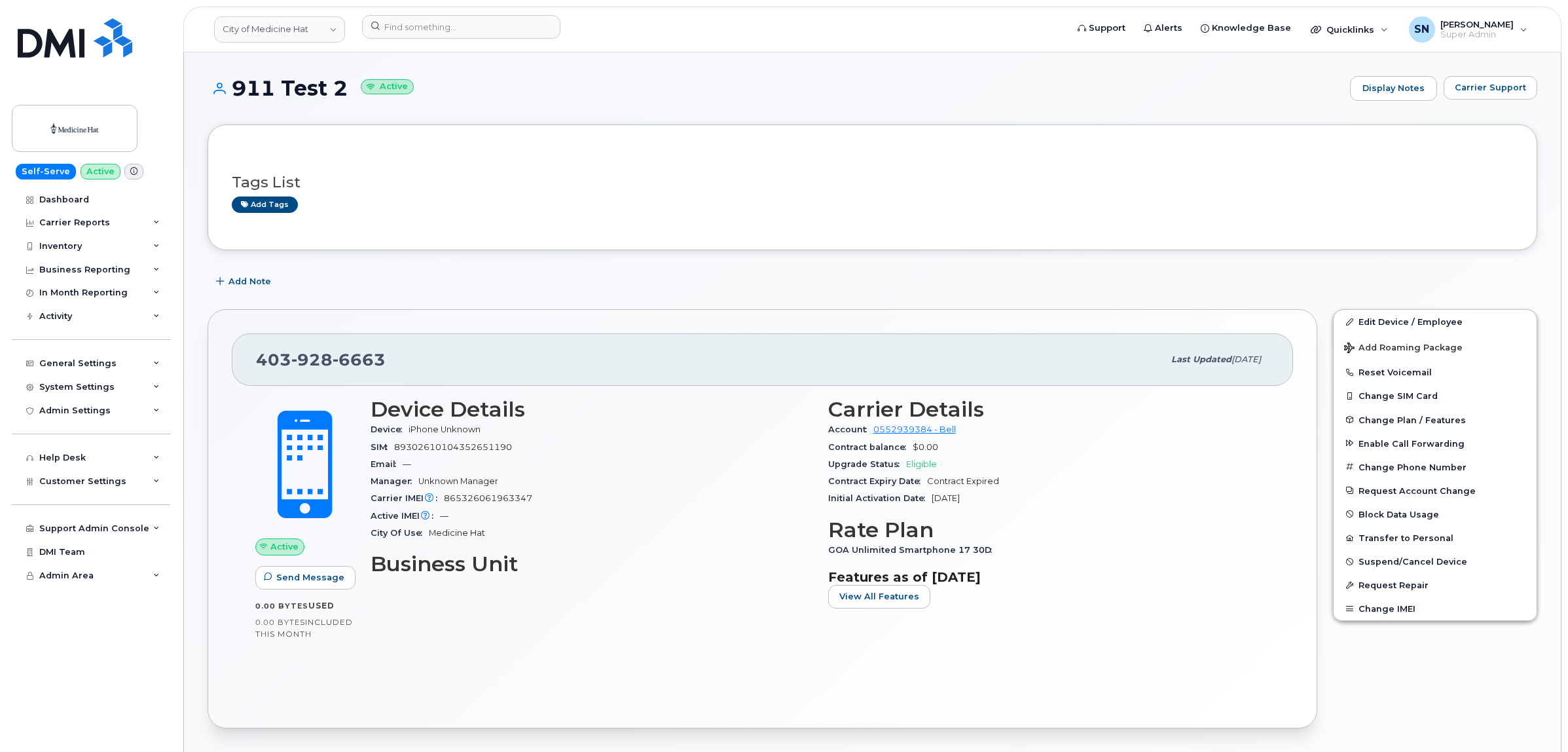
click at [1144, 282] on div "Add Note" at bounding box center [873, 282] width 1330 height 24
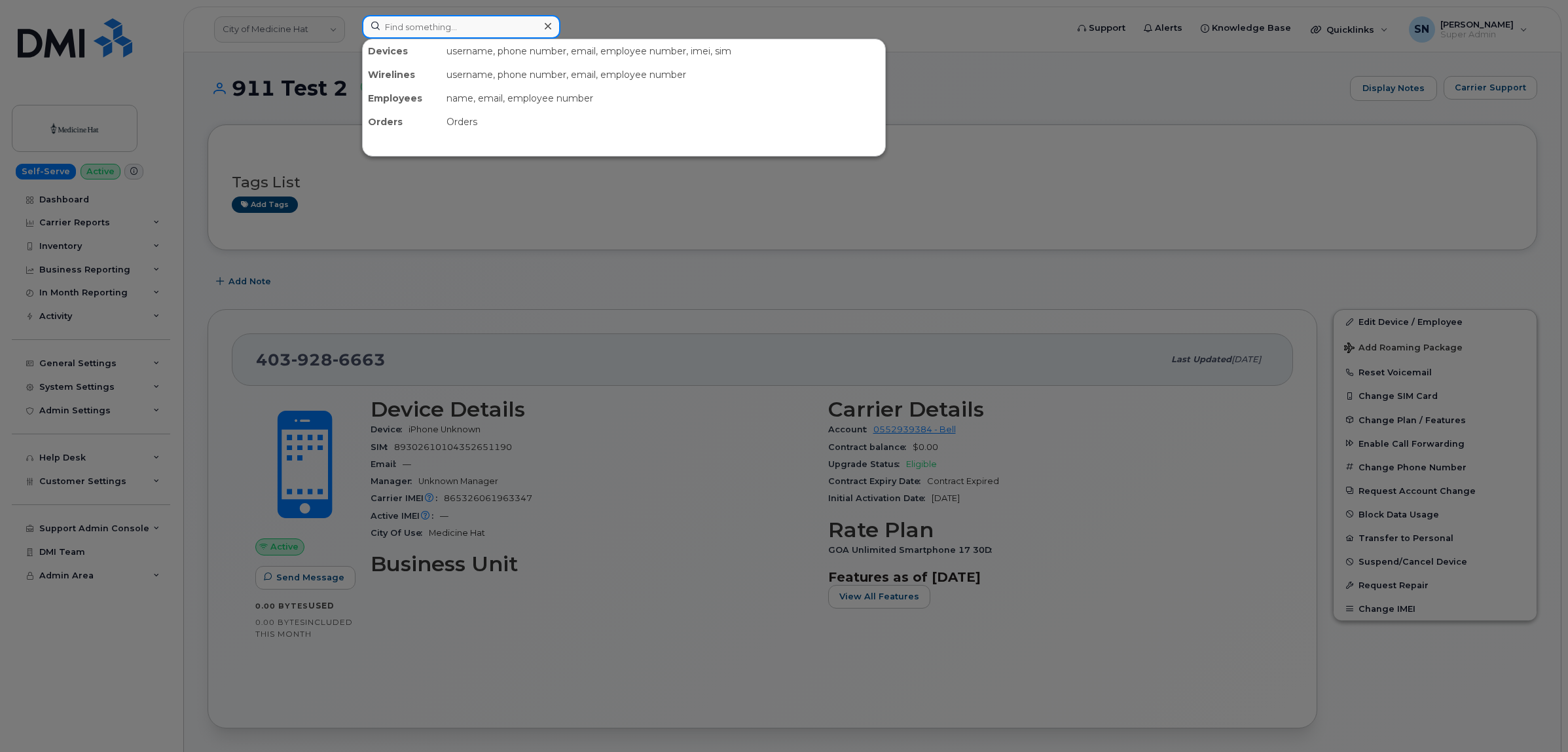
click at [486, 18] on input at bounding box center [461, 27] width 199 height 24
paste input "4039285945"
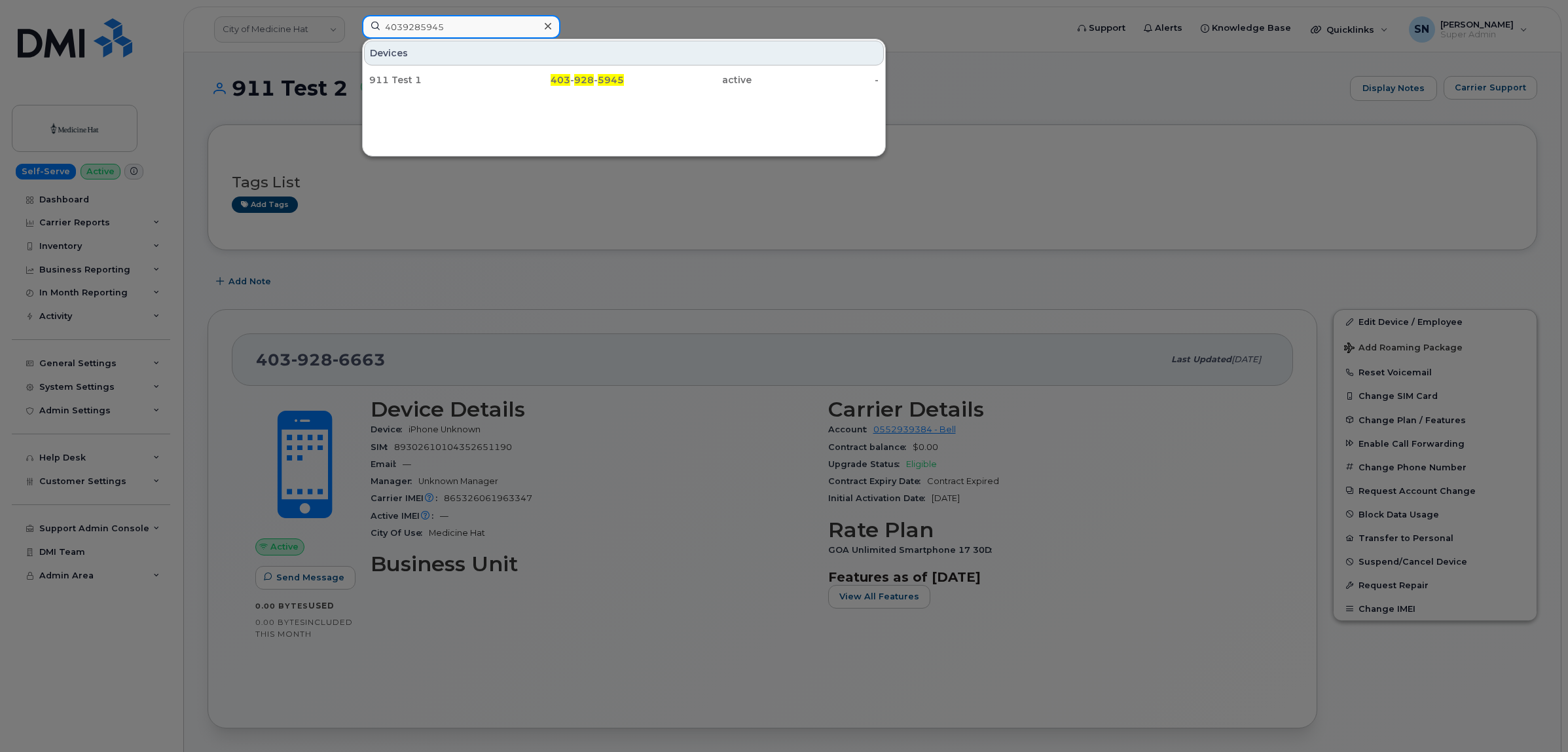
type input "4039285945"
click at [460, 70] on div "911 Test 1" at bounding box center [433, 80] width 127 height 24
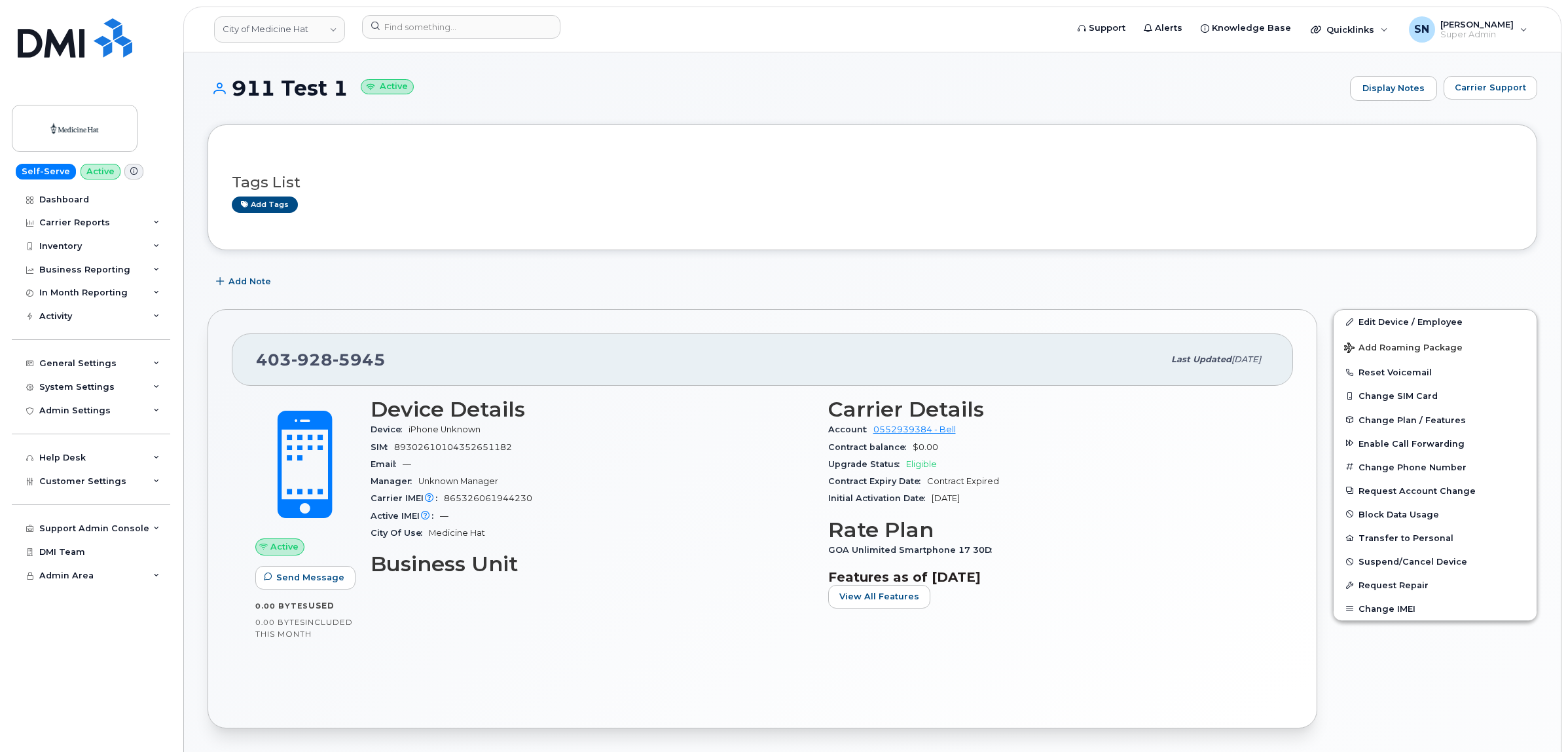
click at [733, 285] on div "Add Note" at bounding box center [873, 282] width 1330 height 24
drag, startPoint x: 259, startPoint y: 357, endPoint x: 395, endPoint y: 362, distance: 136.1
click at [395, 362] on div "[PHONE_NUMBER]" at bounding box center [710, 360] width 908 height 28
copy span "[PHONE_NUMBER]"
click at [456, 33] on input at bounding box center [461, 27] width 199 height 24
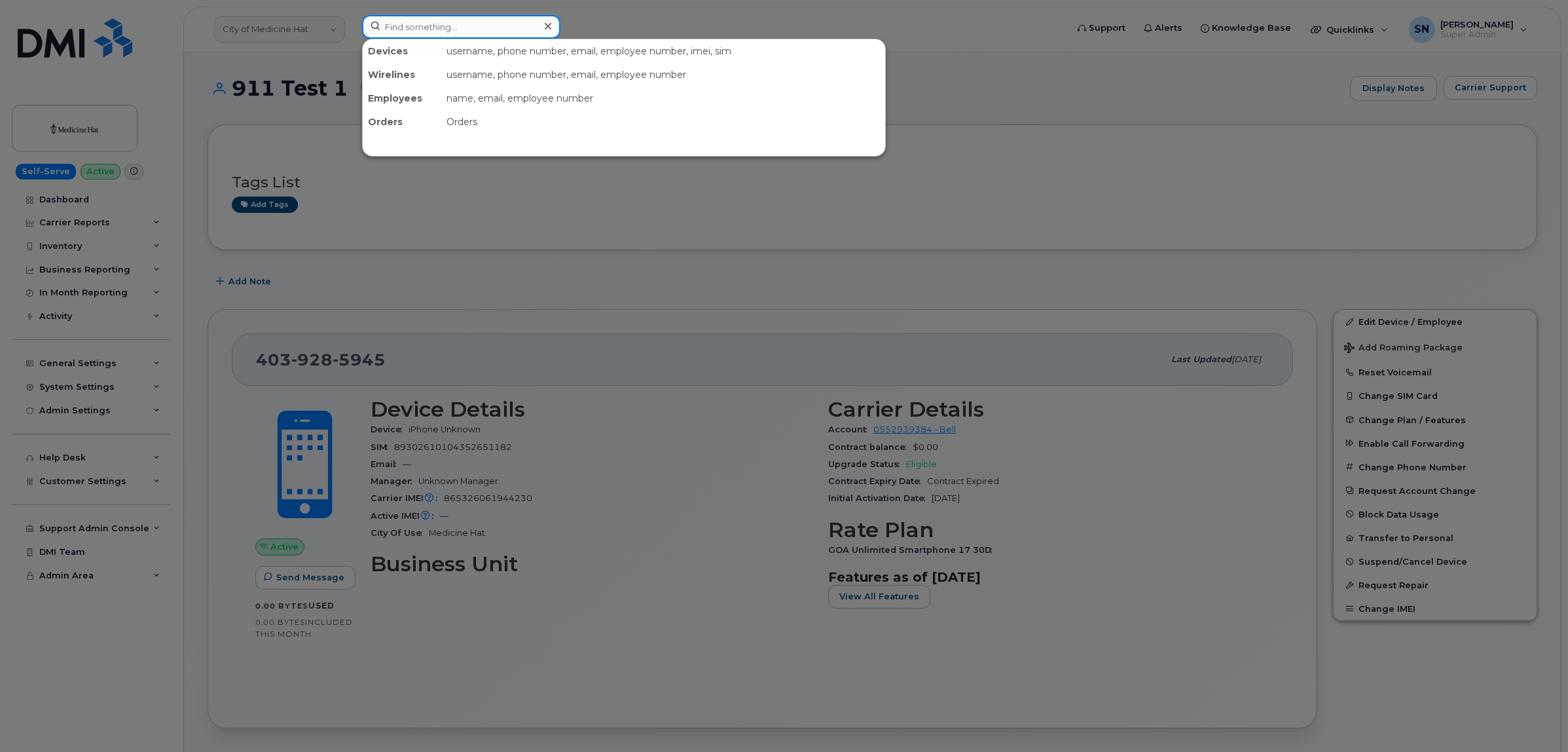
paste input "4039286663"
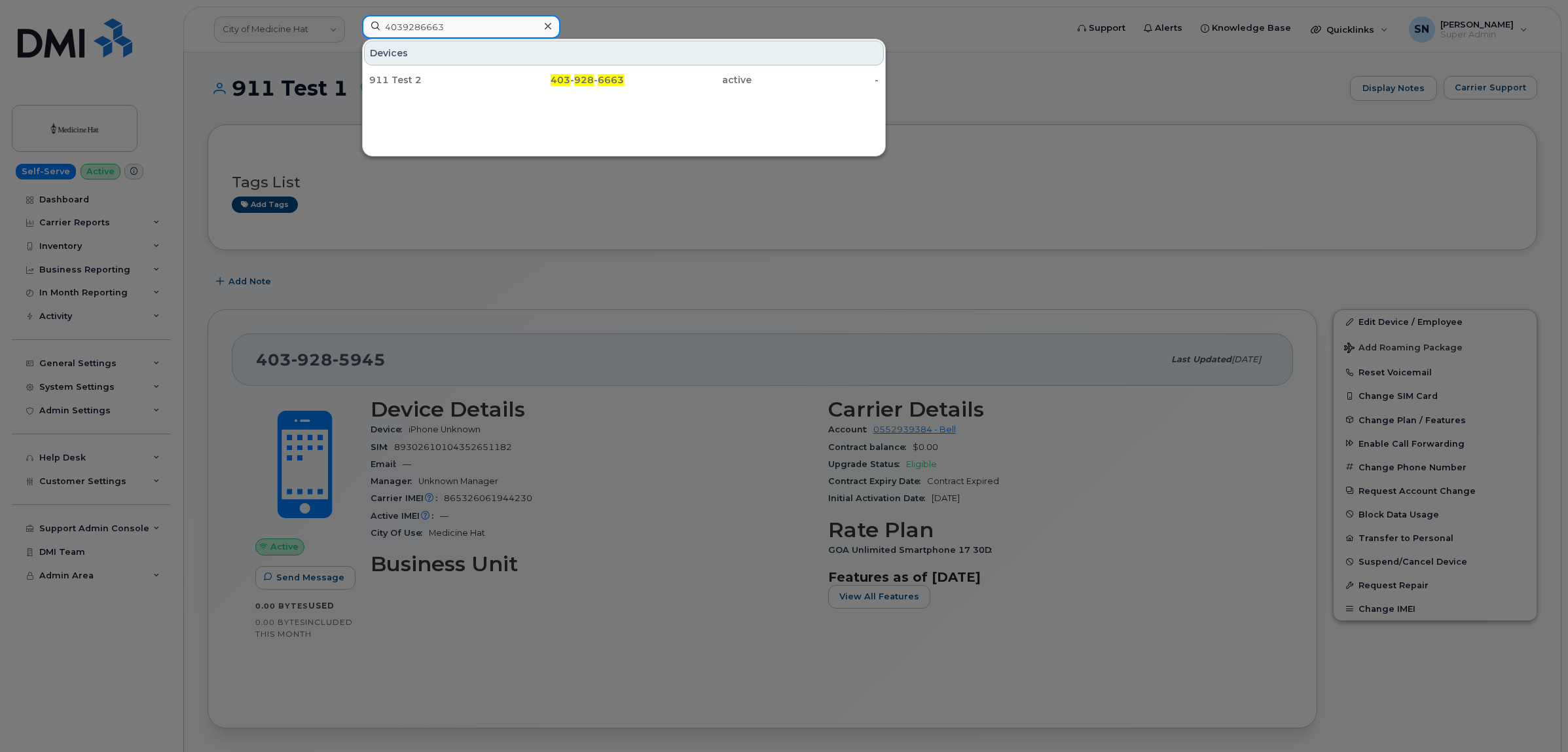
type input "4039286663"
click at [466, 80] on div "911 Test 2" at bounding box center [433, 80] width 127 height 13
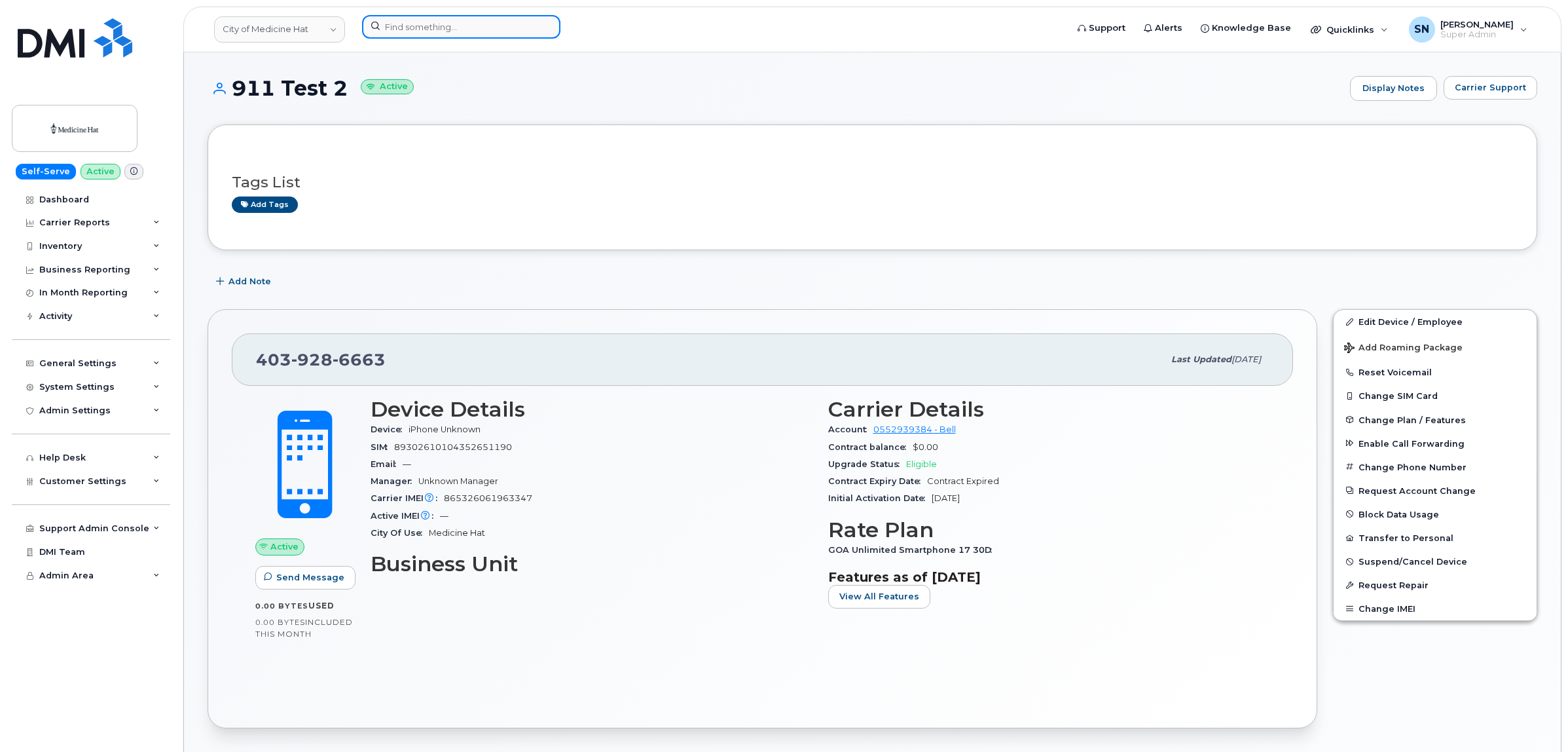
click at [400, 25] on input at bounding box center [461, 27] width 199 height 24
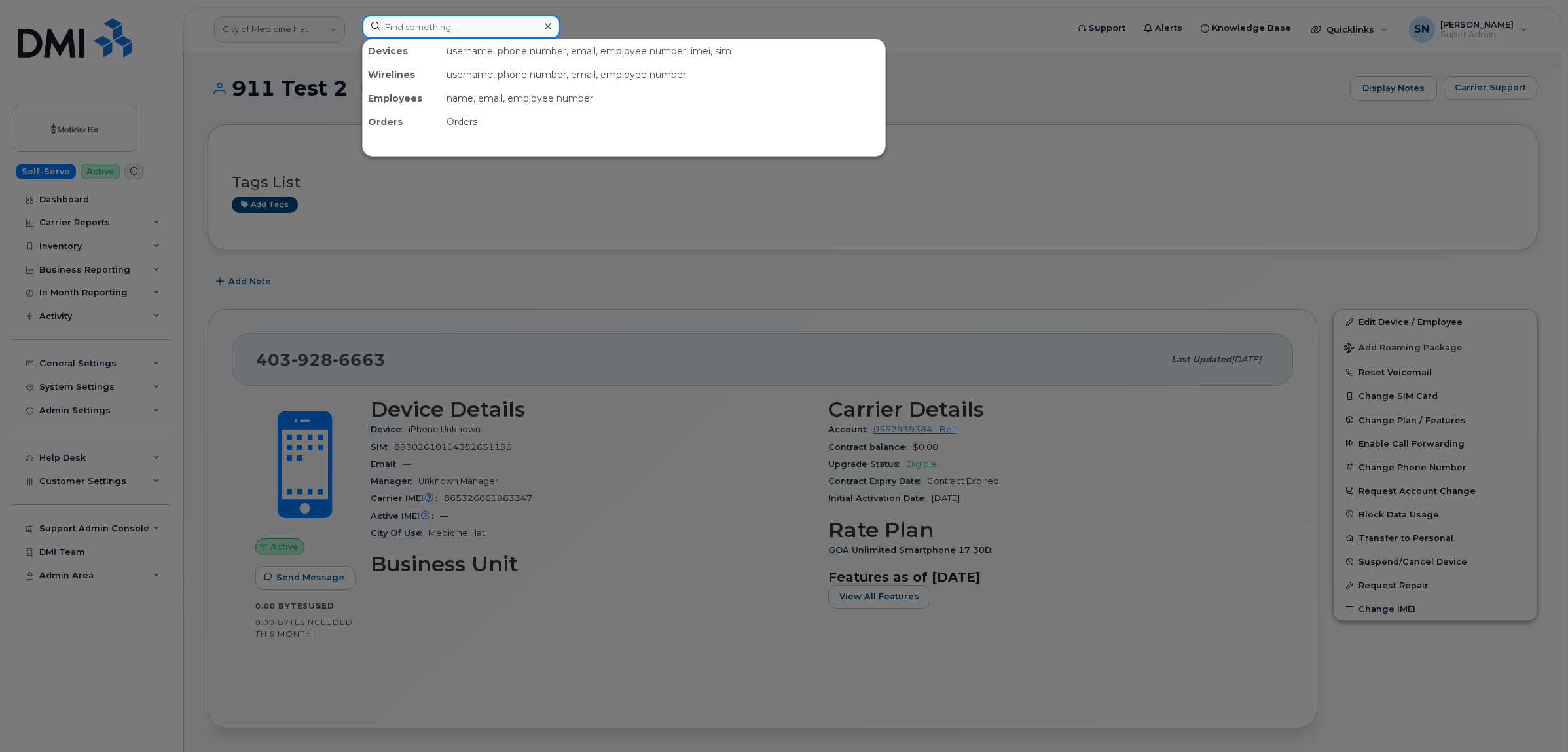
paste input "4039286436"
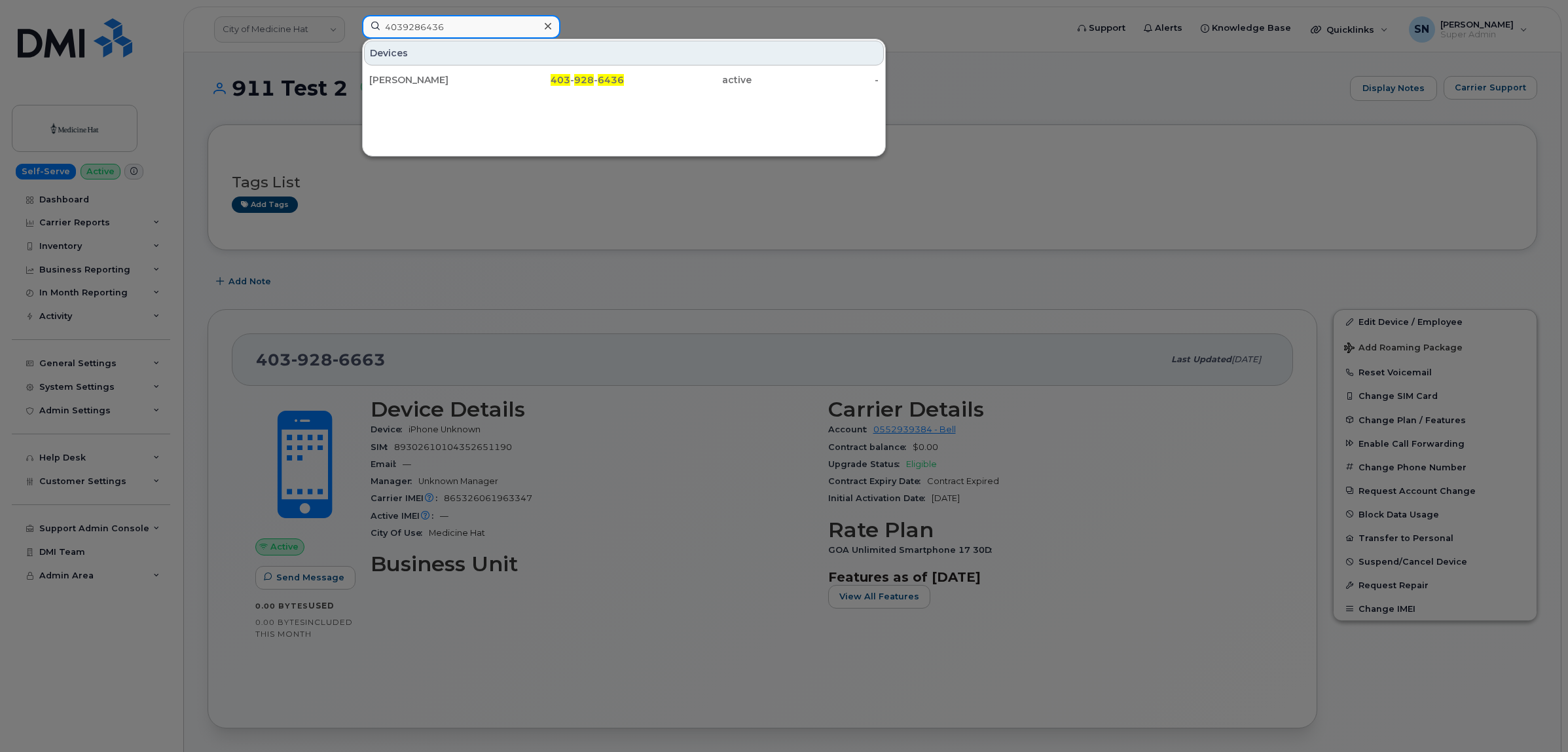
drag, startPoint x: 473, startPoint y: 33, endPoint x: 349, endPoint y: 21, distance: 124.6
click at [351, 21] on div "4039286436 Devices Jason Jurasek 403 - 928 - 6436 active -" at bounding box center [710, 30] width 717 height 29
paste input "4582089"
drag, startPoint x: 446, startPoint y: 27, endPoint x: 325, endPoint y: 25, distance: 121.0
click at [351, 21] on div "4034582089 Devices Cory Adams 403 - 458 - 2089 active -" at bounding box center [710, 30] width 717 height 29
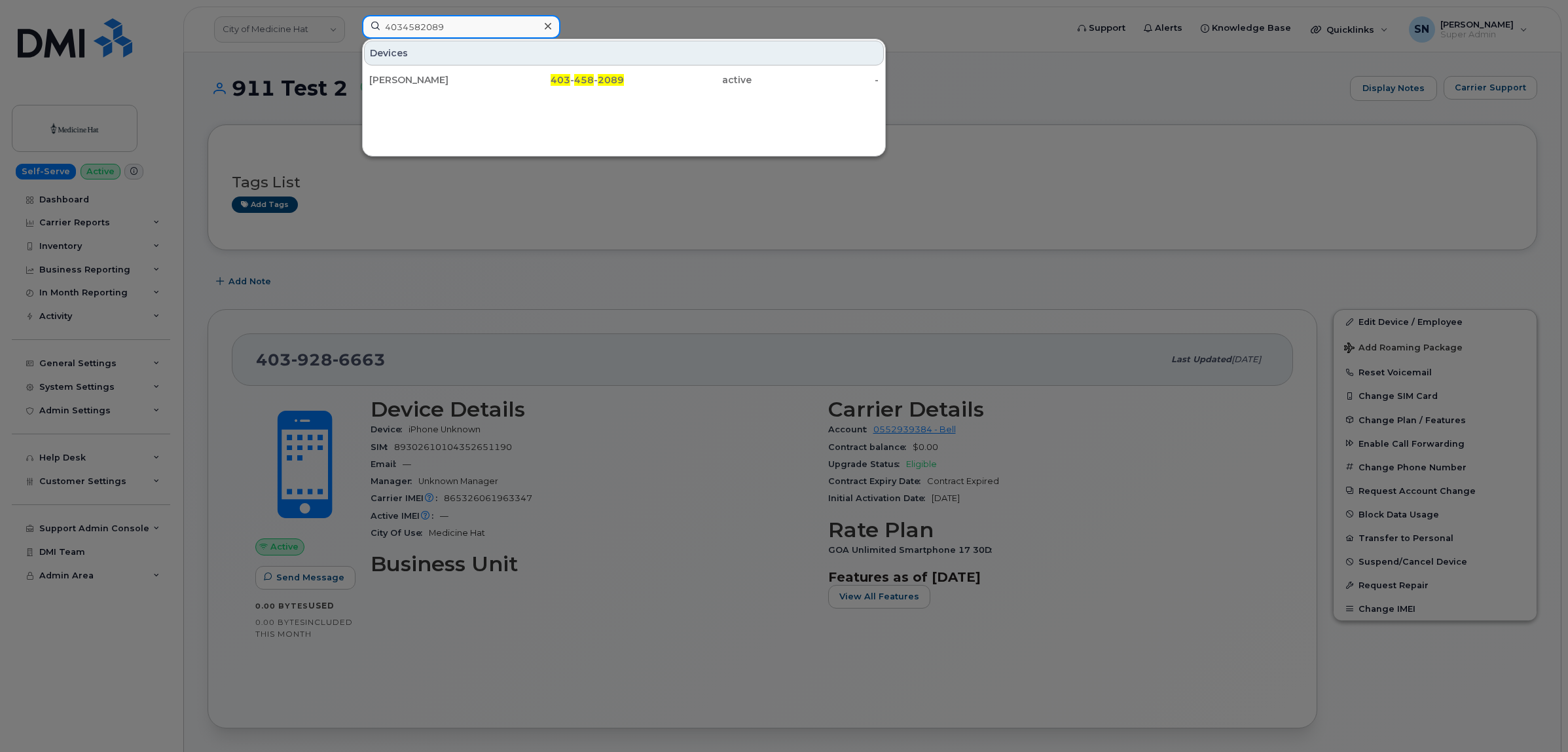
paste input "5484480"
drag, startPoint x: 469, startPoint y: 26, endPoint x: 316, endPoint y: 15, distance: 153.4
click at [351, 15] on div "4035484480 Devices Devan Shared Blacklock 403 - 548 - 4480 active -" at bounding box center [710, 30] width 717 height 29
paste input "977372"
drag, startPoint x: 465, startPoint y: 28, endPoint x: 288, endPoint y: 23, distance: 177.1
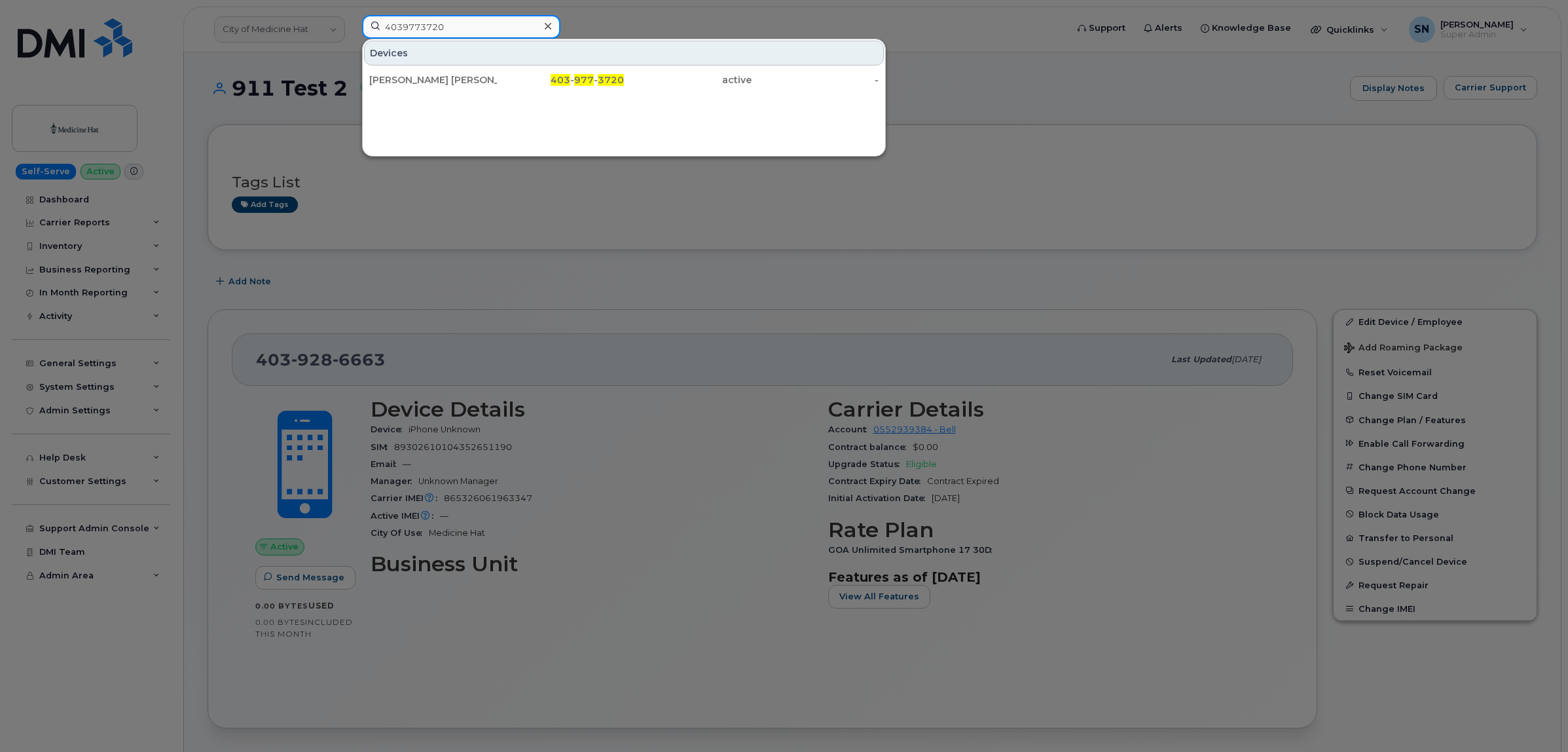
click at [351, 23] on div "4039773720 Devices Keziah Lesko Gosselin 403 - 977 - 3720 active -" at bounding box center [710, 30] width 717 height 29
paste input "8663349"
drag, startPoint x: 476, startPoint y: 28, endPoint x: 354, endPoint y: 18, distance: 122.4
click at [359, 18] on div "4038663349 Devices Toddtoews 501 403 - 866 - 3349 active -" at bounding box center [710, 30] width 717 height 29
paste input "5817200"
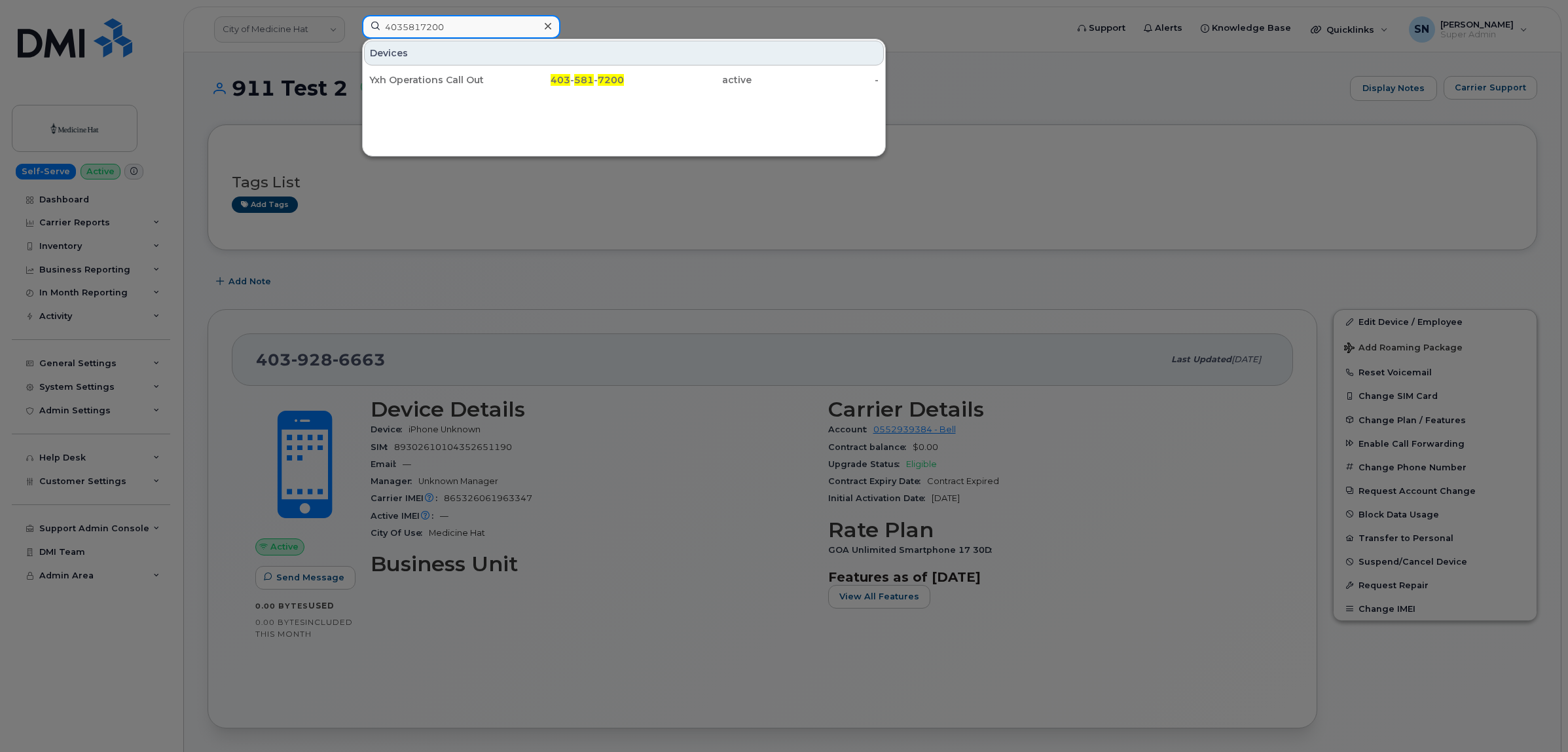
drag, startPoint x: 483, startPoint y: 30, endPoint x: 342, endPoint y: 18, distance: 141.5
click at [351, 18] on div "4035817200 Devices Yxh Operations Call Out 403 - 581 - 7200 active -" at bounding box center [710, 30] width 717 height 29
paste input "9525705"
drag, startPoint x: 483, startPoint y: 28, endPoint x: 285, endPoint y: 7, distance: 199.1
click at [351, 15] on div "4039525705 Devices Rocketstick Atmhhigh Commdev 403 - 952 - 5705 active -" at bounding box center [710, 30] width 717 height 29
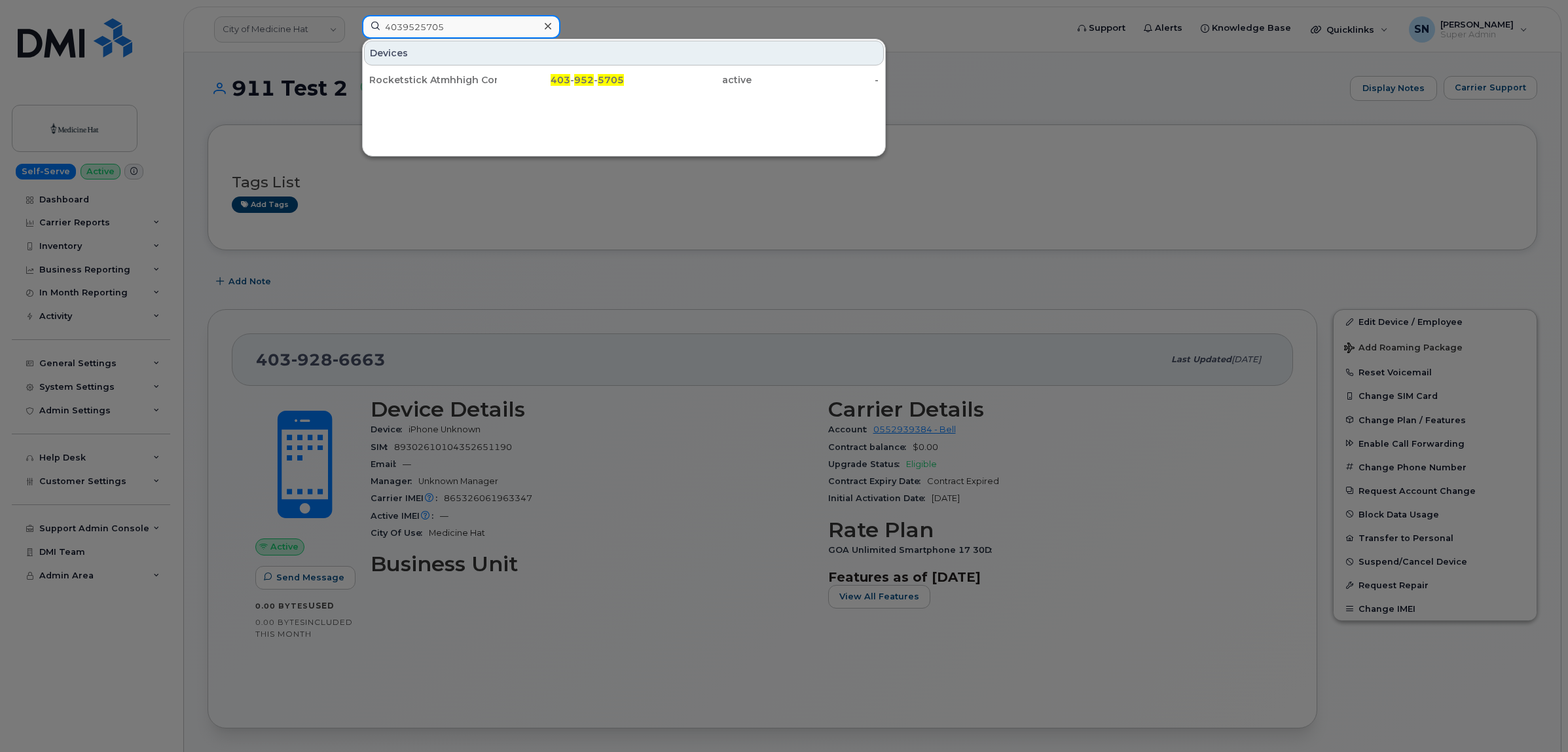
paste input "4584638"
drag, startPoint x: 476, startPoint y: 31, endPoint x: 316, endPoint y: 5, distance: 162.1
click at [351, 15] on div "4034584638 Devices Multi Tech Modem 2 403 - 458 - 4638 active -" at bounding box center [710, 30] width 717 height 29
paste input "5813650"
drag, startPoint x: 453, startPoint y: 24, endPoint x: 315, endPoint y: 5, distance: 139.3
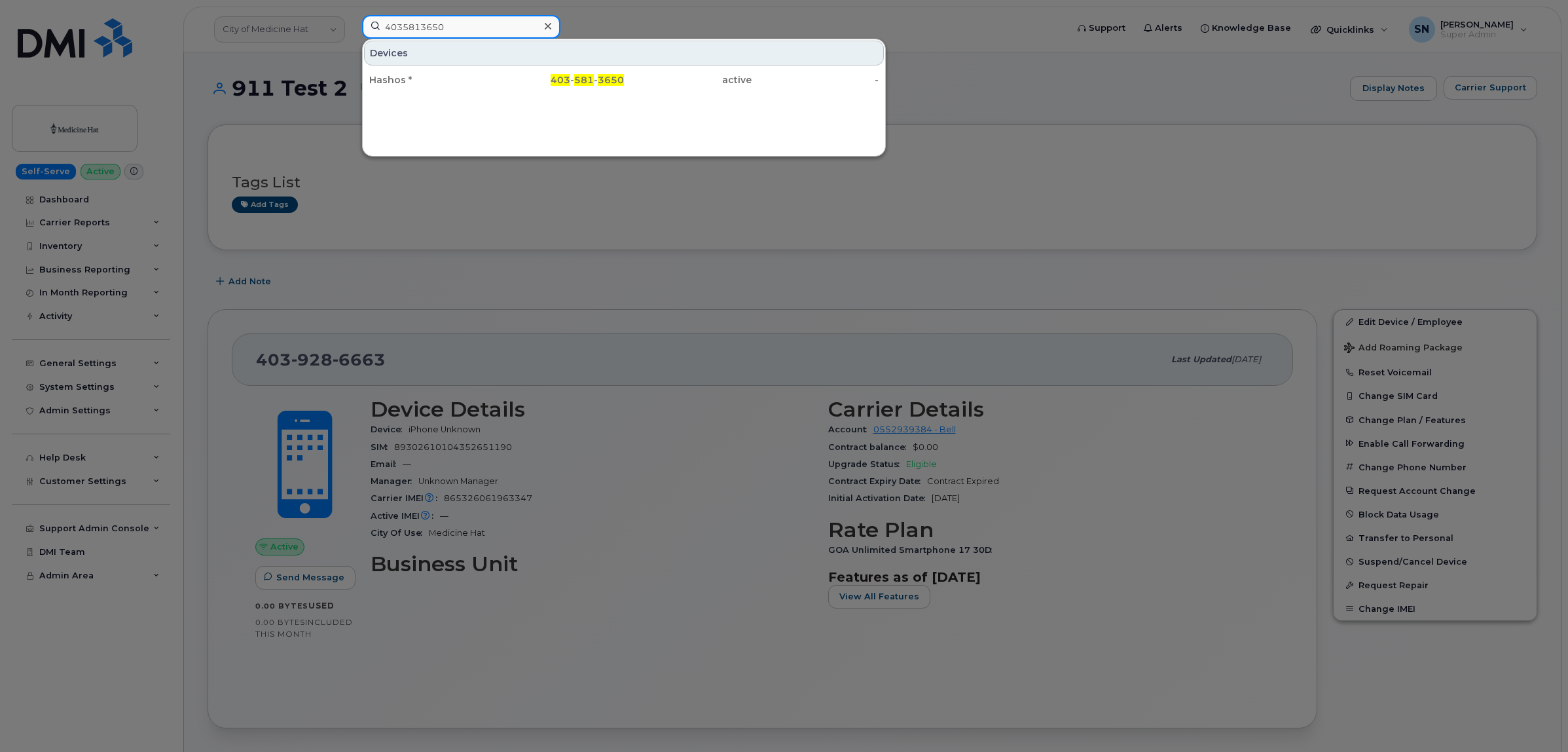
click at [351, 15] on div "4035813650 Devices Hashos * 403 - 581 - 3650 active -" at bounding box center [710, 30] width 717 height 29
paste input "4582984"
drag, startPoint x: 473, startPoint y: 23, endPoint x: 315, endPoint y: 26, distance: 158.0
click at [351, 26] on div "4034582984 Devices John Talty 403 - 458 - 2984 active -" at bounding box center [710, 30] width 717 height 29
paste input "8783107"
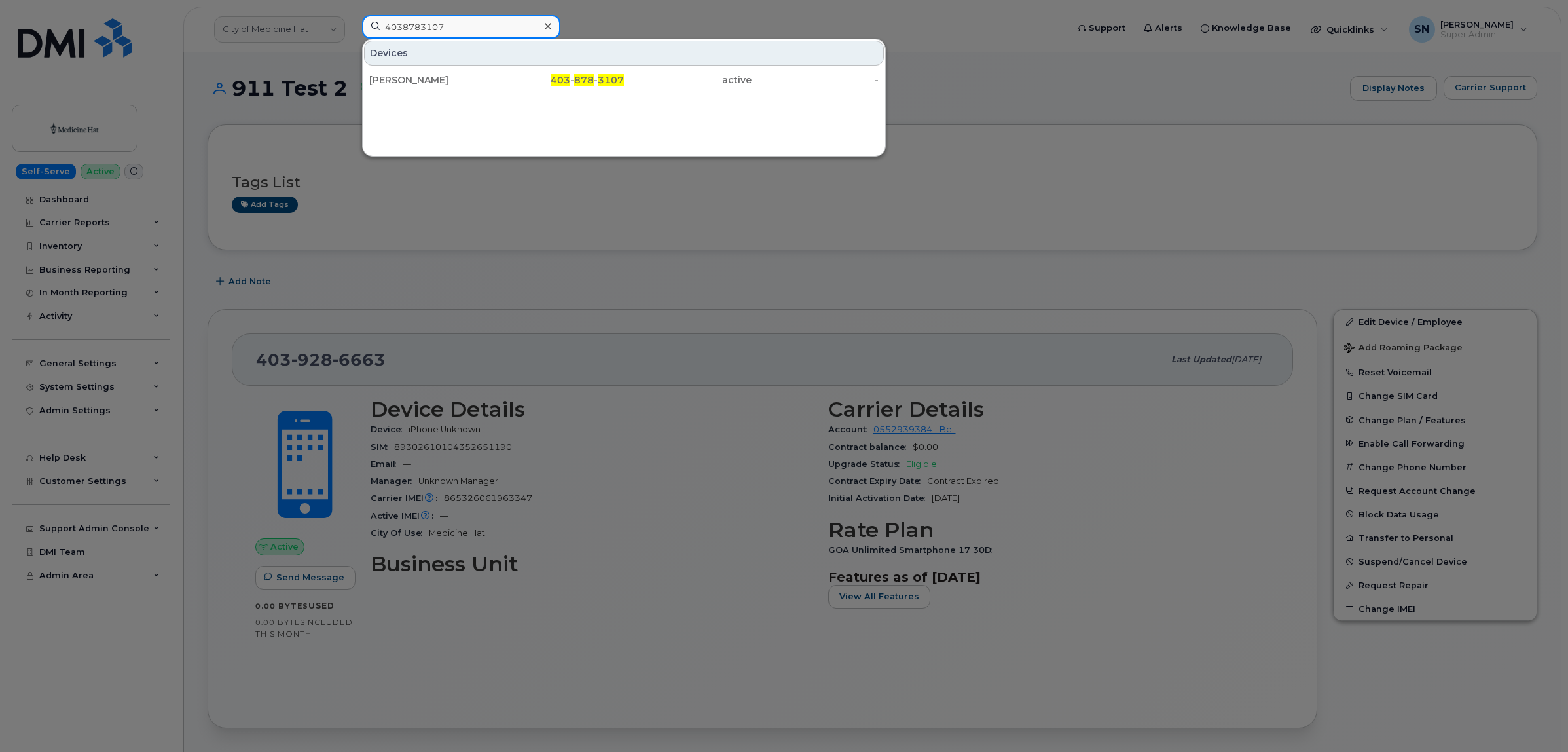
drag, startPoint x: 469, startPoint y: 28, endPoint x: 336, endPoint y: 16, distance: 133.5
click at [351, 16] on div "4038783107 Devices Zac Leighton 403 - 878 - 3107 active -" at bounding box center [710, 30] width 717 height 29
paste input "4584609"
drag, startPoint x: 485, startPoint y: 29, endPoint x: 342, endPoint y: 2, distance: 145.5
click at [351, 15] on div "4034584609 Devices Multi Tech Modem 1 403 - 458 - 4609 active -" at bounding box center [710, 30] width 717 height 29
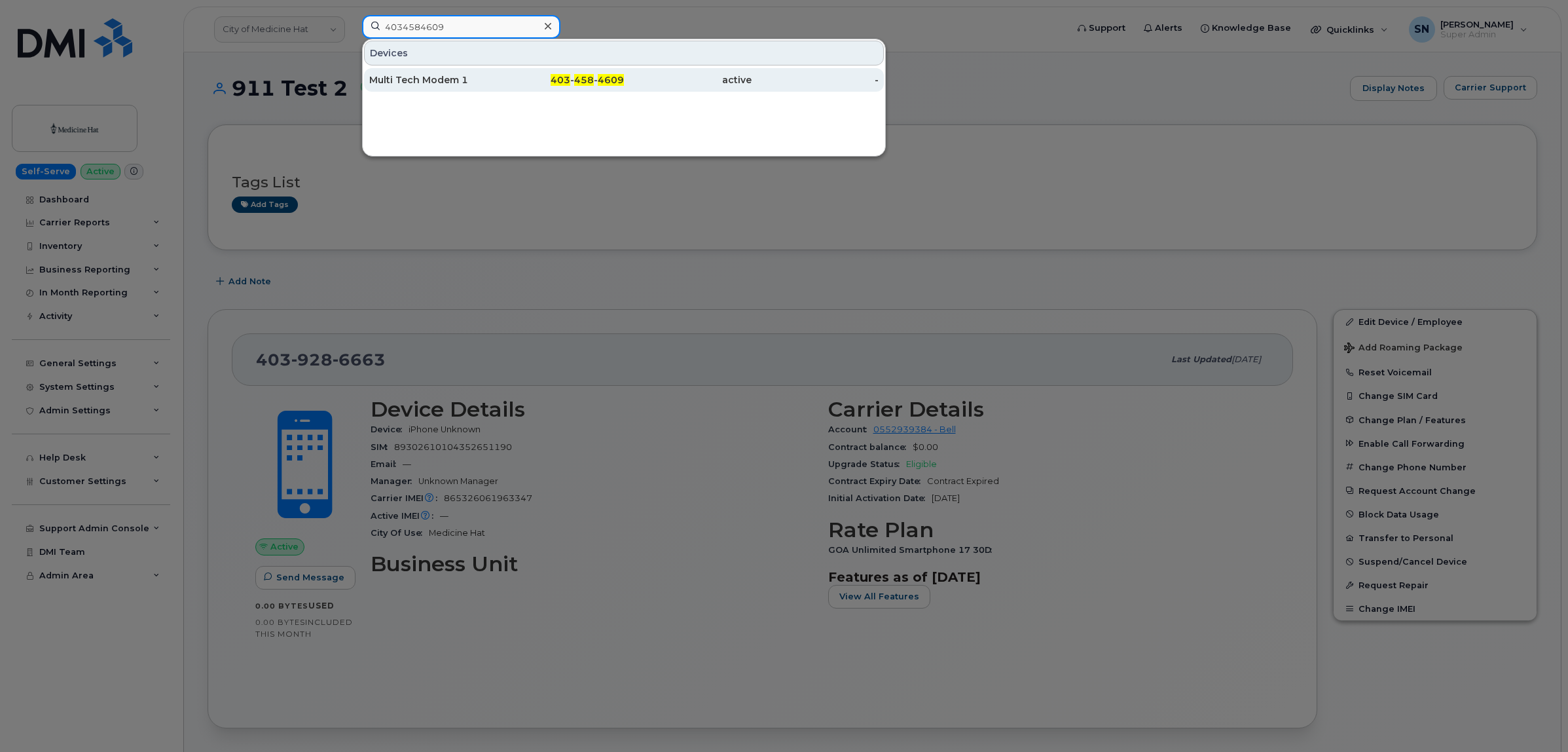
paste input "5048723"
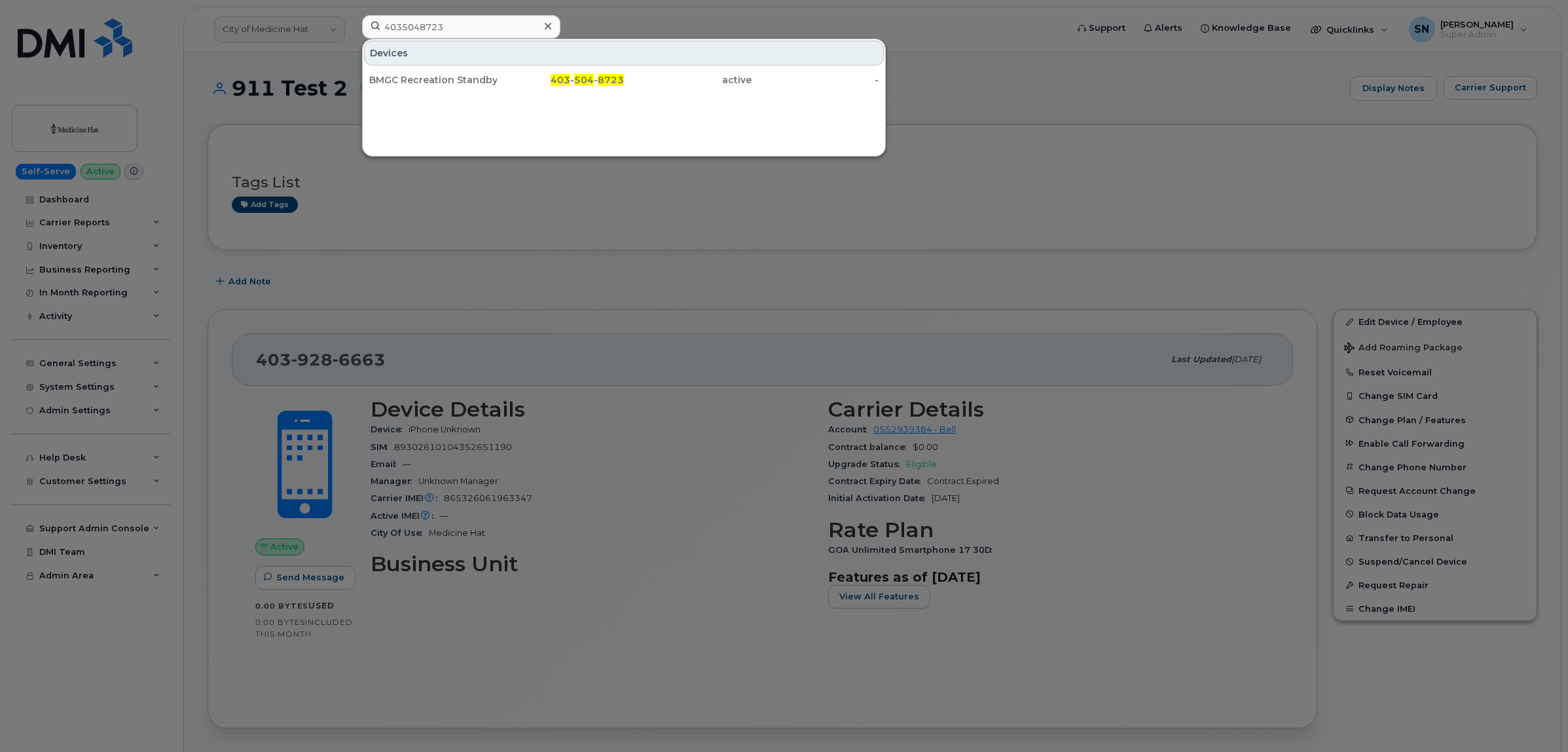
click at [398, 231] on div at bounding box center [784, 376] width 1568 height 752
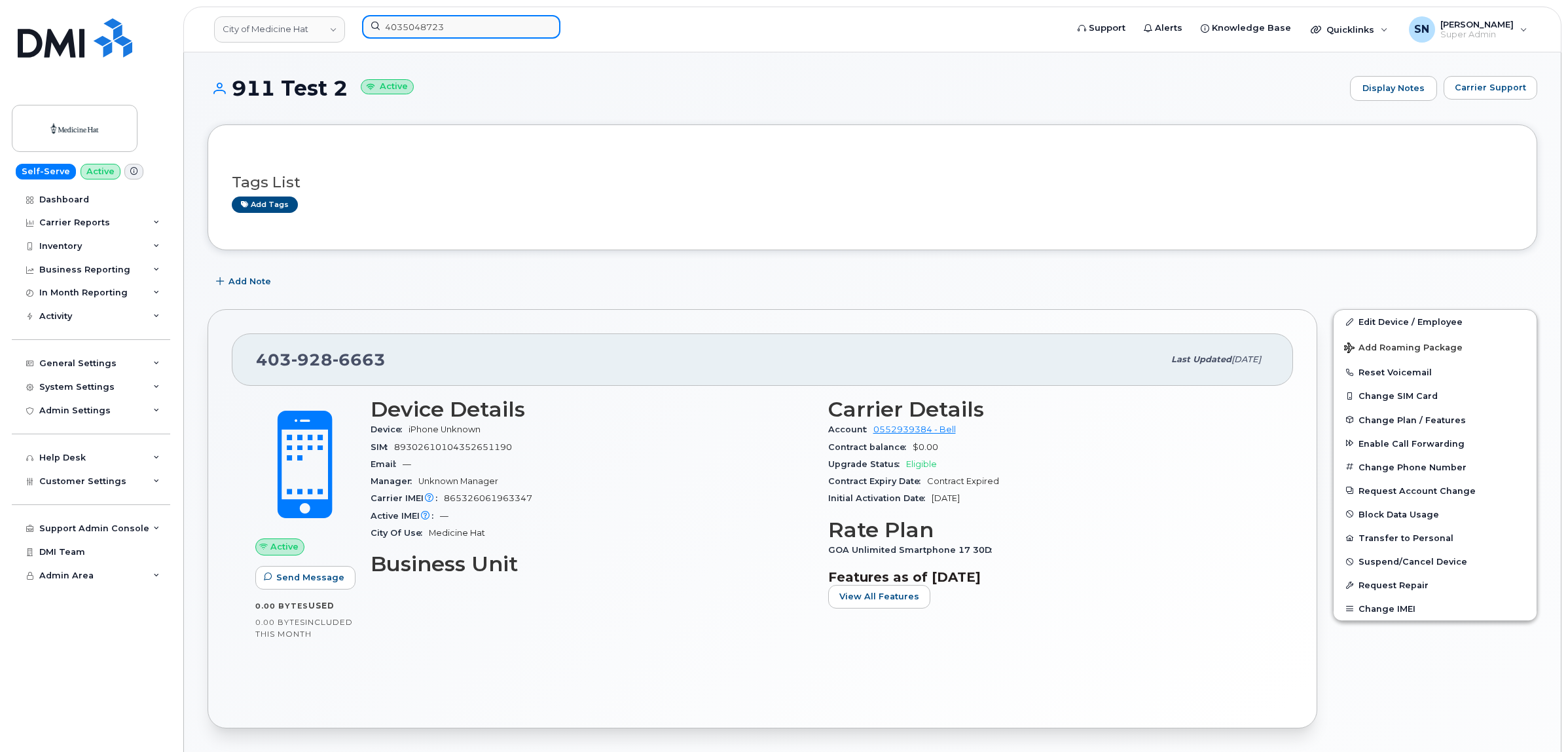
click at [354, 15] on div "4035048723" at bounding box center [710, 30] width 717 height 29
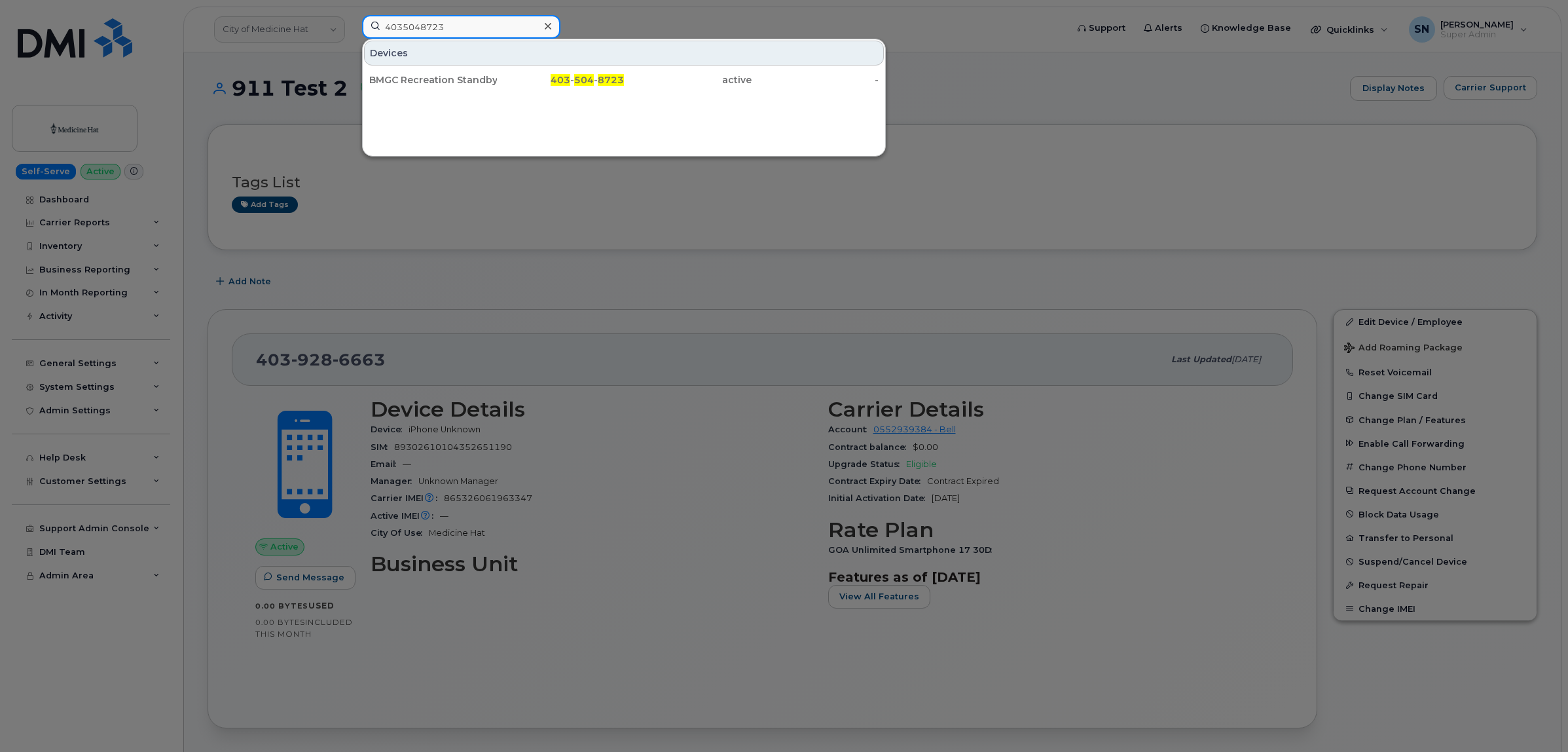
paste input "944962"
drag, startPoint x: 482, startPoint y: 28, endPoint x: 332, endPoint y: 13, distance: 150.7
click at [351, 15] on div "4035944962 Devices Unknown 403 - 594 - 4962 active -" at bounding box center [710, 30] width 717 height 29
paste input "814974"
drag, startPoint x: 479, startPoint y: 26, endPoint x: 338, endPoint y: 15, distance: 141.4
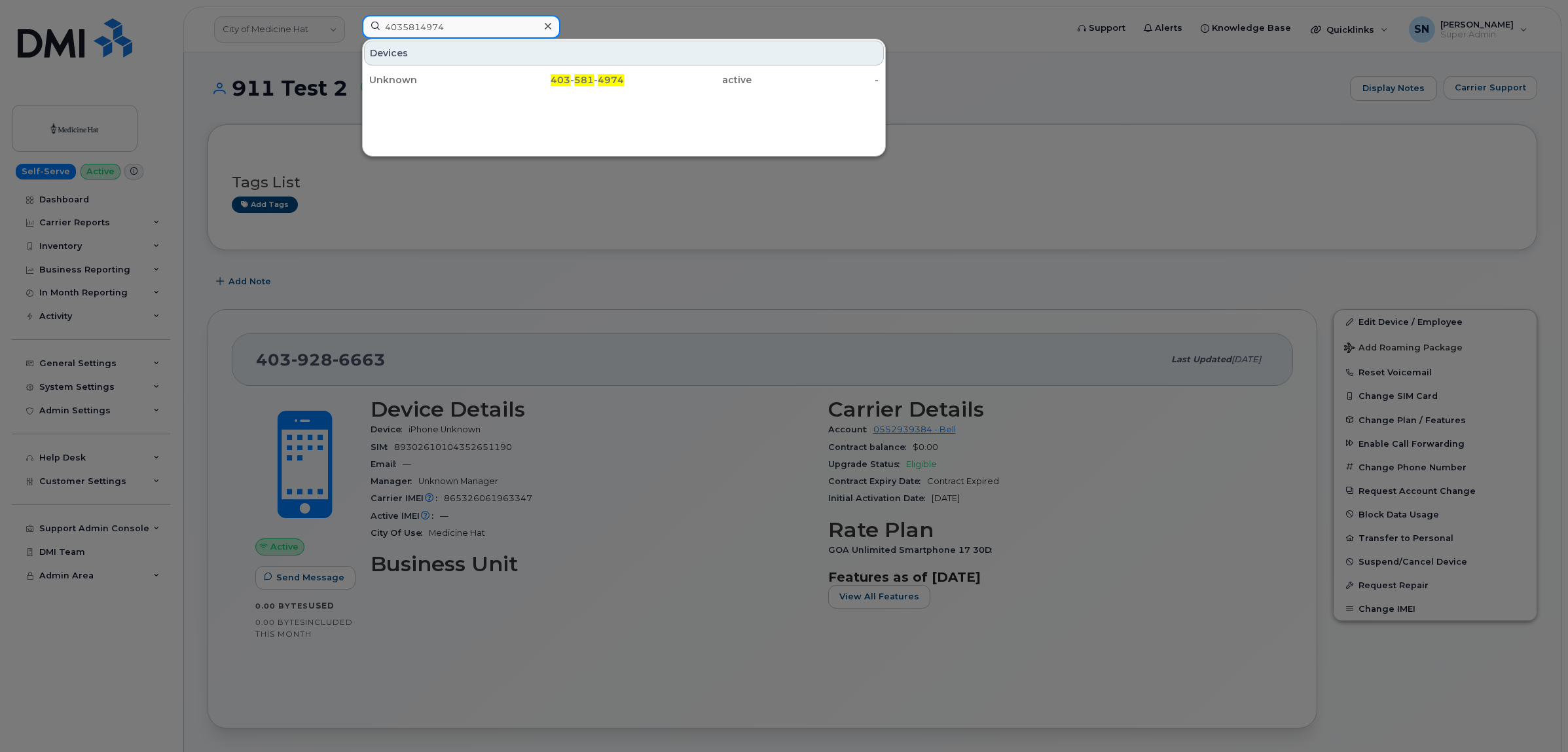
click at [351, 16] on div "4035814974 Devices Unknown 403 - 581 - 4974 active -" at bounding box center [710, 30] width 717 height 29
paste input "942551"
drag, startPoint x: 460, startPoint y: 28, endPoint x: 342, endPoint y: 5, distance: 120.2
click at [351, 15] on div "4035942551 Devices Unknown 403 - 594 - 2551 active -" at bounding box center [710, 30] width 717 height 29
paste input "888"
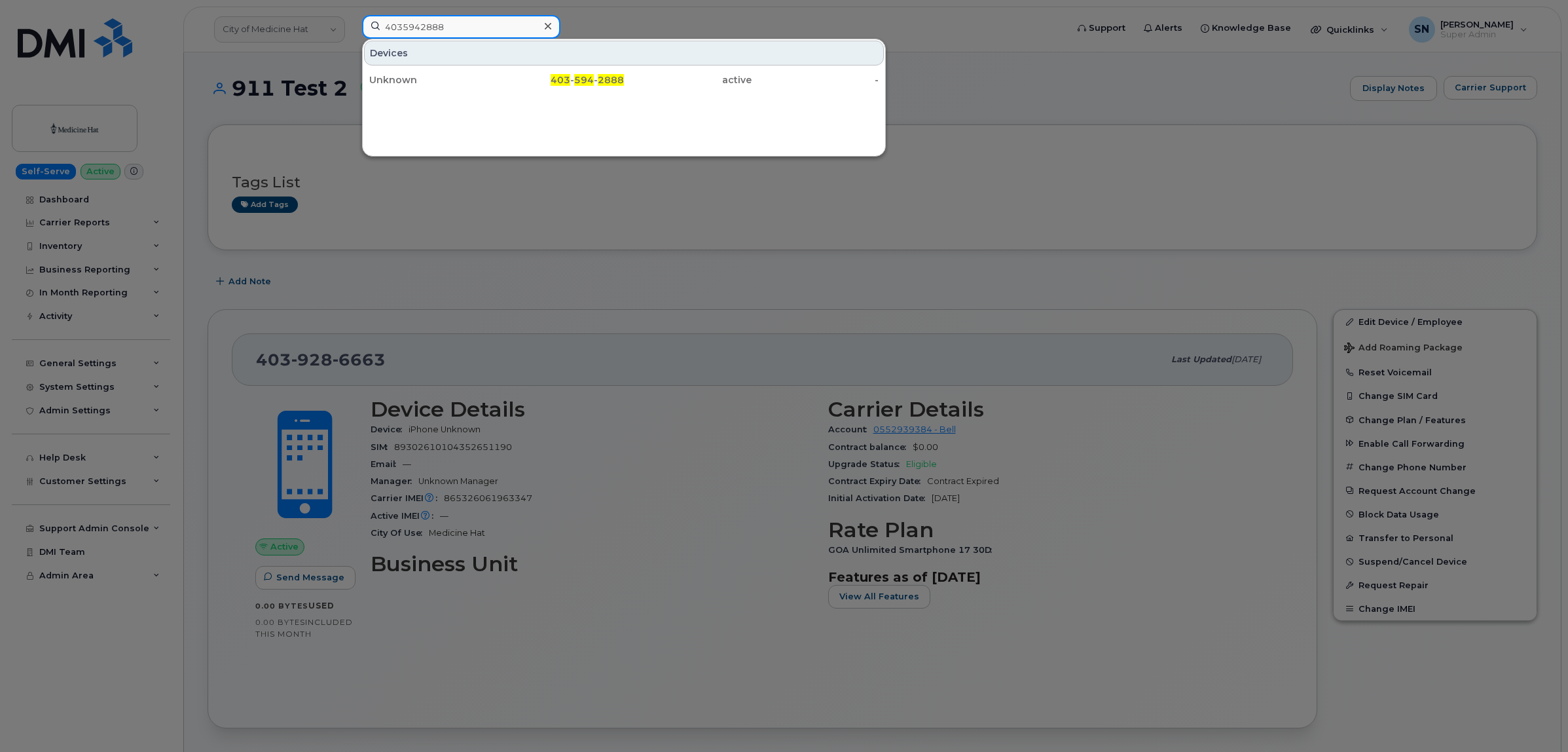
drag, startPoint x: 481, startPoint y: 28, endPoint x: 315, endPoint y: -8, distance: 169.9
paste input "312"
drag, startPoint x: 508, startPoint y: 30, endPoint x: 268, endPoint y: 10, distance: 240.8
click at [351, 15] on div "4035943128 Devices Unknown 403 - 594 - 3128 active -" at bounding box center [710, 30] width 717 height 29
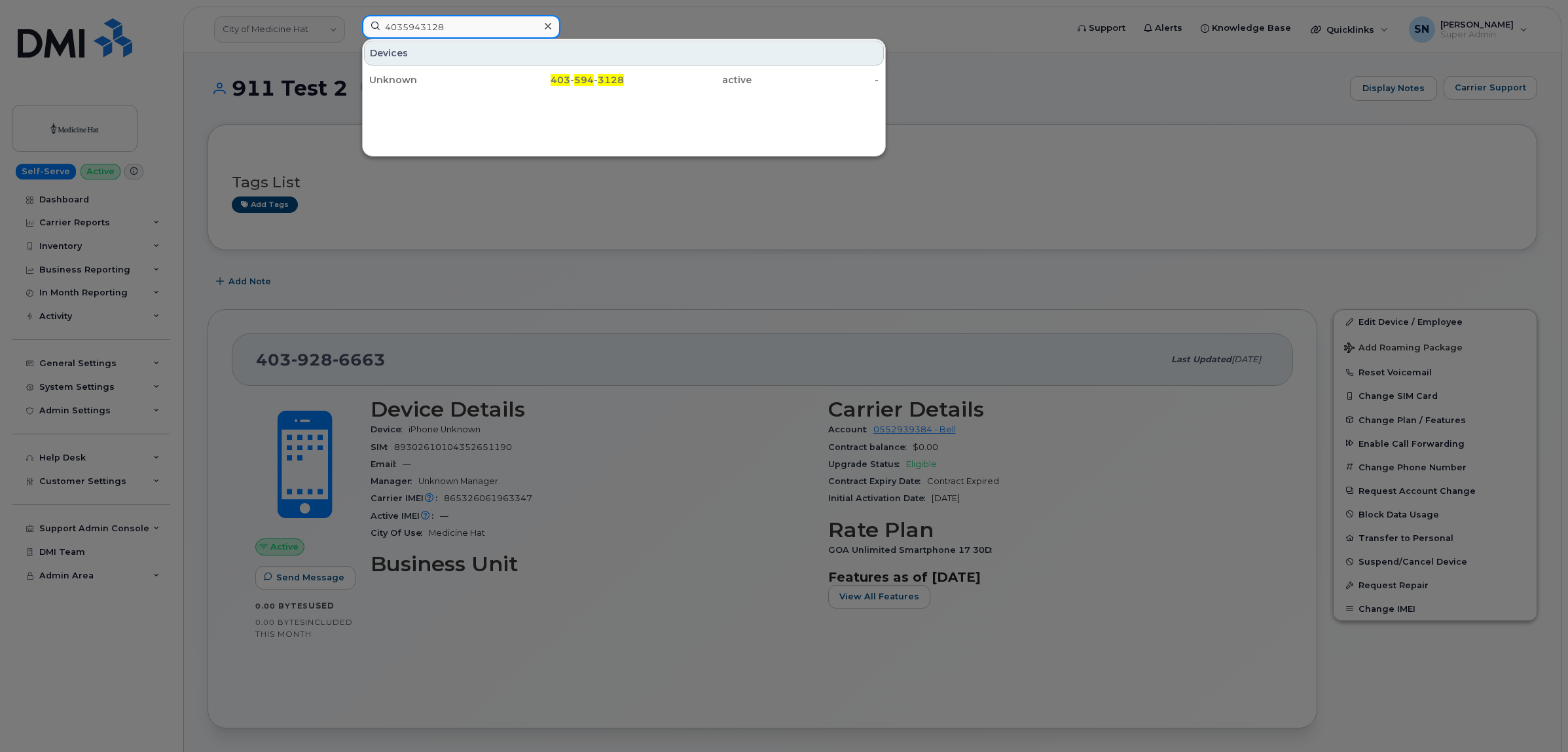
paste input "93"
drag, startPoint x: 499, startPoint y: 28, endPoint x: 361, endPoint y: 7, distance: 139.6
click at [361, 15] on div "4035943193 Devices Unknown 403 - 594 - 3193 active -" at bounding box center [710, 30] width 717 height 29
paste input "813178"
drag, startPoint x: 494, startPoint y: 28, endPoint x: 341, endPoint y: 7, distance: 154.4
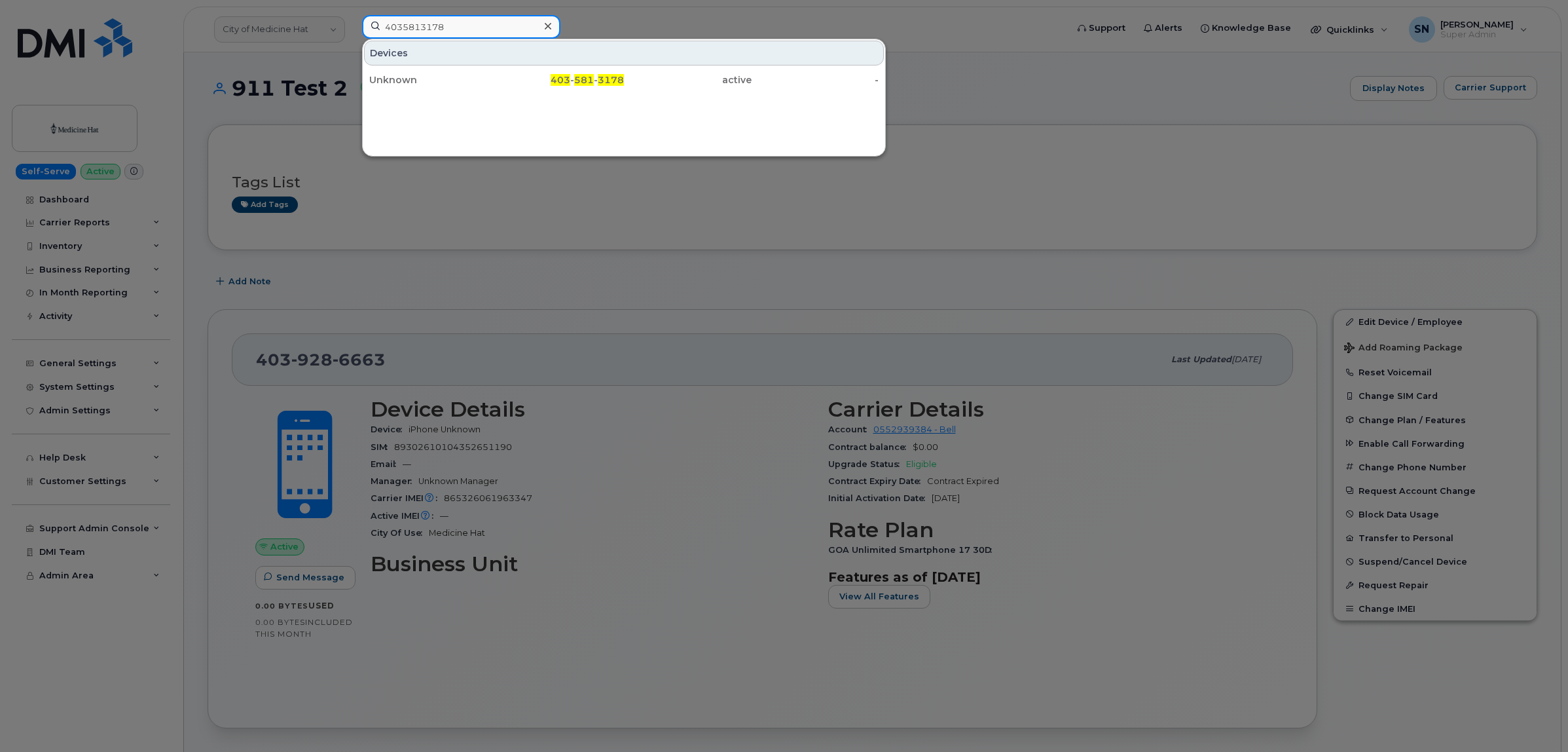
click at [351, 15] on div "4035813178 Devices Unknown 403 - 581 - 3178 active -" at bounding box center [710, 30] width 717 height 29
paste input "6853"
drag, startPoint x: 494, startPoint y: 17, endPoint x: 339, endPoint y: 11, distance: 155.1
click at [351, 15] on div "4035816853 Devices Unknown 403 - 581 - 6853 active -" at bounding box center [710, 30] width 717 height 29
paste input "942947"
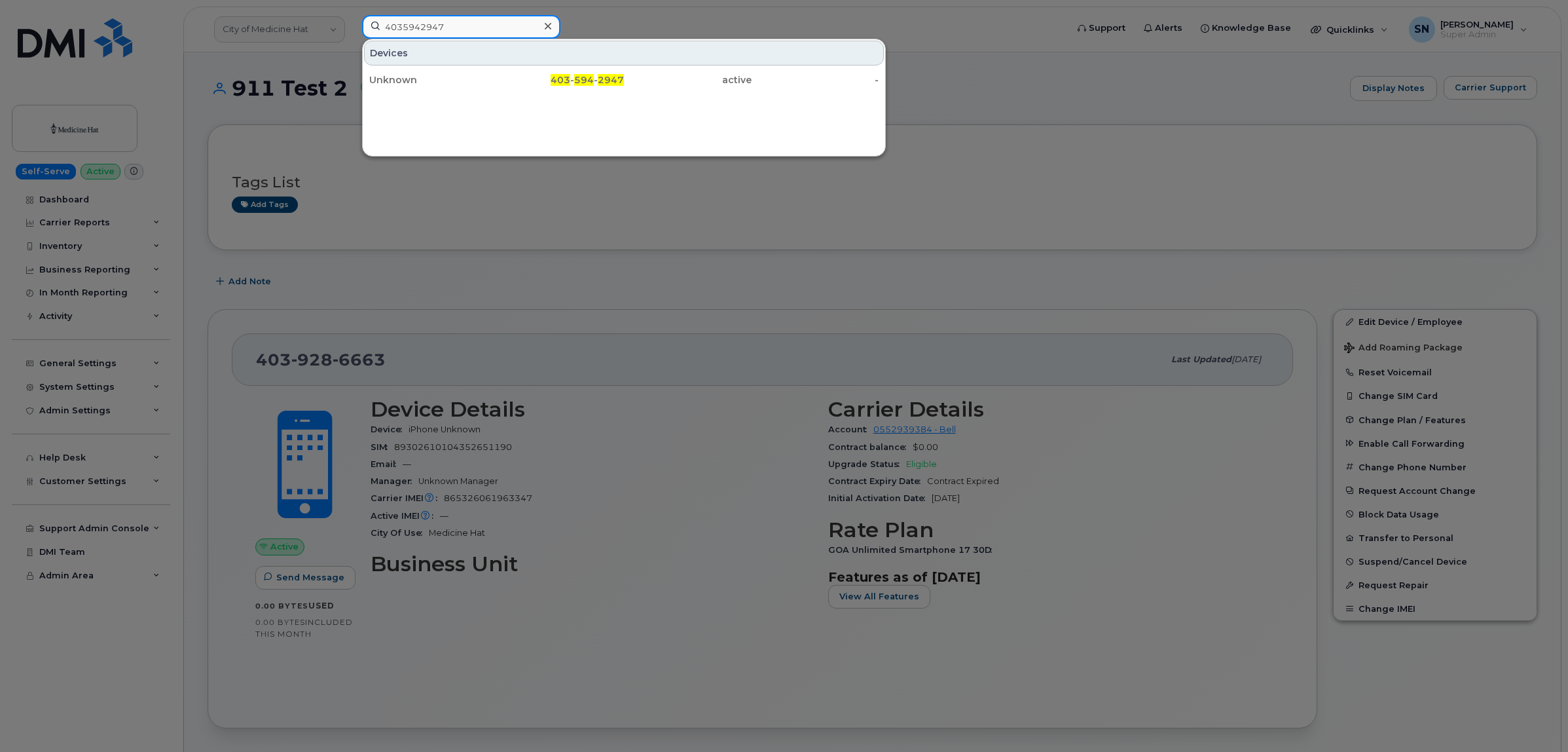
drag, startPoint x: 476, startPoint y: 30, endPoint x: 334, endPoint y: 24, distance: 142.1
click at [351, 23] on div "4035942947 Devices Unknown 403 - 594 - 2947 active -" at bounding box center [710, 30] width 717 height 29
paste input "9281741"
drag, startPoint x: 459, startPoint y: 28, endPoint x: 326, endPoint y: 10, distance: 134.2
click at [351, 15] on div "4039281741 Devices Unknown 403 - 928 - 1741 active -" at bounding box center [710, 30] width 717 height 29
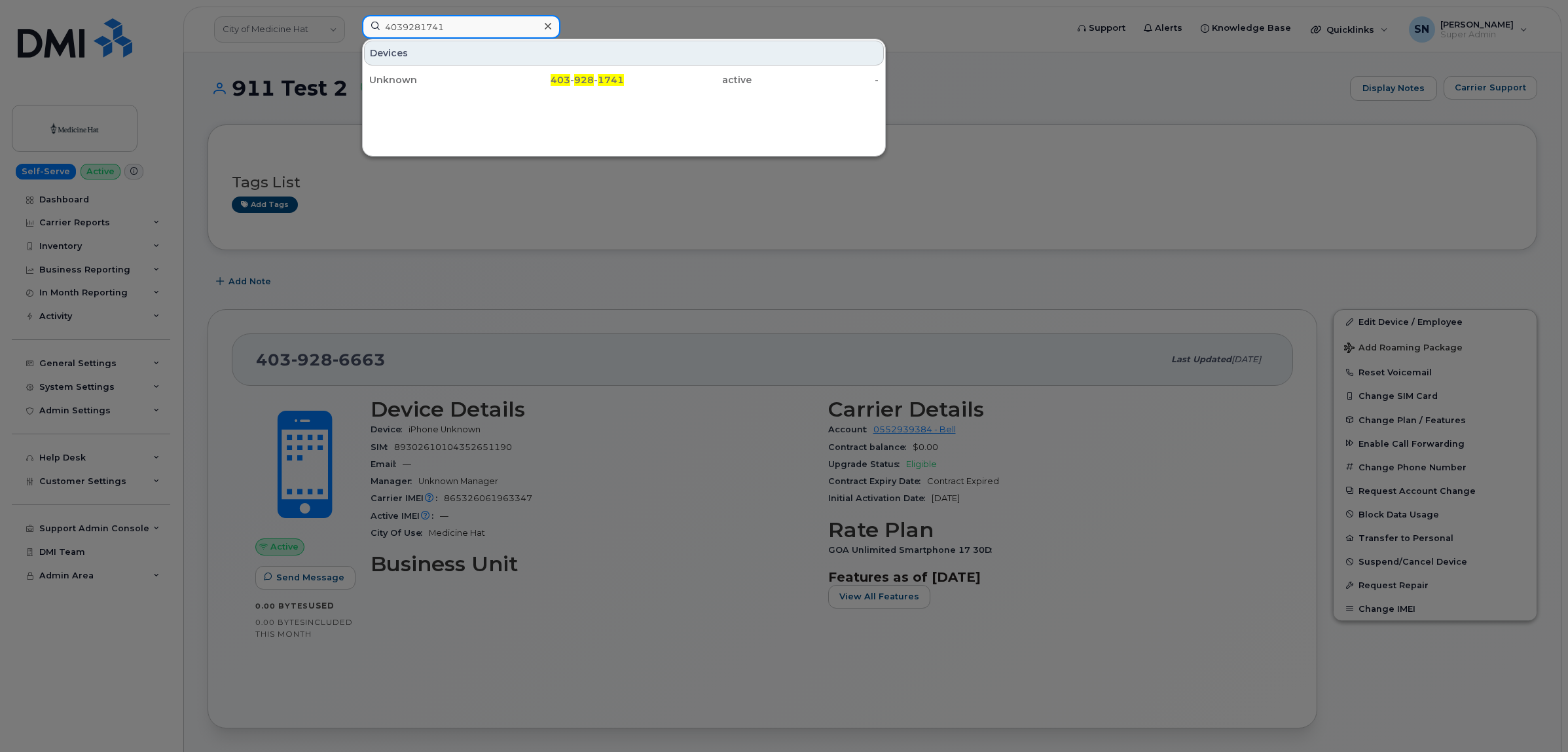
paste input "4639"
drag, startPoint x: 476, startPoint y: 26, endPoint x: 261, endPoint y: 5, distance: 216.0
click at [351, 15] on div "4039284639 Devices Unknown 403 - 928 - 4639 active -" at bounding box center [710, 30] width 717 height 29
paste input "942"
drag, startPoint x: 503, startPoint y: 20, endPoint x: 335, endPoint y: 16, distance: 168.0
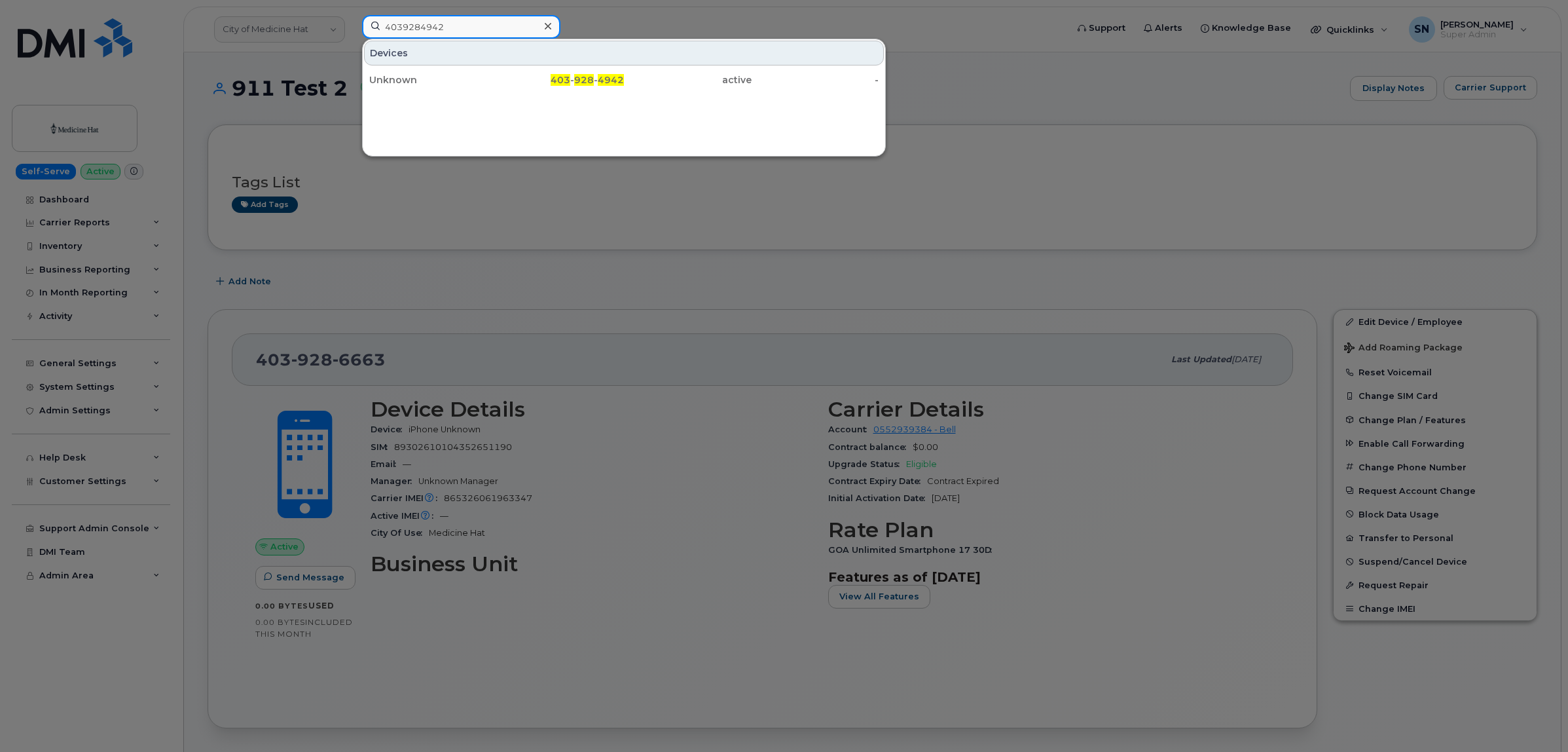
click at [351, 16] on div "4039284942 Devices Unknown 403 - 928 - 4942 active -" at bounding box center [710, 30] width 717 height 29
paste input "78"
drag, startPoint x: 481, startPoint y: 26, endPoint x: 339, endPoint y: 18, distance: 142.2
click at [351, 18] on div "4039284978 Devices 2 Unknown 403 - 928 - 4978 active - 18917 . 403 - 928 - 4978…" at bounding box center [710, 30] width 717 height 29
paste input "5271"
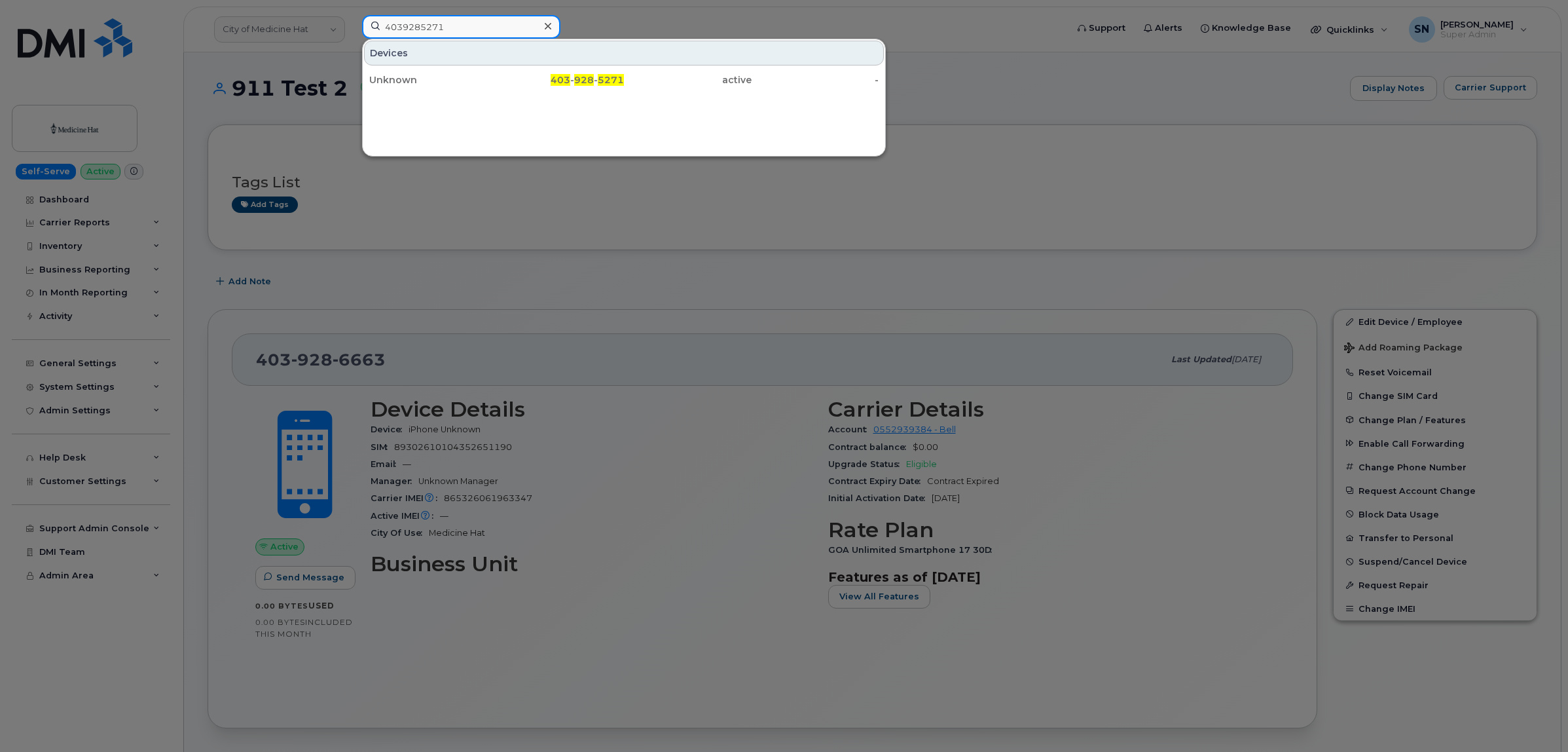
drag, startPoint x: 473, startPoint y: 25, endPoint x: 368, endPoint y: 8, distance: 106.4
click at [369, 15] on div "4039285271 Devices Unknown 403 - 928 - 5271 active -" at bounding box center [710, 30] width 717 height 29
paste input "96"
drag, startPoint x: 475, startPoint y: 30, endPoint x: 331, endPoint y: 8, distance: 145.7
click at [351, 15] on div "4039285296 Devices Unknown 403 - 928 - 5296 active -" at bounding box center [710, 30] width 717 height 29
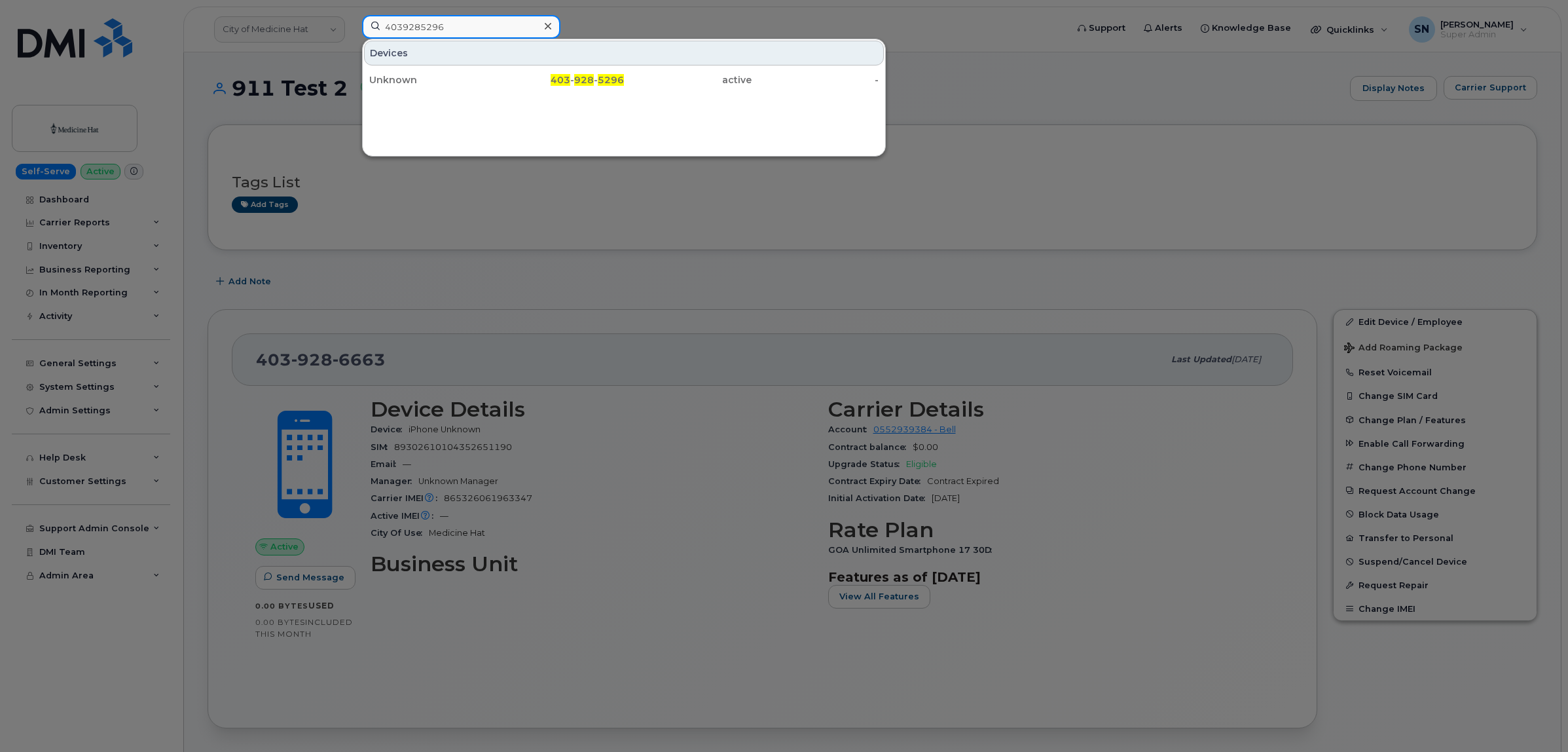
paste input "370"
drag, startPoint x: 456, startPoint y: 26, endPoint x: 370, endPoint y: 20, distance: 86.2
click at [370, 20] on input "4039285370" at bounding box center [461, 27] width 199 height 24
paste input "479"
drag, startPoint x: 481, startPoint y: 25, endPoint x: 360, endPoint y: 5, distance: 122.6
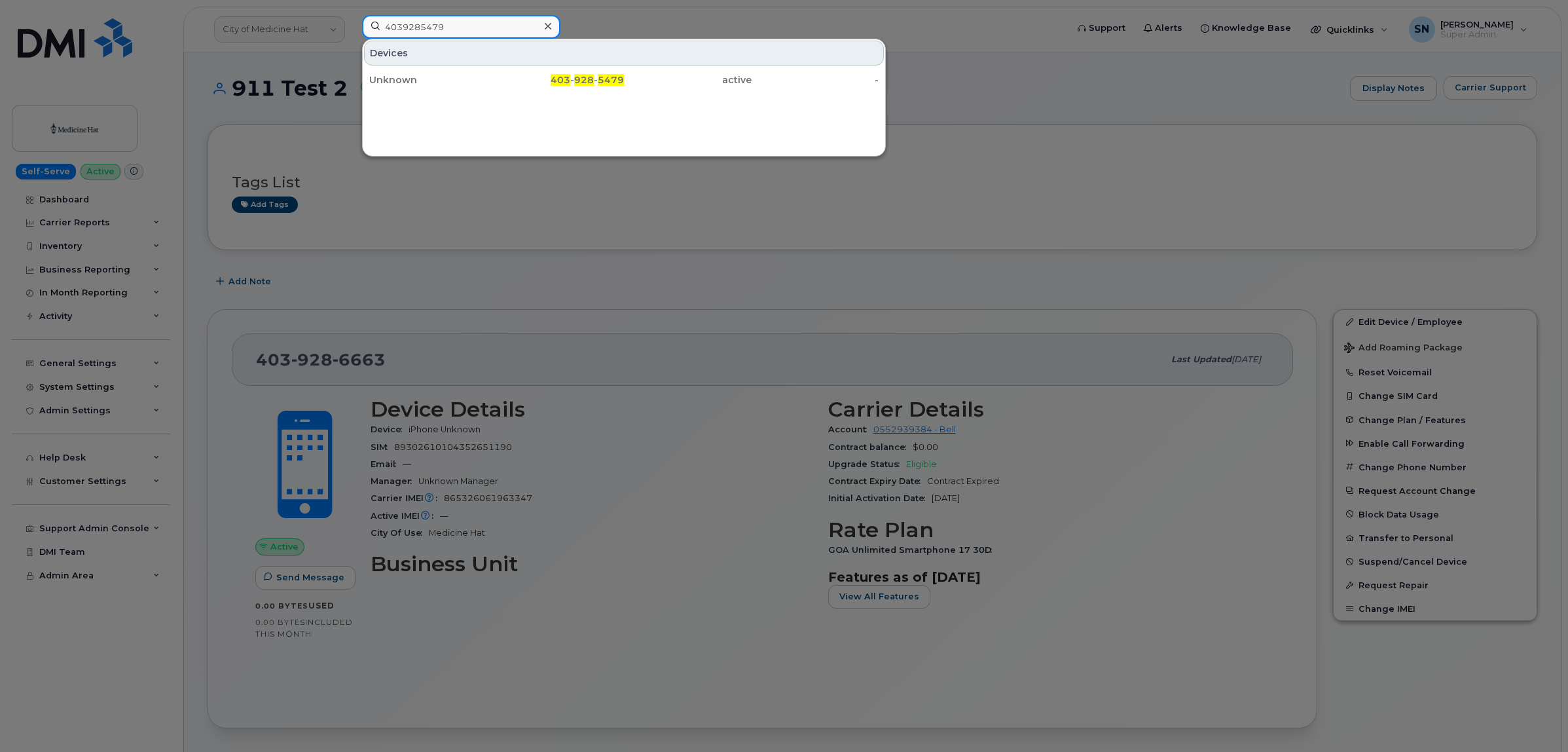
click at [360, 15] on div "4039285479 Devices Unknown 403 - 928 - 5479 active -" at bounding box center [710, 30] width 717 height 29
paste input "5940654"
drag, startPoint x: 479, startPoint y: 30, endPoint x: 345, endPoint y: 26, distance: 134.1
click at [351, 26] on div "4035940654 Devices Unknown 403 - 594 - 0654 active -" at bounding box center [710, 30] width 717 height 29
paste input "3563"
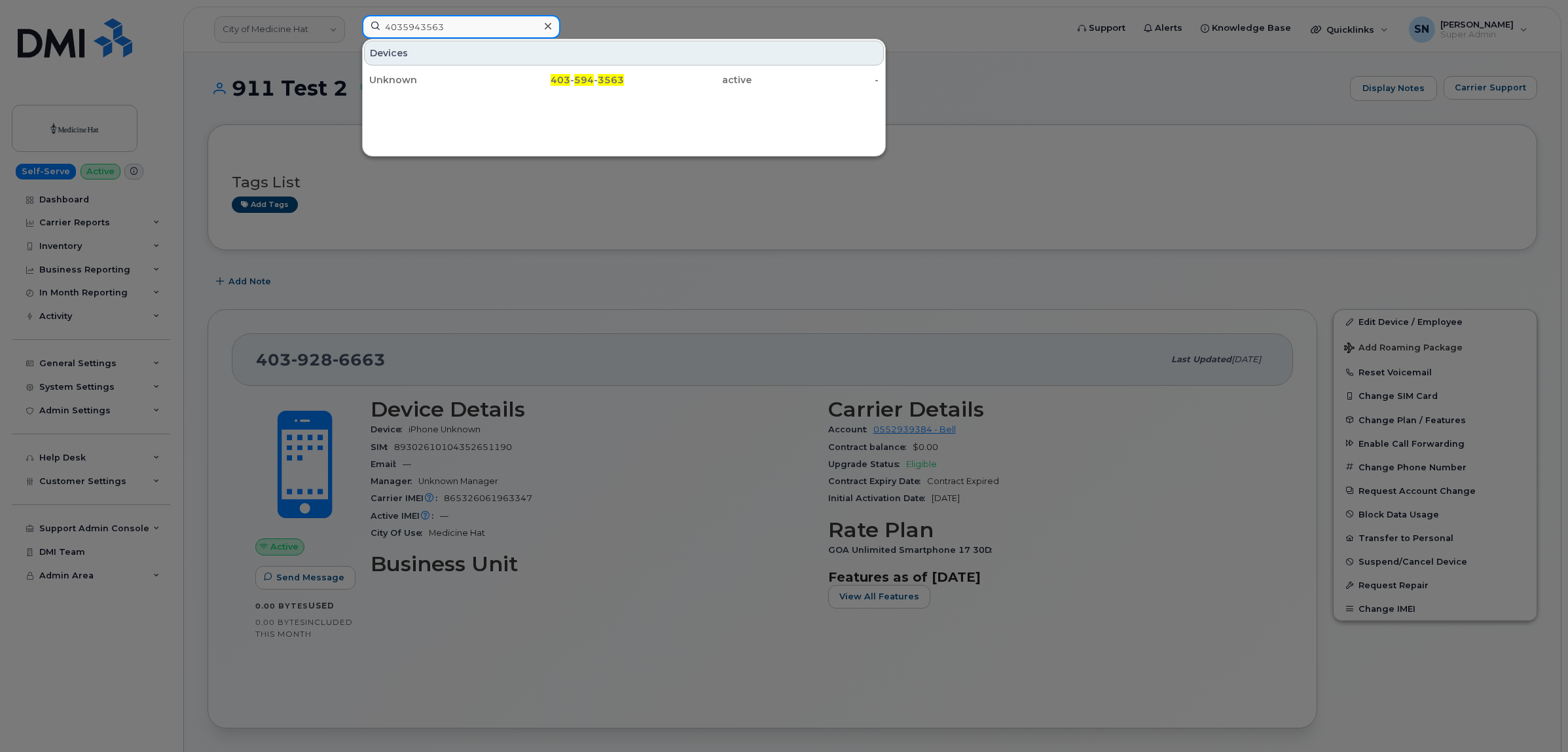
drag, startPoint x: 463, startPoint y: 28, endPoint x: 316, endPoint y: 18, distance: 147.3
click at [351, 18] on div "4035943563 Devices Unknown 403 - 594 - 3563 active -" at bounding box center [710, 30] width 717 height 29
paste input "4218"
drag, startPoint x: 455, startPoint y: 27, endPoint x: 342, endPoint y: 16, distance: 113.5
click at [351, 16] on div "4035944218 Devices Unknown 403 - 594 - 4218 active -" at bounding box center [710, 30] width 717 height 29
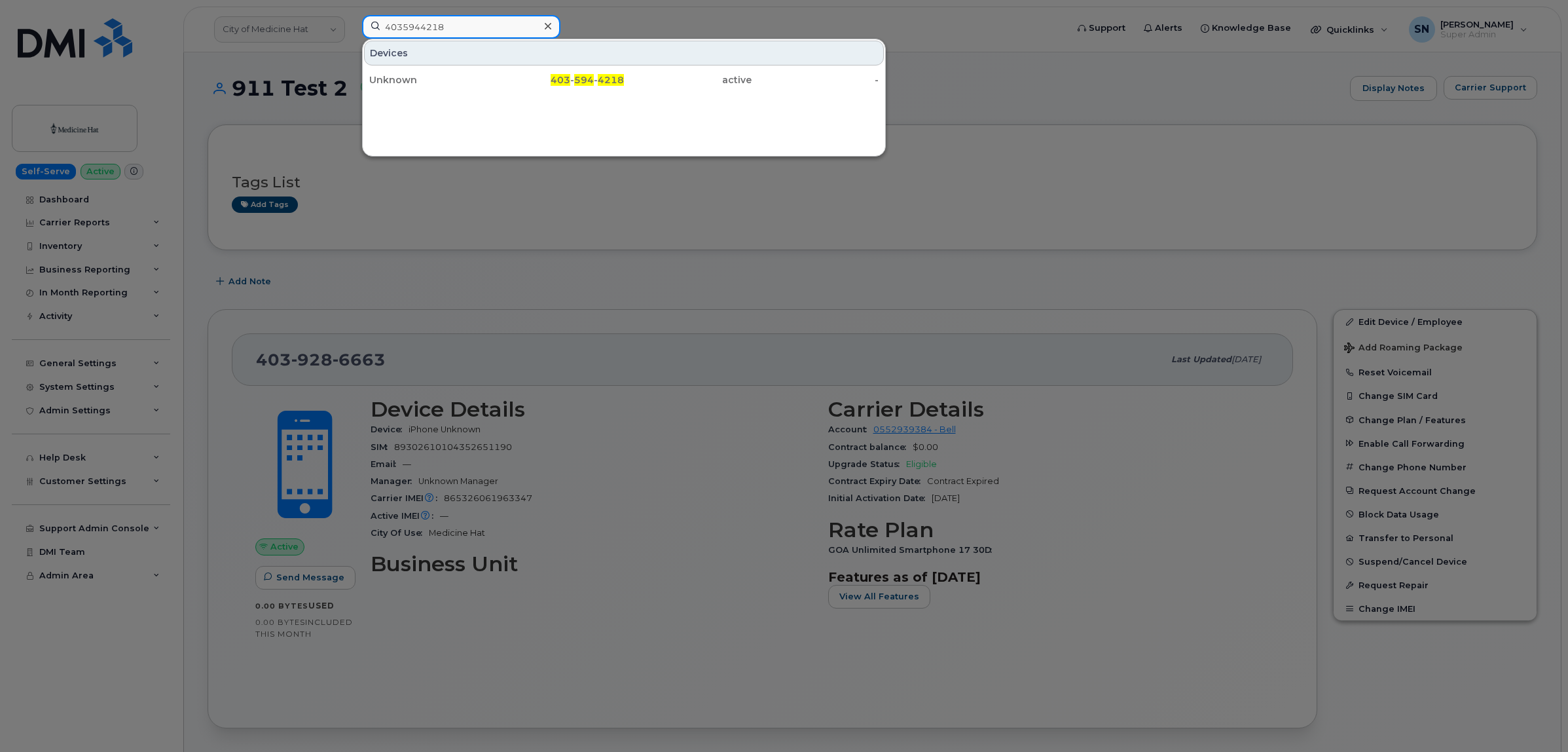
paste input "562"
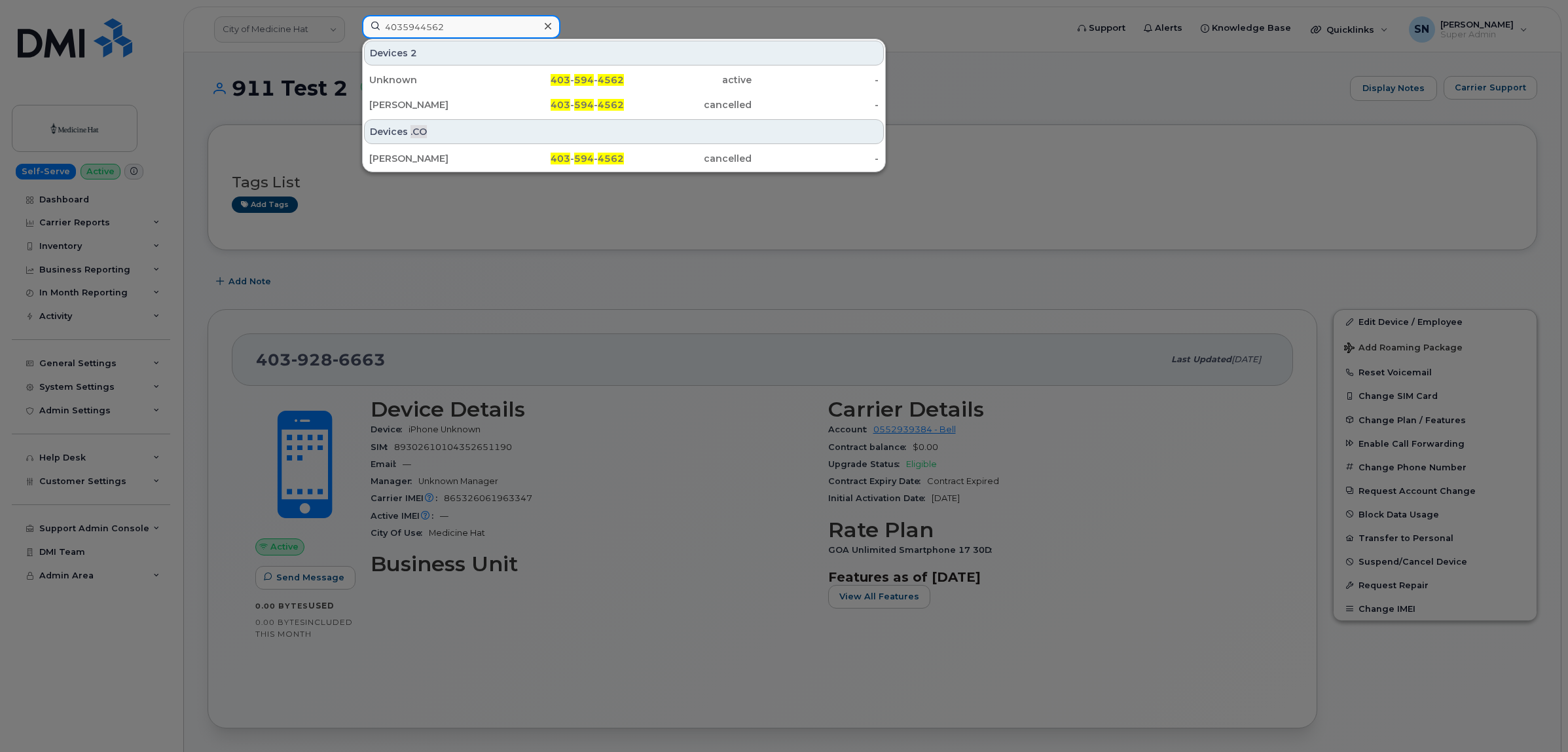
type input "4035944562"
click at [349, 20] on div at bounding box center [784, 376] width 1568 height 752
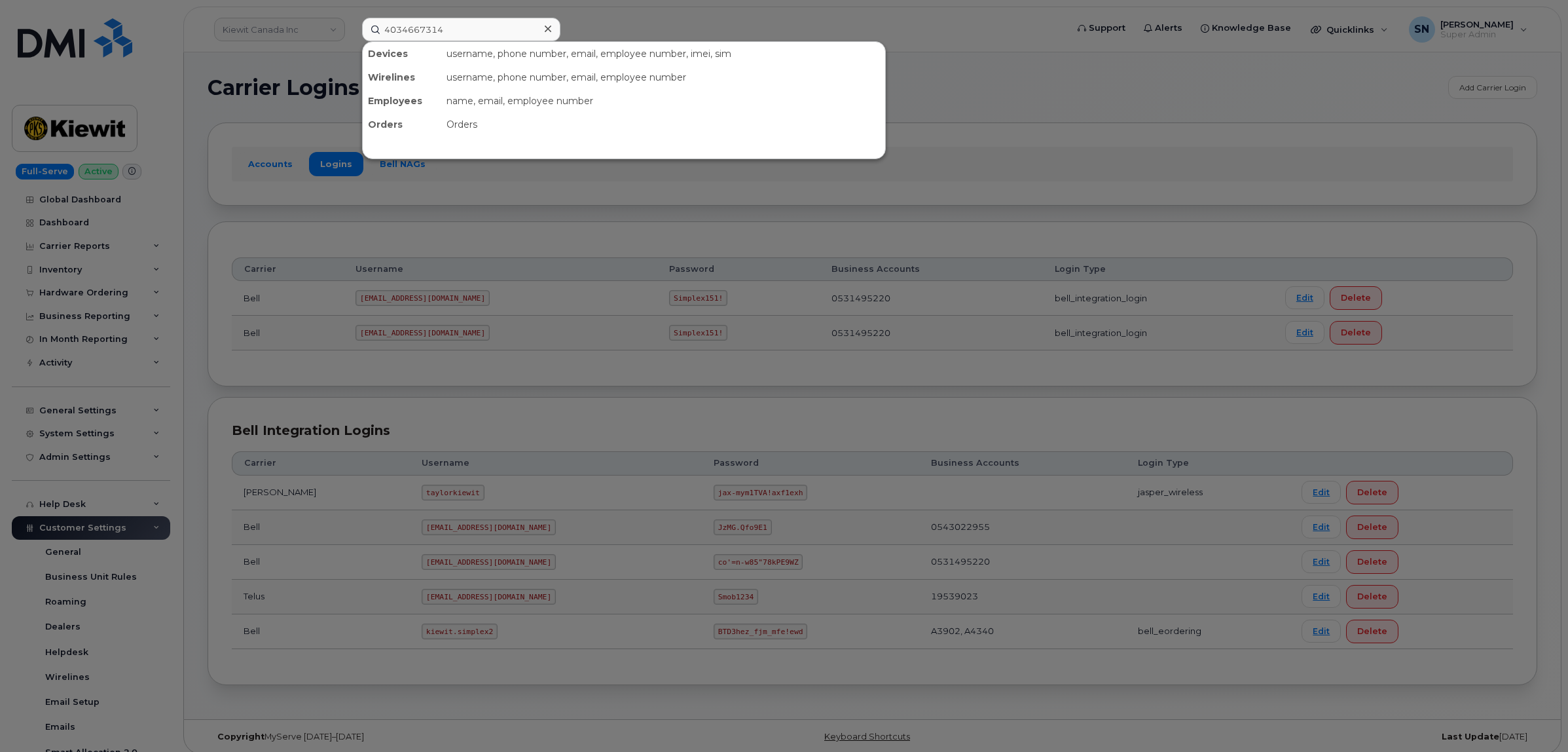
scroll to position [246, 0]
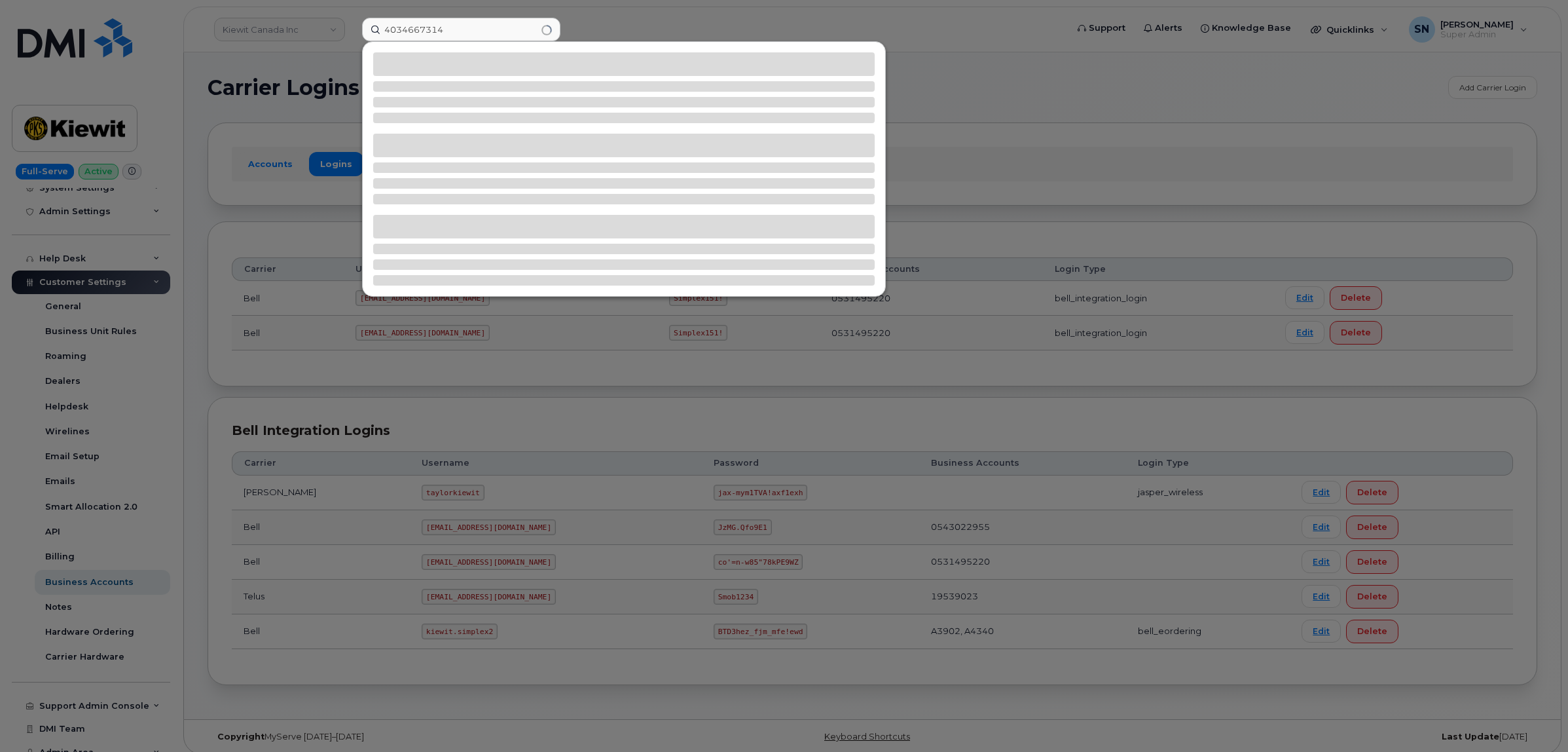
type input "4034667314"
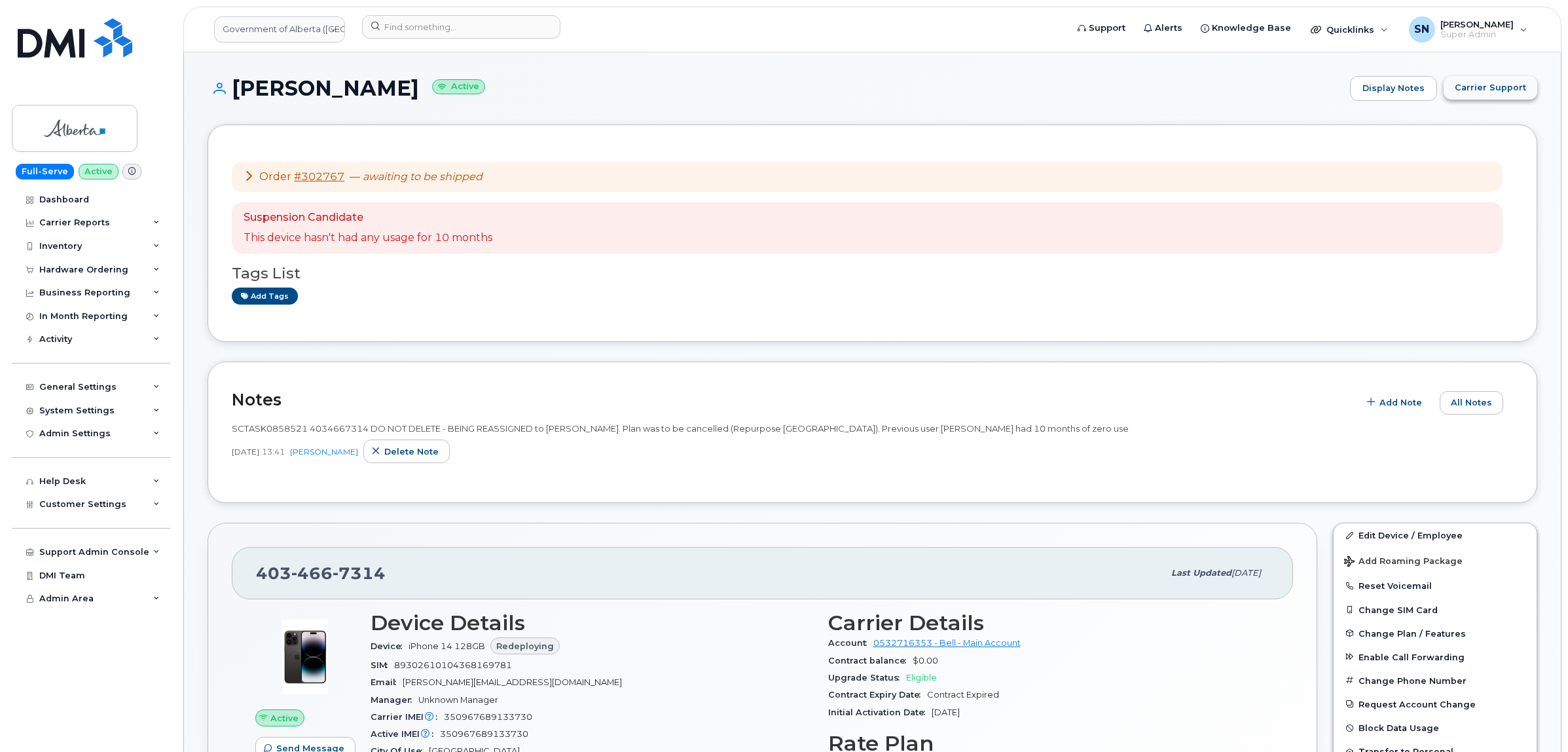
click at [1485, 87] on span "Carrier Support" at bounding box center [1491, 87] width 71 height 12
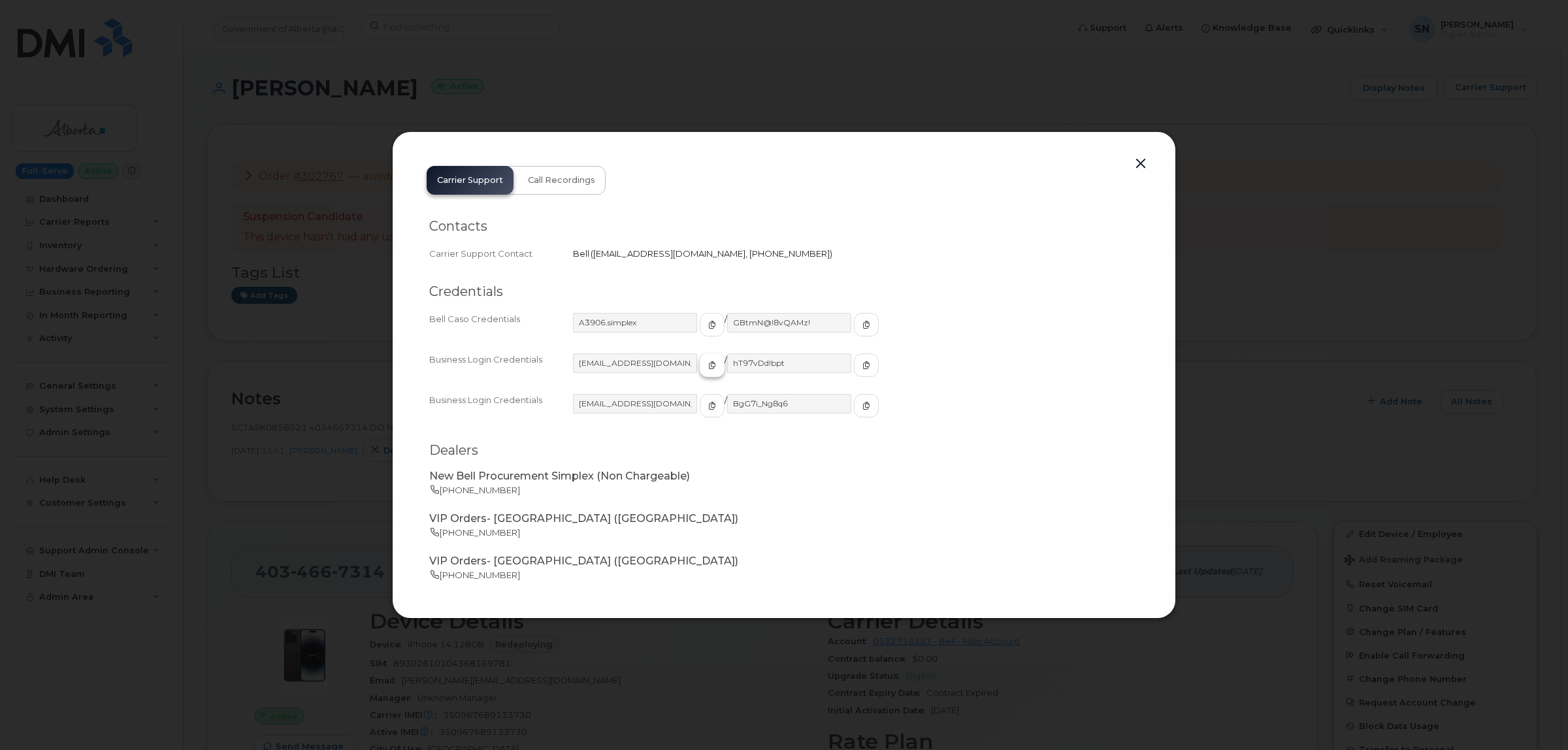
click at [699, 370] on button "button" at bounding box center [712, 365] width 24 height 24
click at [854, 357] on button "button" at bounding box center [866, 365] width 24 height 24
click at [1140, 163] on button "button" at bounding box center [1141, 164] width 20 height 18
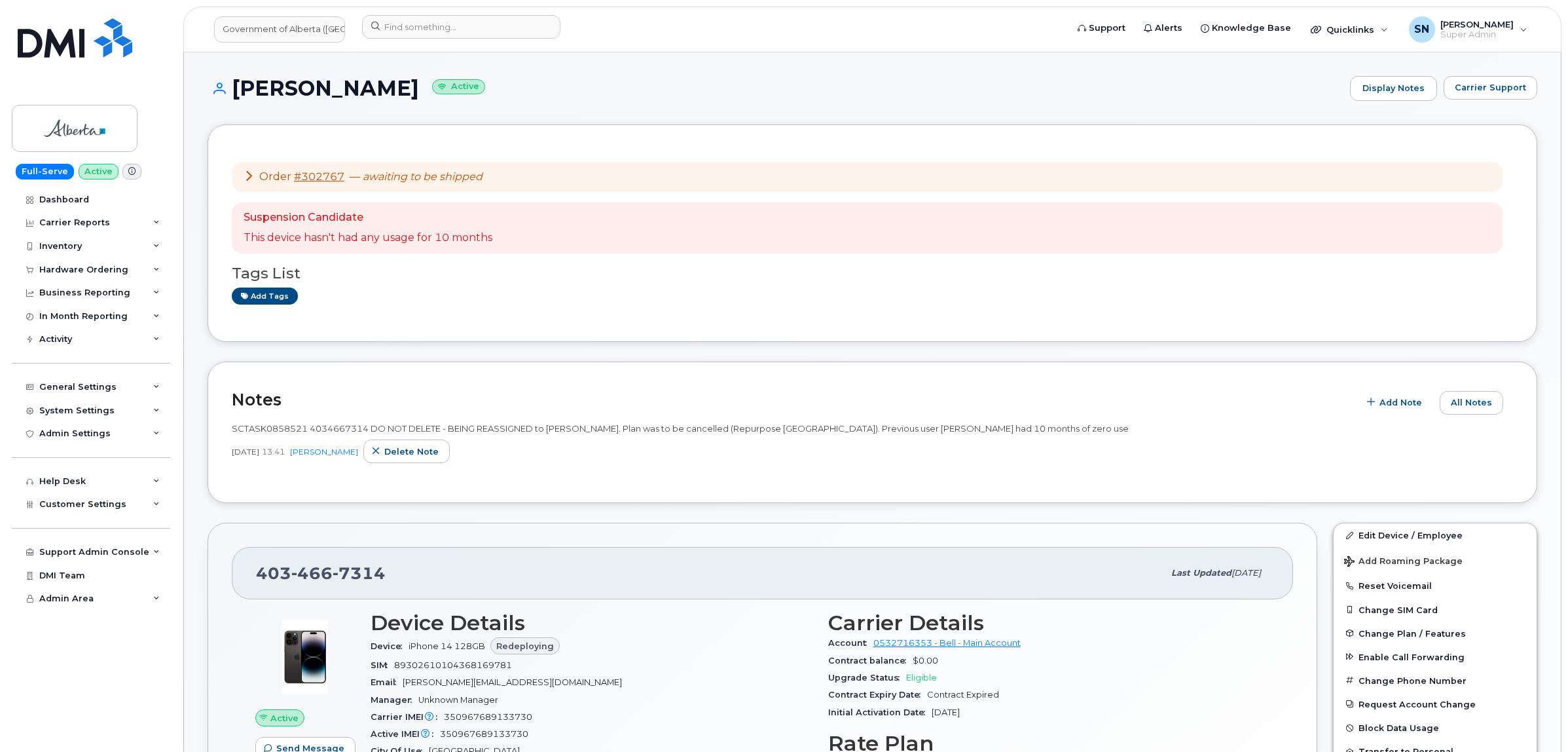
drag, startPoint x: 259, startPoint y: 580, endPoint x: 388, endPoint y: 579, distance: 129.0
click at [388, 579] on div "403 466 7314" at bounding box center [710, 573] width 908 height 28
copy span "403 466 7314"
drag, startPoint x: 236, startPoint y: 83, endPoint x: 328, endPoint y: 88, distance: 92.1
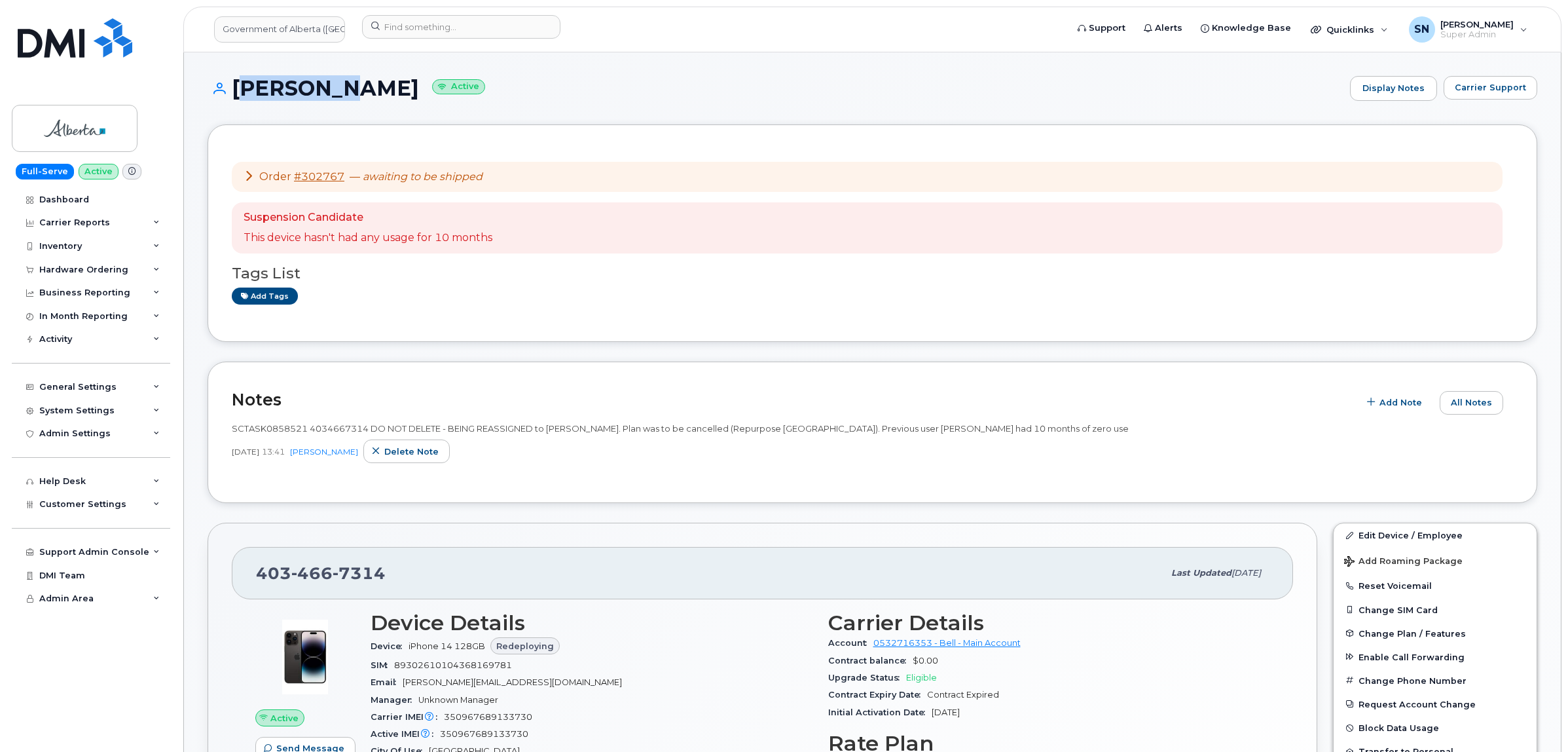
click at [328, 88] on h1 "Nicholas Lo Active" at bounding box center [776, 88] width 1136 height 23
copy h1 "Nicholas"
drag, startPoint x: 335, startPoint y: 83, endPoint x: 354, endPoint y: 85, distance: 19.1
click at [354, 85] on h1 "Nicholas Lo Active" at bounding box center [776, 88] width 1136 height 23
copy h1 "Lo"
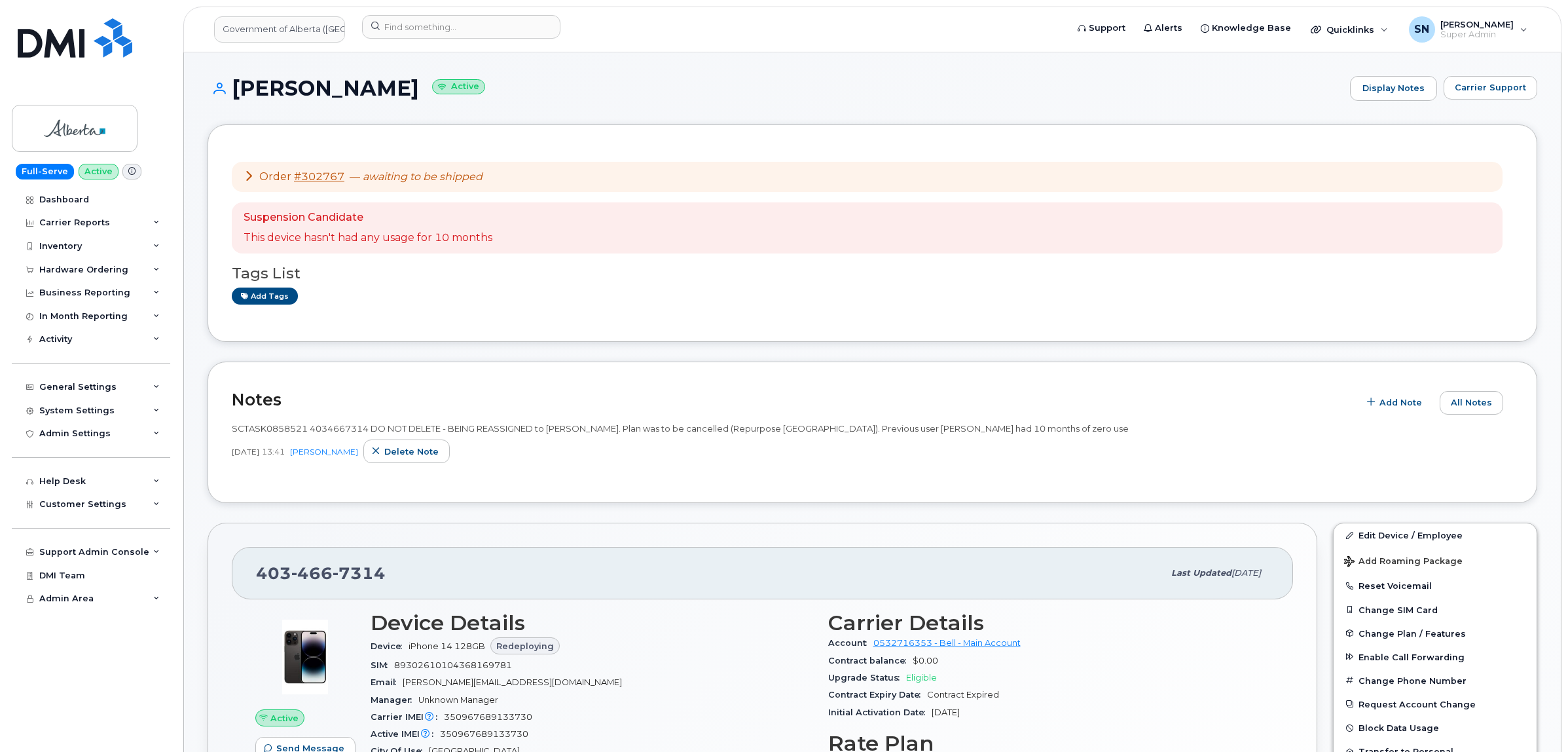
click at [541, 87] on h1 "Nicholas Lo Active" at bounding box center [776, 88] width 1136 height 23
click at [488, 88] on h1 "Nicholas Lo Active" at bounding box center [776, 88] width 1136 height 23
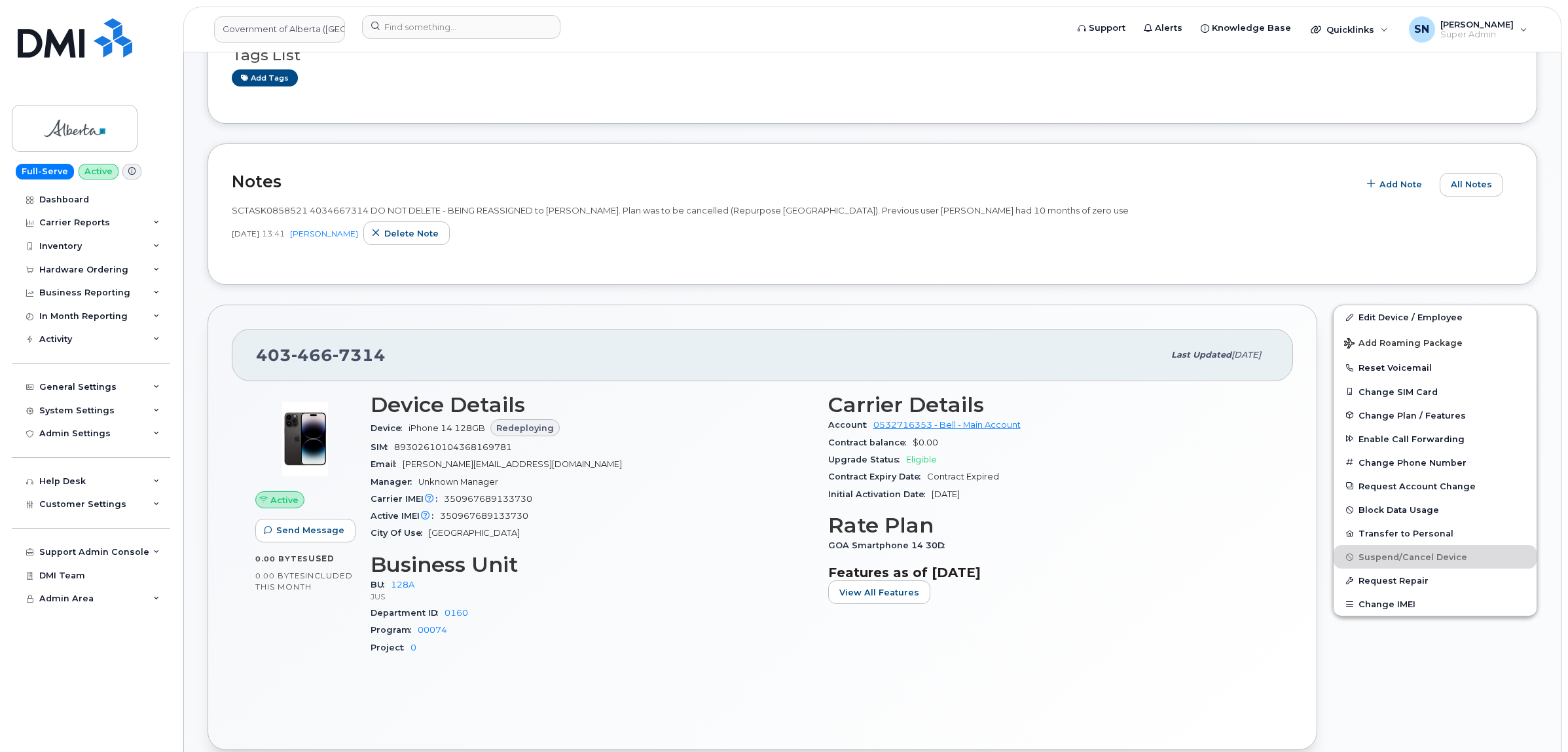
scroll to position [82, 0]
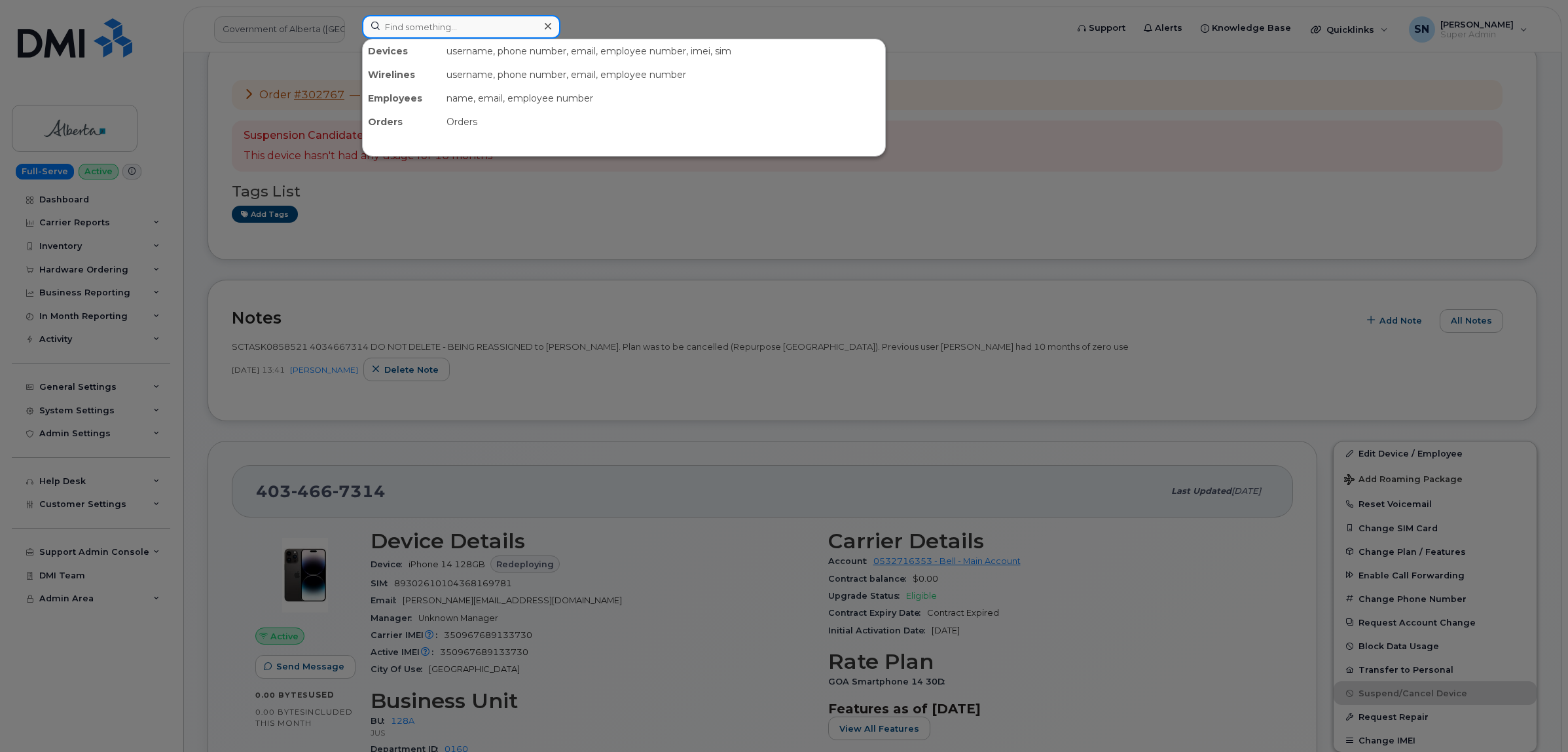
click at [524, 16] on input at bounding box center [461, 27] width 199 height 24
paste input "6137202362"
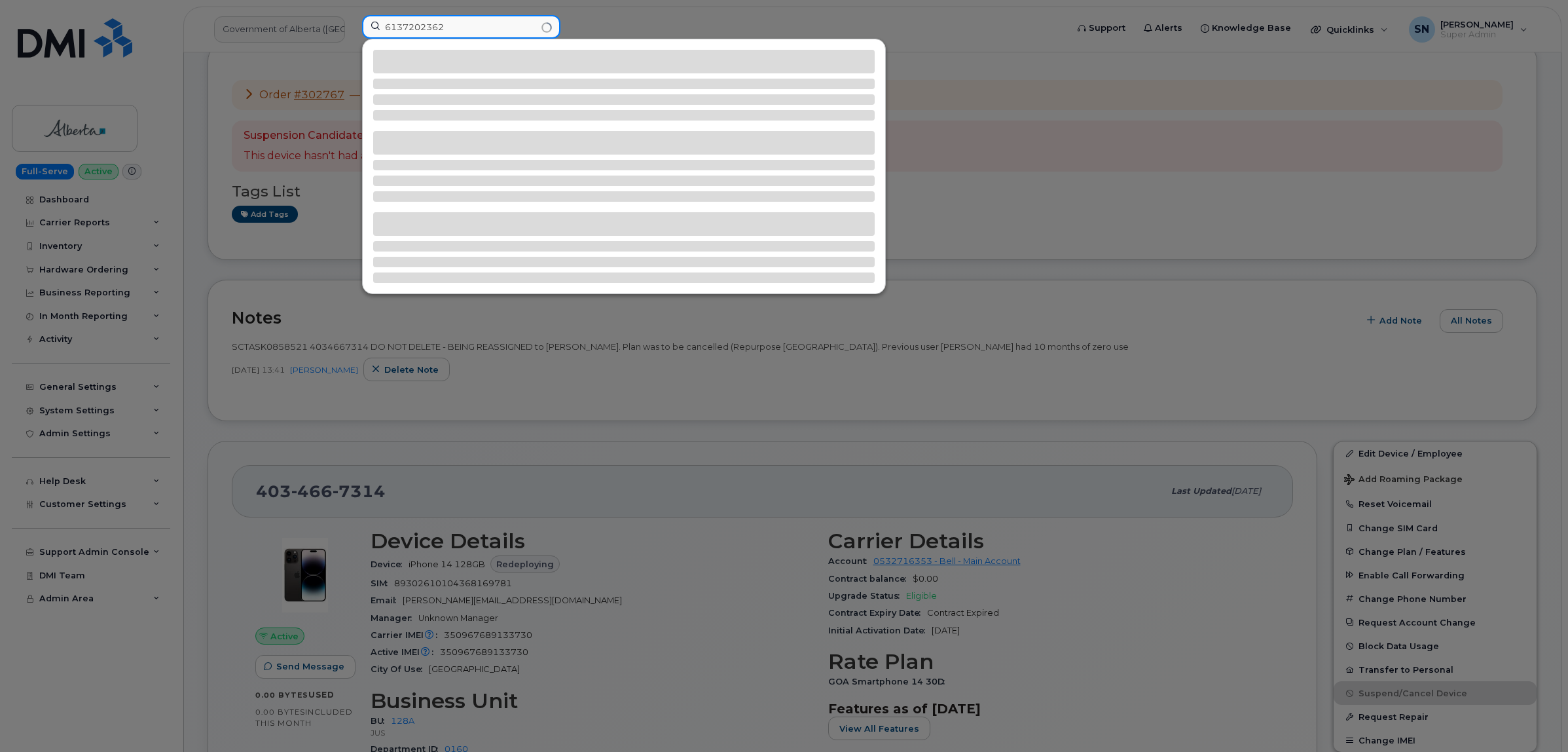
type input "6137202362"
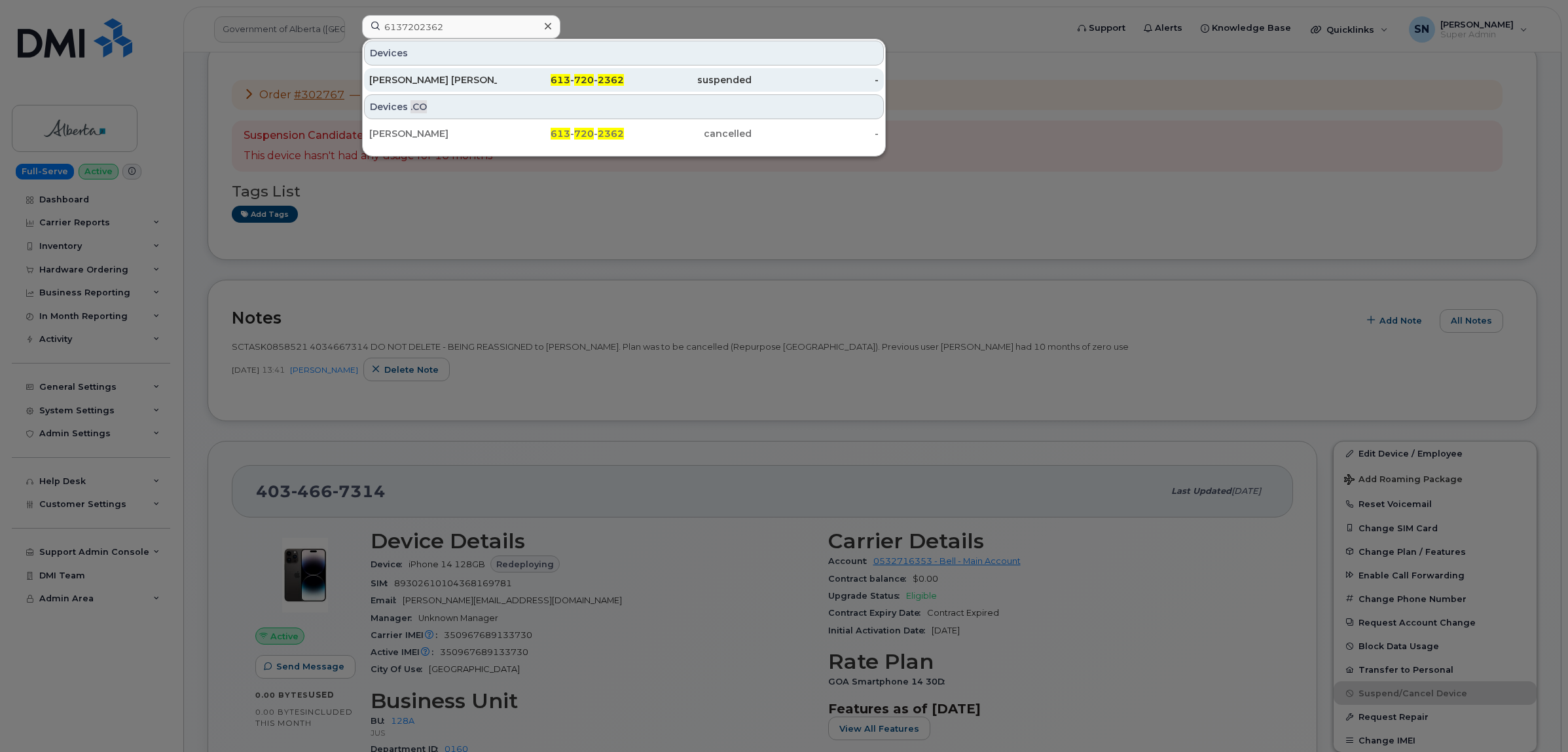
click at [528, 84] on div "613 - 720 - 2362" at bounding box center [561, 80] width 127 height 13
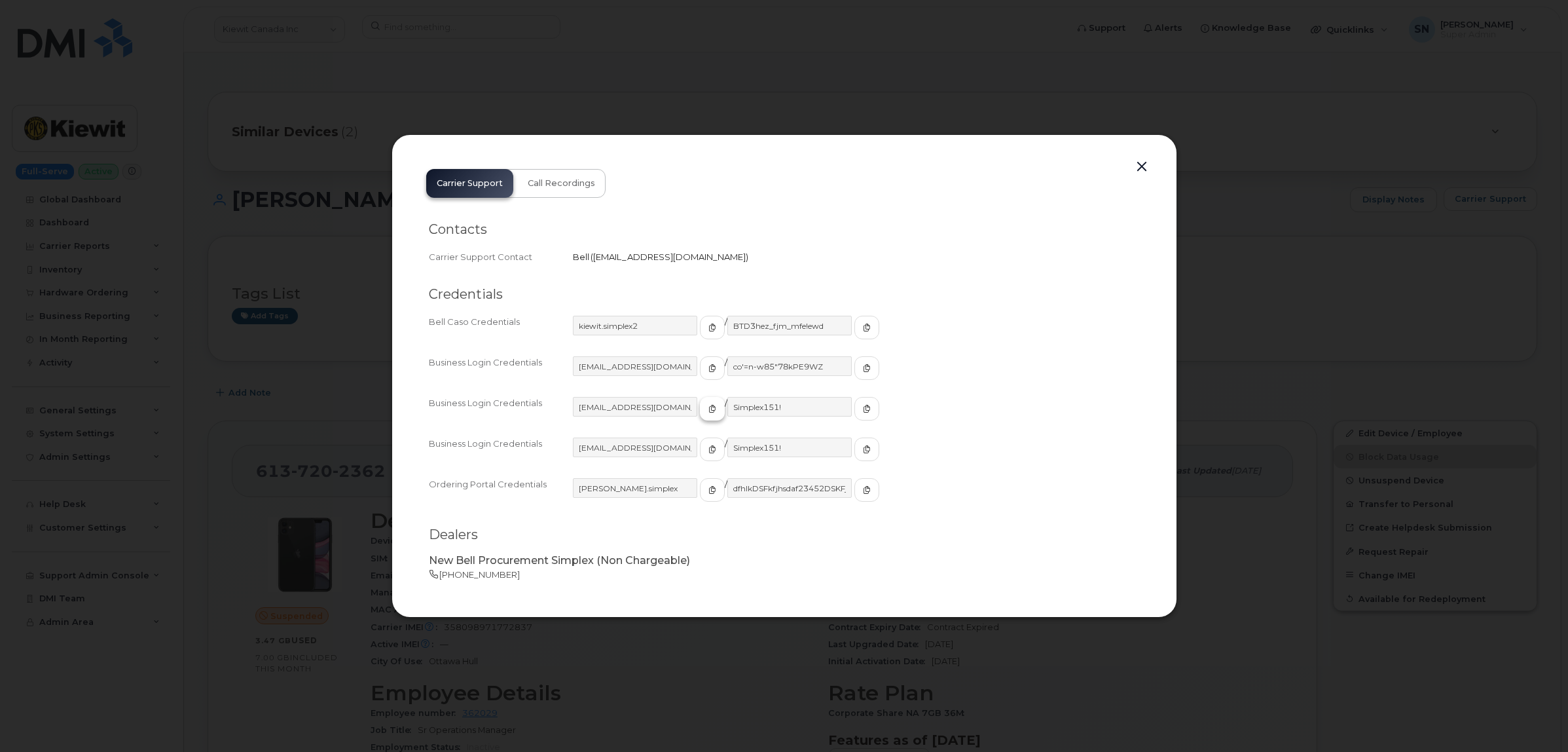
click at [709, 407] on icon "button" at bounding box center [713, 409] width 8 height 8
click at [855, 401] on button "button" at bounding box center [867, 408] width 25 height 24
drag, startPoint x: 1144, startPoint y: 168, endPoint x: 1133, endPoint y: 174, distance: 12.5
click at [1143, 168] on button "button" at bounding box center [1142, 167] width 20 height 18
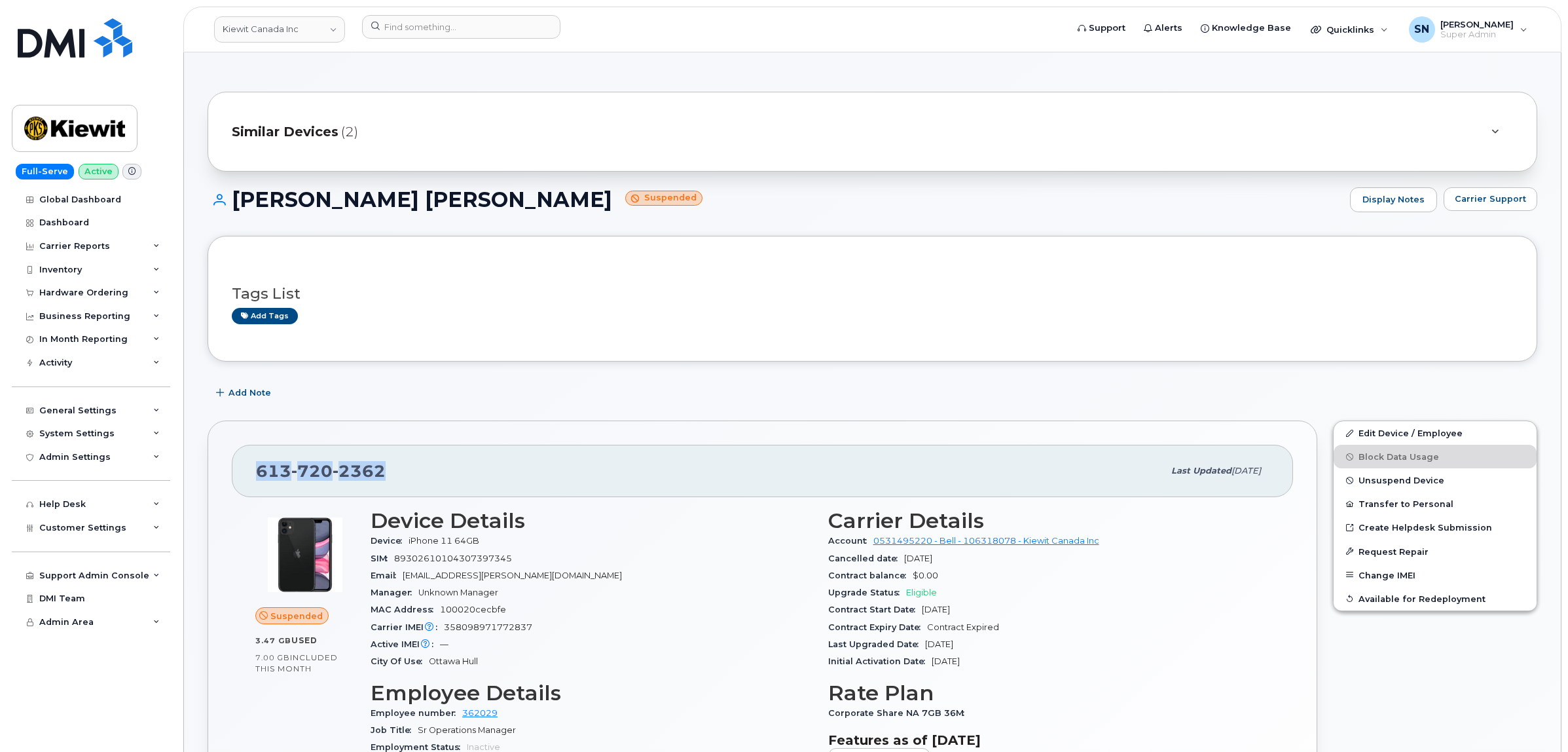
drag, startPoint x: 246, startPoint y: 460, endPoint x: 396, endPoint y: 478, distance: 151.1
click at [396, 478] on div "613 720 2362 Last updated Oct 07, 2025" at bounding box center [763, 471] width 1062 height 52
copy span "613 720 2362"
click at [347, 384] on div "Add Note" at bounding box center [873, 393] width 1330 height 24
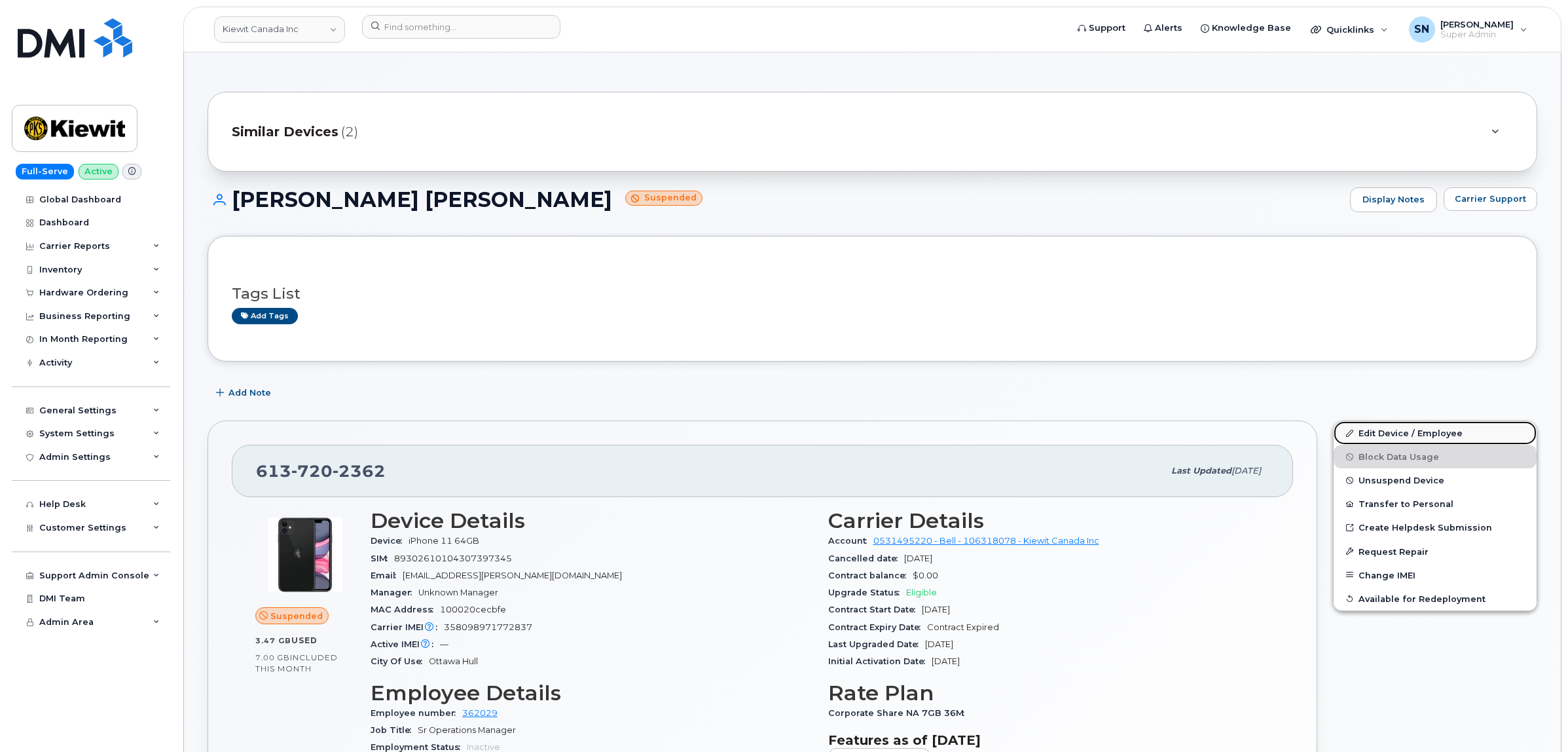
click at [1382, 433] on link "Edit Device / Employee" at bounding box center [1435, 433] width 203 height 24
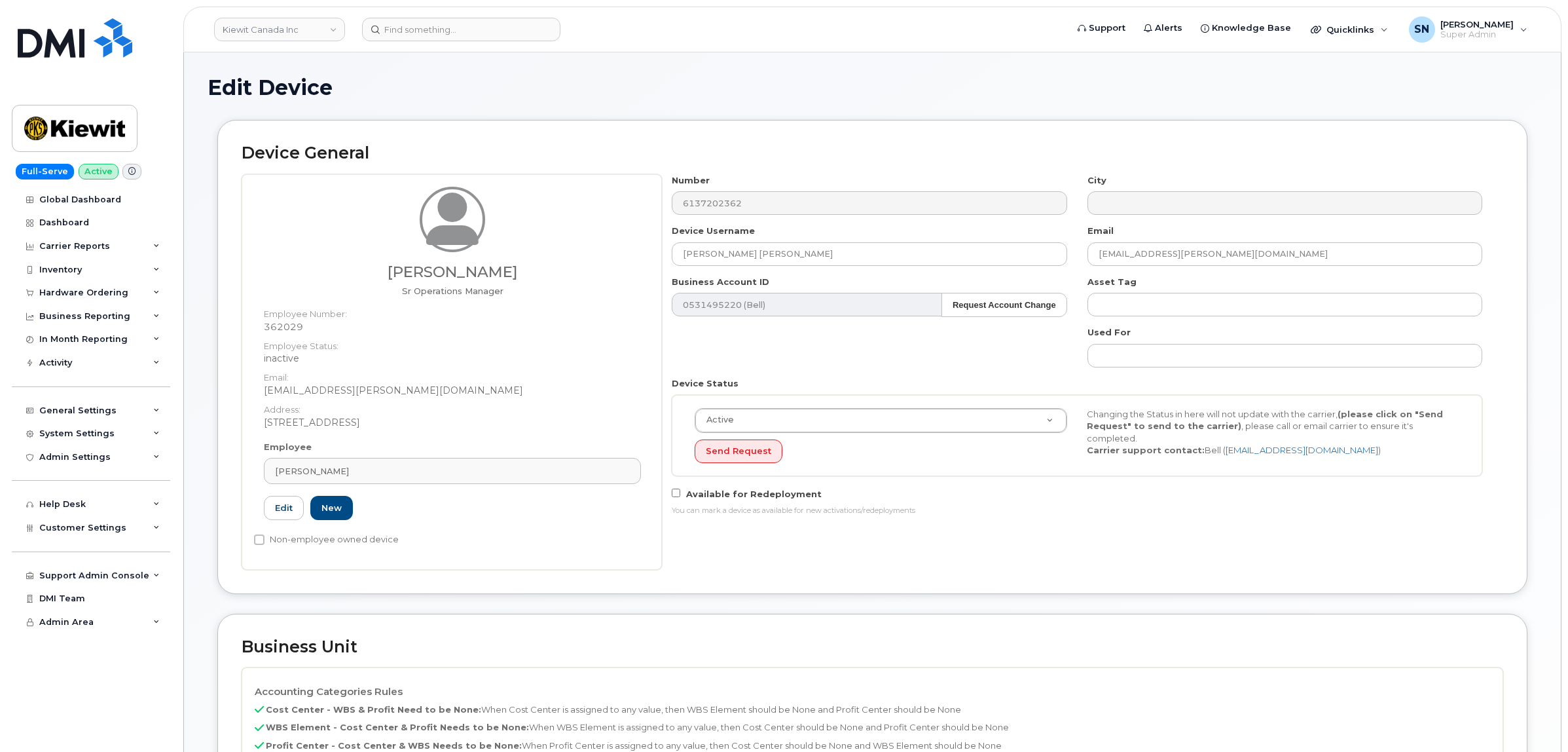
select select "active"
select select "14059"
click at [1230, 526] on div "Number 6137202362 City Device Username [PERSON_NAME] [PERSON_NAME] Email [EMAIL…" at bounding box center [1077, 350] width 831 height 351
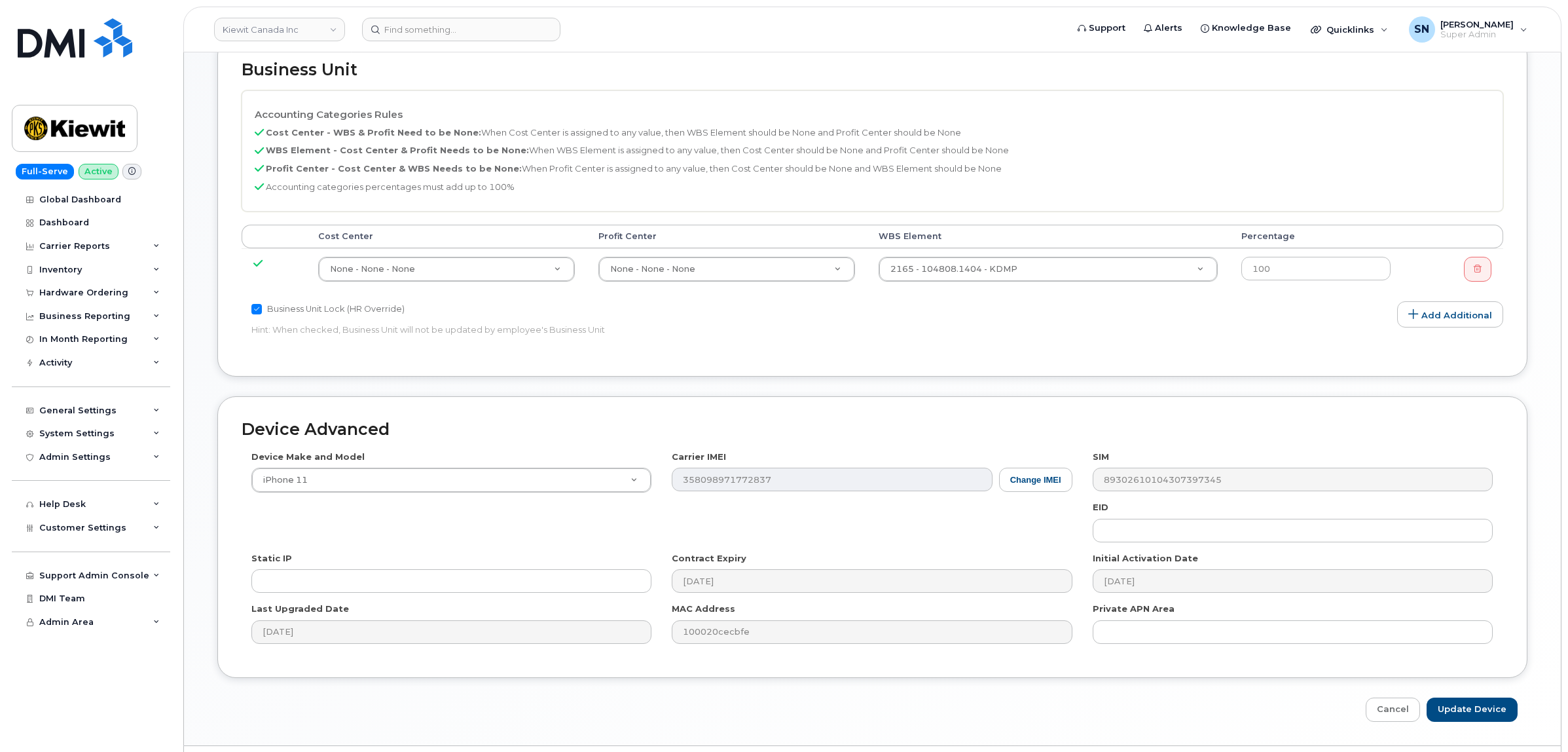
scroll to position [615, 0]
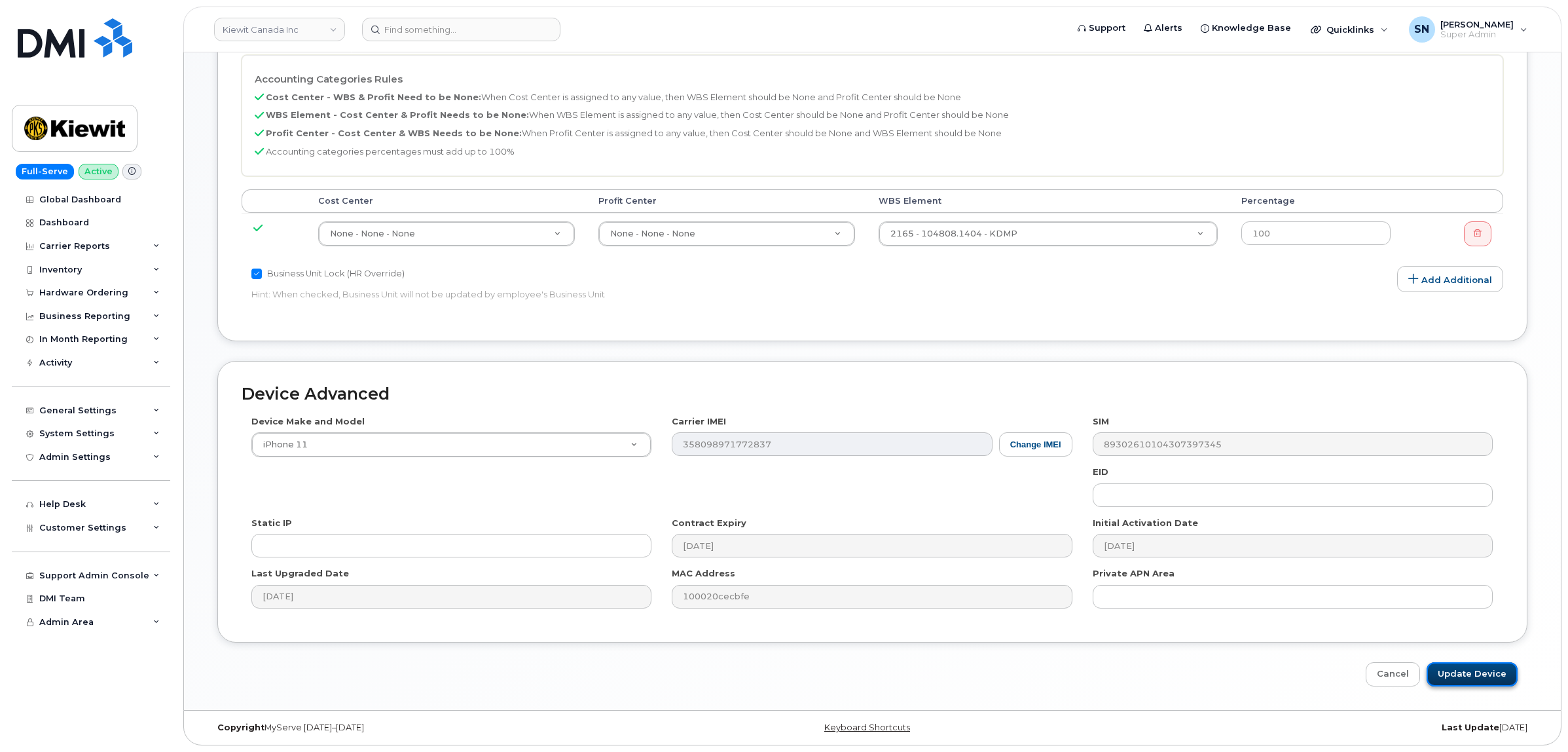
click at [1487, 670] on input "Update Device" at bounding box center [1472, 674] width 91 height 25
type input "Saving..."
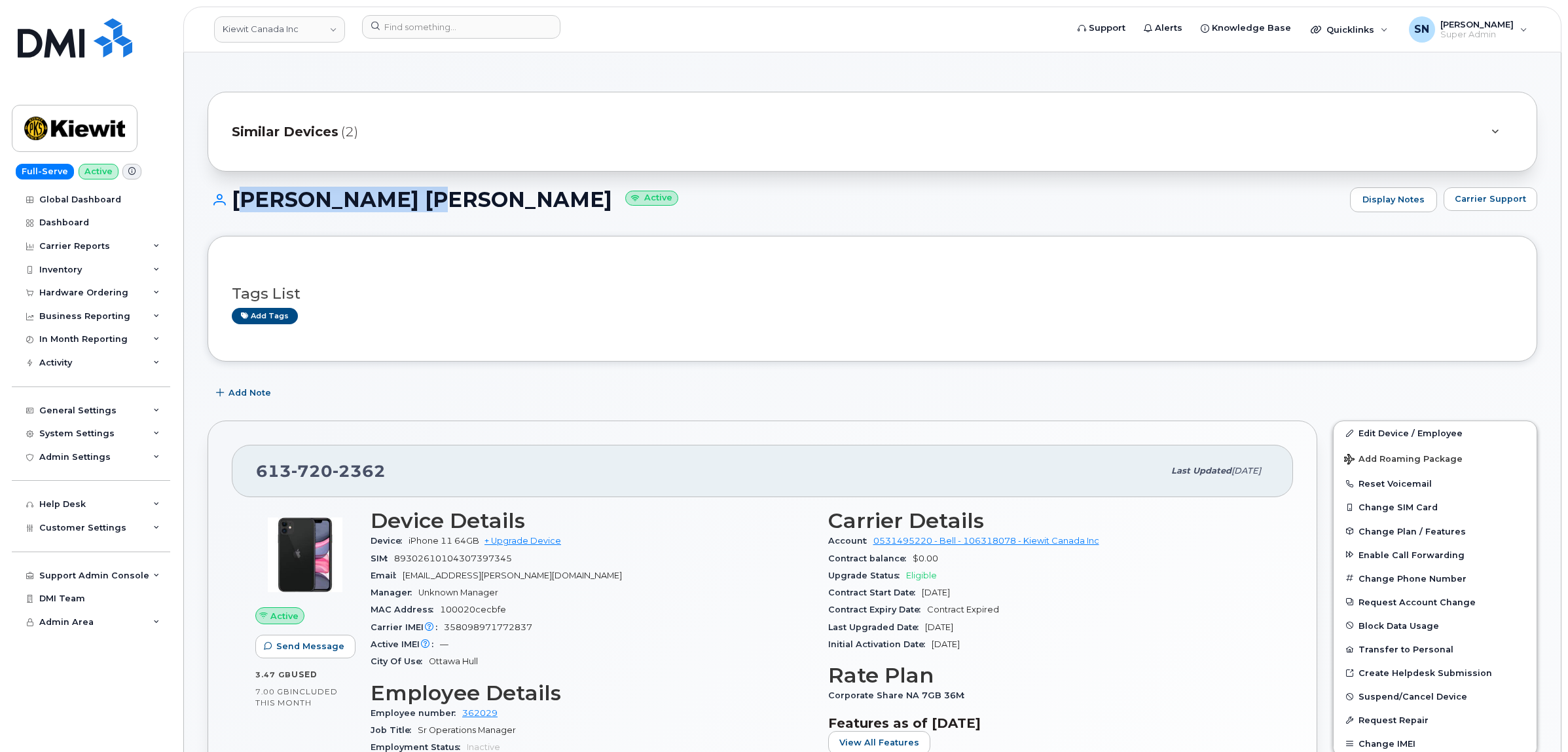
drag, startPoint x: 234, startPoint y: 198, endPoint x: 398, endPoint y: 203, distance: 164.1
click at [398, 203] on h1 "[PERSON_NAME] [PERSON_NAME] Active" at bounding box center [776, 200] width 1136 height 23
copy h1 "[PERSON_NAME] [PERSON_NAME]"
click at [427, 27] on input at bounding box center [461, 27] width 199 height 24
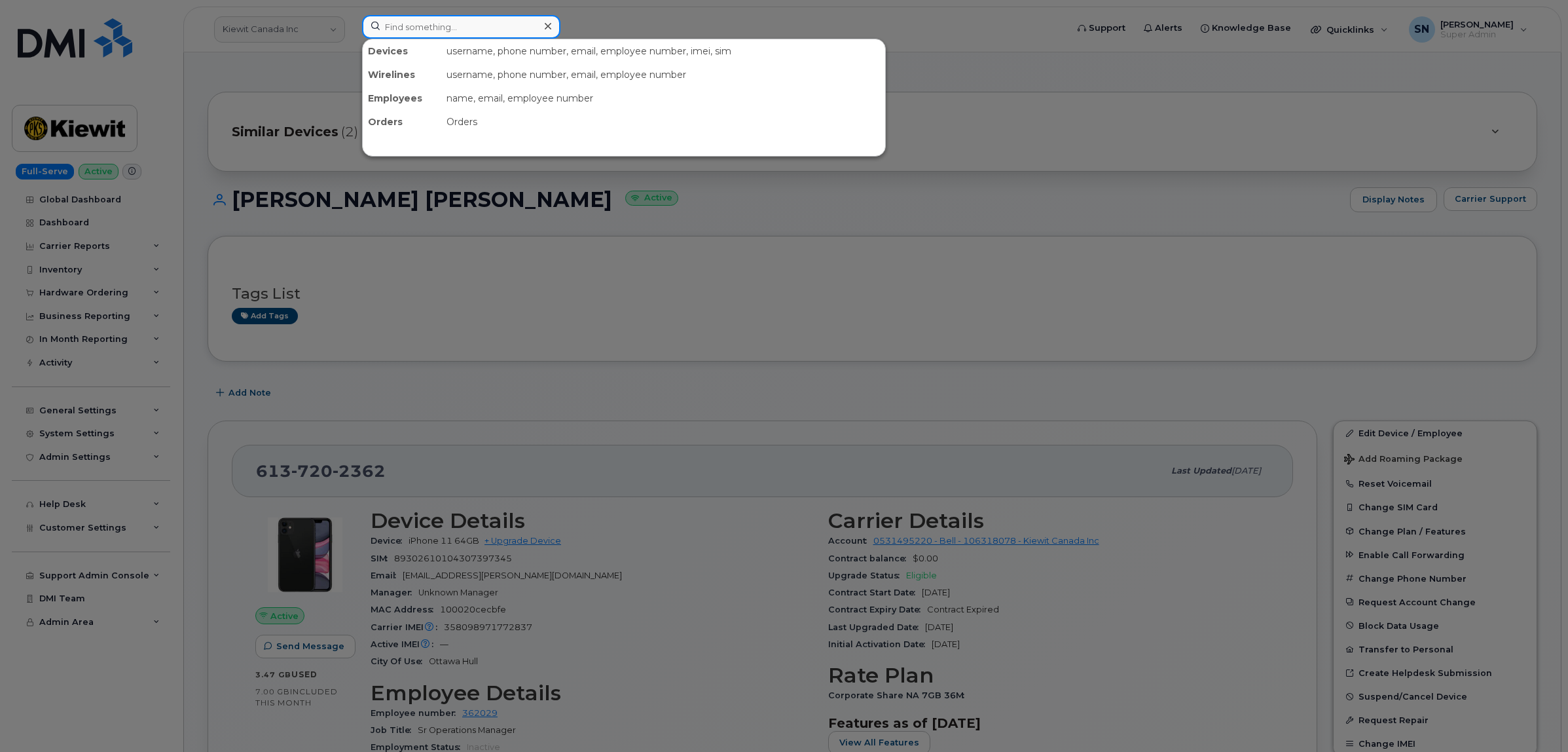
paste input "4384663619"
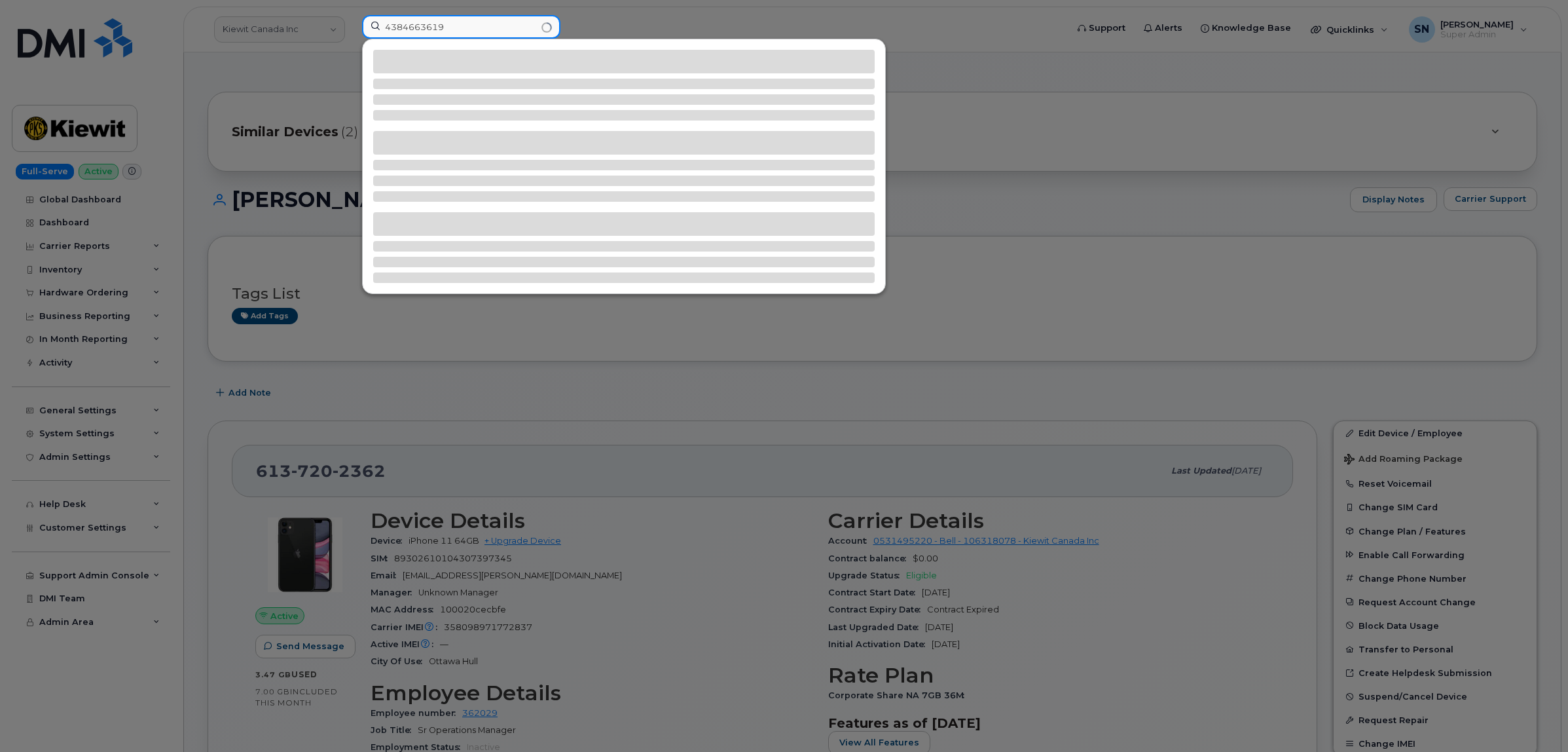
type input "4384663619"
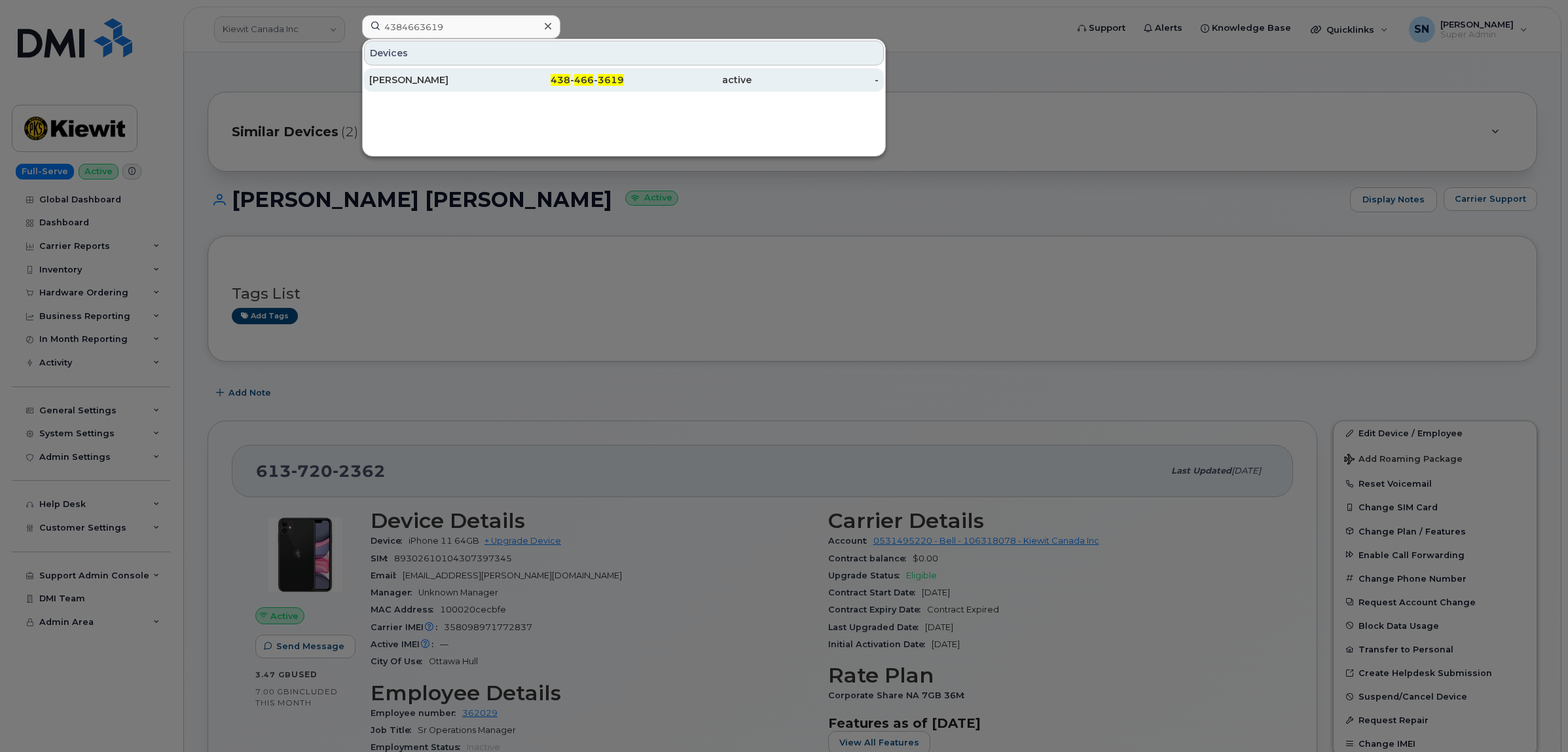
click at [547, 79] on div "438 - 466 - 3619" at bounding box center [561, 80] width 127 height 13
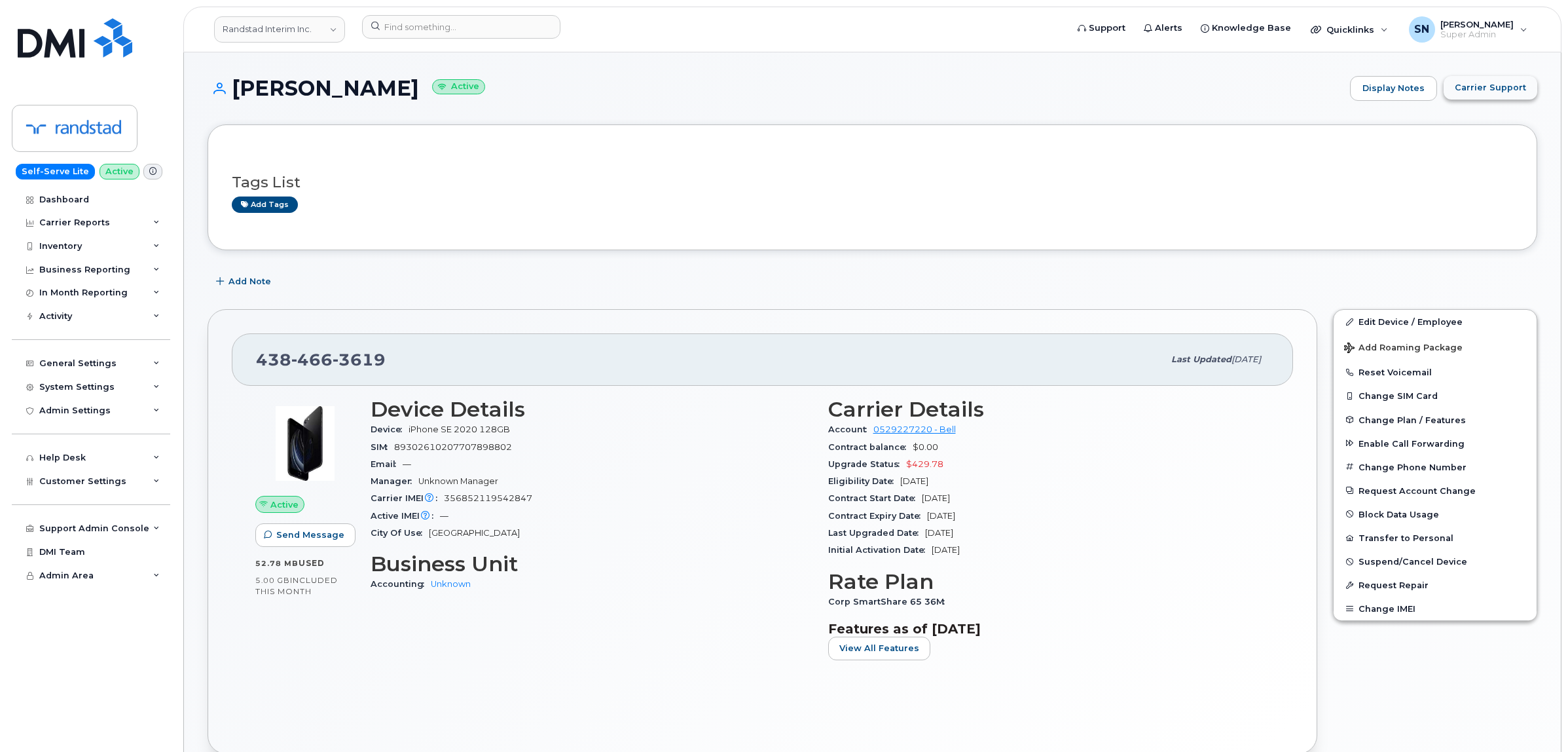
click at [1488, 92] on span "Carrier Support" at bounding box center [1491, 87] width 71 height 12
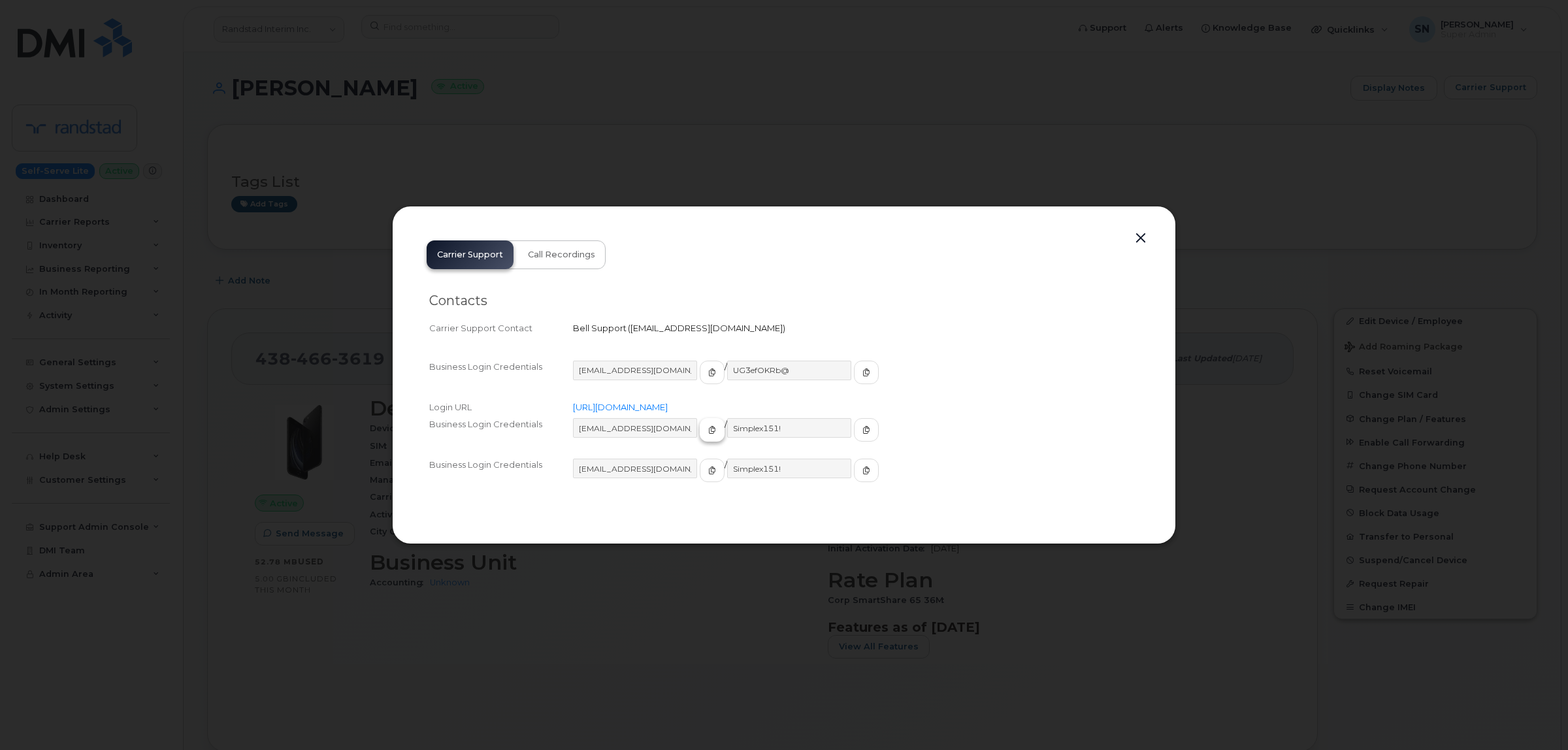
click at [708, 432] on icon "button" at bounding box center [712, 430] width 8 height 8
click at [862, 433] on icon "button" at bounding box center [866, 430] width 8 height 8
drag, startPoint x: 1140, startPoint y: 239, endPoint x: 1132, endPoint y: 242, distance: 8.5
click at [1140, 239] on button "button" at bounding box center [1141, 239] width 20 height 18
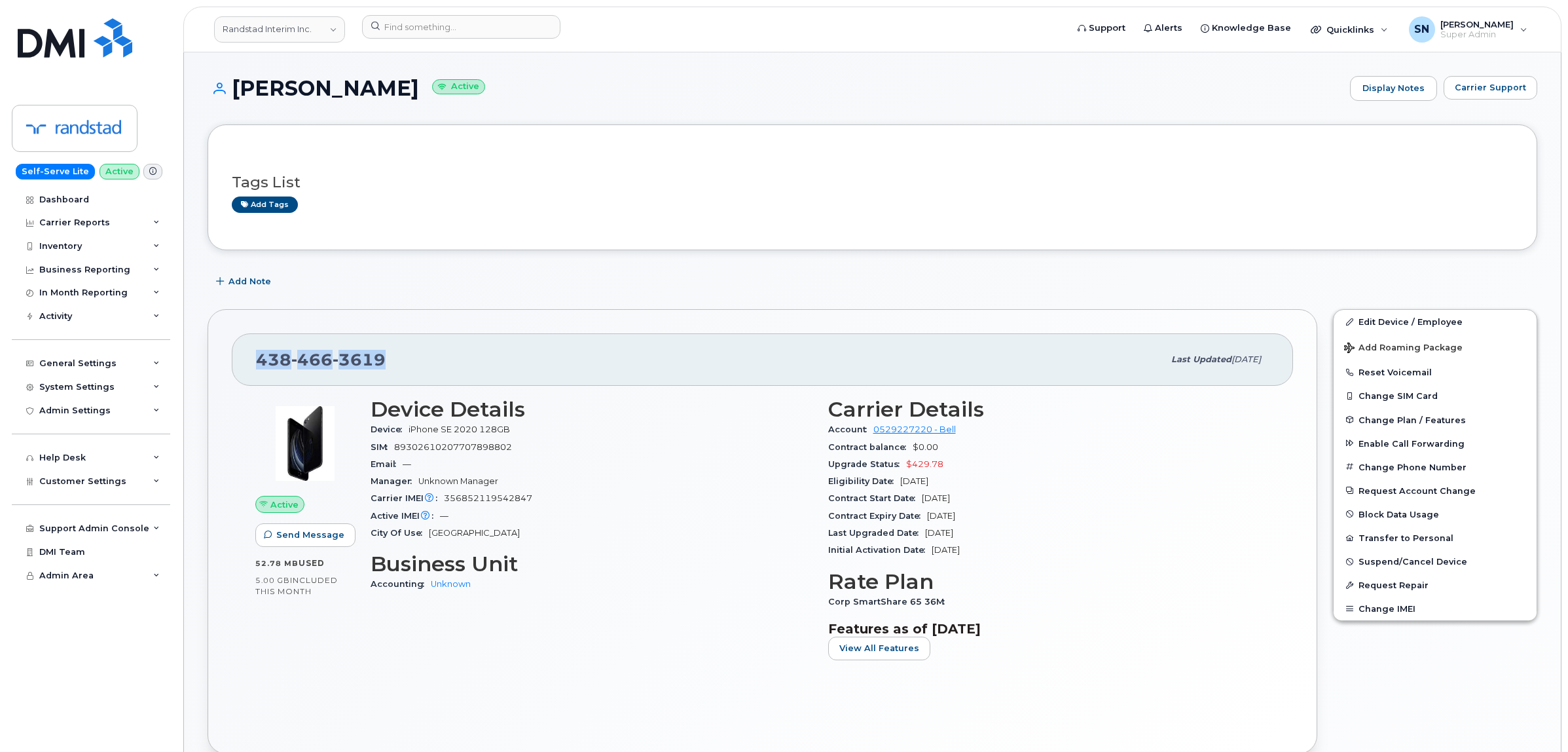
drag, startPoint x: 259, startPoint y: 361, endPoint x: 380, endPoint y: 364, distance: 121.0
click at [380, 364] on span "[PHONE_NUMBER]" at bounding box center [321, 360] width 130 height 20
copy span "[PHONE_NUMBER]"
drag, startPoint x: 226, startPoint y: 86, endPoint x: 391, endPoint y: 97, distance: 165.4
click at [391, 97] on h1 "[PERSON_NAME] Active" at bounding box center [776, 88] width 1136 height 23
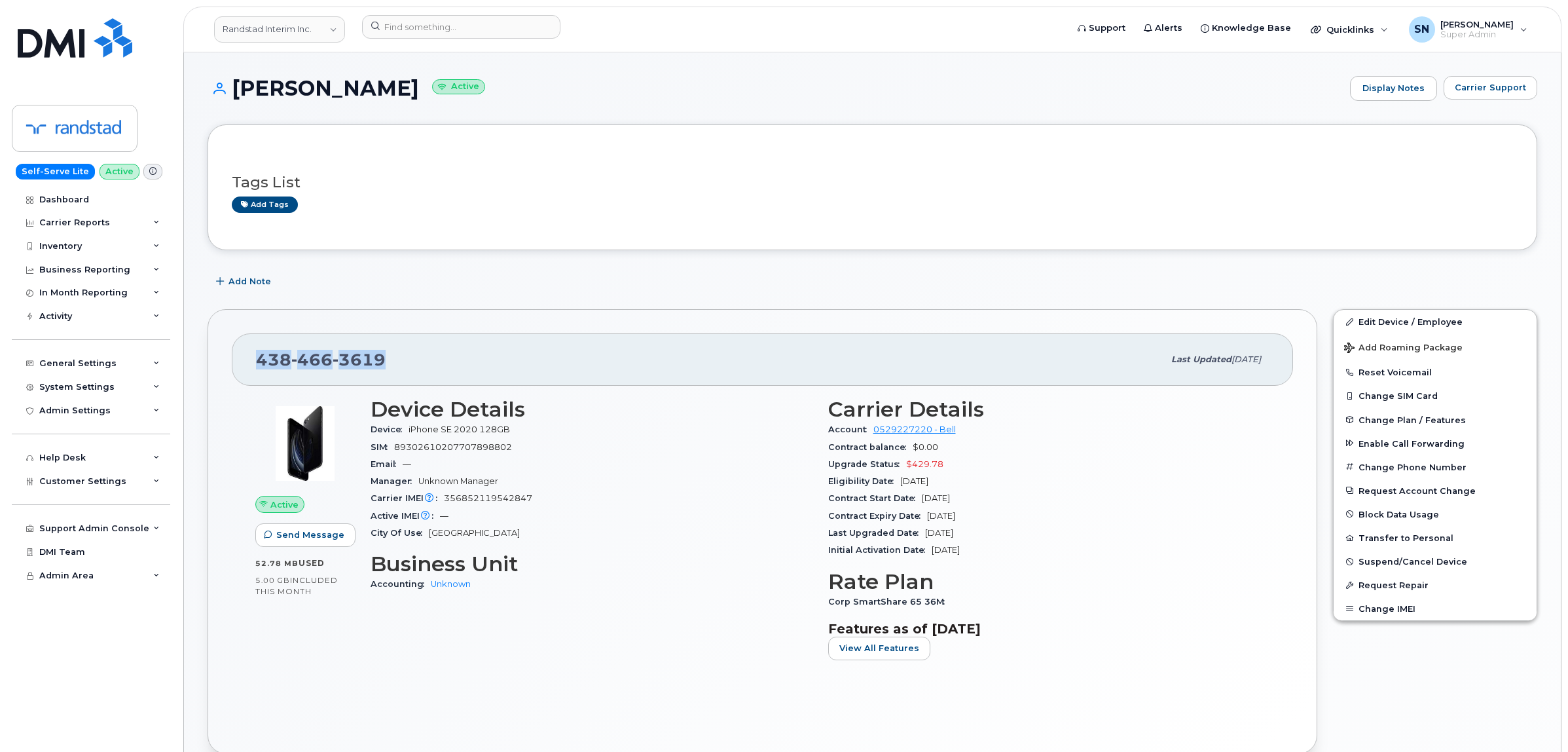
copy h1 "[PERSON_NAME]"
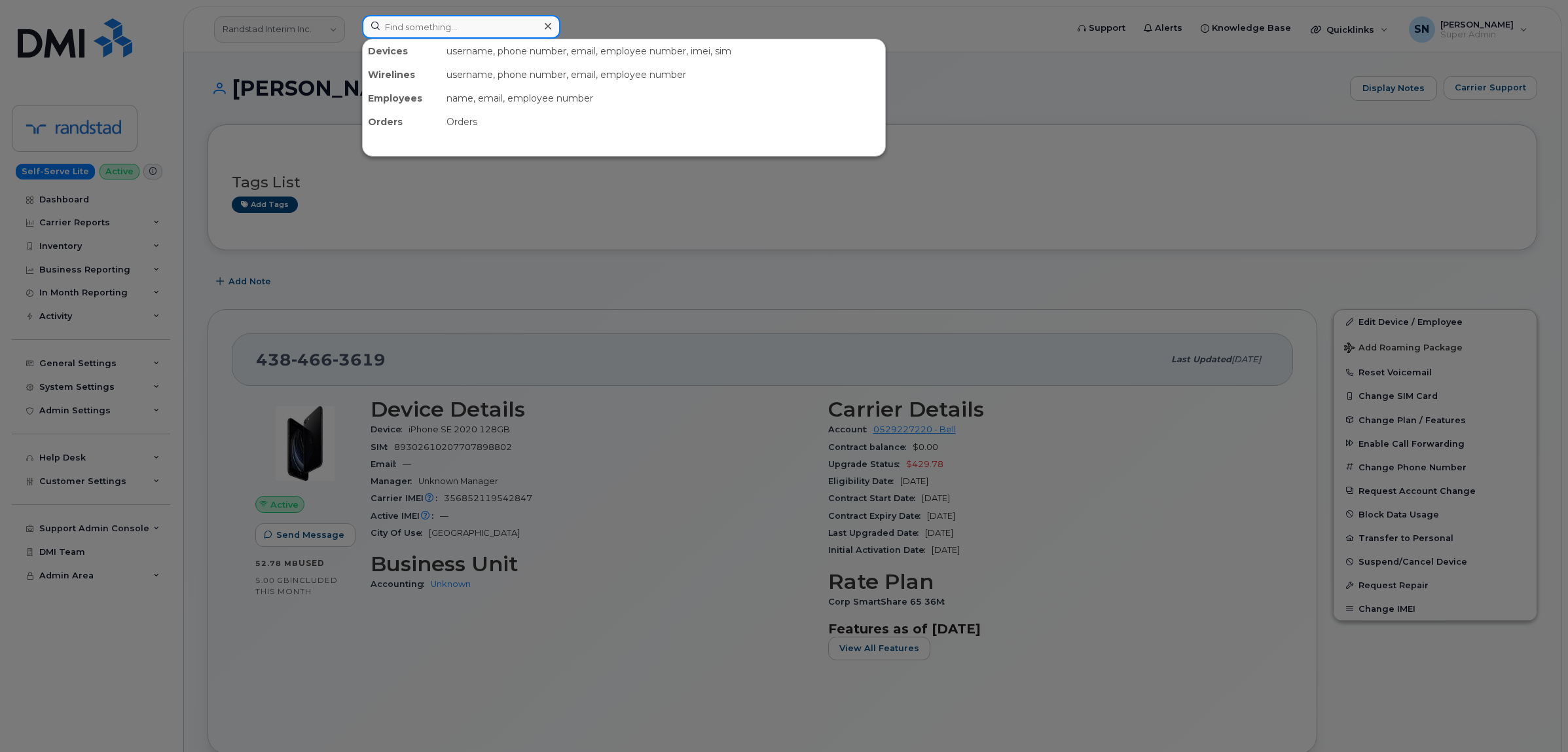
click at [534, 25] on input at bounding box center [461, 27] width 199 height 24
paste input "3063214547"
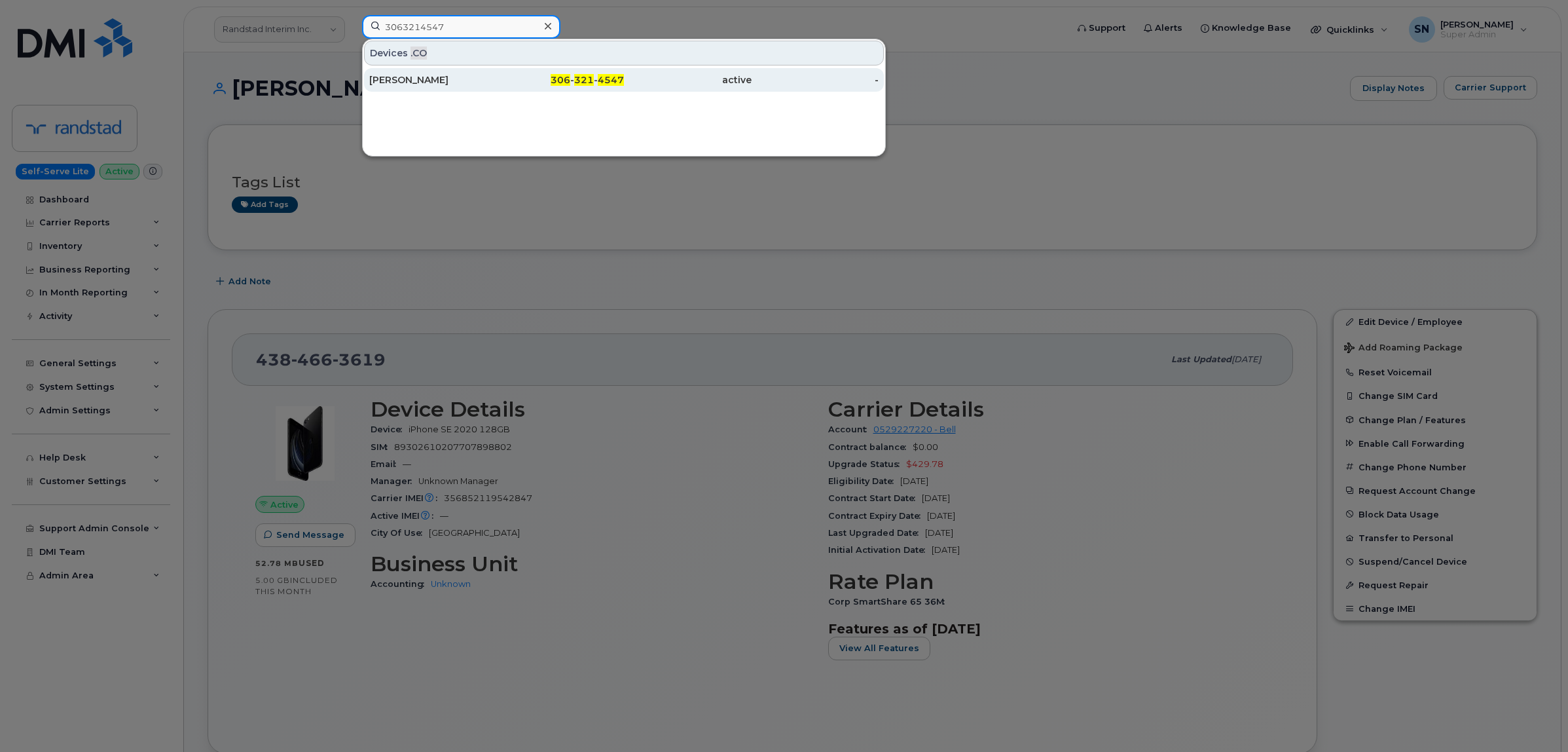
type input "3063214547"
click at [463, 88] on div "[PERSON_NAME]" at bounding box center [433, 80] width 127 height 24
